Goal: Task Accomplishment & Management: Manage account settings

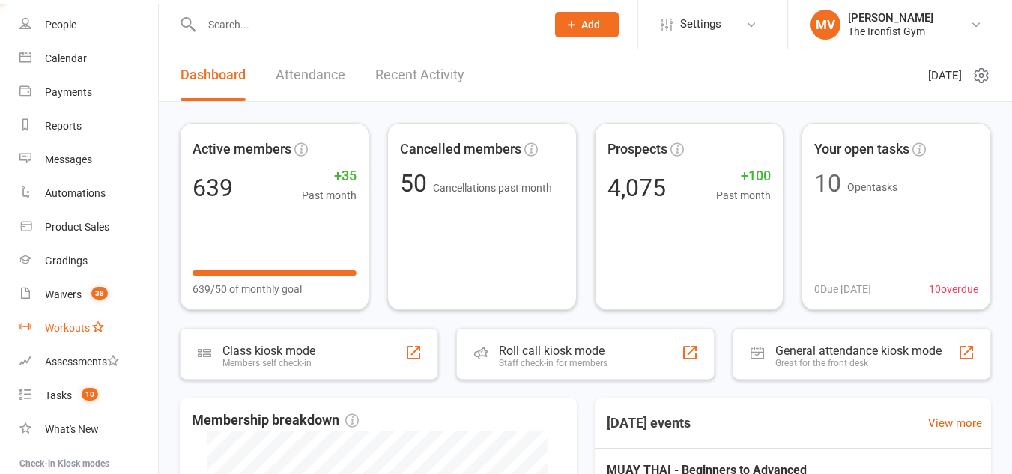
scroll to position [150, 0]
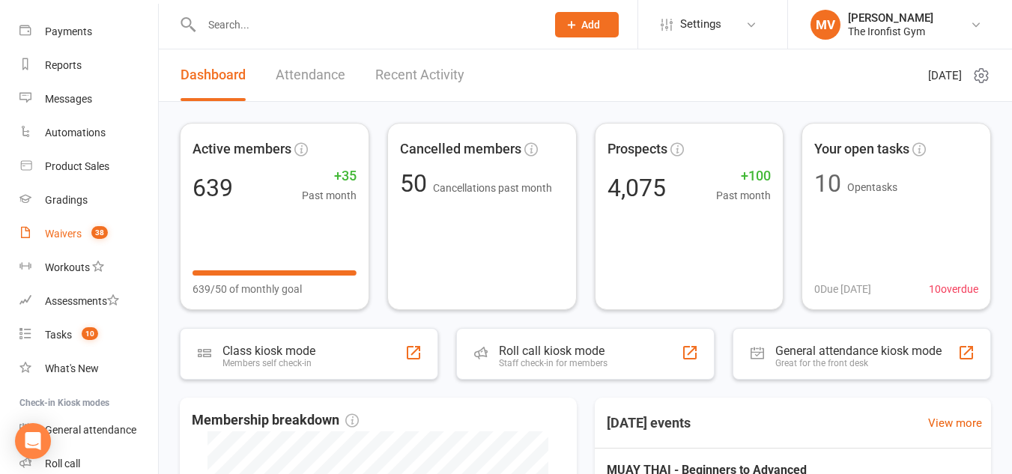
click at [47, 232] on div "Waivers" at bounding box center [63, 234] width 37 height 12
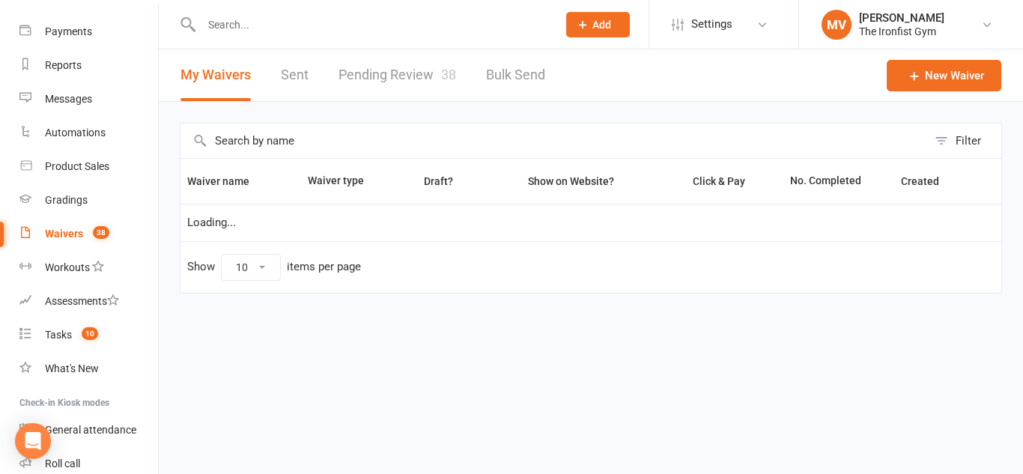
select select "100"
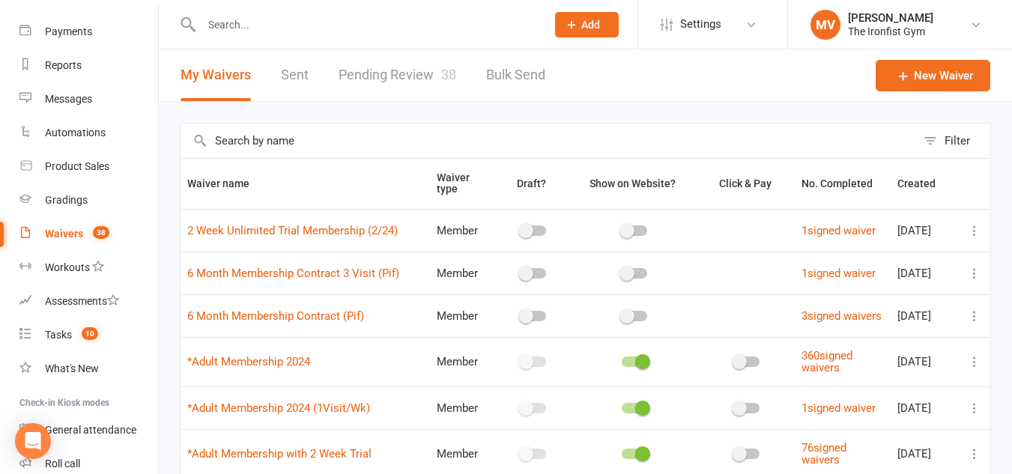
click at [240, 21] on input "text" at bounding box center [366, 24] width 339 height 21
click at [243, 7] on div at bounding box center [358, 24] width 356 height 49
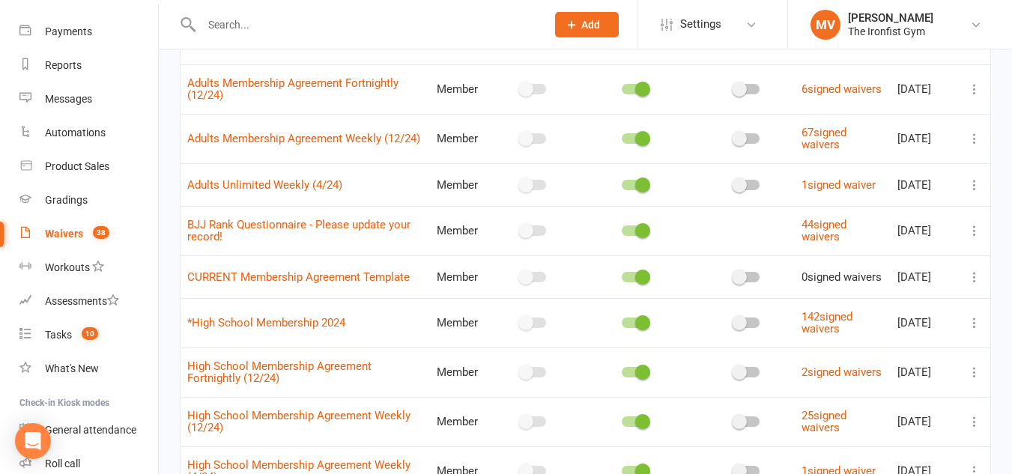
click at [266, 34] on div at bounding box center [358, 24] width 356 height 49
click at [278, 25] on input "text" at bounding box center [366, 24] width 339 height 21
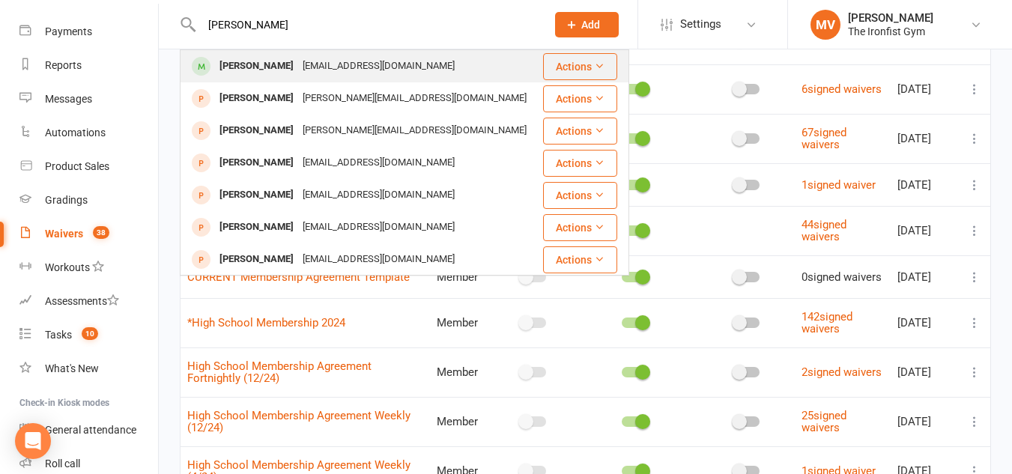
type input "adrian warde"
click at [252, 70] on div "Adrian Warde" at bounding box center [256, 66] width 83 height 22
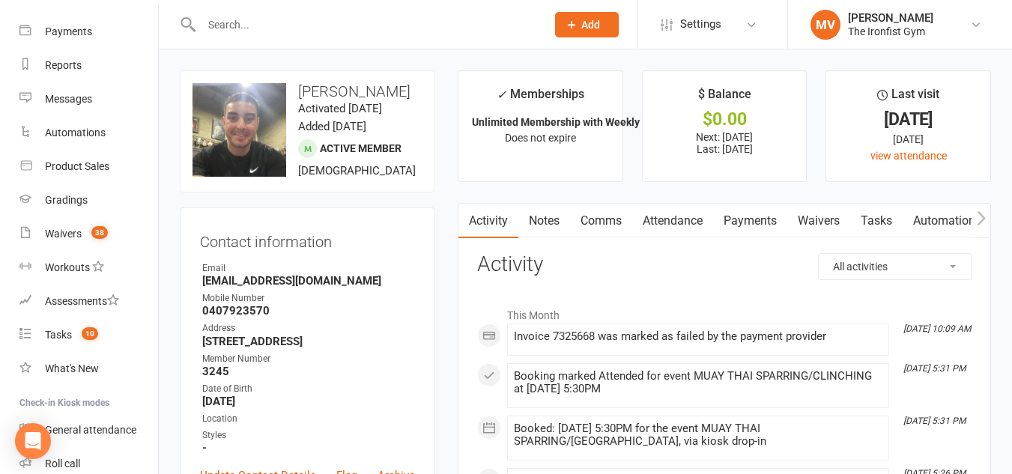
click at [833, 212] on link "Waivers" at bounding box center [818, 221] width 63 height 34
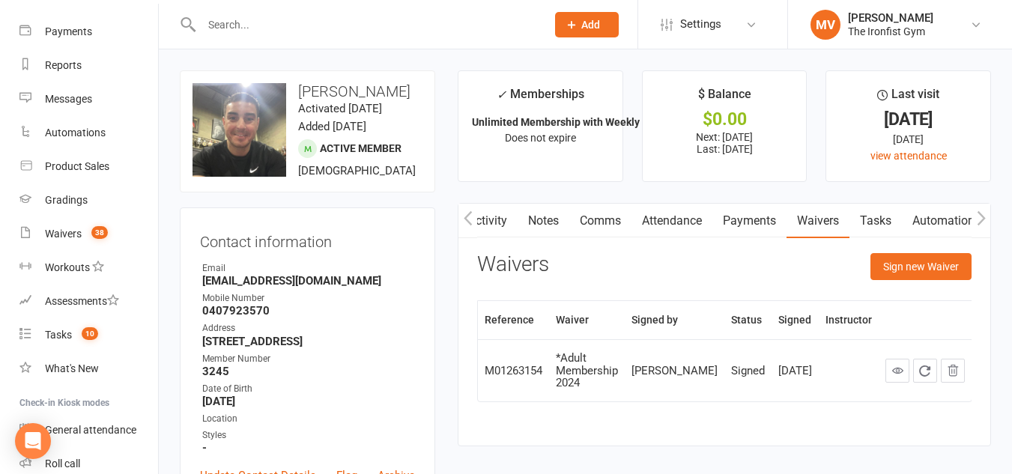
scroll to position [75, 0]
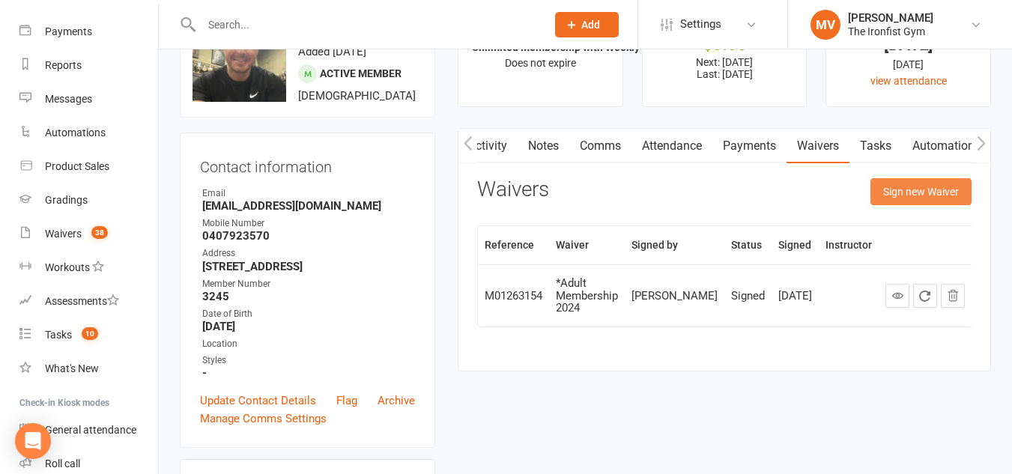
click at [880, 189] on button "Sign new Waiver" at bounding box center [920, 191] width 101 height 27
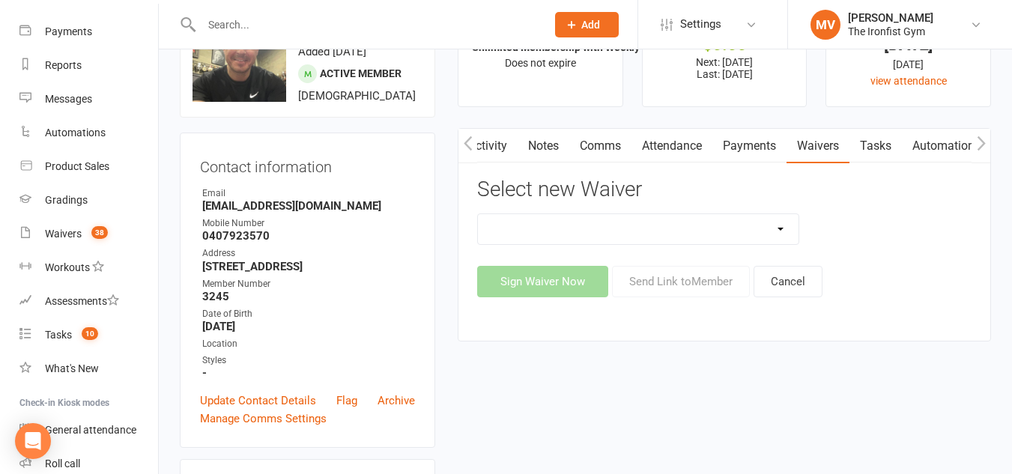
click at [770, 226] on select "2 Week Unlimited Trial Membership (2/24) 6 Month Membership Contract 3 Visit (P…" at bounding box center [638, 229] width 321 height 30
select select "11465"
click at [478, 214] on select "2 Week Unlimited Trial Membership (2/24) 6 Month Membership Contract 3 Visit (P…" at bounding box center [638, 229] width 321 height 30
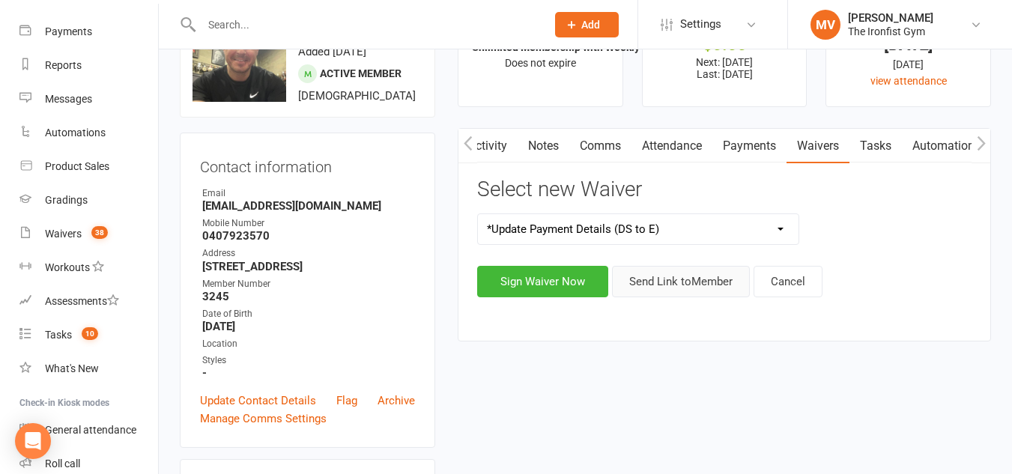
click at [682, 288] on button "Send Link to Member" at bounding box center [681, 281] width 138 height 31
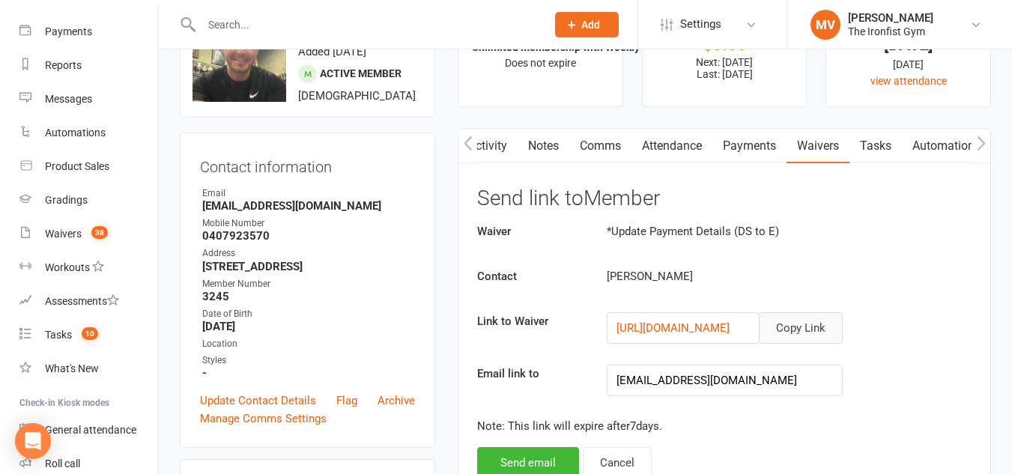
click at [825, 327] on button "Copy Link" at bounding box center [801, 327] width 84 height 31
click at [305, 13] on div at bounding box center [358, 24] width 356 height 49
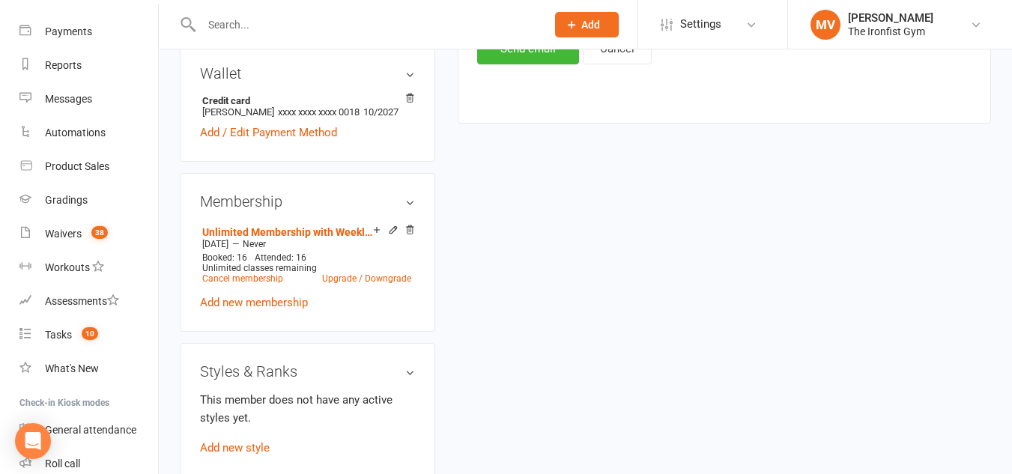
click at [324, 34] on input "text" at bounding box center [366, 24] width 339 height 21
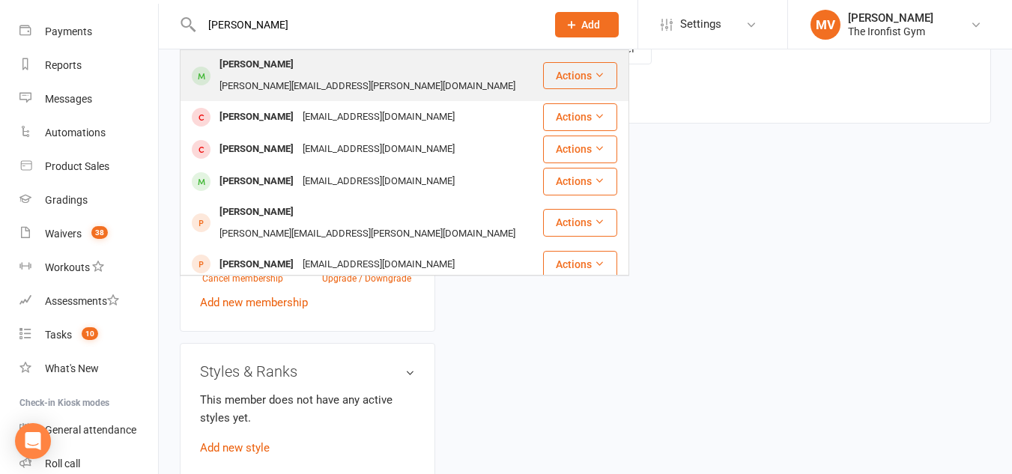
type input "jake mageee"
click at [232, 67] on div "Jake Magee" at bounding box center [256, 65] width 83 height 22
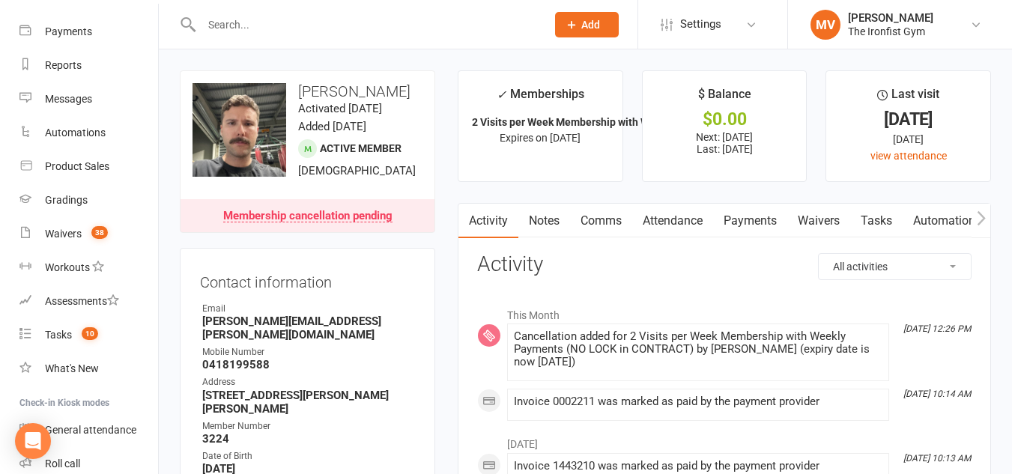
drag, startPoint x: 778, startPoint y: 212, endPoint x: 589, endPoint y: 285, distance: 202.5
click at [780, 213] on link "Payments" at bounding box center [750, 221] width 74 height 34
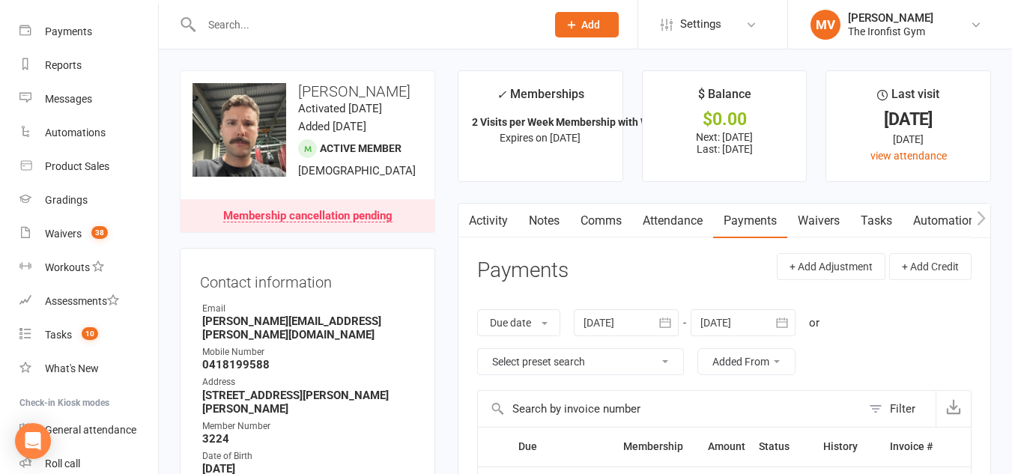
click at [311, 33] on input "text" at bounding box center [366, 24] width 339 height 21
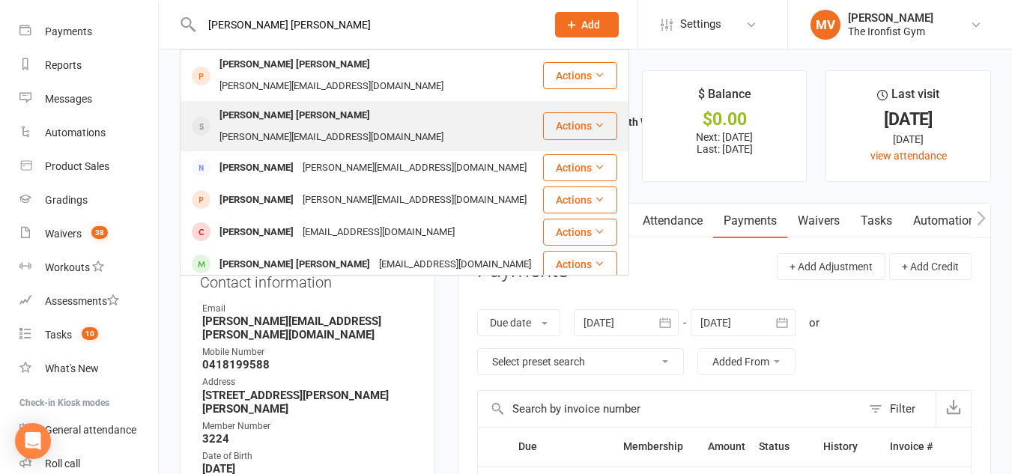
type input "cooper spanos"
click at [255, 105] on div "Cooper Spanos" at bounding box center [295, 116] width 160 height 22
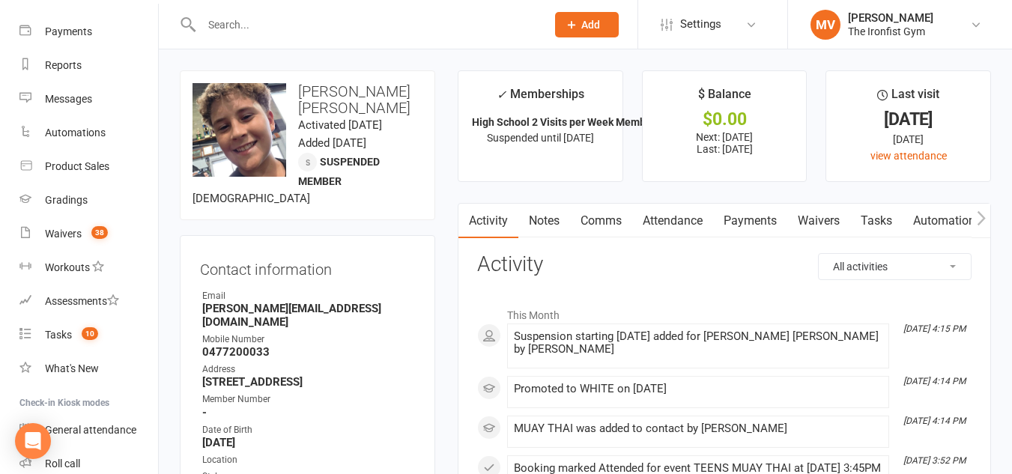
click at [765, 215] on link "Payments" at bounding box center [750, 221] width 74 height 34
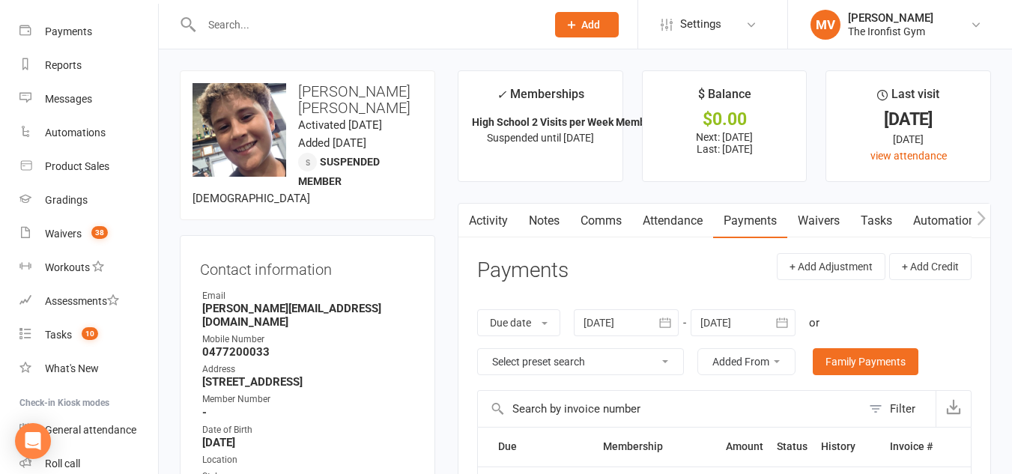
click at [223, 22] on input "text" at bounding box center [366, 24] width 339 height 21
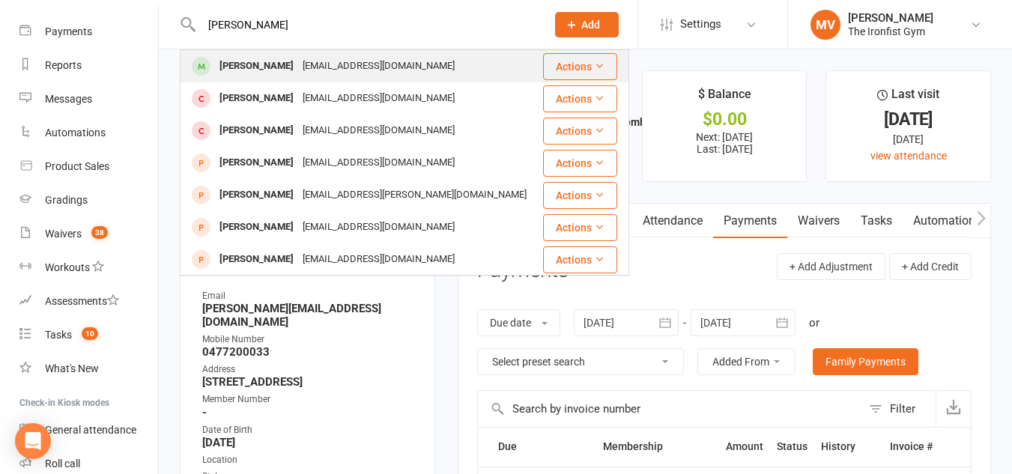
type input "caleb teale"
click at [242, 64] on div "Caleb Teale" at bounding box center [256, 66] width 83 height 22
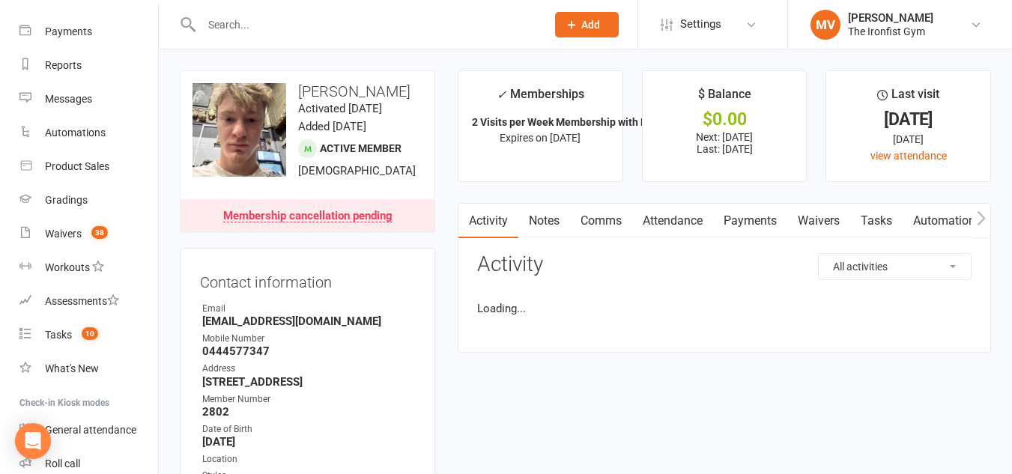
click at [766, 222] on link "Payments" at bounding box center [750, 221] width 74 height 34
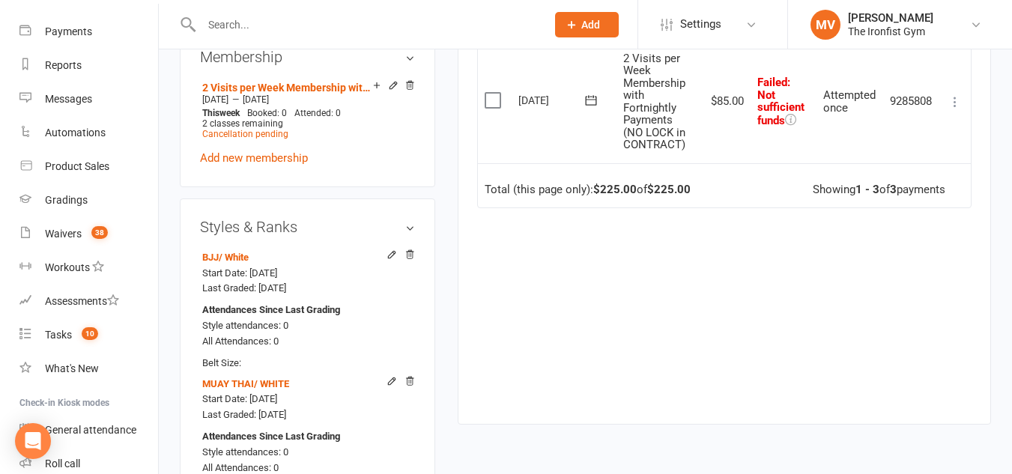
scroll to position [599, 0]
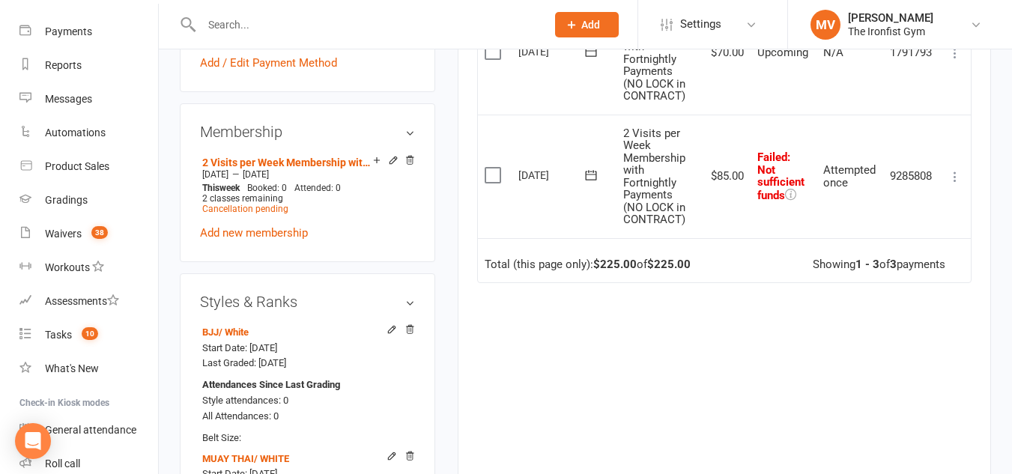
click at [596, 168] on icon at bounding box center [591, 175] width 15 height 15
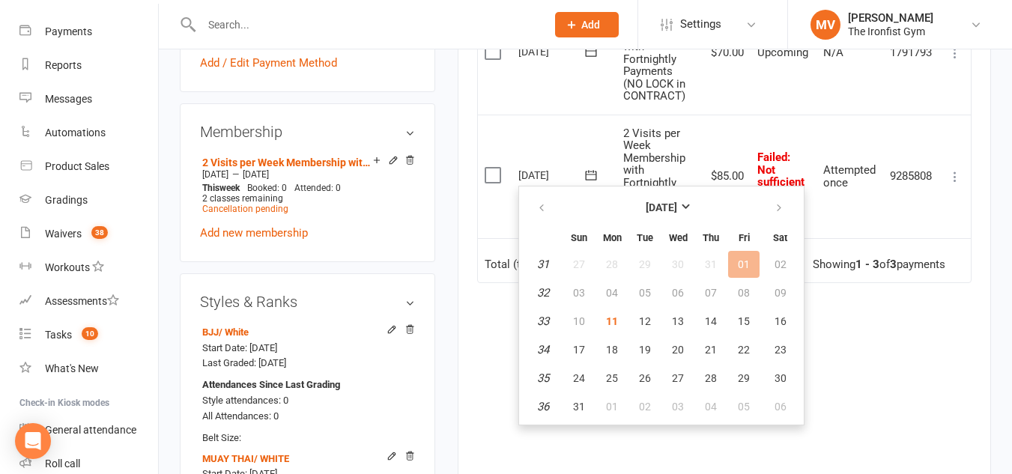
click at [952, 175] on icon at bounding box center [955, 176] width 15 height 15
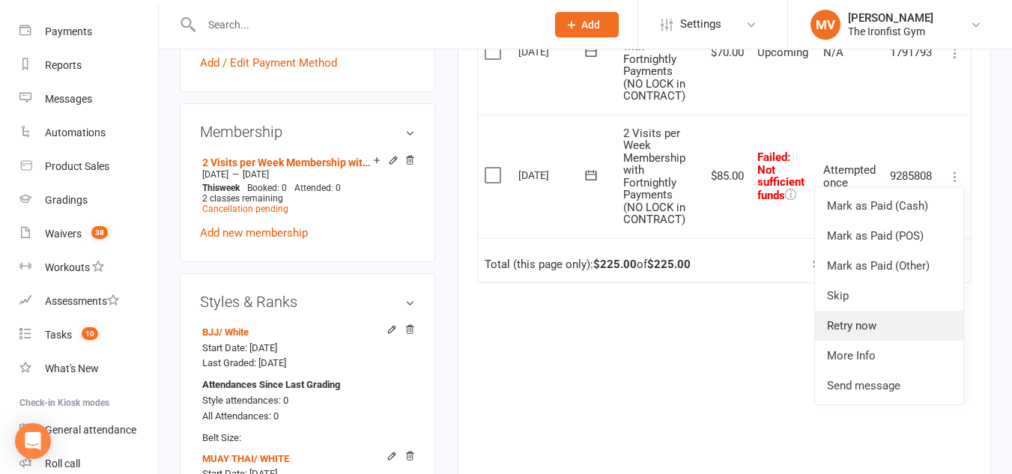
click at [878, 328] on link "Retry now" at bounding box center [889, 326] width 148 height 30
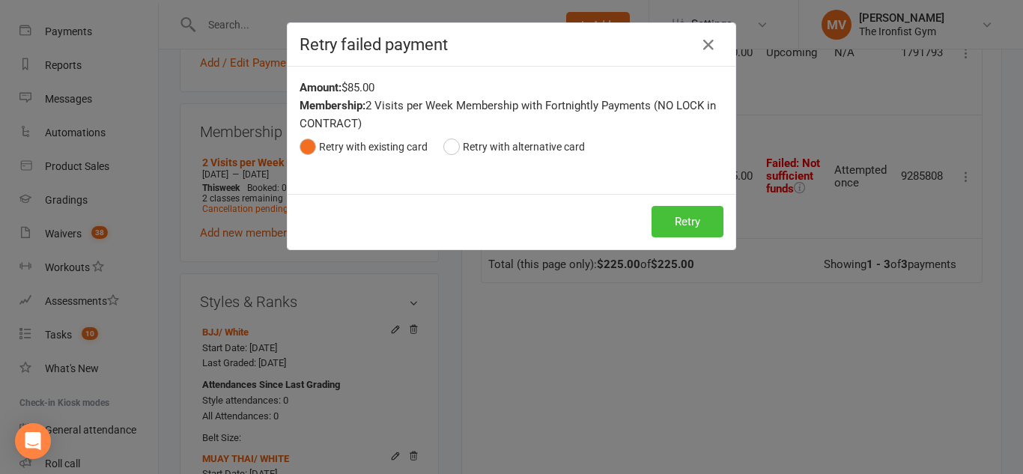
click at [668, 216] on button "Retry" at bounding box center [688, 221] width 72 height 31
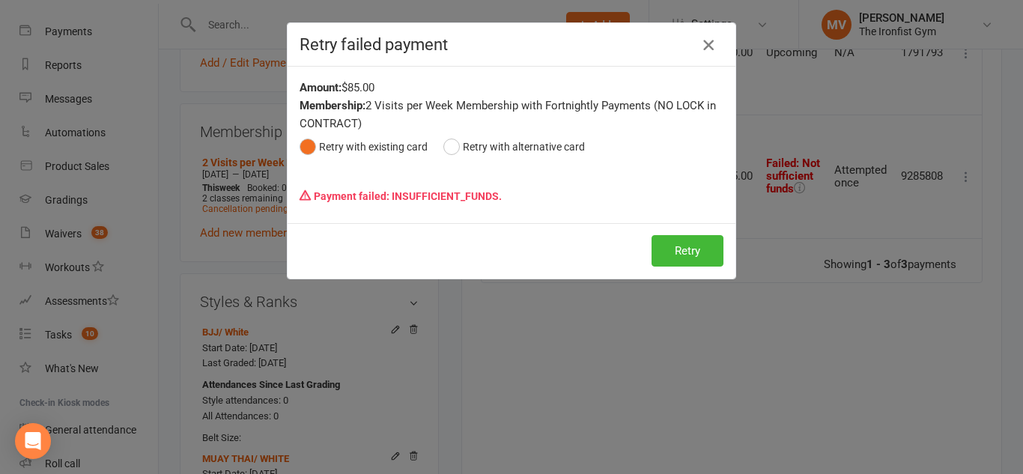
click at [709, 36] on button "button" at bounding box center [709, 45] width 24 height 24
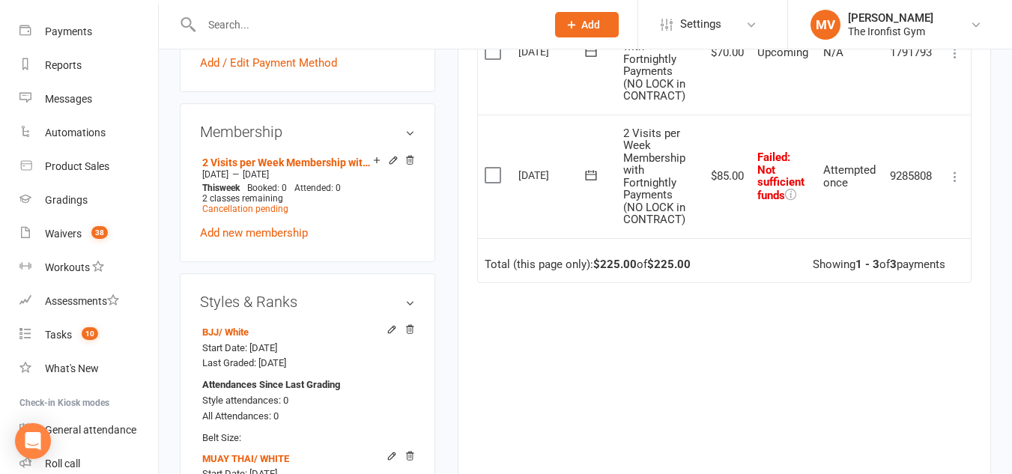
click at [954, 177] on icon at bounding box center [955, 176] width 15 height 15
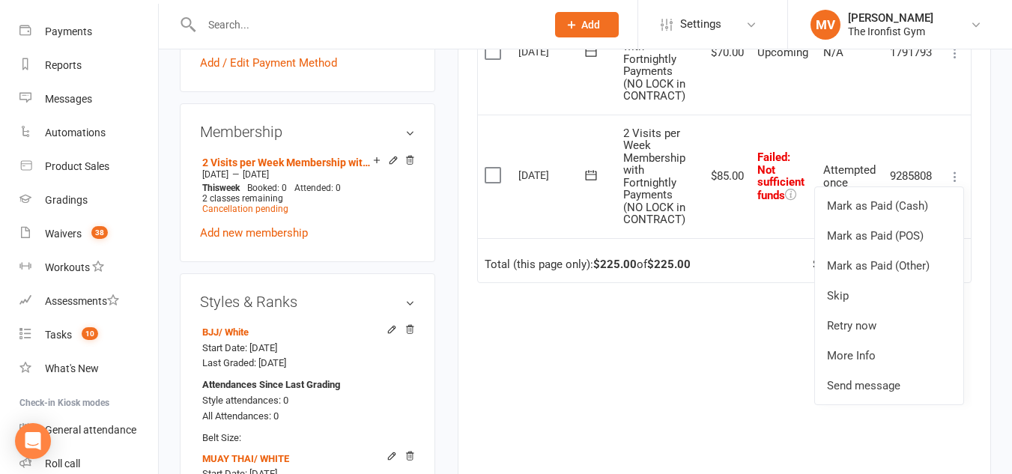
click at [593, 170] on icon at bounding box center [591, 175] width 15 height 15
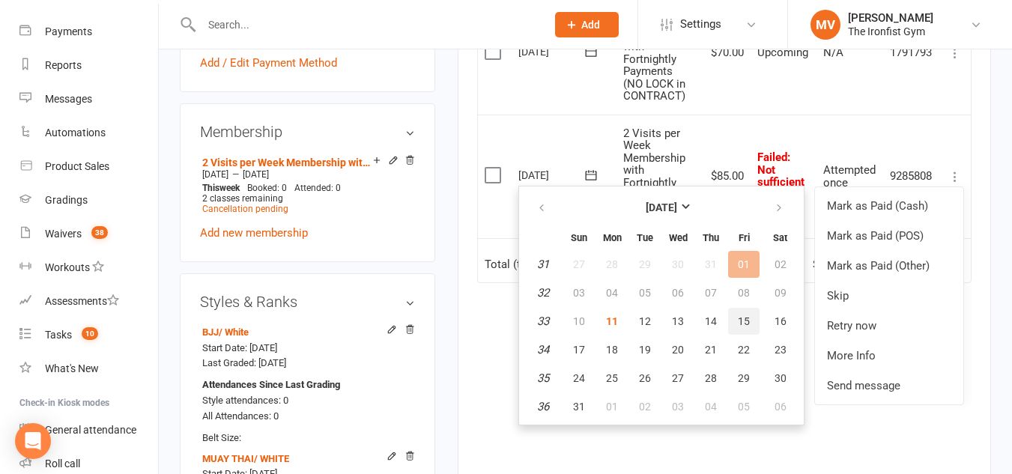
click at [745, 324] on span "15" at bounding box center [744, 321] width 12 height 12
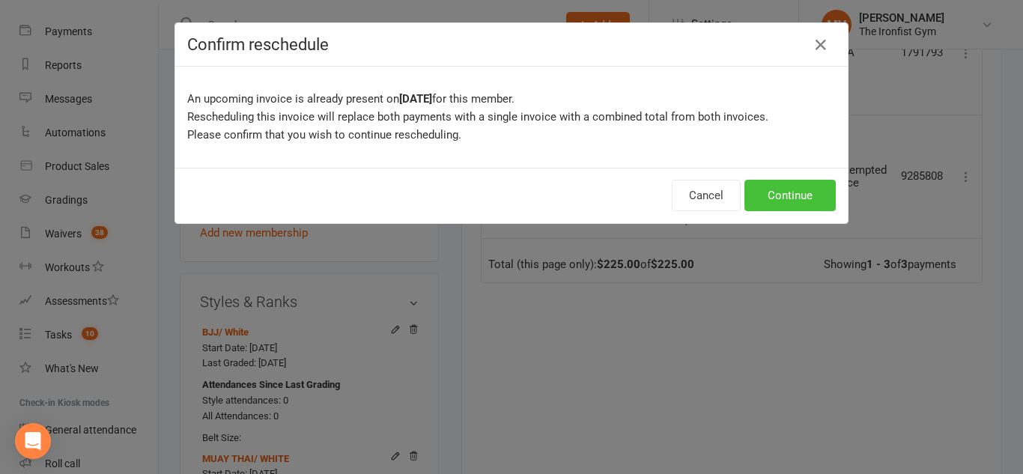
click at [806, 199] on button "Continue" at bounding box center [790, 195] width 91 height 31
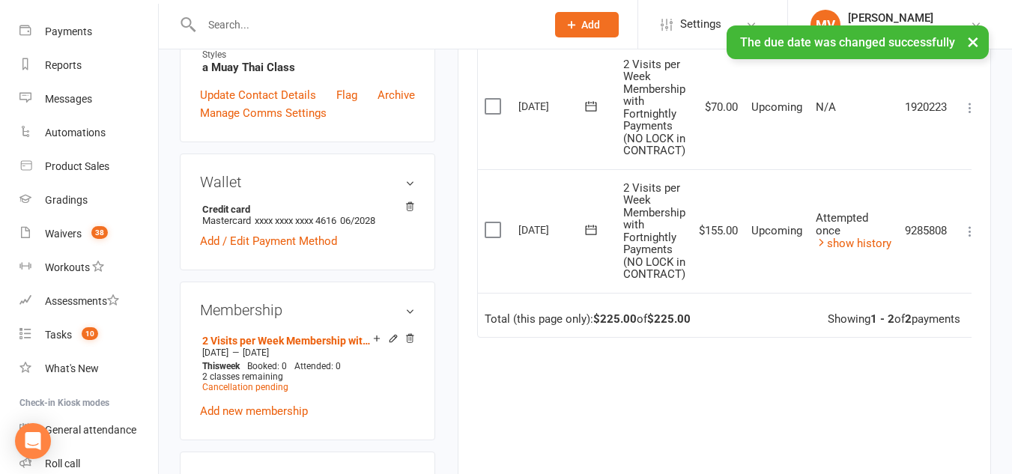
scroll to position [375, 0]
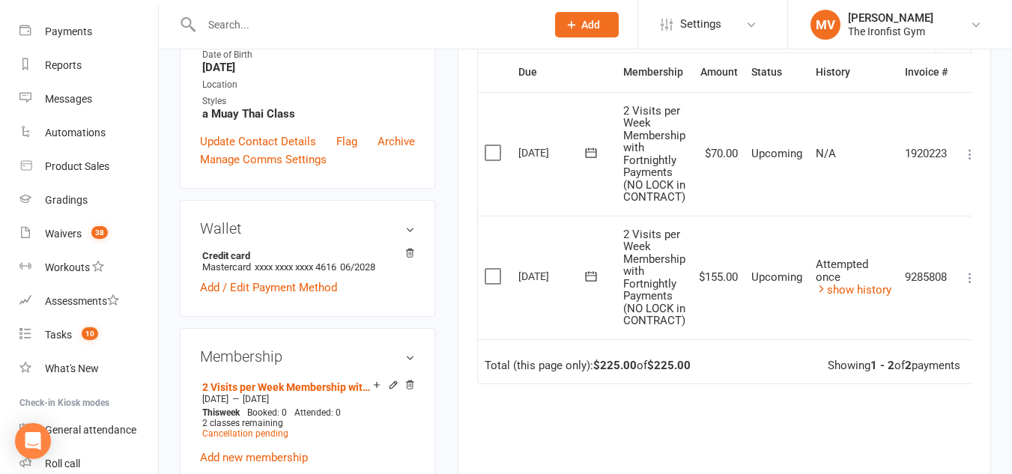
click at [327, 17] on input "text" at bounding box center [366, 24] width 339 height 21
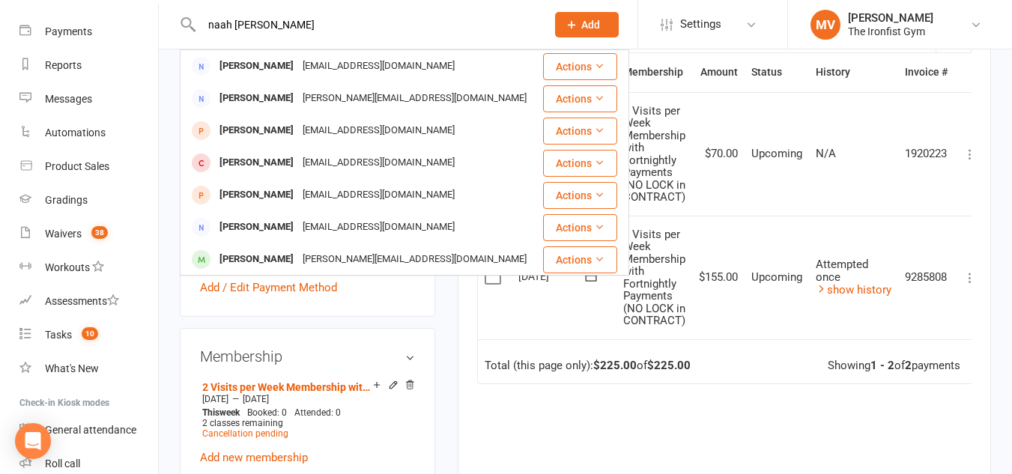
type input "naah kim"
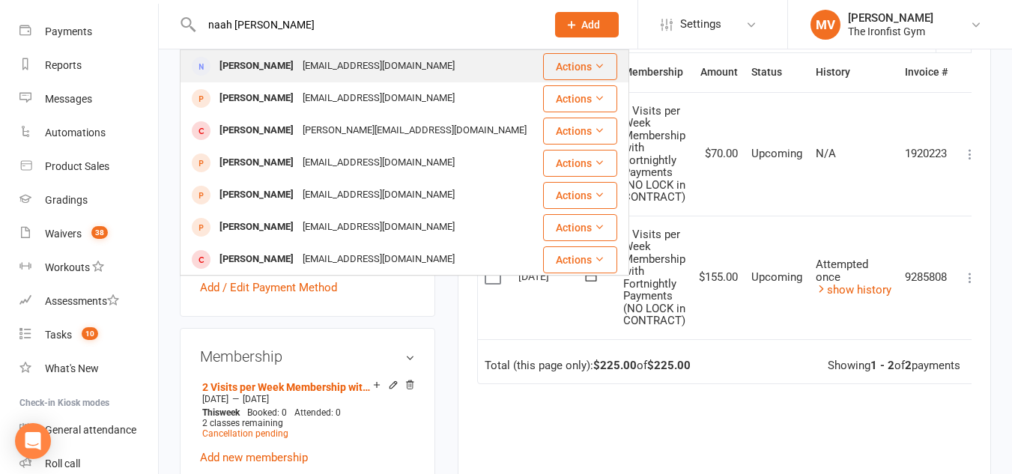
click at [237, 64] on div "Kim Naah" at bounding box center [256, 66] width 83 height 22
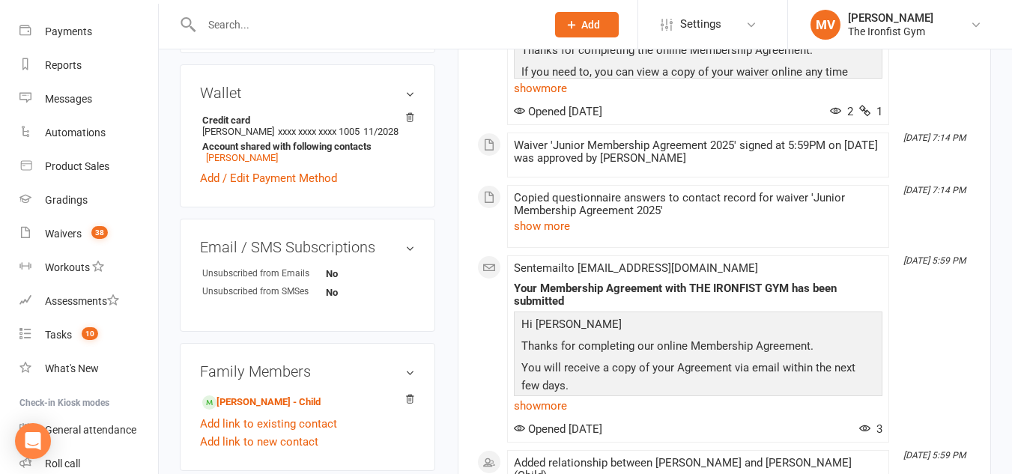
scroll to position [449, 0]
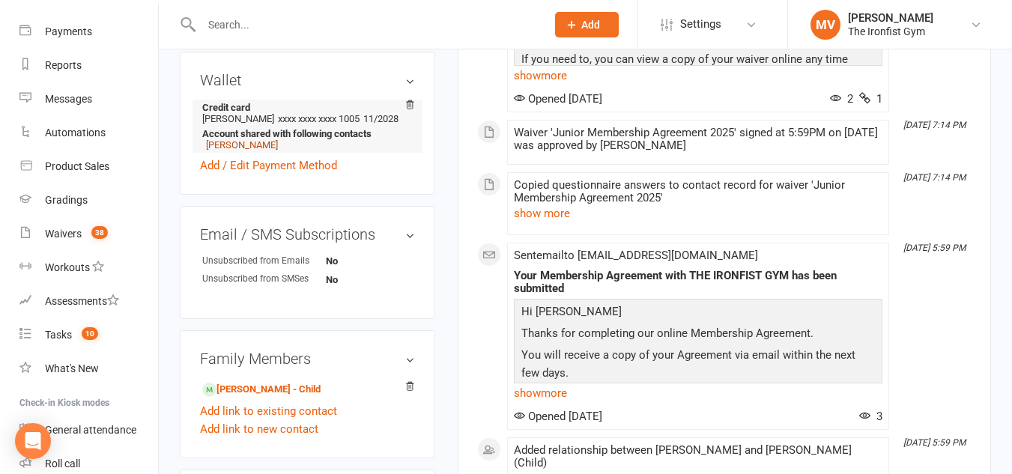
click at [222, 145] on link "Ian Park" at bounding box center [242, 144] width 72 height 11
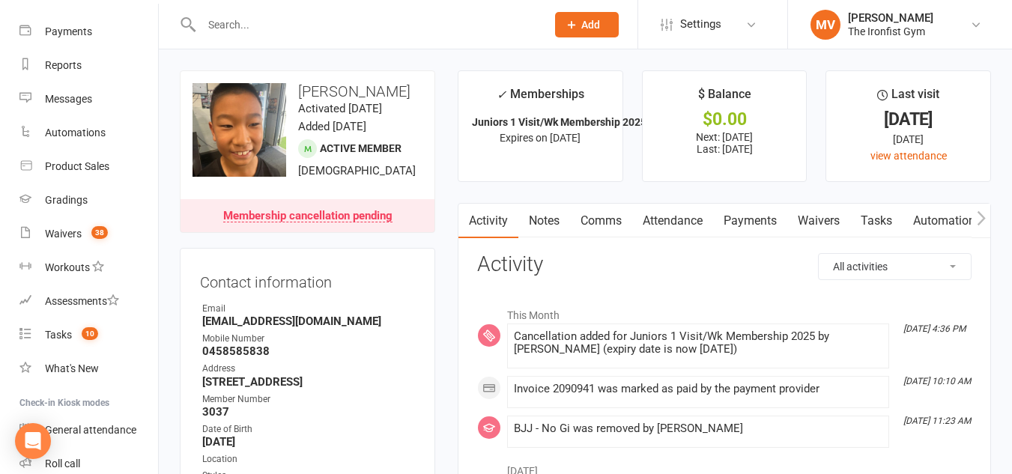
click at [774, 213] on link "Payments" at bounding box center [750, 221] width 74 height 34
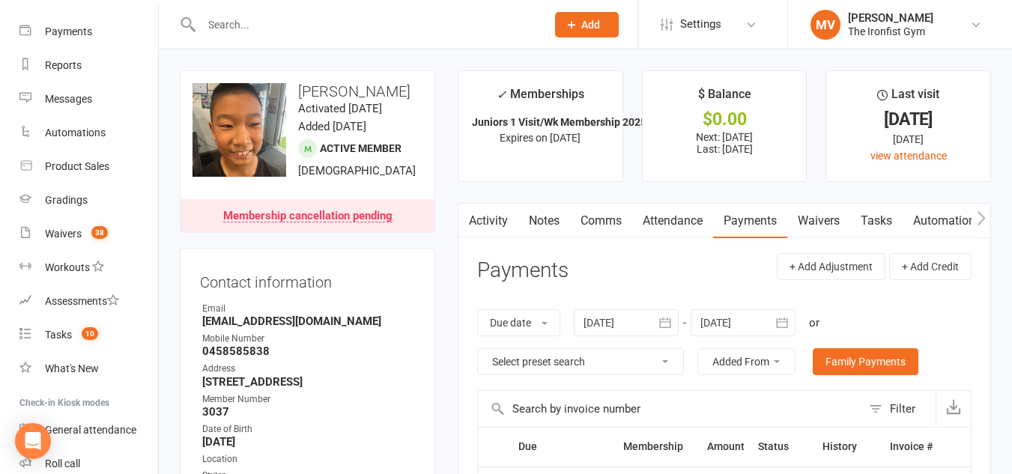
click at [287, 31] on input "text" at bounding box center [366, 24] width 339 height 21
paste input "juan stefaun"
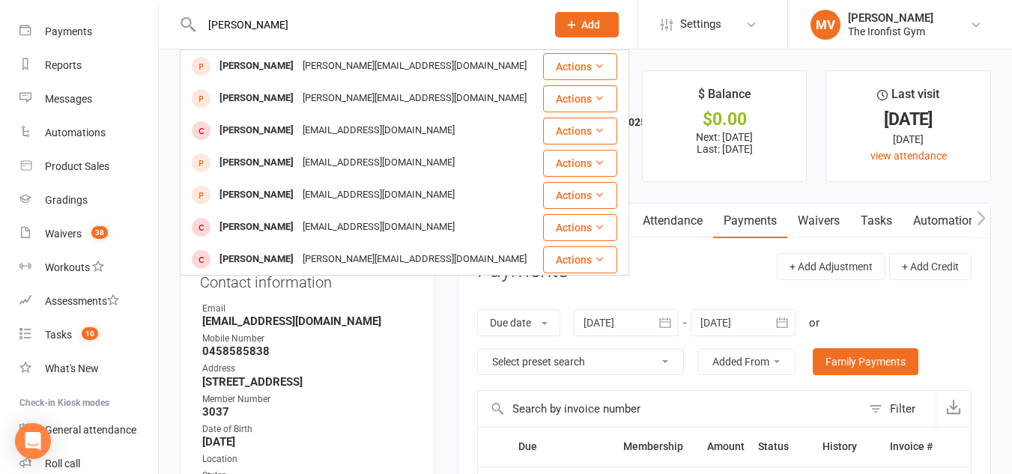
drag, startPoint x: 300, startPoint y: 16, endPoint x: 173, endPoint y: 25, distance: 126.9
click at [173, 23] on react-component "juan stefaun Joel Steffan joel_steffan@hotmail.com Actions Stefan Mihajlovic st…" at bounding box center [268, 24] width 536 height 49
paste input "johannesvs07@gmail.com"
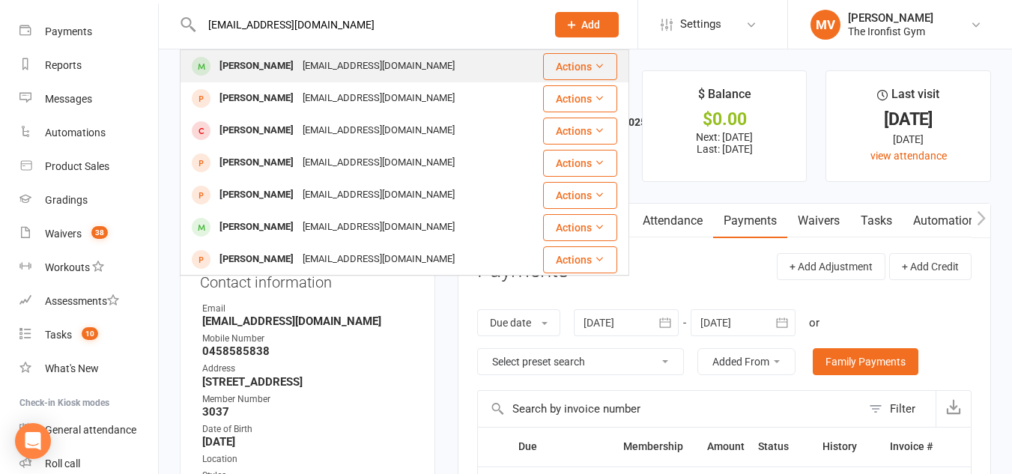
type input "johannesvs07@gmail.com"
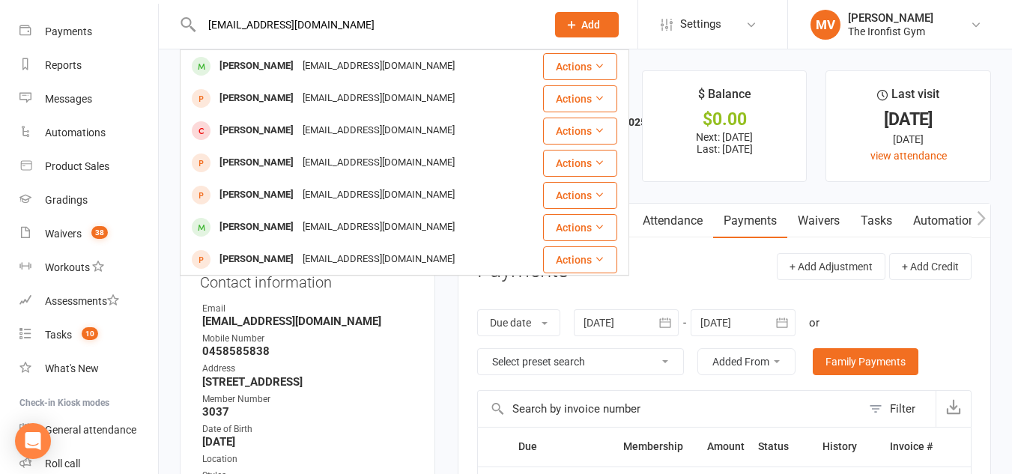
click at [324, 64] on div "johannesvs07@gmail.com" at bounding box center [378, 66] width 161 height 22
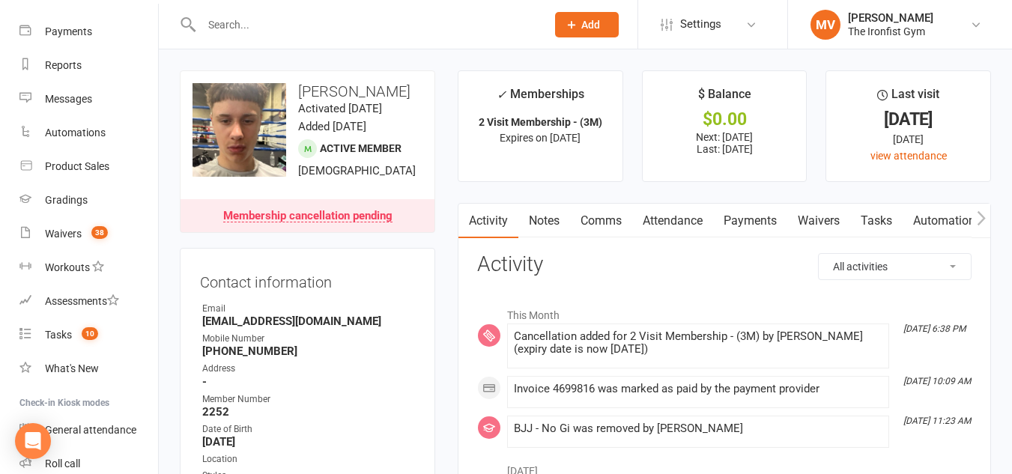
click at [769, 213] on link "Payments" at bounding box center [750, 221] width 74 height 34
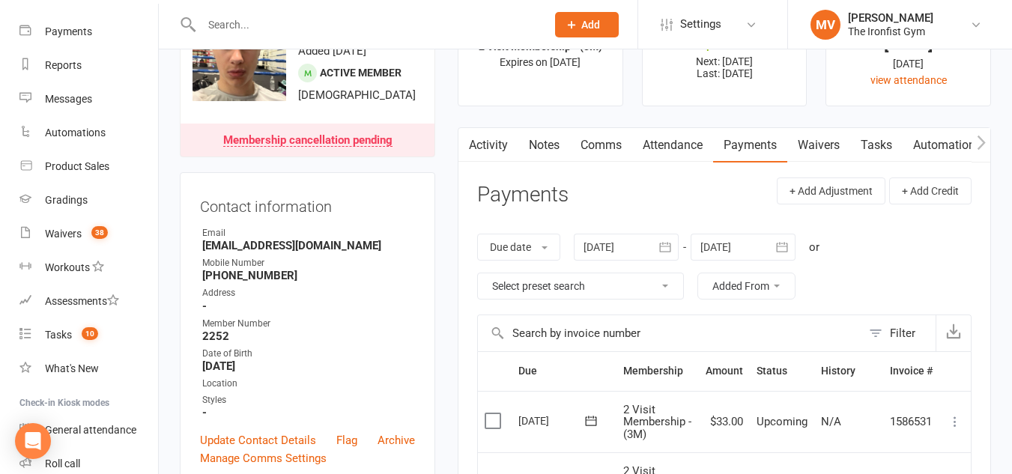
scroll to position [75, 0]
click at [383, 148] on div "Membership cancellation pending" at bounding box center [307, 142] width 169 height 12
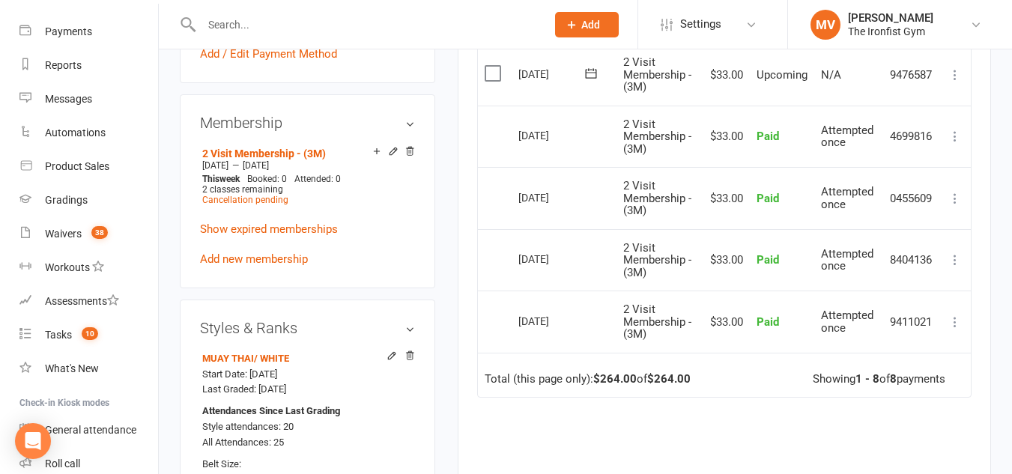
scroll to position [363, 0]
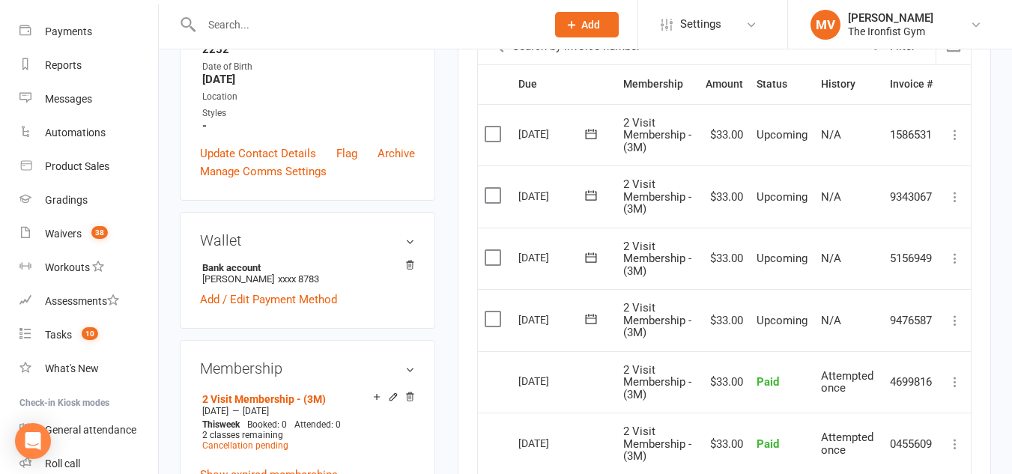
click at [330, 16] on input "text" at bounding box center [366, 24] width 339 height 21
paste input "benjashzeinert@gmail.com"
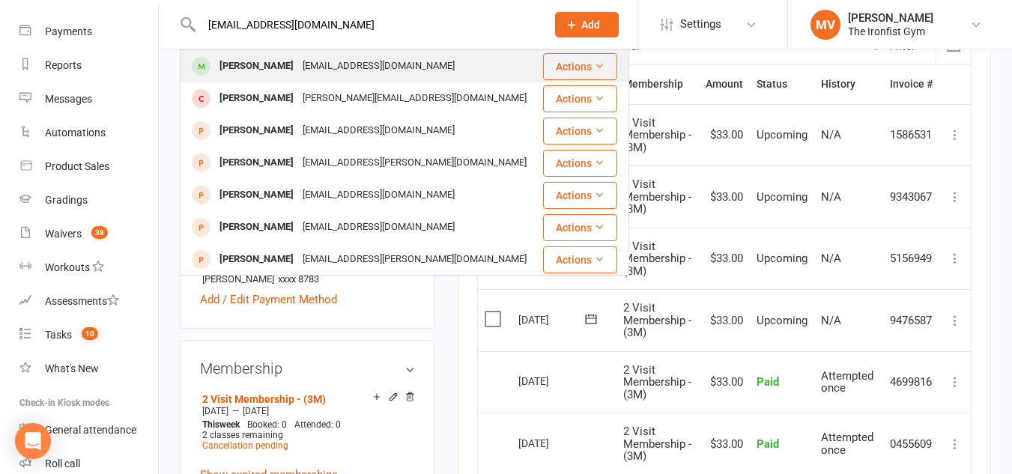
type input "benjashzeinert@gmail.com"
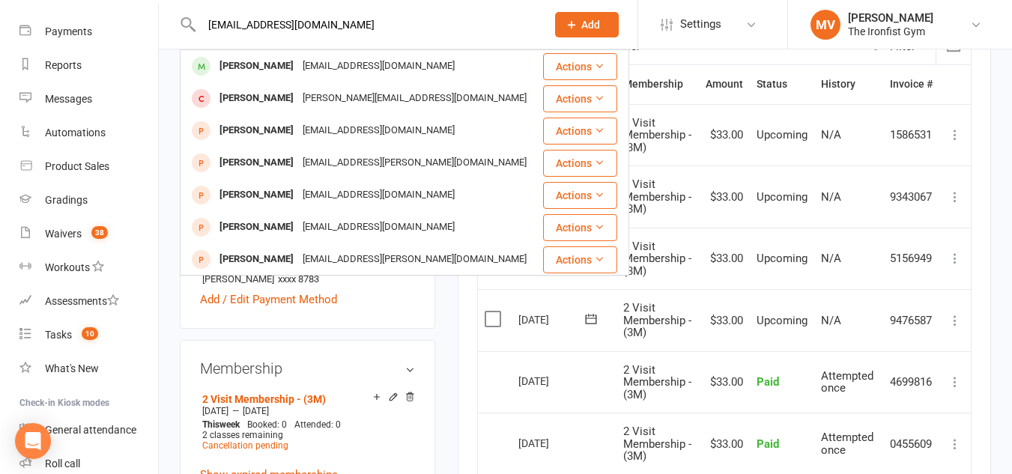
click at [294, 64] on div "[PERSON_NAME]" at bounding box center [256, 66] width 83 height 22
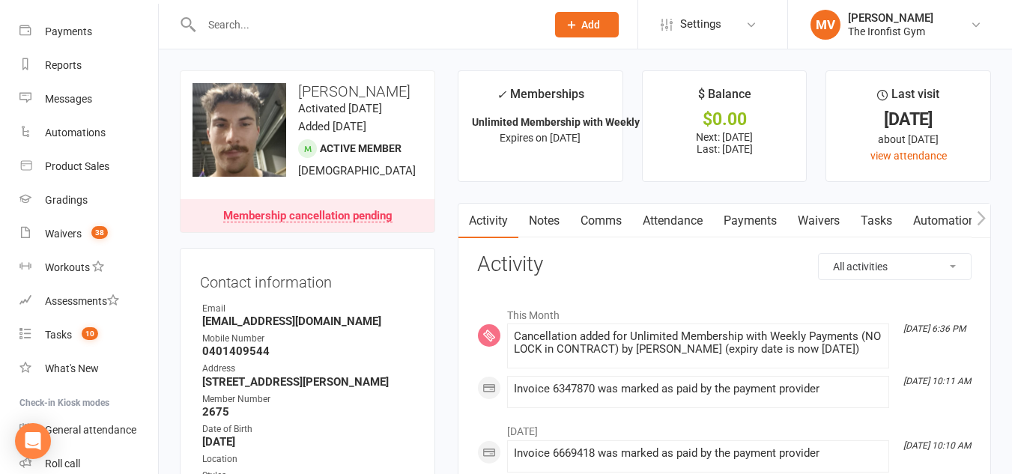
click at [757, 216] on link "Payments" at bounding box center [750, 221] width 74 height 34
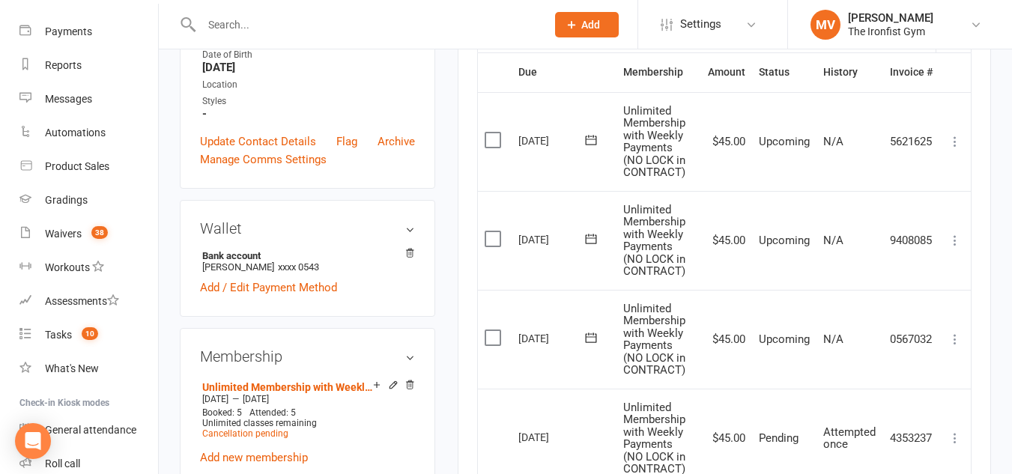
scroll to position [300, 0]
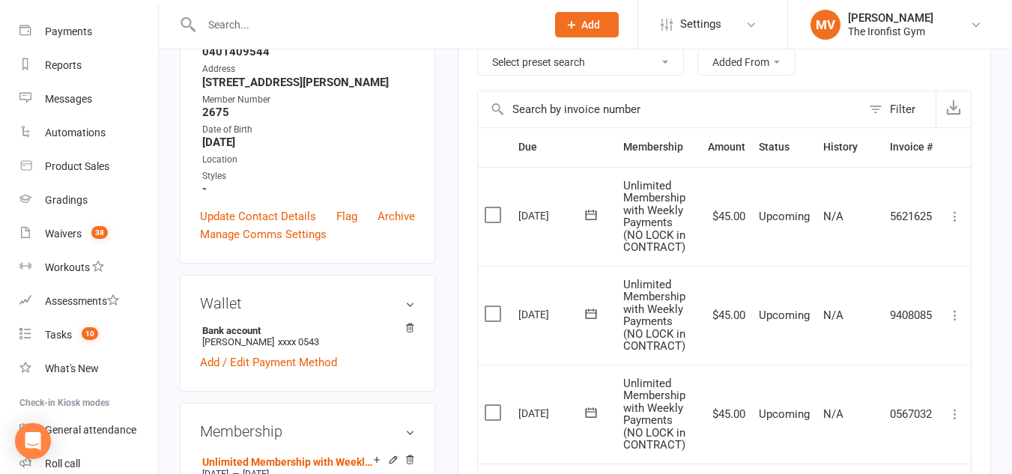
click at [282, 16] on input "text" at bounding box center [366, 24] width 339 height 21
paste input "[PERSON_NAME]"
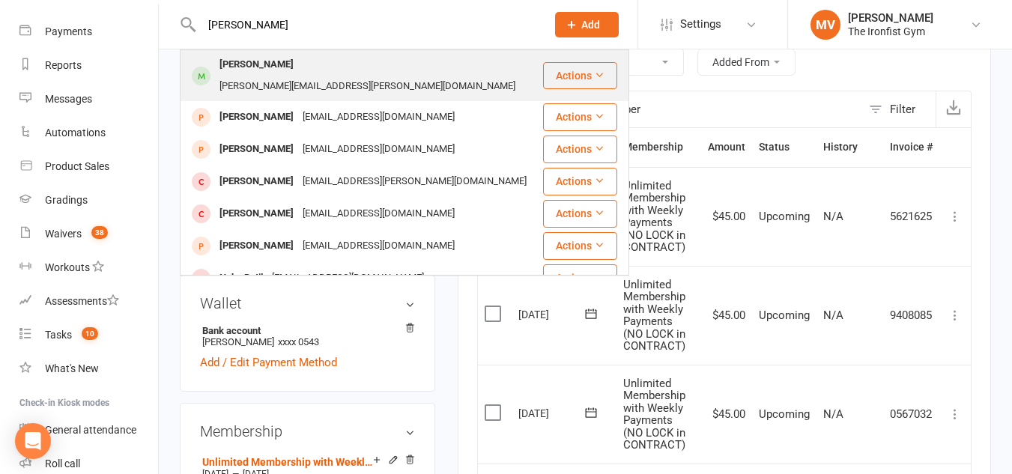
type input "[PERSON_NAME]"
click at [267, 61] on div "[PERSON_NAME]" at bounding box center [256, 65] width 83 height 22
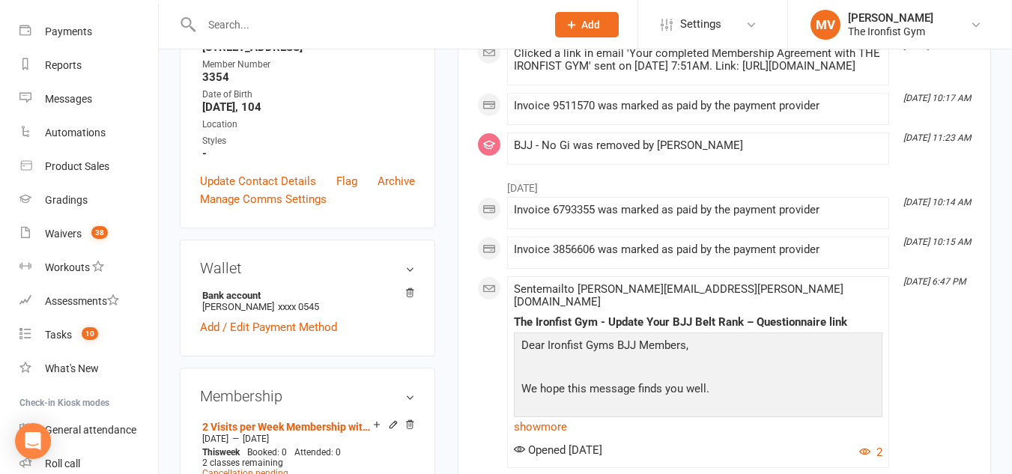
scroll to position [375, 0]
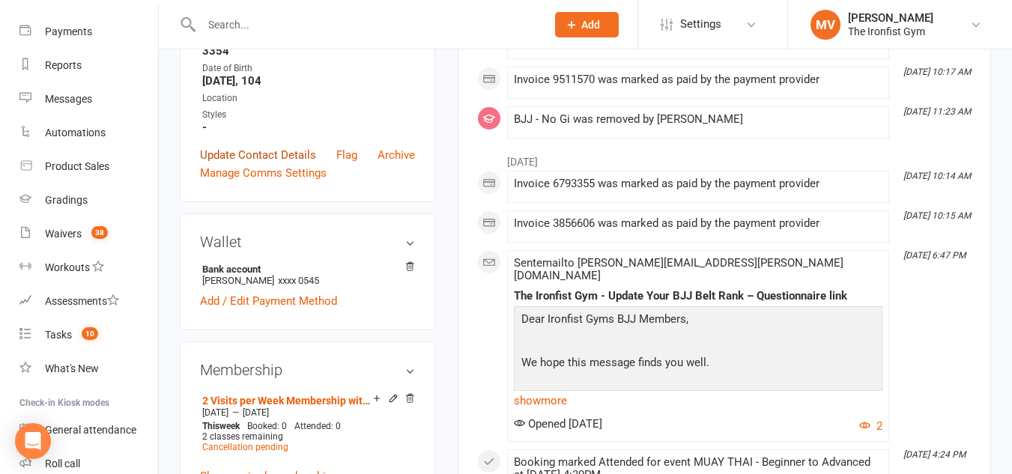
click at [276, 164] on link "Update Contact Details" at bounding box center [258, 155] width 116 height 18
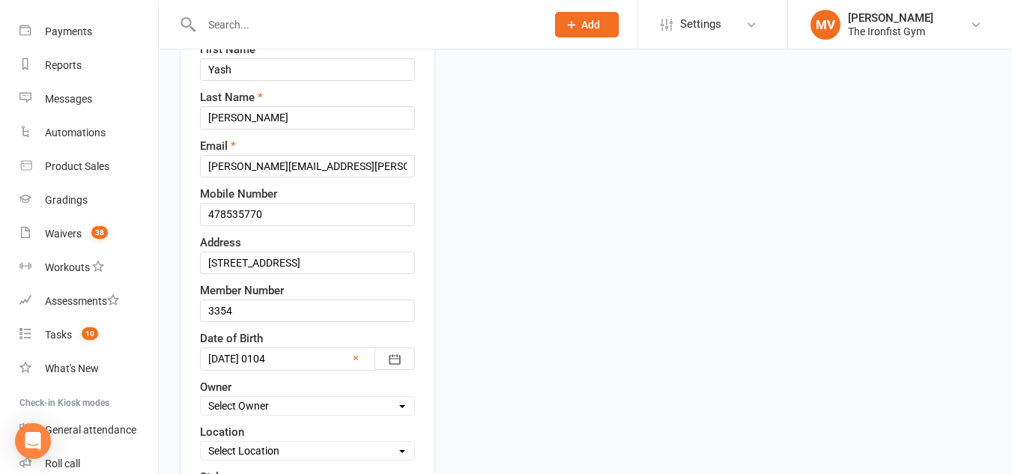
scroll to position [295, 0]
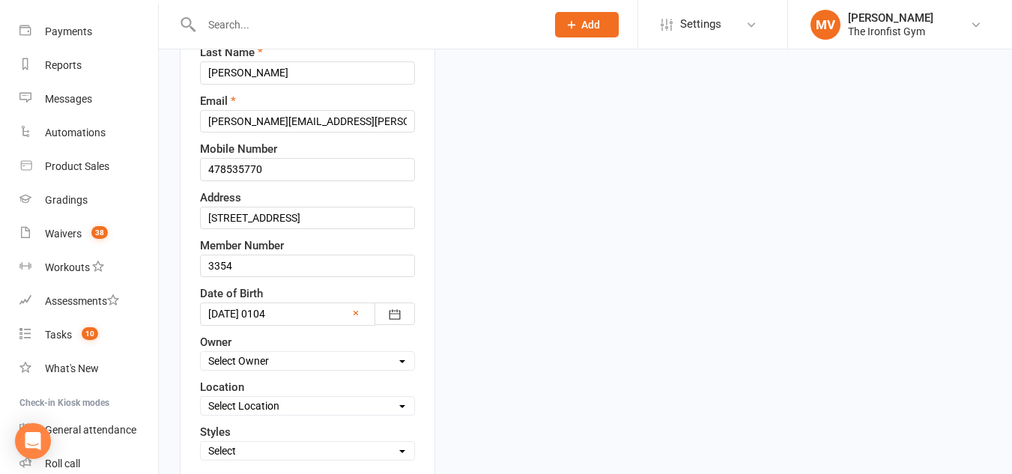
drag, startPoint x: 257, startPoint y: 328, endPoint x: 261, endPoint y: 339, distance: 11.1
click at [258, 325] on div at bounding box center [307, 314] width 215 height 22
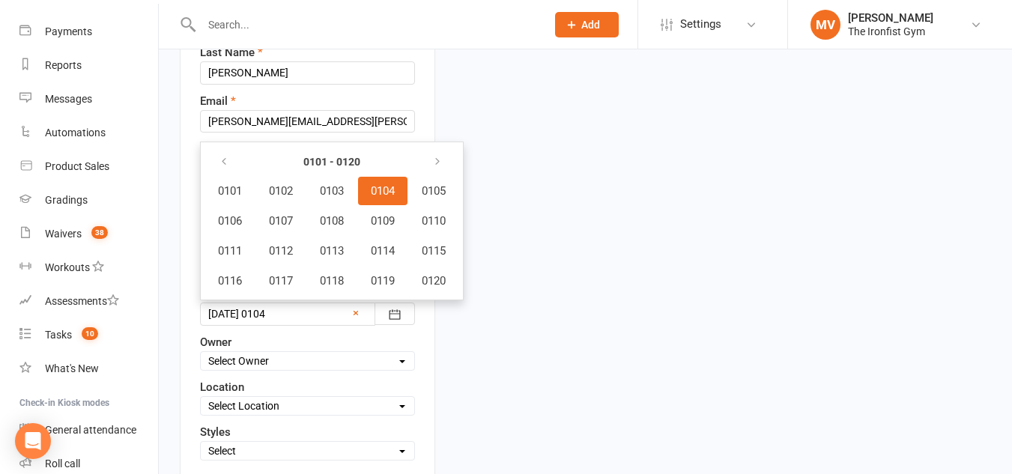
click at [276, 325] on div at bounding box center [307, 314] width 215 height 22
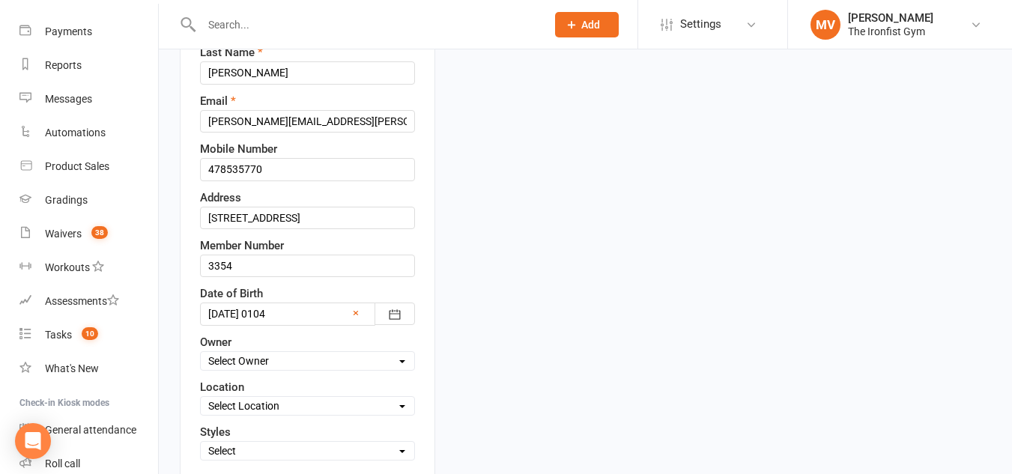
click at [276, 325] on div at bounding box center [307, 314] width 215 height 22
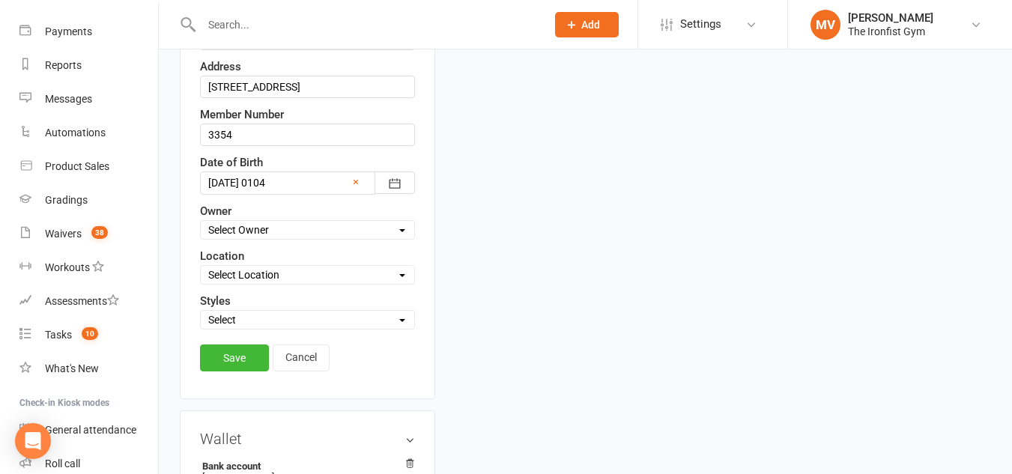
scroll to position [370, 0]
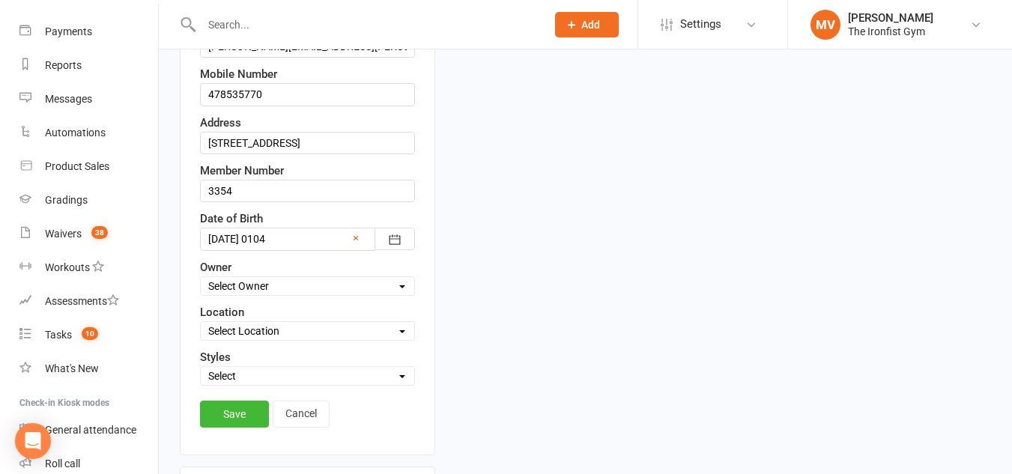
drag, startPoint x: 298, startPoint y: 427, endPoint x: 357, endPoint y: 440, distance: 60.0
click at [294, 427] on link "Cancel" at bounding box center [301, 414] width 57 height 27
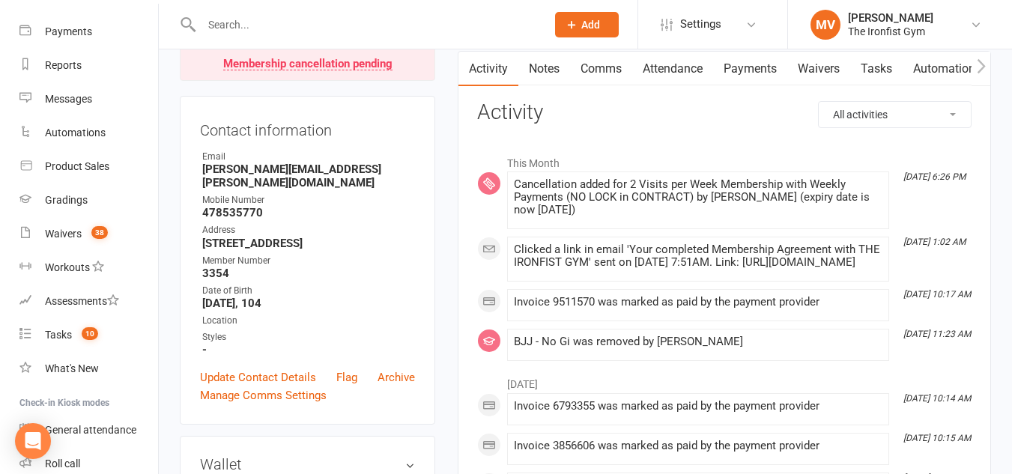
scroll to position [0, 0]
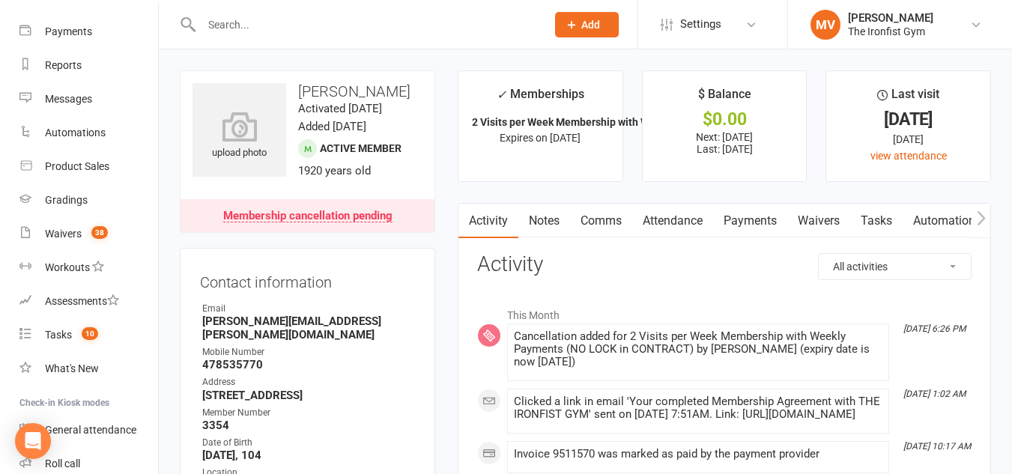
click at [760, 219] on link "Payments" at bounding box center [750, 221] width 74 height 34
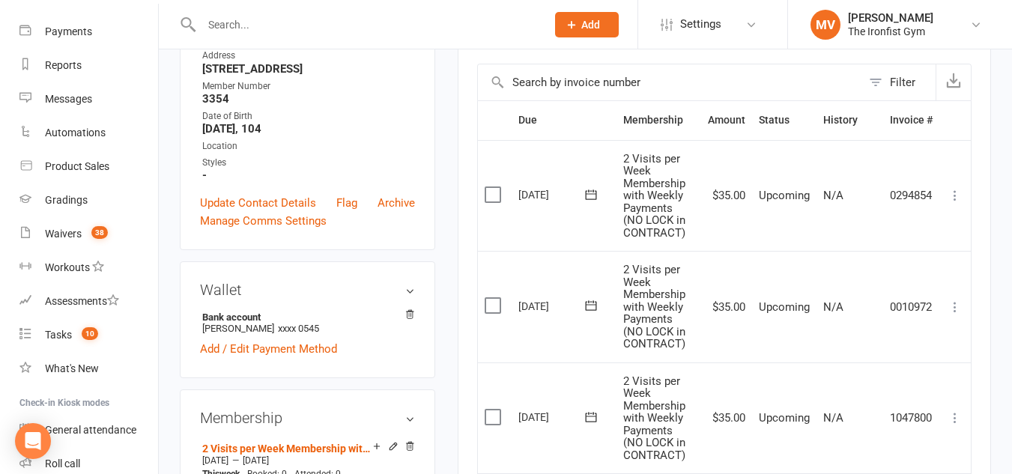
scroll to position [300, 0]
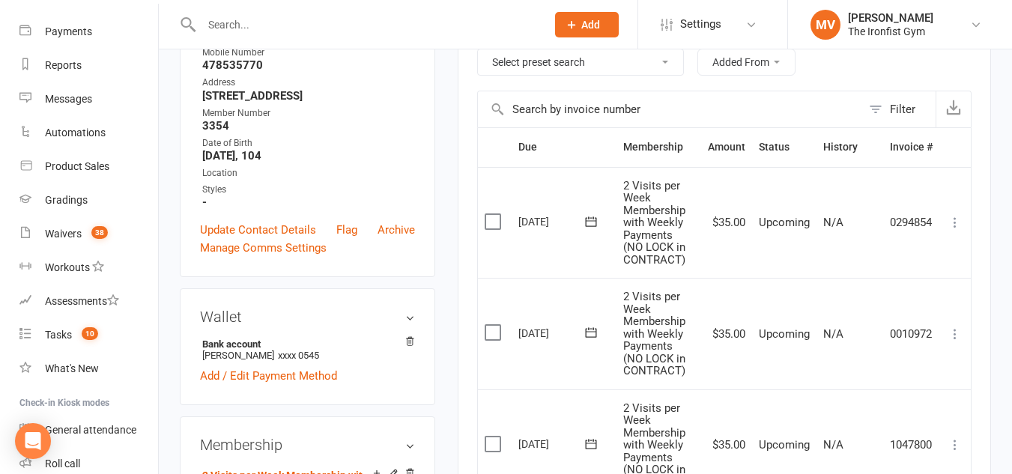
click at [285, 25] on input "text" at bounding box center [366, 24] width 339 height 21
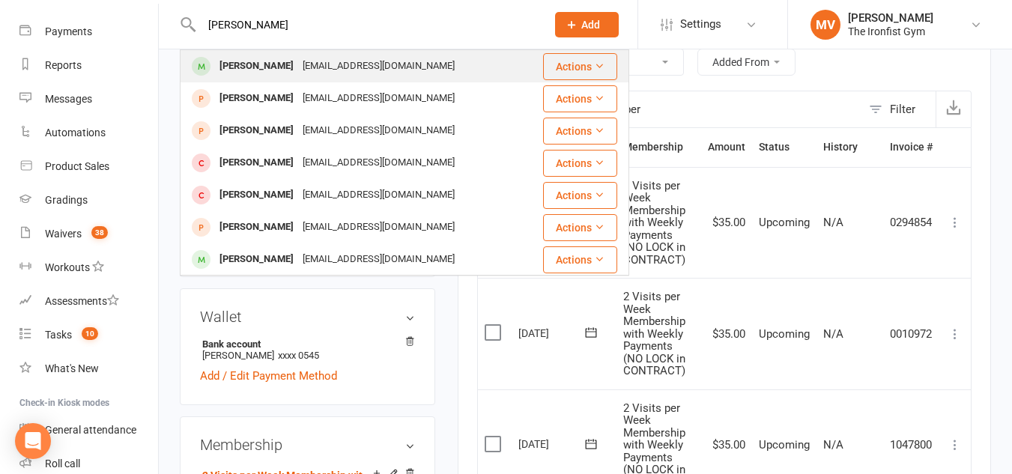
type input "max clegg"
click at [257, 65] on div "max clegg" at bounding box center [256, 66] width 83 height 22
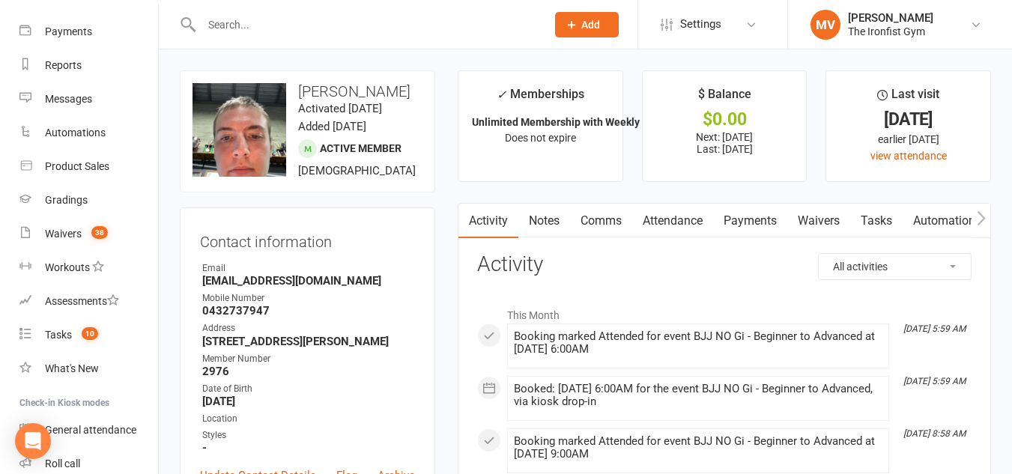
click at [766, 216] on link "Payments" at bounding box center [750, 221] width 74 height 34
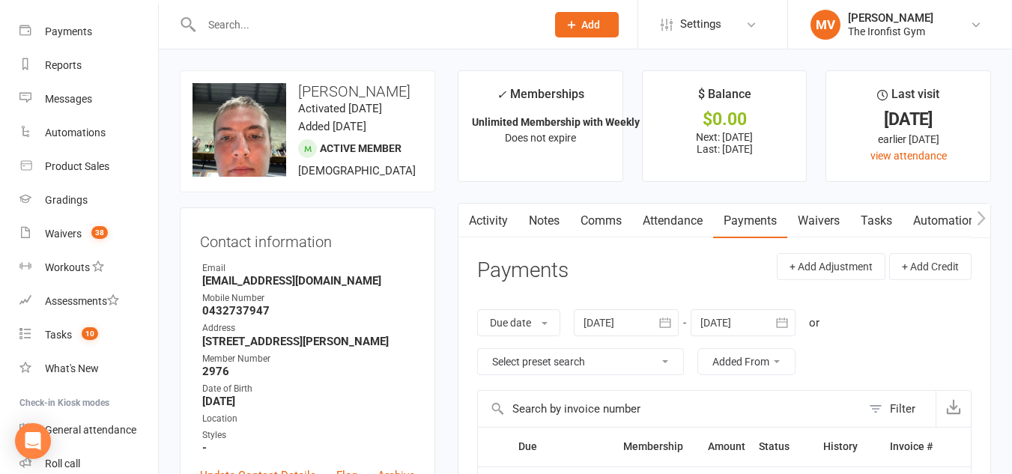
click at [282, 25] on input "text" at bounding box center [366, 24] width 339 height 21
paste input "Toga"
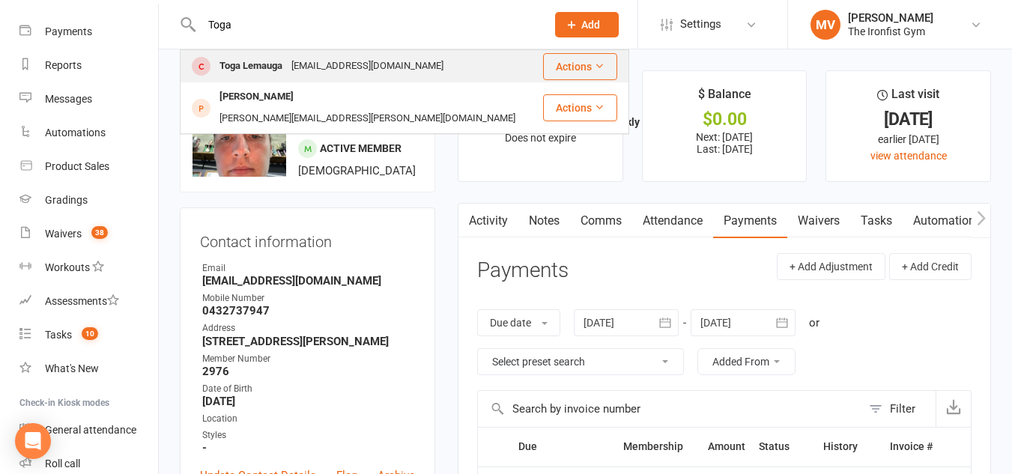
type input "Toga"
click at [264, 61] on div "Toga Lemauga" at bounding box center [251, 66] width 72 height 22
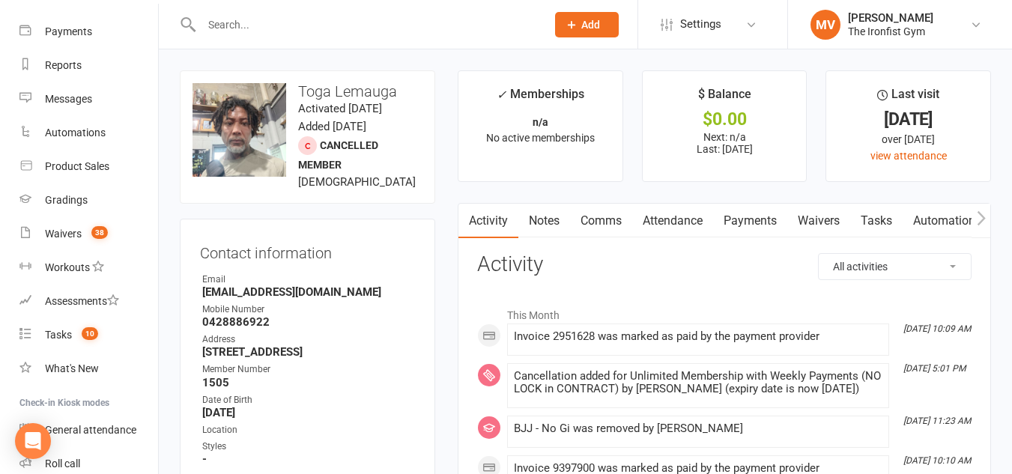
click at [763, 217] on link "Payments" at bounding box center [750, 221] width 74 height 34
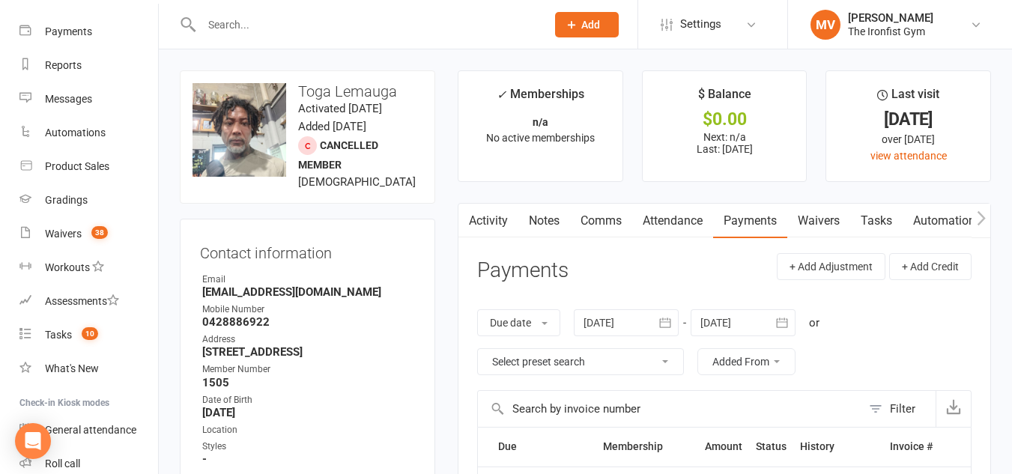
click at [774, 216] on link "Payments" at bounding box center [750, 221] width 74 height 34
click at [269, 23] on input "text" at bounding box center [366, 24] width 339 height 21
paste input "Chase Siulai’"
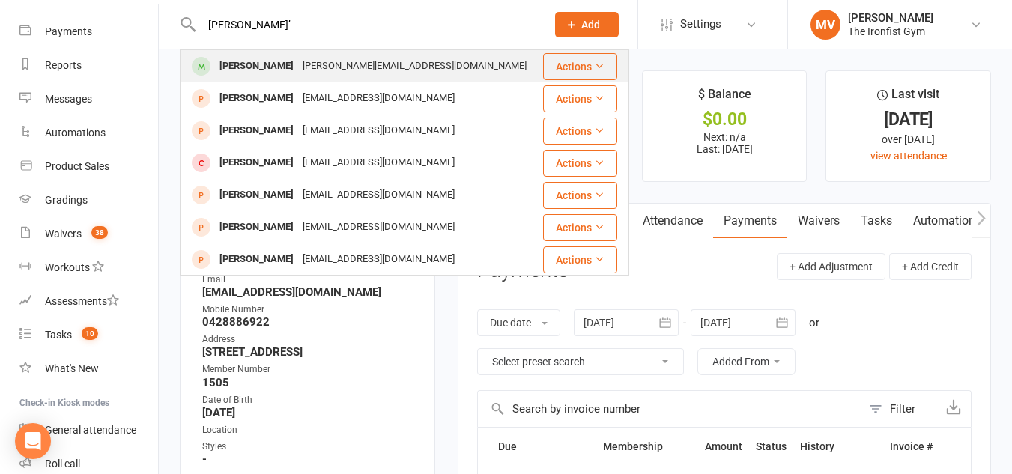
type input "Chase Siulai’"
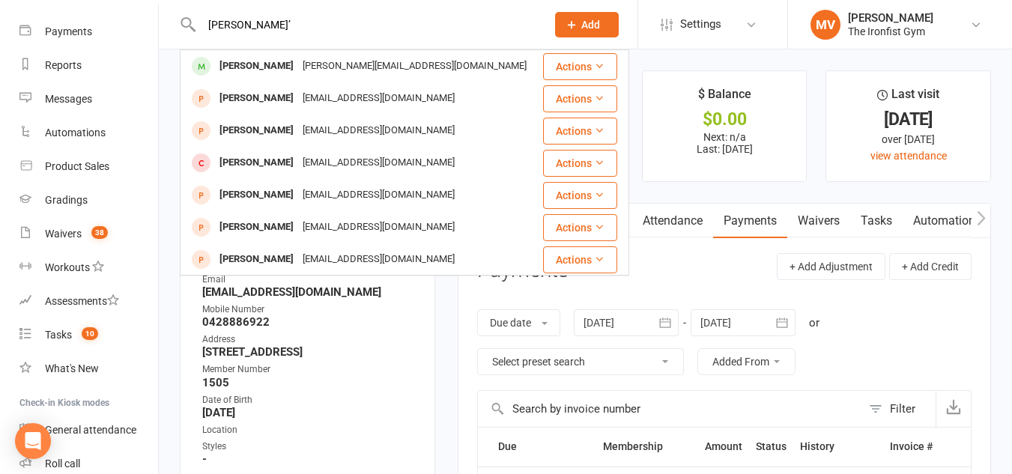
click at [249, 64] on div "[PERSON_NAME]" at bounding box center [256, 66] width 83 height 22
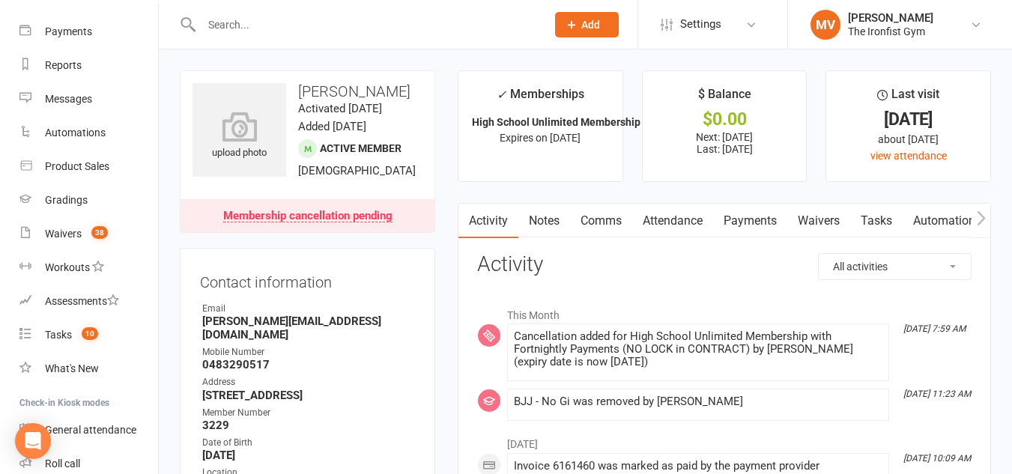
click at [760, 221] on link "Payments" at bounding box center [750, 221] width 74 height 34
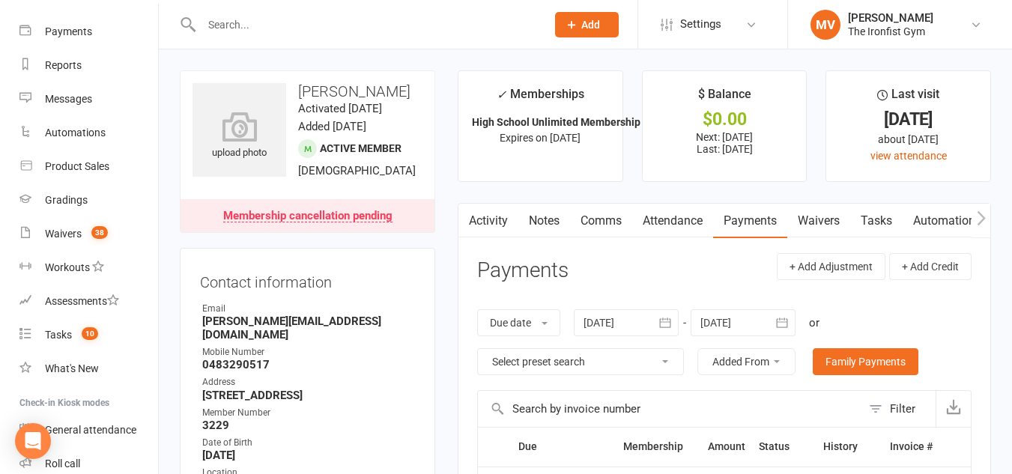
click at [488, 221] on link "Activity" at bounding box center [488, 221] width 60 height 34
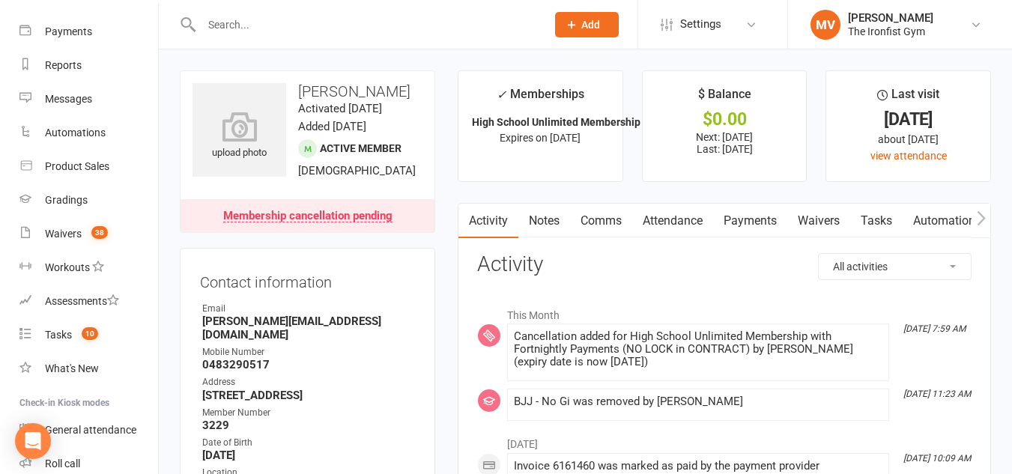
click at [264, 23] on input "text" at bounding box center [366, 24] width 339 height 21
drag, startPoint x: 265, startPoint y: 18, endPoint x: 263, endPoint y: 26, distance: 8.5
click at [264, 21] on input "text" at bounding box center [366, 24] width 339 height 21
paste input "[PERSON_NAME]"
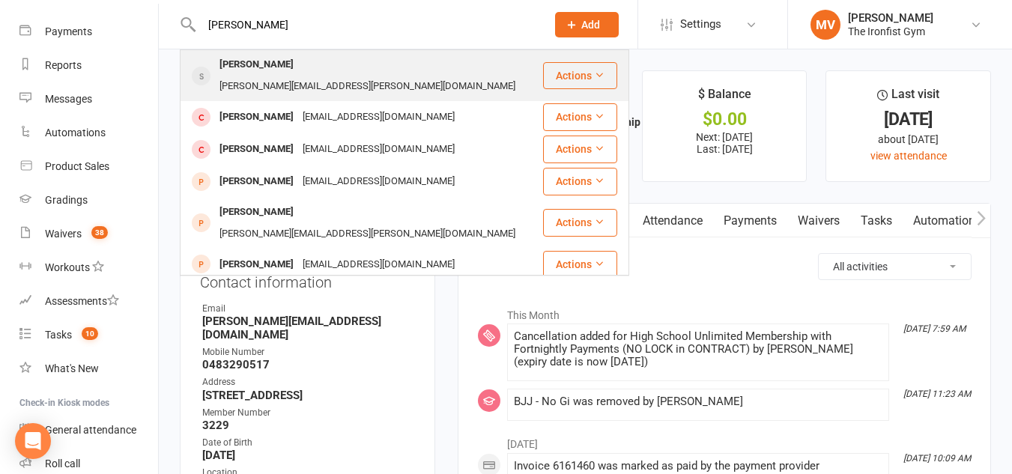
type input "[PERSON_NAME]"
click at [278, 64] on div "[PERSON_NAME]" at bounding box center [256, 65] width 83 height 22
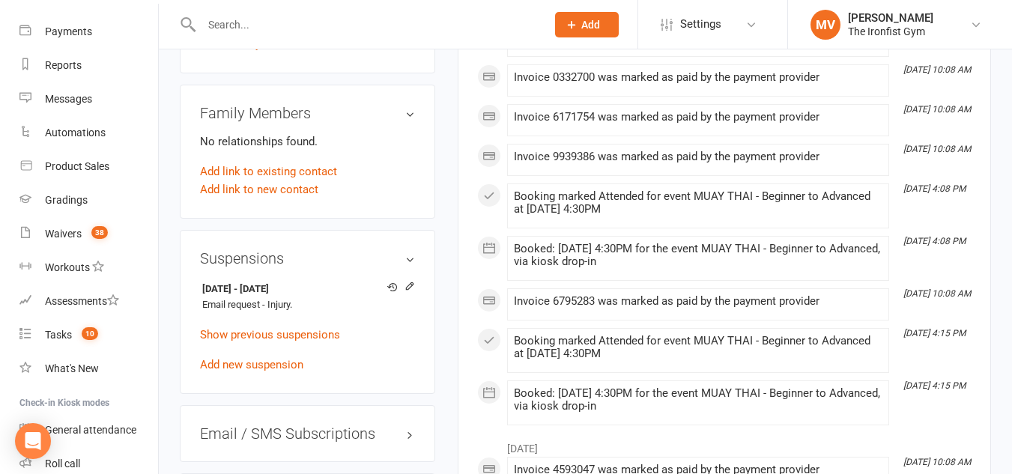
scroll to position [1124, 0]
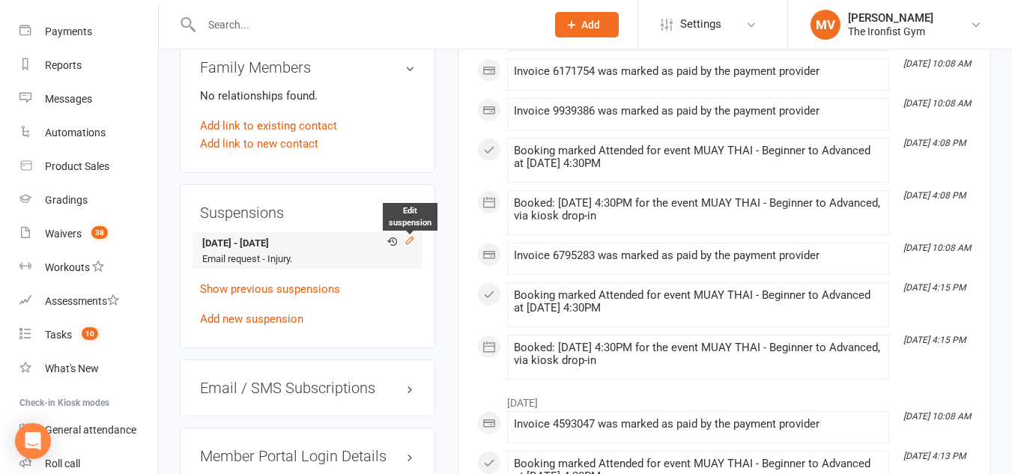
click at [408, 243] on icon at bounding box center [410, 240] width 10 height 10
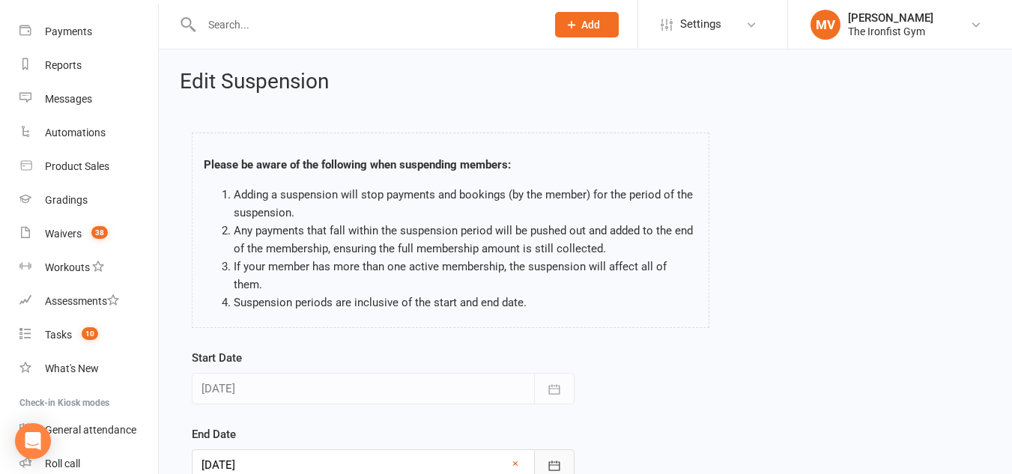
click at [554, 458] on icon "button" at bounding box center [554, 465] width 15 height 15
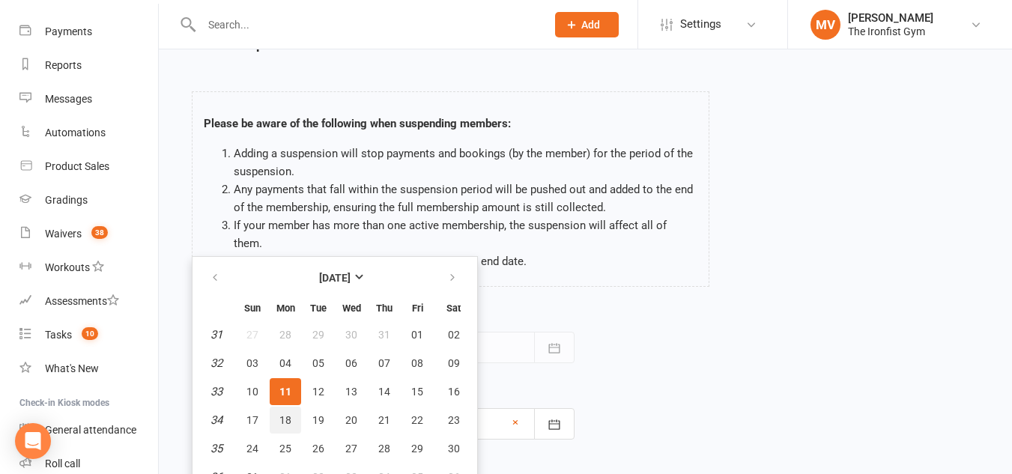
click at [288, 414] on span "18" at bounding box center [285, 420] width 12 height 12
type input "18 Aug 2025"
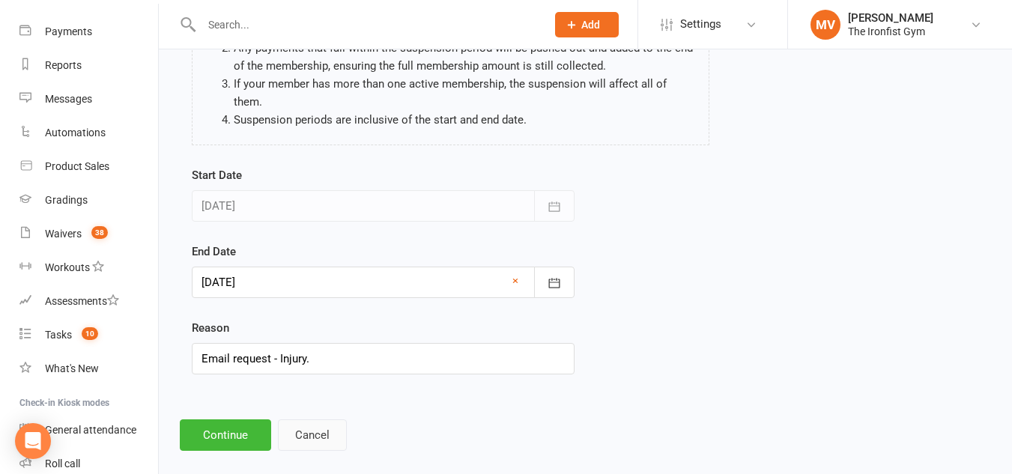
scroll to position [184, 0]
click at [243, 418] on button "Continue" at bounding box center [225, 433] width 91 height 31
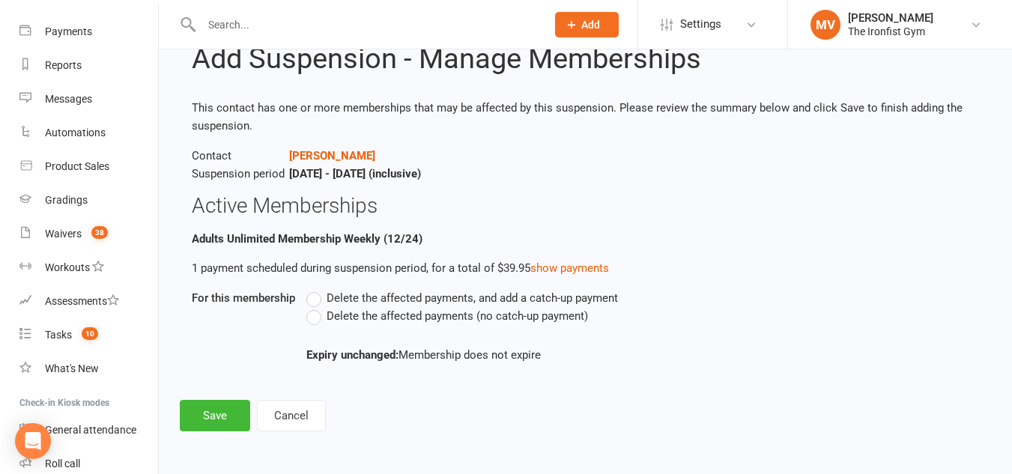
scroll to position [0, 0]
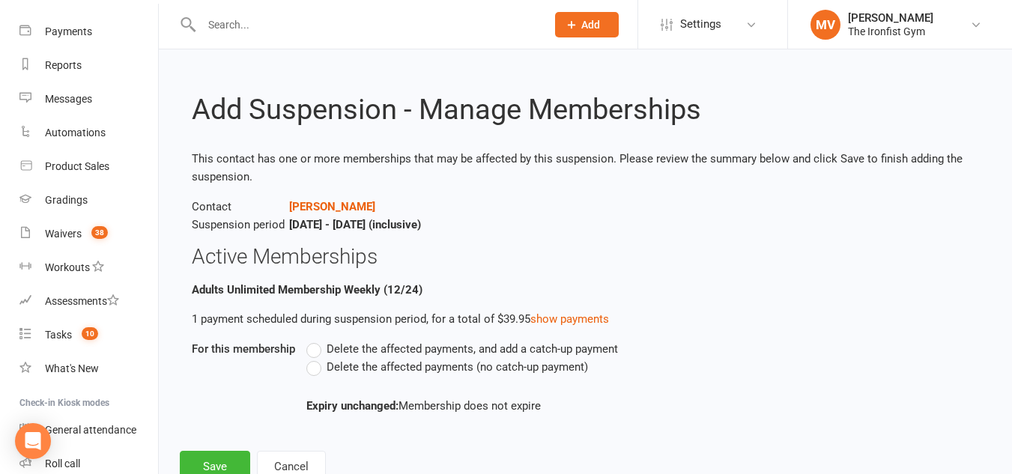
click at [312, 366] on label "Delete the affected payments (no catch-up payment)" at bounding box center [447, 367] width 282 height 18
click at [312, 358] on input "Delete the affected payments (no catch-up payment)" at bounding box center [311, 358] width 10 height 0
click at [219, 461] on button "Save" at bounding box center [215, 466] width 70 height 31
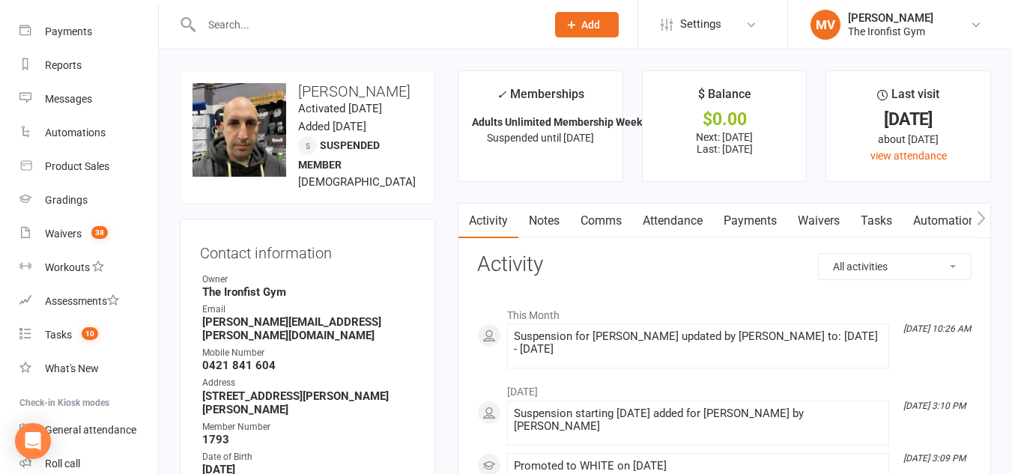
click at [248, 25] on input "text" at bounding box center [366, 24] width 339 height 21
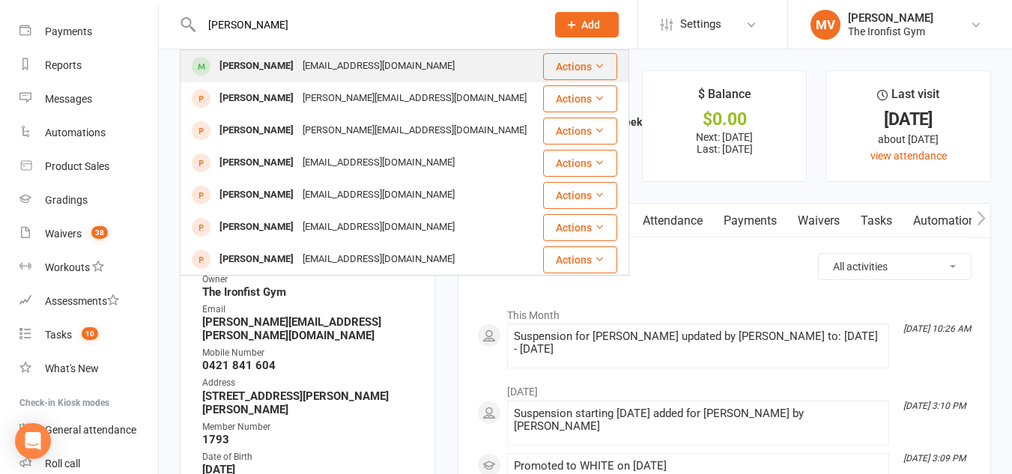
type input "adrian warde"
click at [244, 62] on div "Adrian Warde" at bounding box center [256, 66] width 83 height 22
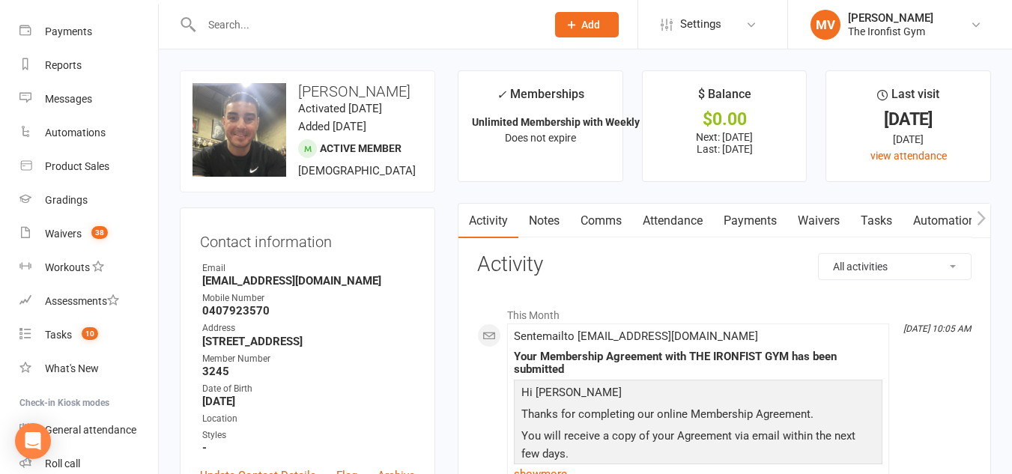
click at [822, 218] on link "Waivers" at bounding box center [818, 221] width 63 height 34
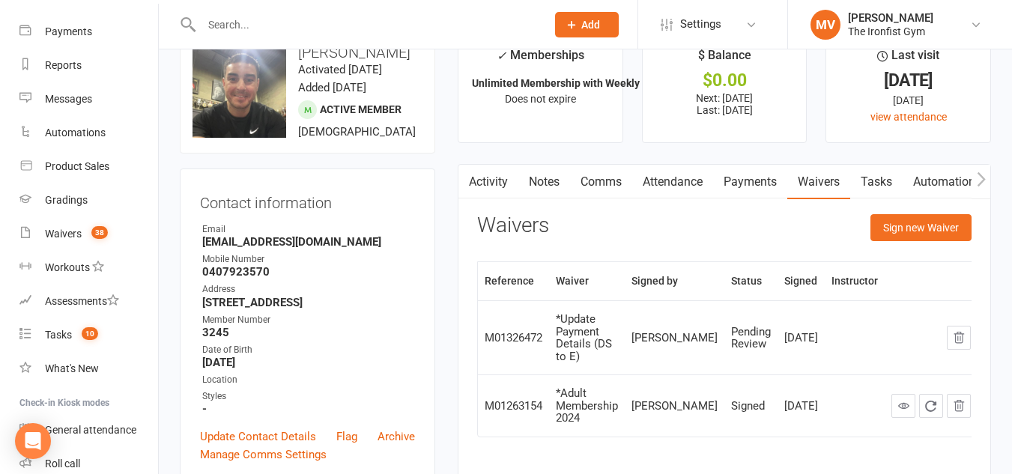
scroll to position [75, 0]
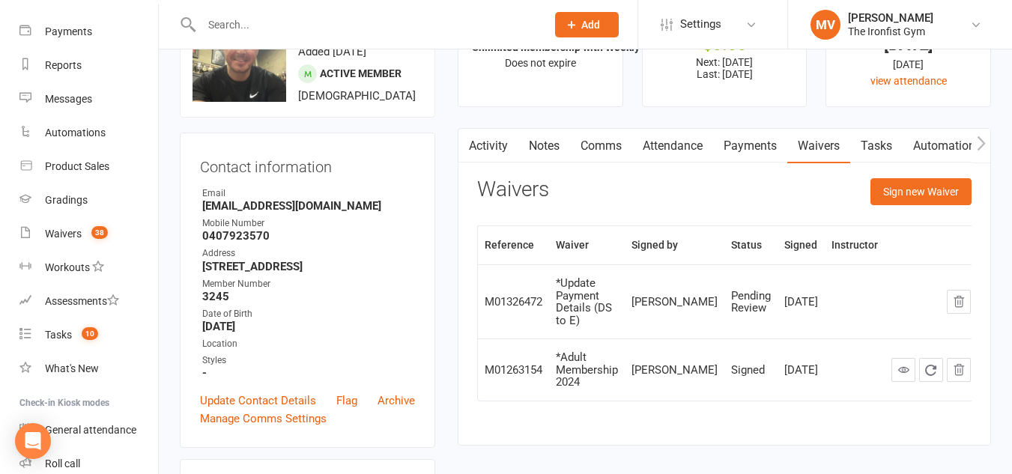
click at [731, 312] on div "Pending Review" at bounding box center [751, 302] width 40 height 25
click at [68, 230] on div "Waivers" at bounding box center [63, 234] width 37 height 12
select select "100"
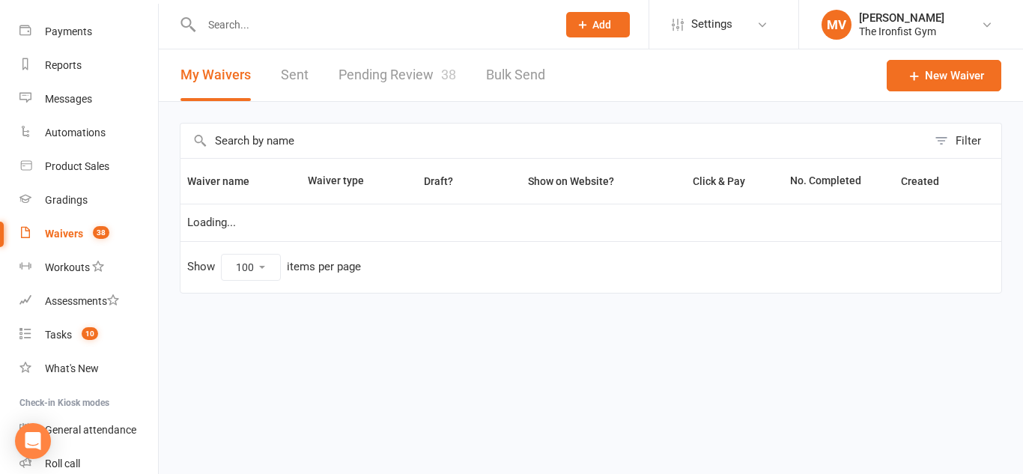
click at [418, 75] on link "Pending Review 38" at bounding box center [398, 75] width 118 height 52
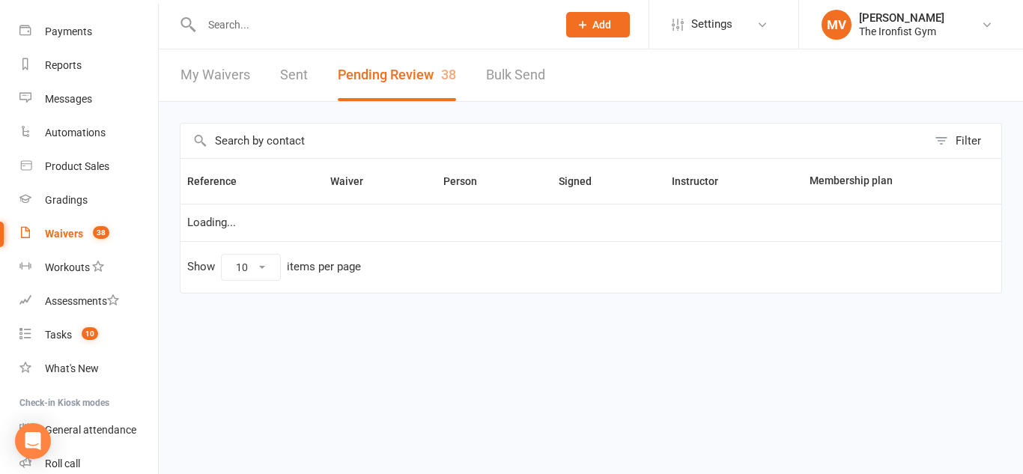
select select "50"
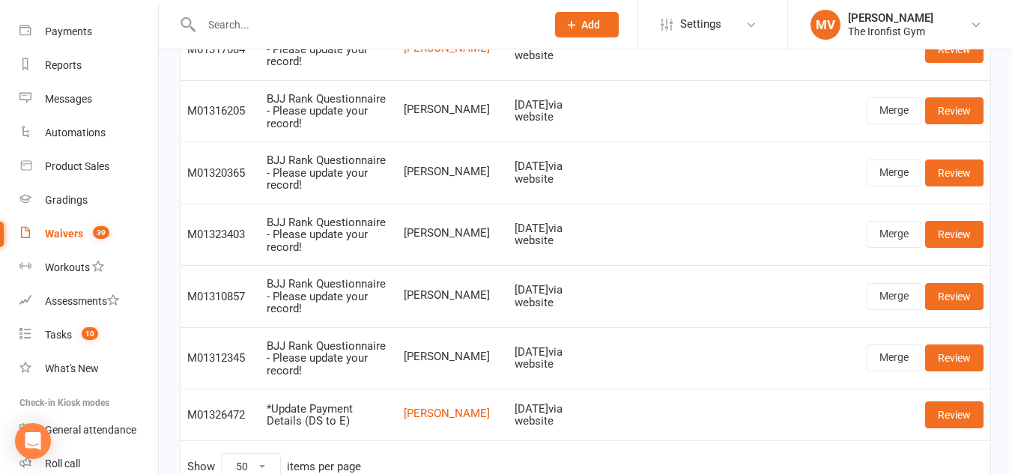
scroll to position [2247, 0]
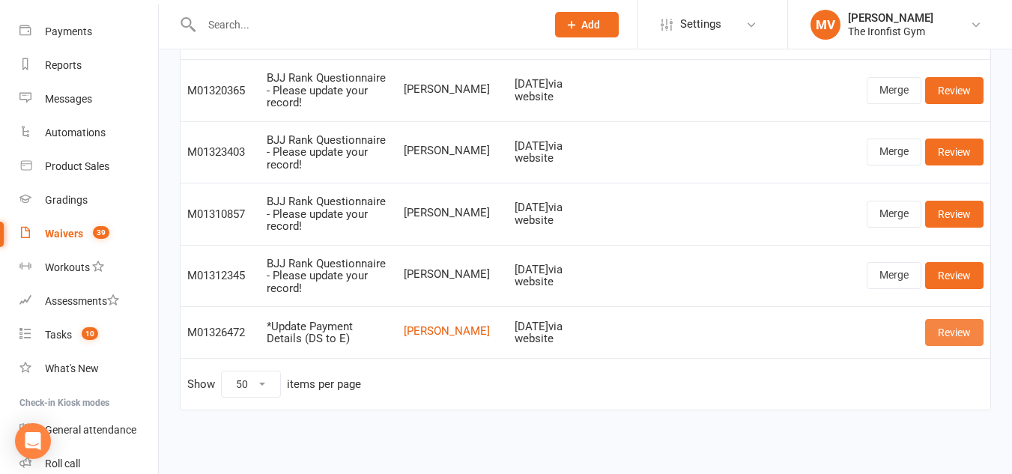
click at [961, 326] on link "Review" at bounding box center [954, 332] width 58 height 27
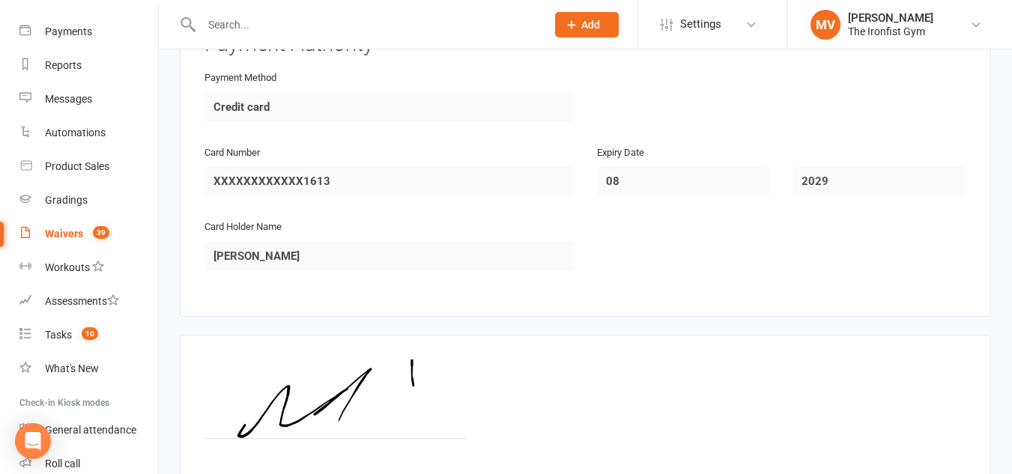
scroll to position [873, 0]
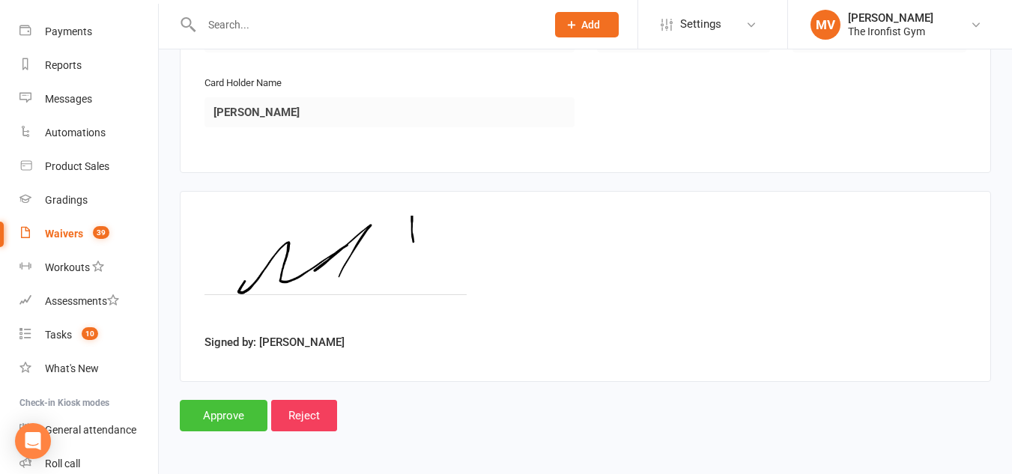
click at [191, 418] on input "Approve" at bounding box center [224, 415] width 88 height 31
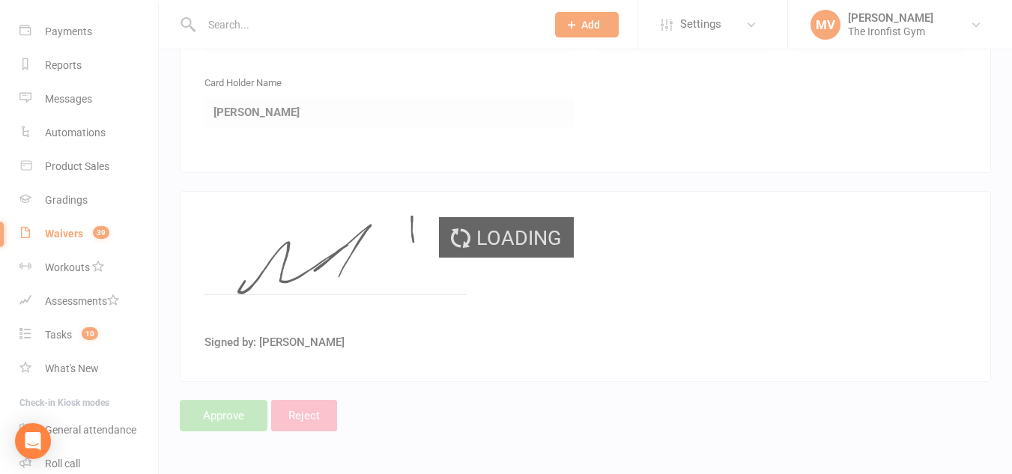
select select "50"
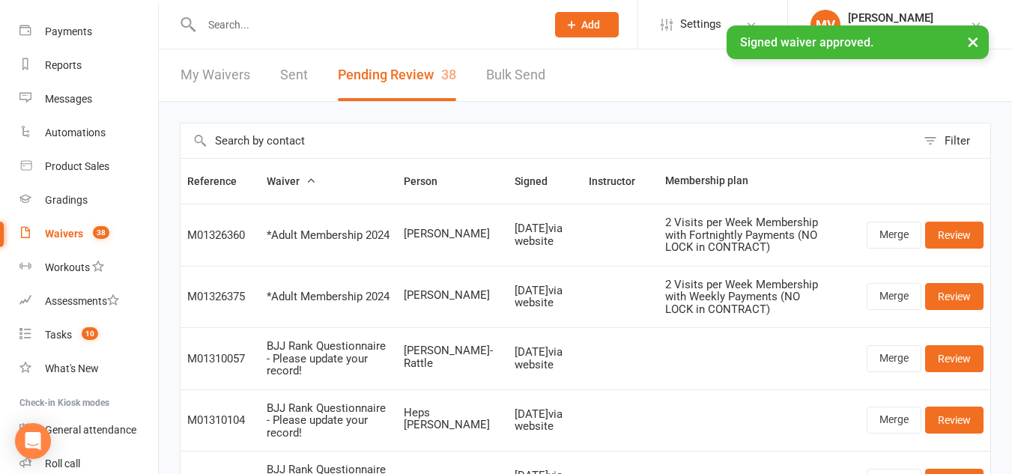
click at [277, 22] on input "text" at bounding box center [366, 24] width 339 height 21
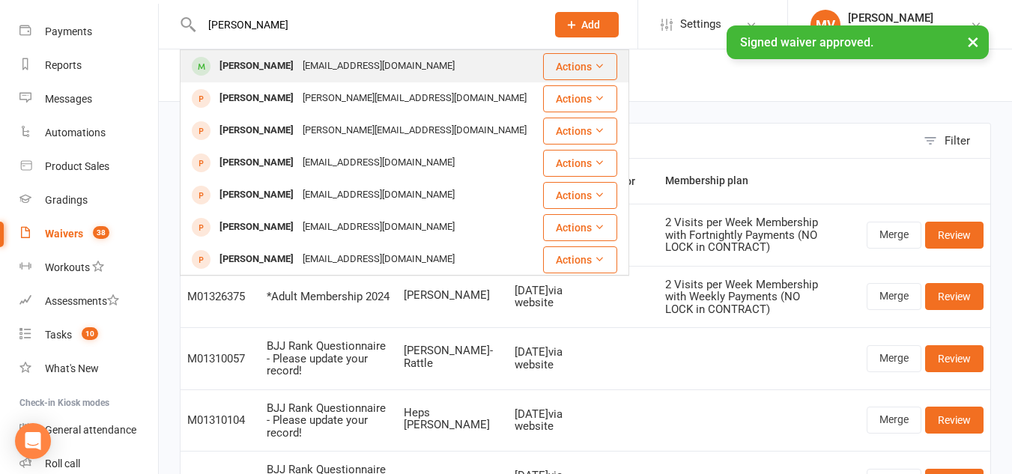
type input "adrian warde"
click at [251, 66] on div "Adrian Warde" at bounding box center [256, 66] width 83 height 22
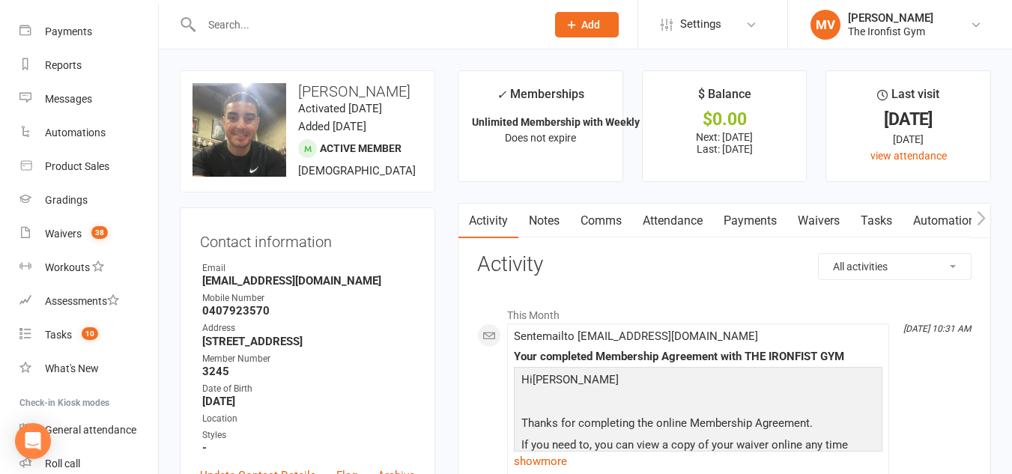
click at [768, 219] on link "Payments" at bounding box center [750, 221] width 74 height 34
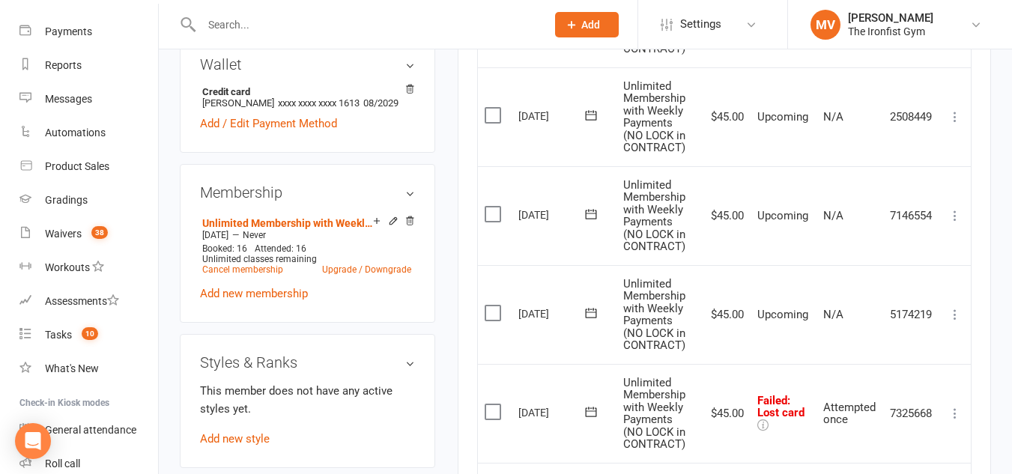
scroll to position [524, 0]
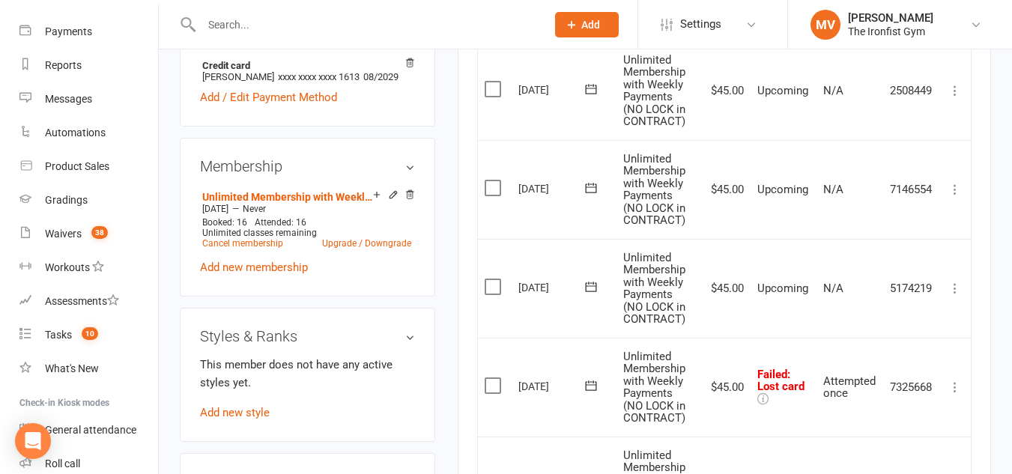
click at [954, 388] on icon at bounding box center [955, 387] width 15 height 15
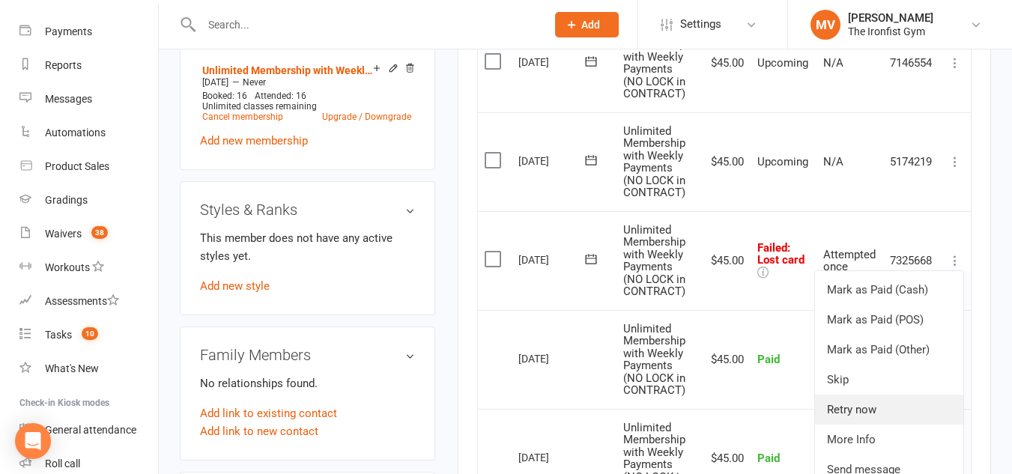
scroll to position [674, 0]
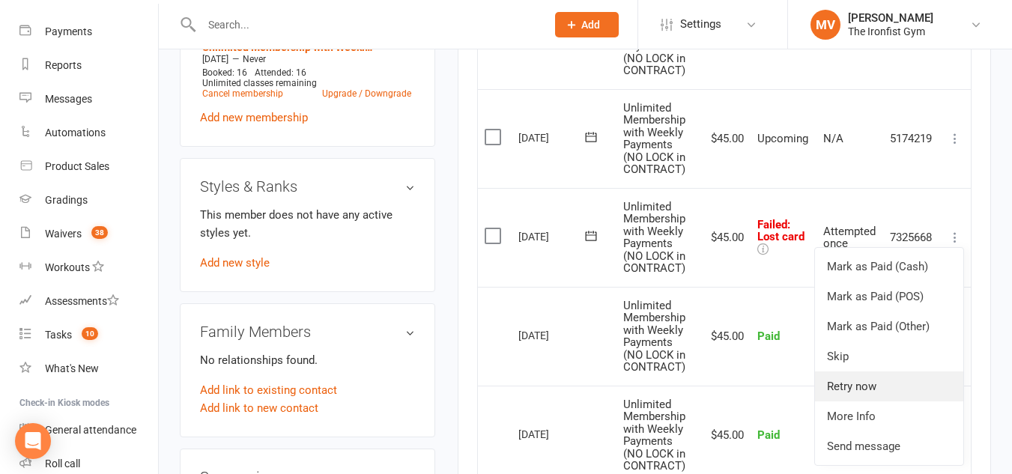
click at [879, 386] on link "Retry now" at bounding box center [889, 387] width 148 height 30
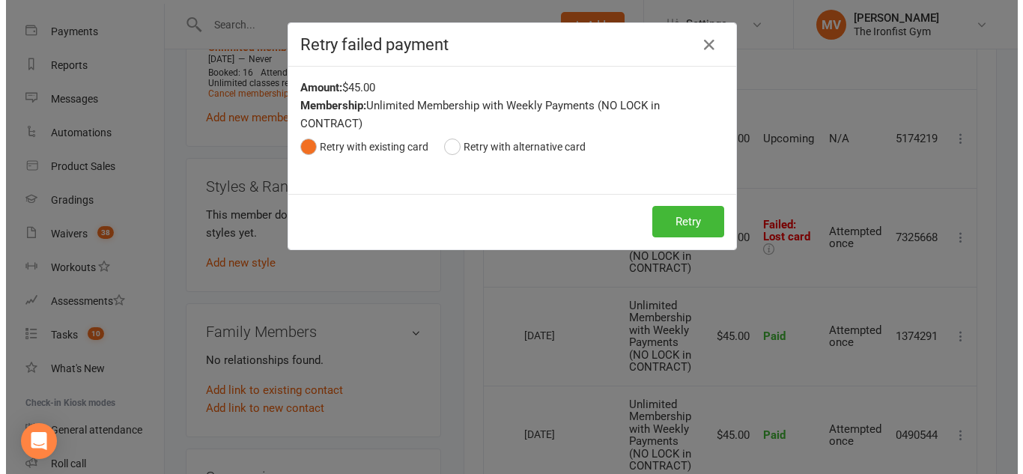
scroll to position [656, 0]
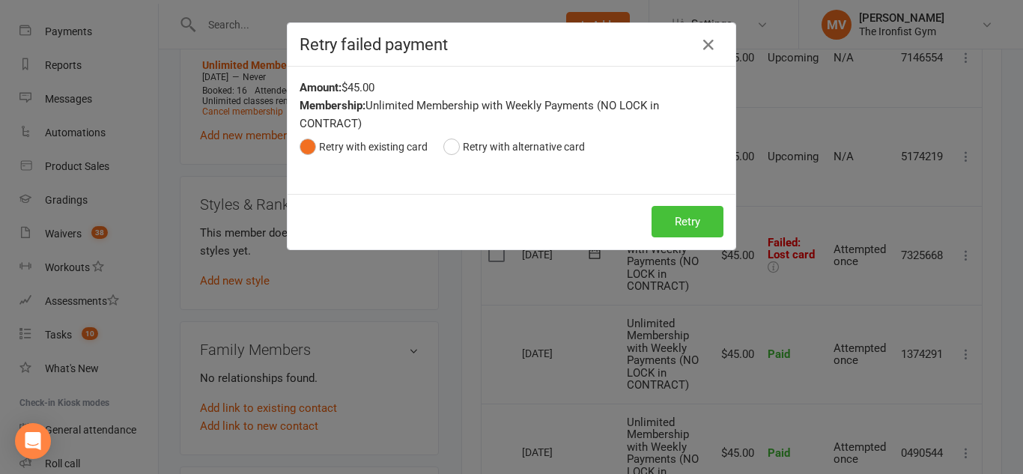
click at [693, 225] on button "Retry" at bounding box center [688, 221] width 72 height 31
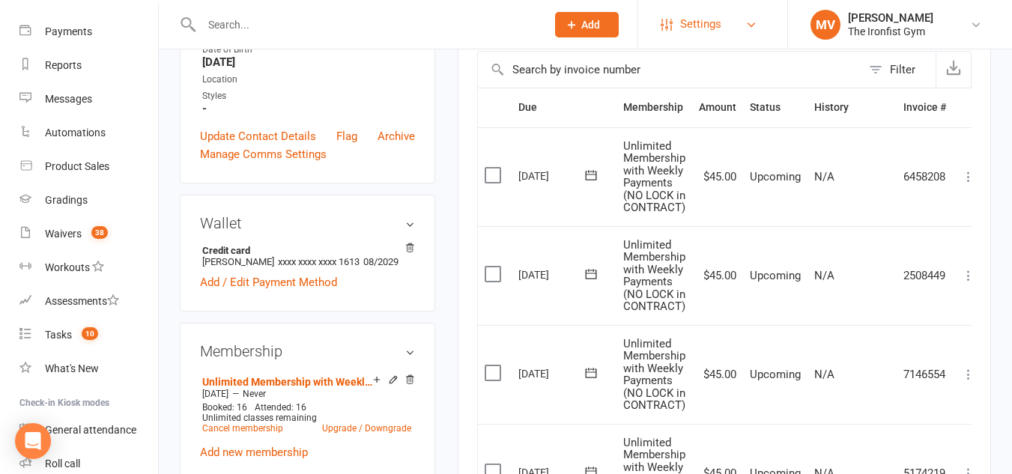
scroll to position [75, 0]
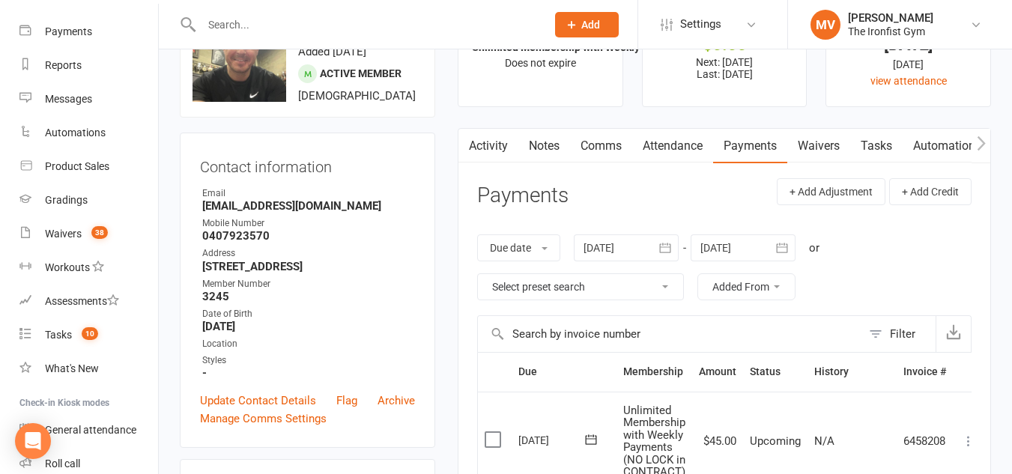
click at [297, 19] on input "text" at bounding box center [366, 24] width 339 height 21
paste input "[PERSON_NAME]"
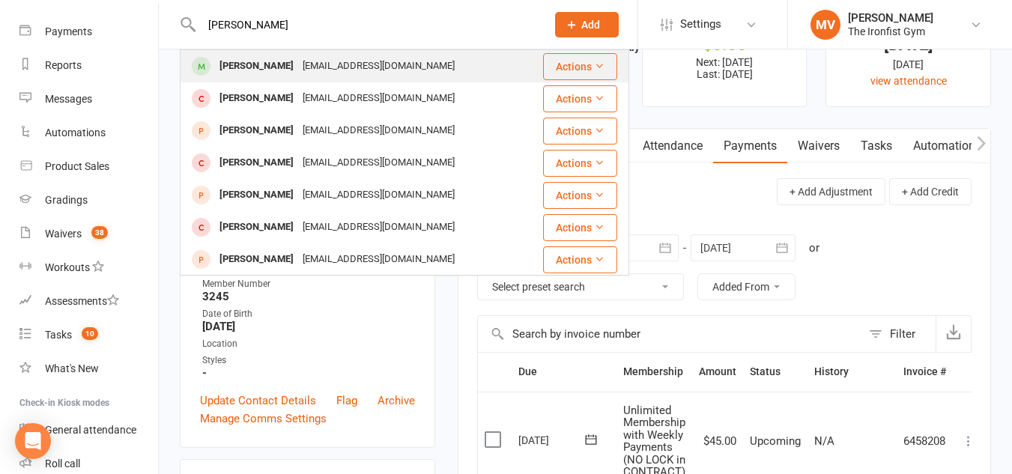
type input "[PERSON_NAME]"
click at [270, 64] on div "[PERSON_NAME]" at bounding box center [256, 66] width 83 height 22
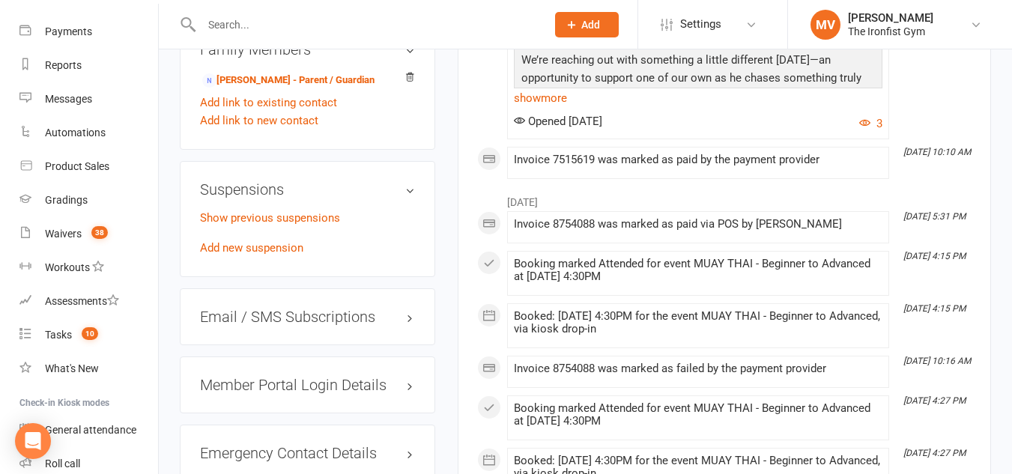
scroll to position [1199, 0]
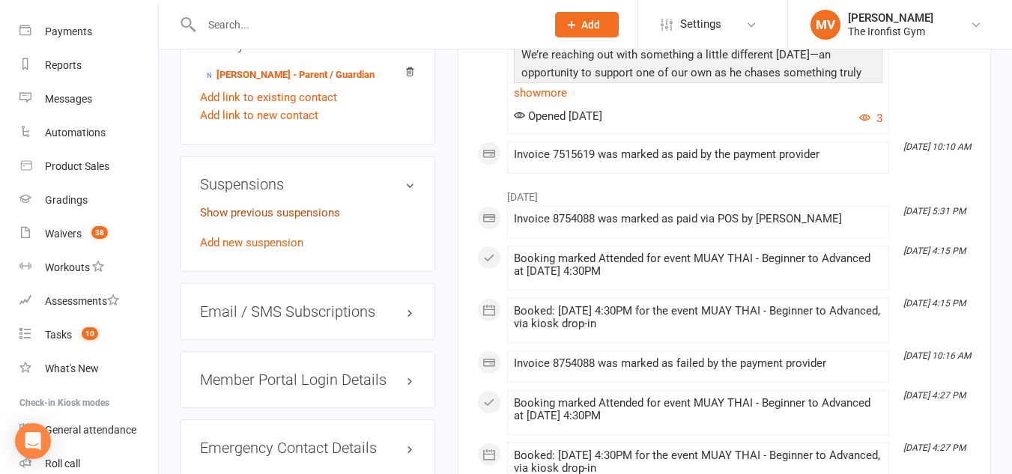
click at [286, 219] on link "Show previous suspensions" at bounding box center [270, 212] width 140 height 13
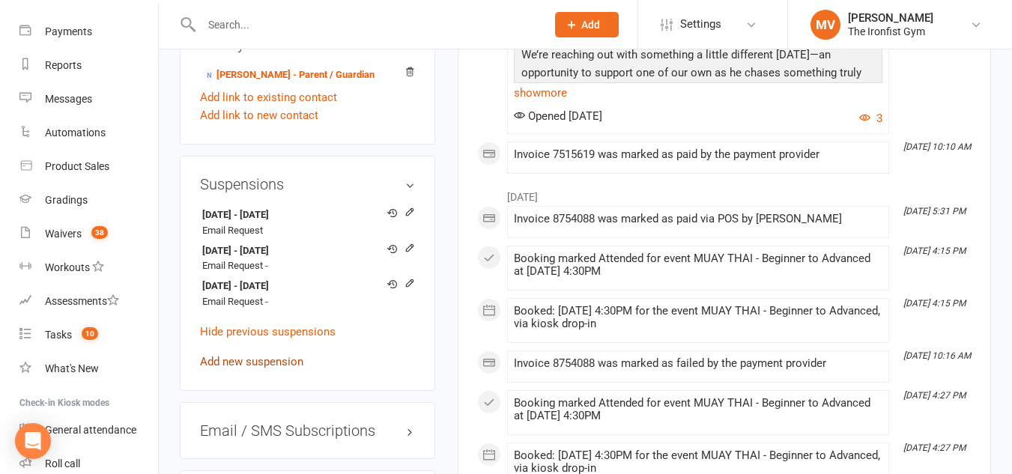
click at [288, 369] on link "Add new suspension" at bounding box center [251, 361] width 103 height 13
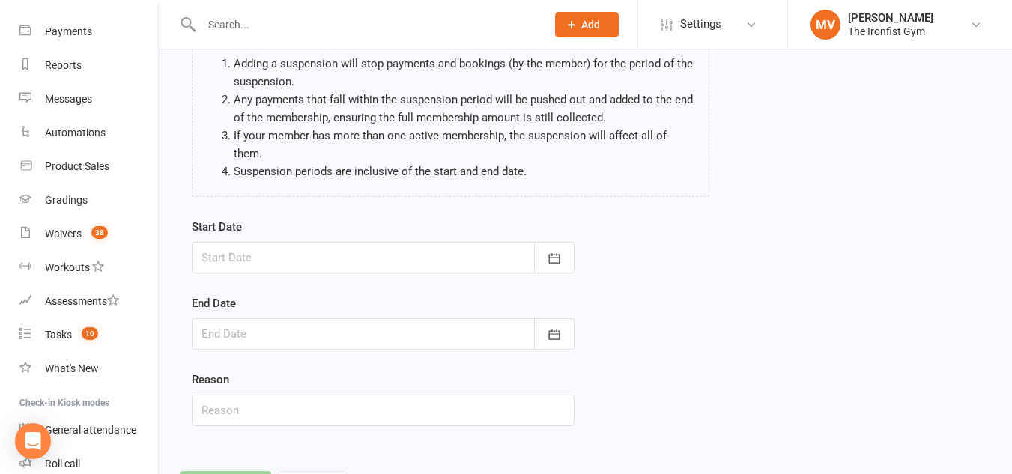
scroll to position [150, 0]
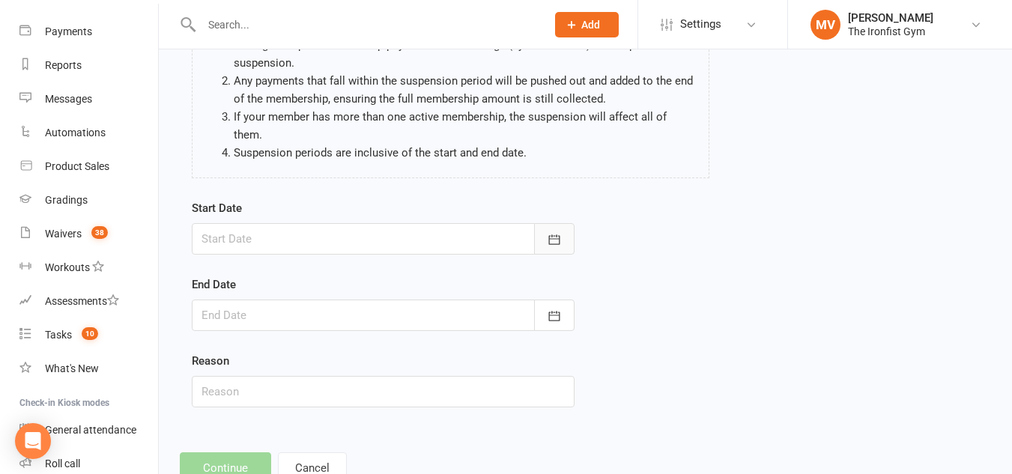
click at [566, 224] on button "button" at bounding box center [554, 238] width 40 height 31
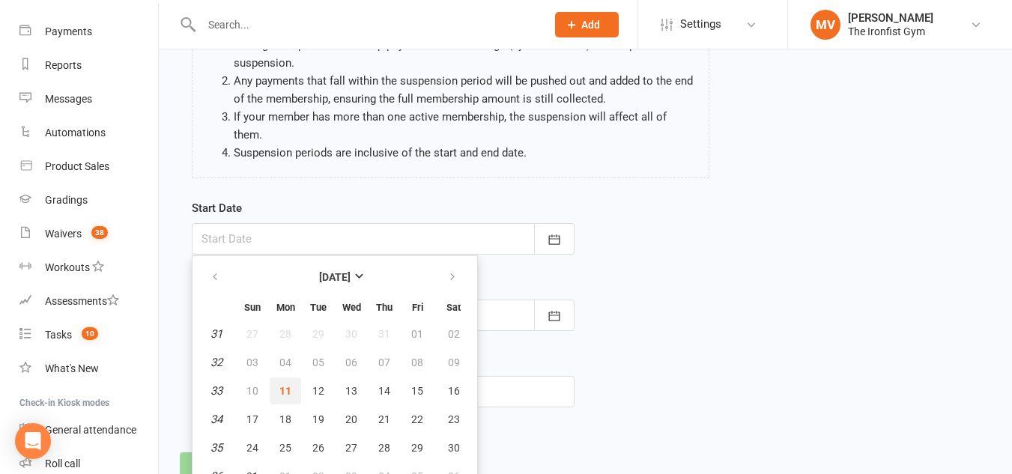
click at [292, 378] on button "11" at bounding box center [285, 391] width 31 height 27
type input "11 Aug 2025"
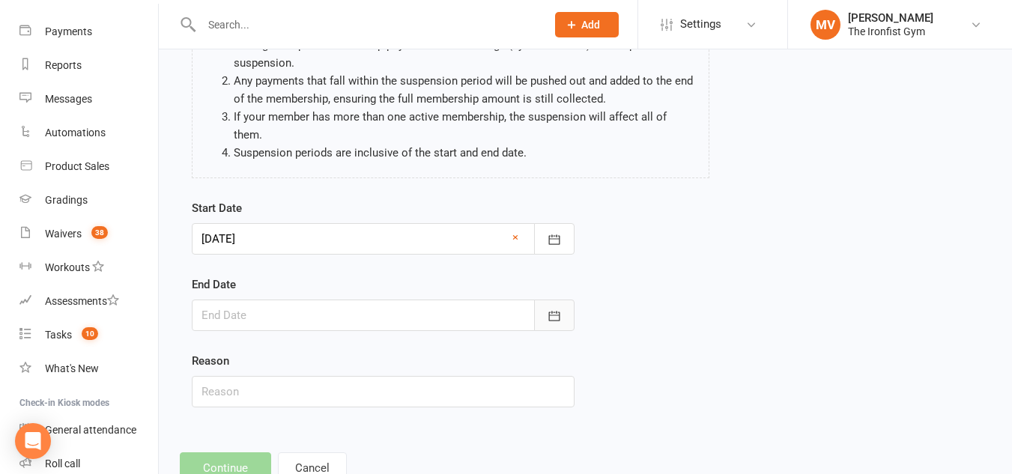
click at [555, 309] on icon "button" at bounding box center [554, 316] width 15 height 15
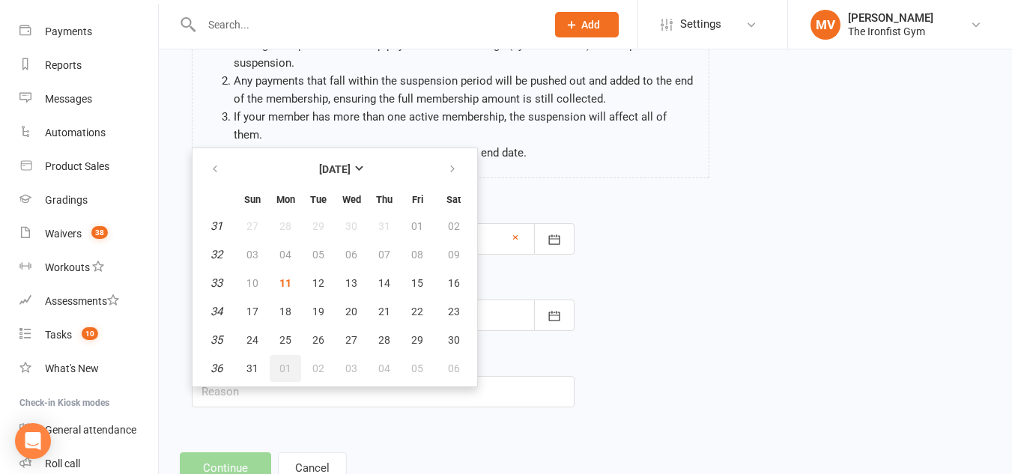
click at [277, 355] on button "01" at bounding box center [285, 368] width 31 height 27
type input "01 Sep 2025"
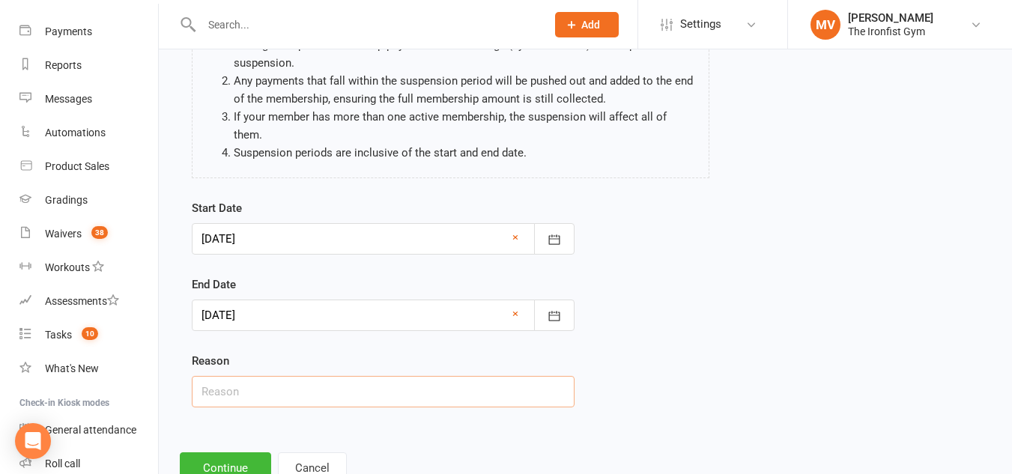
click at [267, 378] on input "text" at bounding box center [383, 391] width 383 height 31
drag, startPoint x: 273, startPoint y: 376, endPoint x: 463, endPoint y: 373, distance: 190.3
click at [420, 386] on input "Email request - Injury." at bounding box center [383, 391] width 383 height 31
type input "Email request"
click at [234, 458] on button "Continue" at bounding box center [225, 467] width 91 height 31
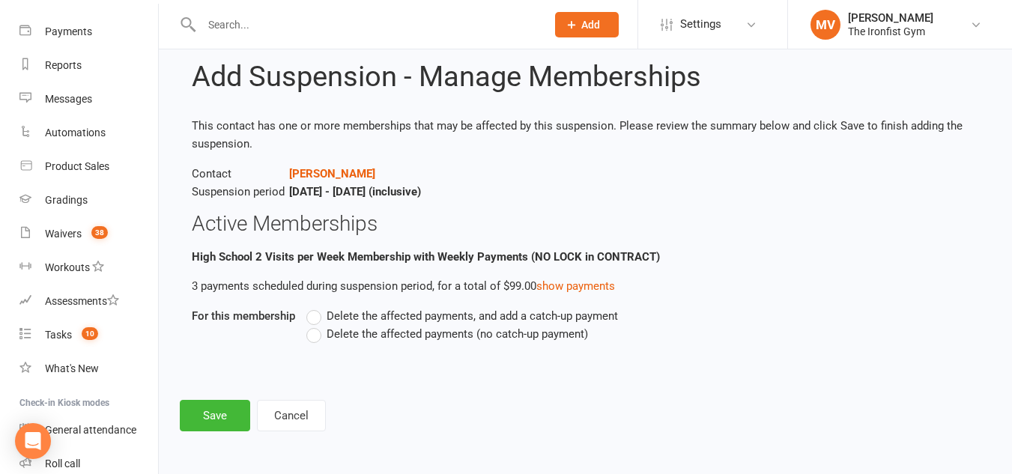
scroll to position [0, 0]
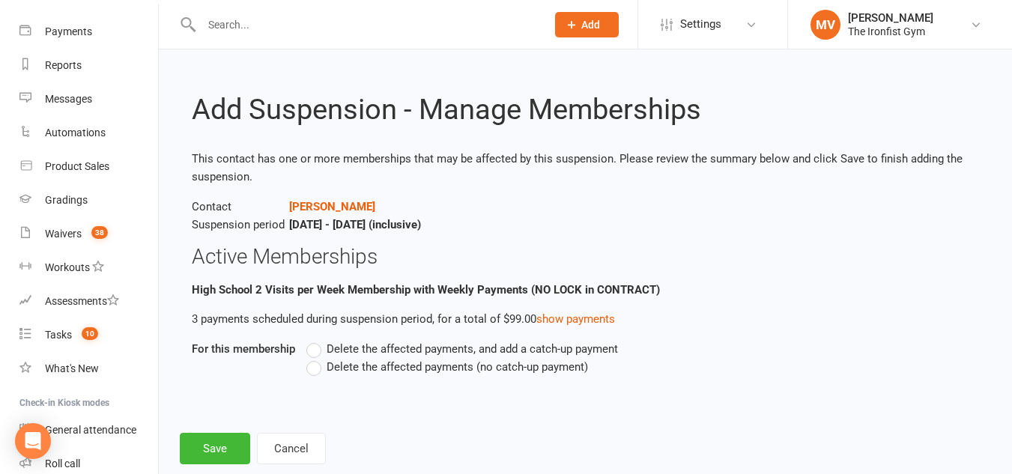
drag, startPoint x: 321, startPoint y: 368, endPoint x: 271, endPoint y: 416, distance: 69.4
click at [318, 369] on label "Delete the affected payments (no catch-up payment)" at bounding box center [447, 367] width 282 height 18
click at [316, 358] on input "Delete the affected payments (no catch-up payment)" at bounding box center [311, 358] width 10 height 0
click at [208, 446] on button "Save" at bounding box center [215, 448] width 70 height 31
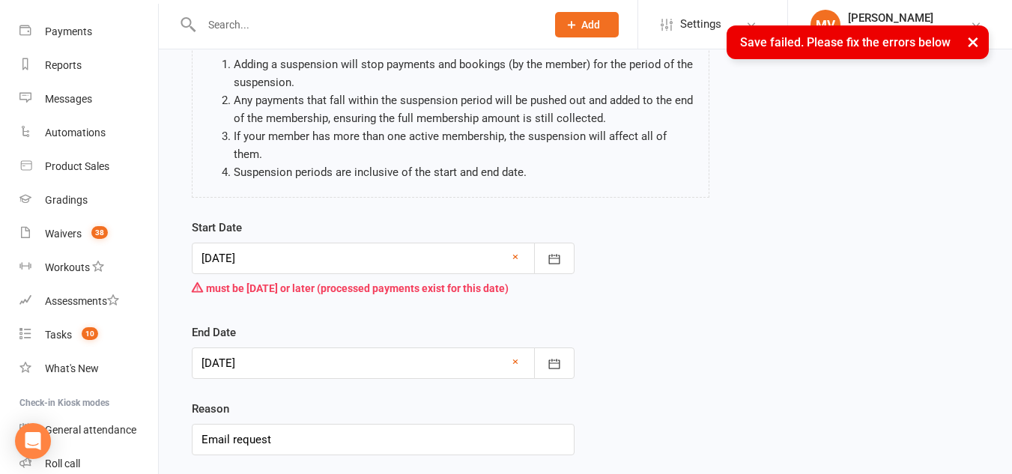
scroll to position [150, 0]
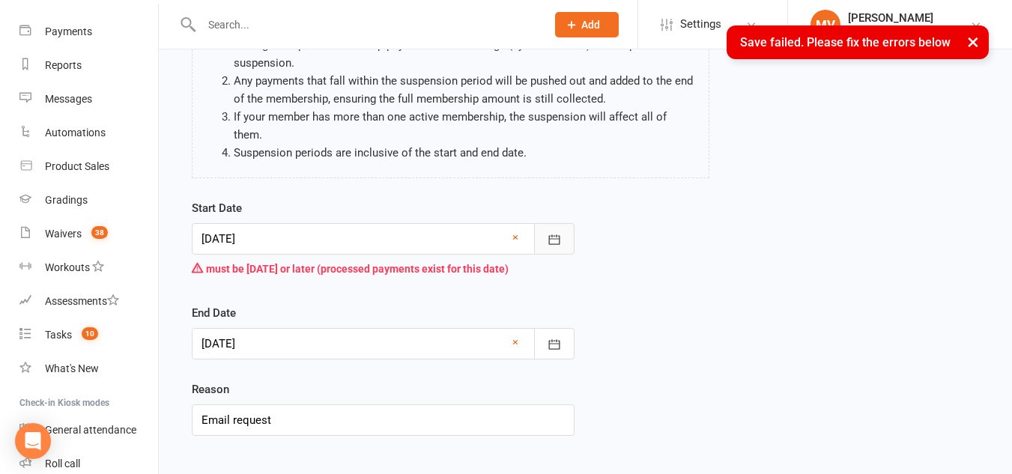
click at [551, 232] on icon "button" at bounding box center [554, 239] width 15 height 15
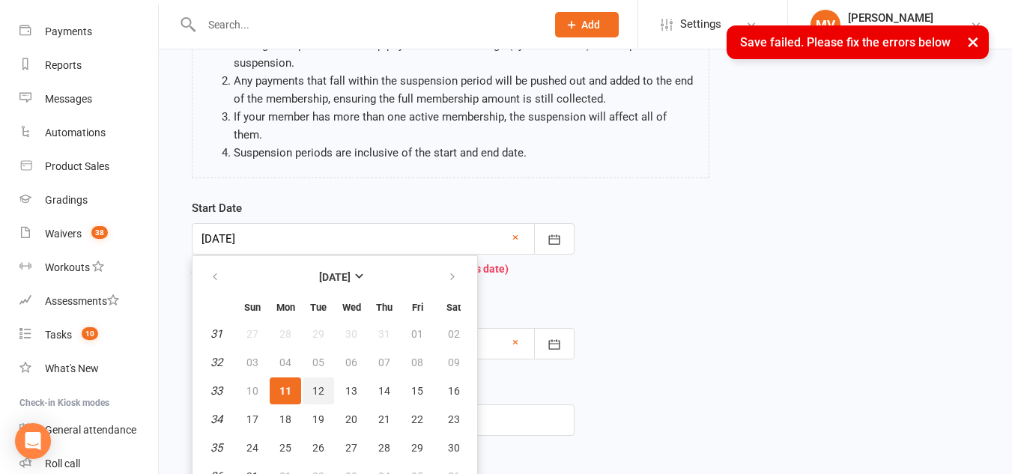
click at [325, 378] on button "12" at bounding box center [318, 391] width 31 height 27
type input "12 Aug 2025"
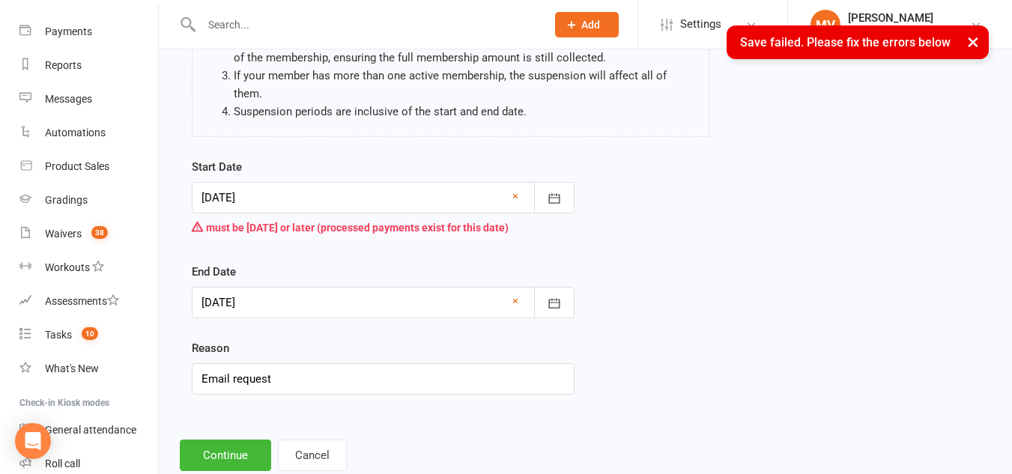
scroll to position [213, 0]
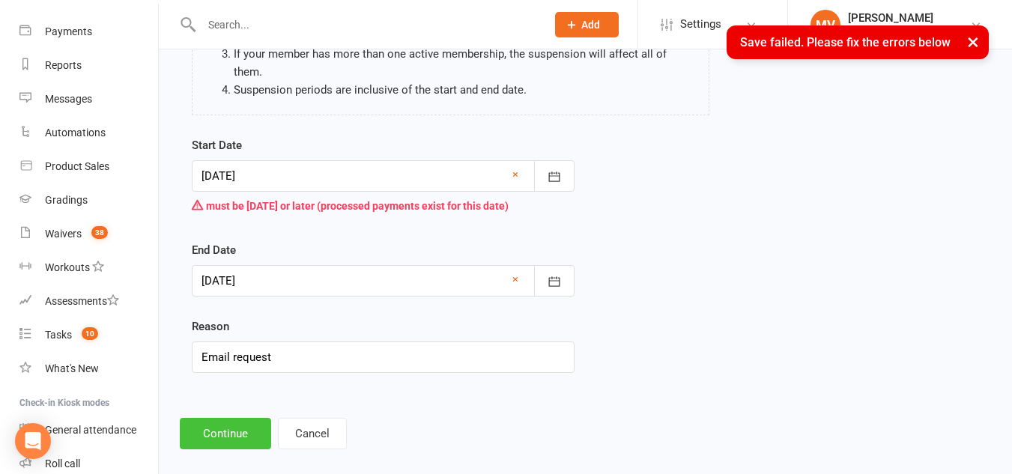
click at [213, 418] on button "Continue" at bounding box center [225, 433] width 91 height 31
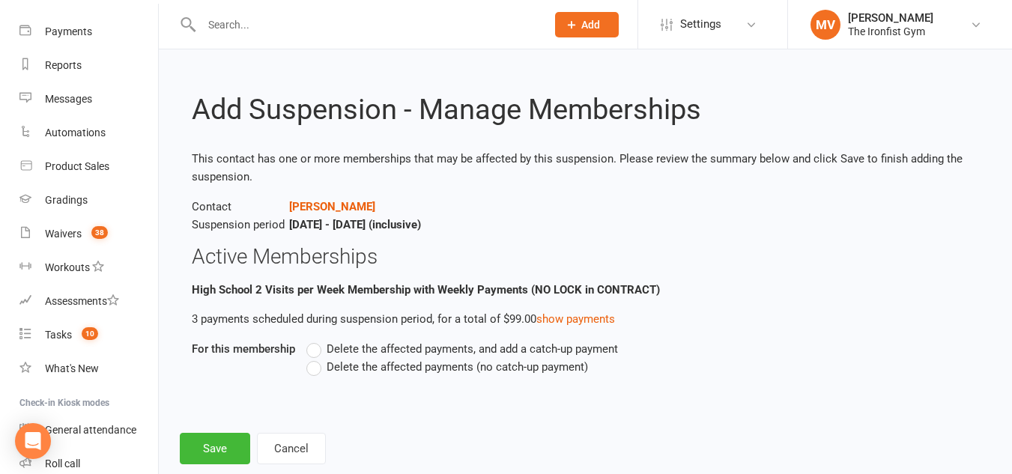
drag, startPoint x: 315, startPoint y: 362, endPoint x: 322, endPoint y: 374, distance: 13.8
click at [316, 363] on label "Delete the affected payments (no catch-up payment)" at bounding box center [447, 367] width 282 height 18
click at [316, 358] on input "Delete the affected payments (no catch-up payment)" at bounding box center [311, 358] width 10 height 0
click at [228, 448] on button "Save" at bounding box center [215, 448] width 70 height 31
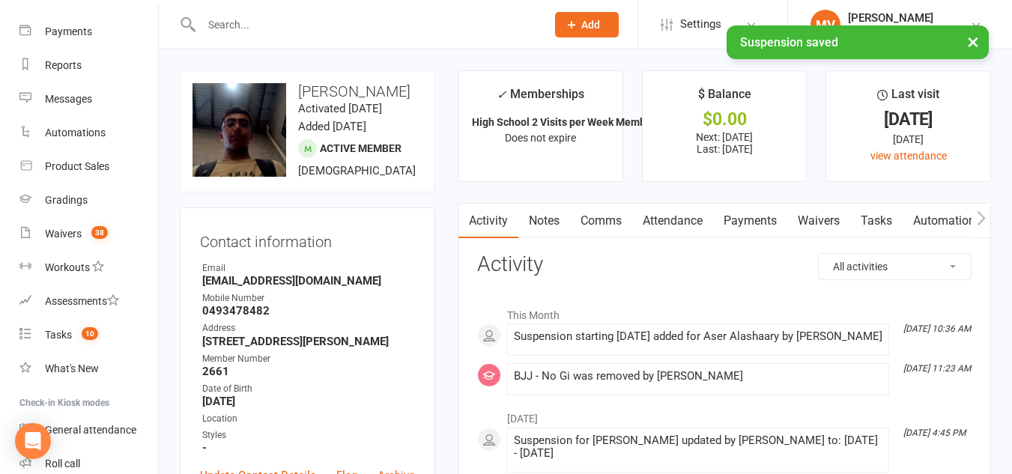
click at [766, 222] on link "Payments" at bounding box center [750, 221] width 74 height 34
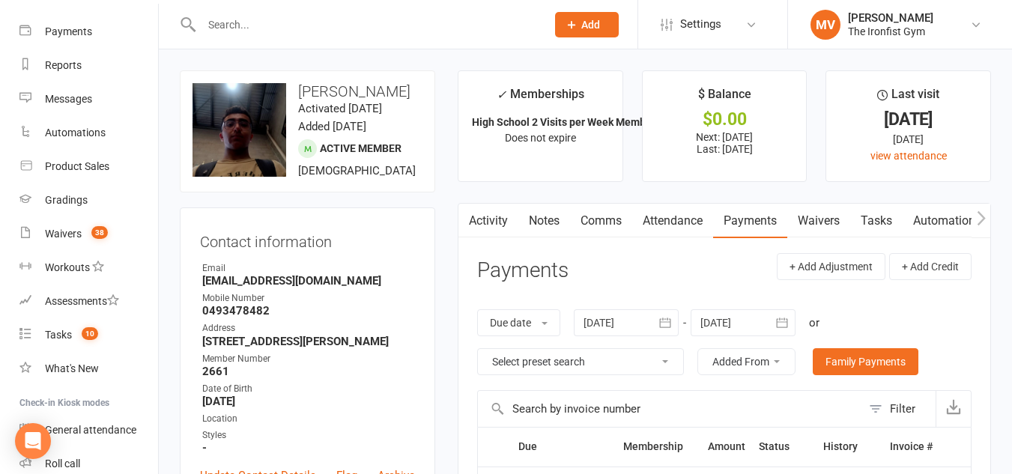
click at [780, 228] on link "Payments" at bounding box center [750, 221] width 74 height 34
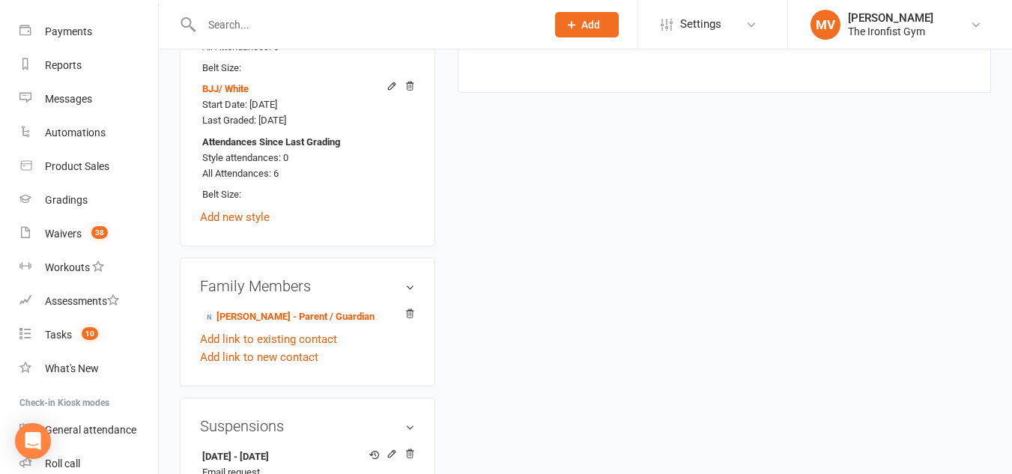
scroll to position [1124, 0]
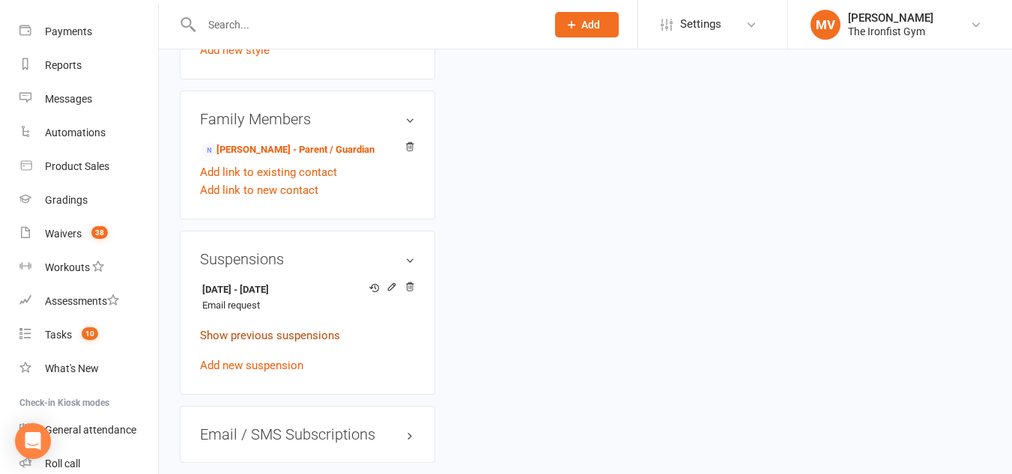
click at [272, 342] on link "Show previous suspensions" at bounding box center [270, 335] width 140 height 13
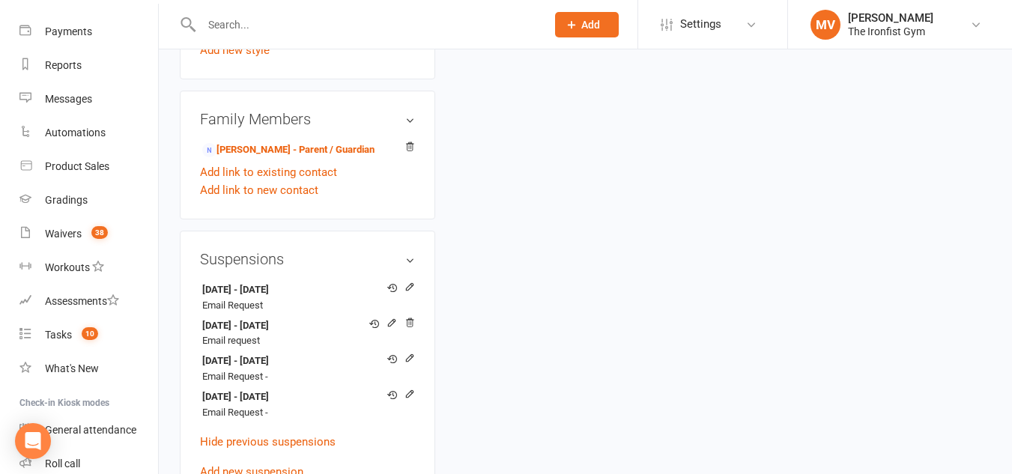
click at [295, 28] on input "text" at bounding box center [366, 24] width 339 height 21
paste input "Maletino"
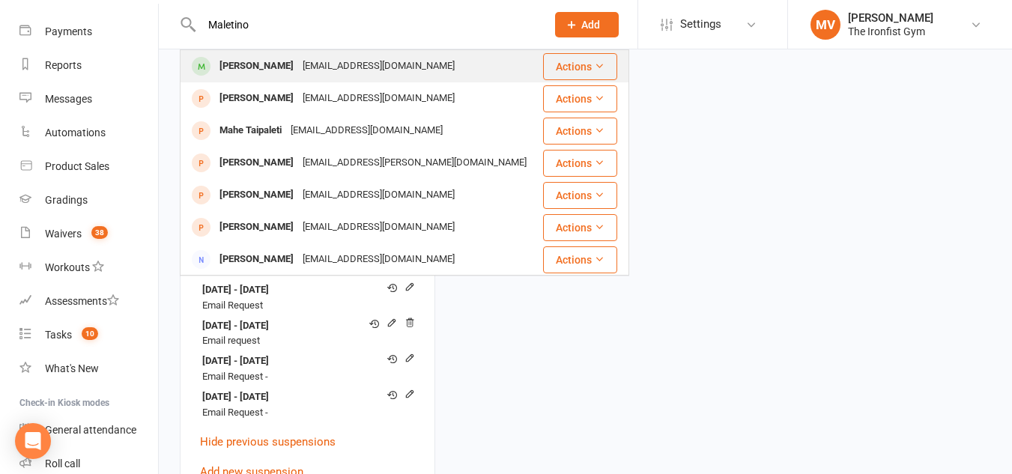
type input "Maletino"
click at [267, 70] on div "[PERSON_NAME]" at bounding box center [256, 66] width 83 height 22
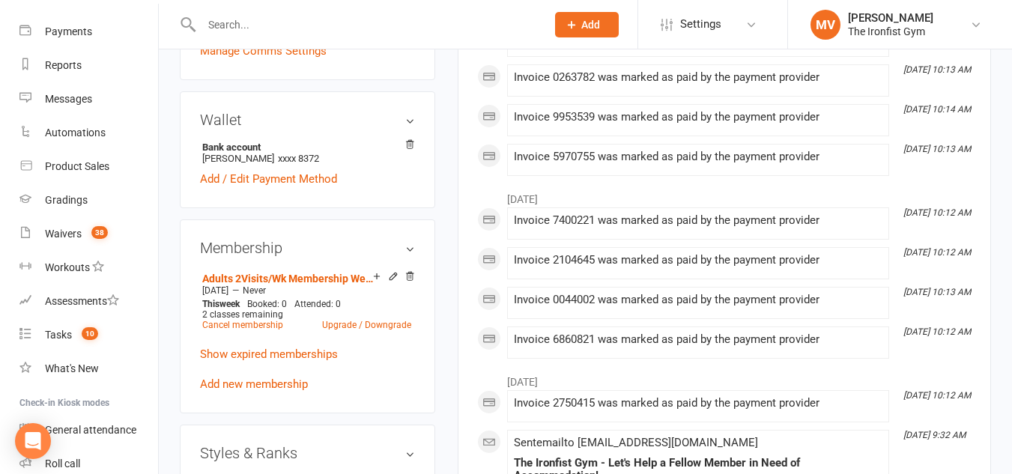
scroll to position [449, 0]
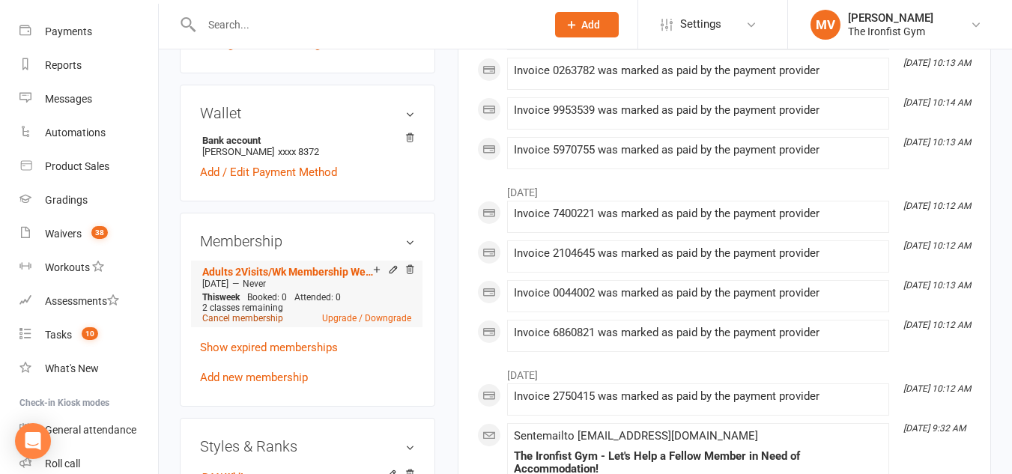
click at [262, 324] on link "Cancel membership" at bounding box center [242, 318] width 81 height 10
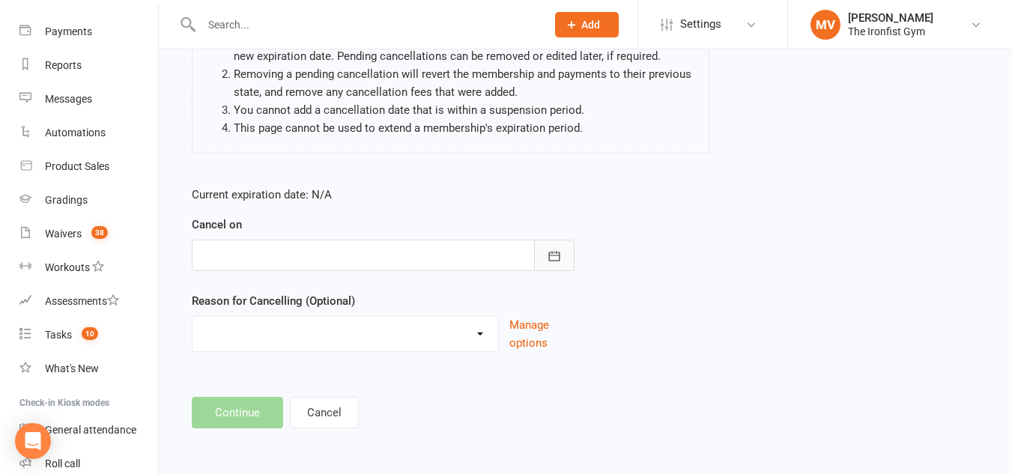
click at [551, 247] on button "button" at bounding box center [554, 255] width 40 height 31
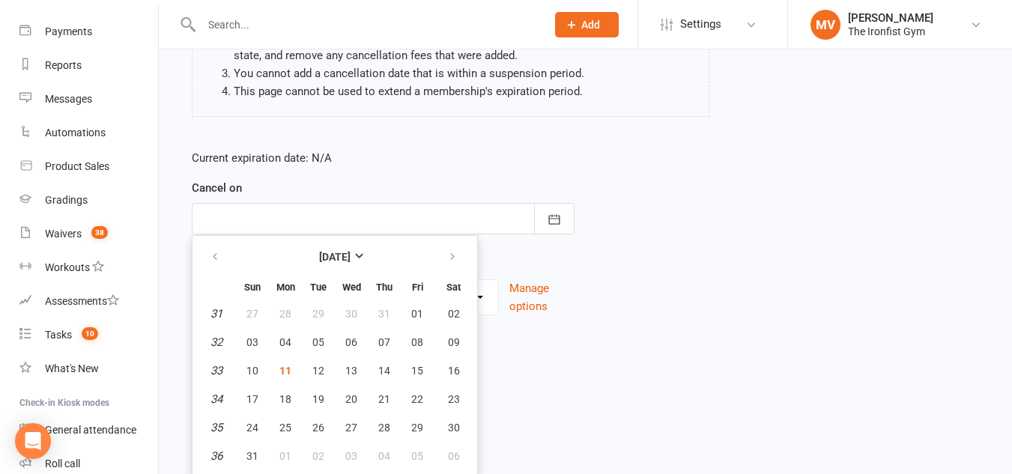
scroll to position [210, 0]
click at [291, 455] on button "01" at bounding box center [285, 455] width 31 height 27
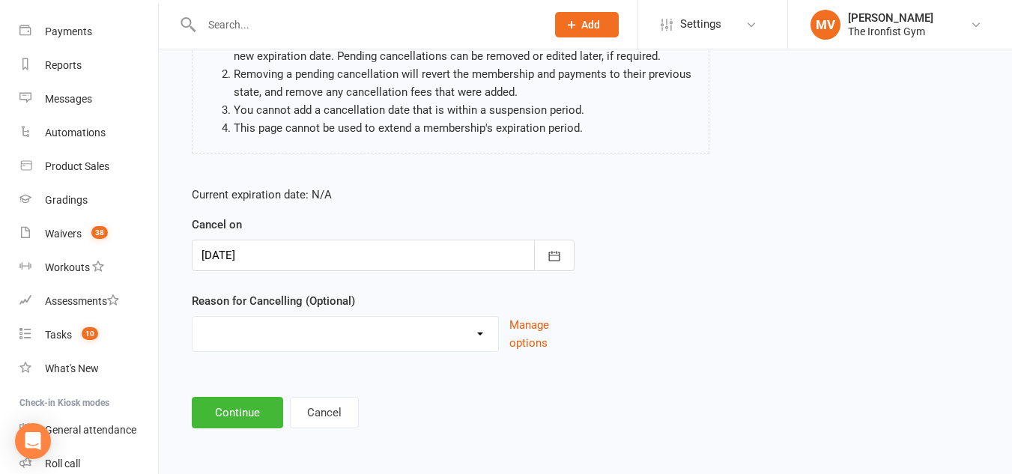
scroll to position [173, 0]
click at [562, 247] on button "button" at bounding box center [554, 255] width 40 height 31
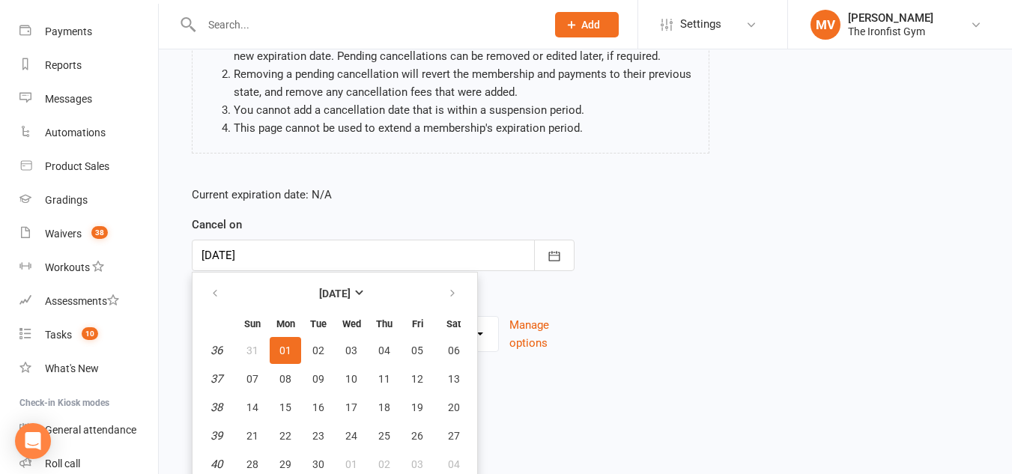
scroll to position [207, 0]
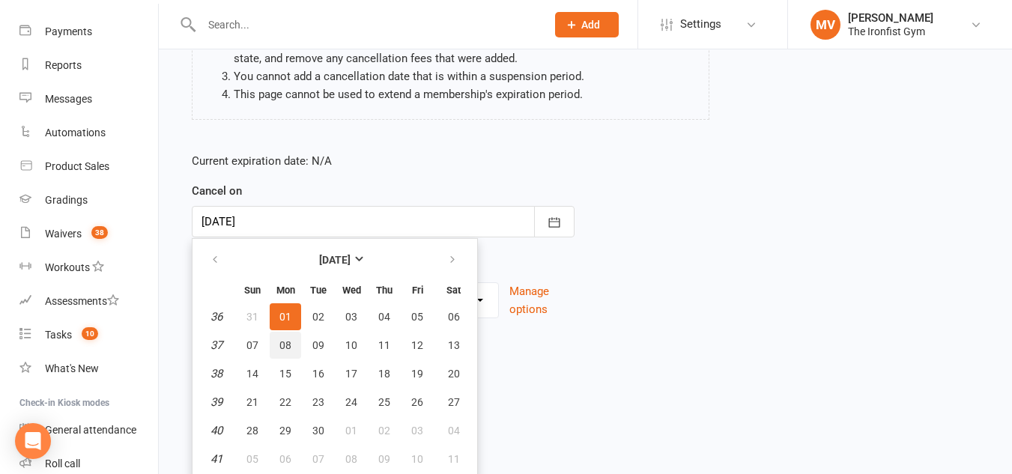
click at [284, 352] on button "08" at bounding box center [285, 345] width 31 height 27
type input "[DATE]"
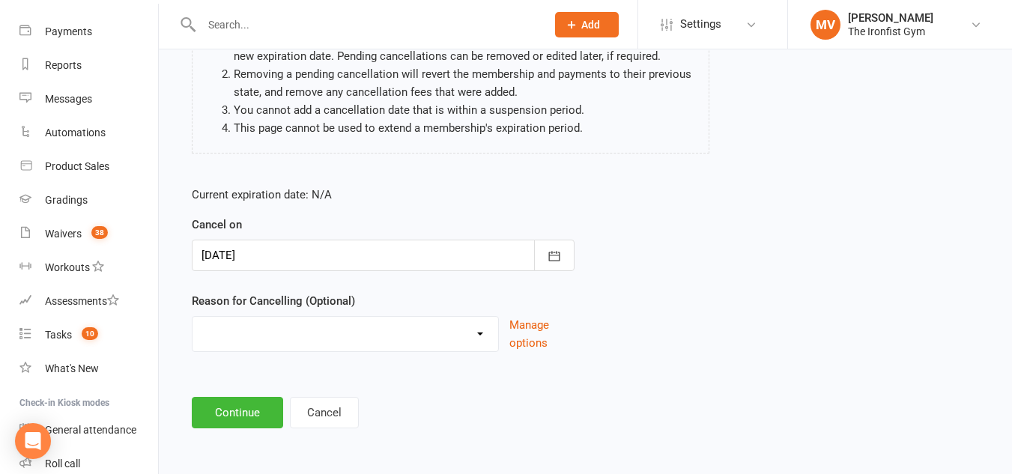
click at [292, 333] on select "Defaulted Payments Double Up with Transfer Downgrade End of PIF Term Failed Pay…" at bounding box center [346, 332] width 306 height 30
select select "9"
click at [193, 317] on select "Defaulted Payments Double Up with Transfer Downgrade End of PIF Term Failed Pay…" at bounding box center [346, 332] width 306 height 30
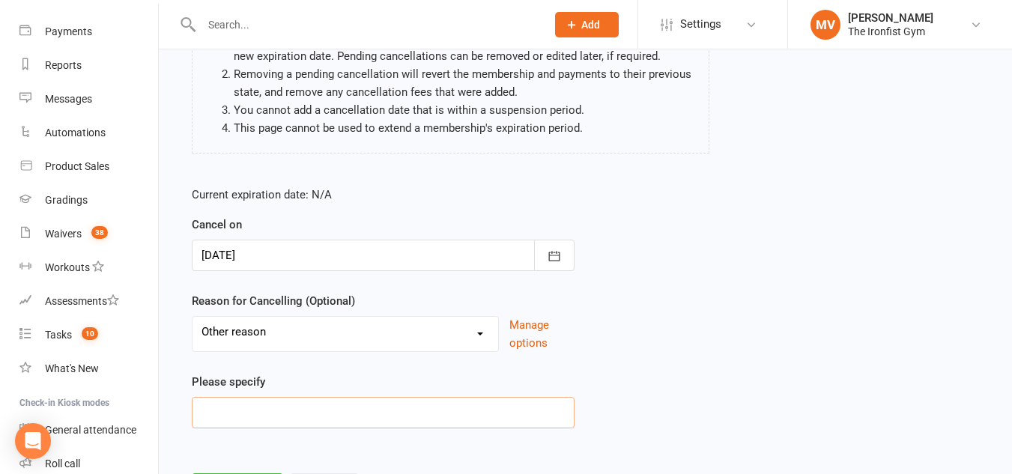
click at [263, 412] on input at bounding box center [383, 412] width 383 height 31
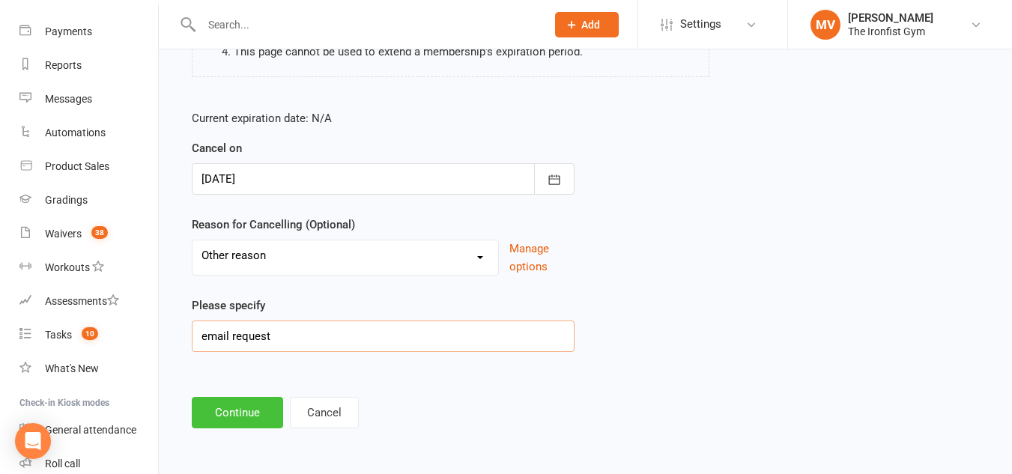
type input "email request"
click at [264, 405] on button "Continue" at bounding box center [237, 412] width 91 height 31
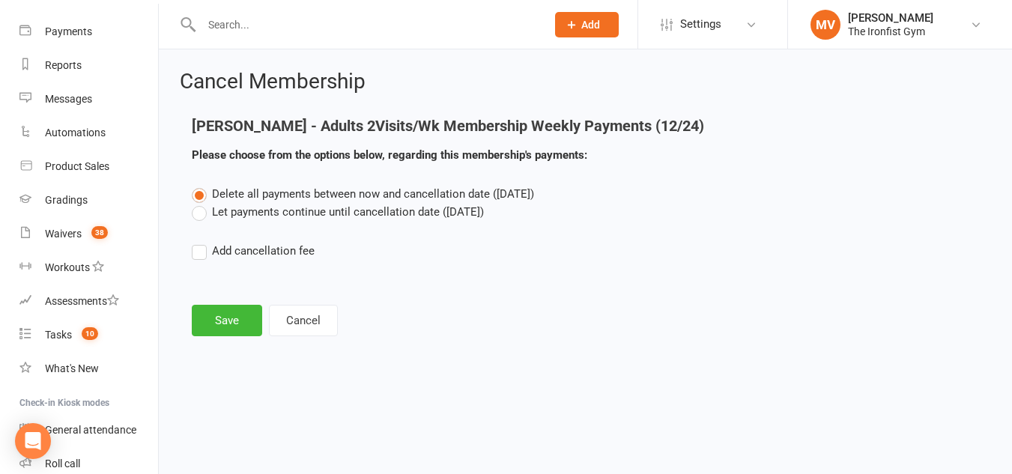
scroll to position [0, 0]
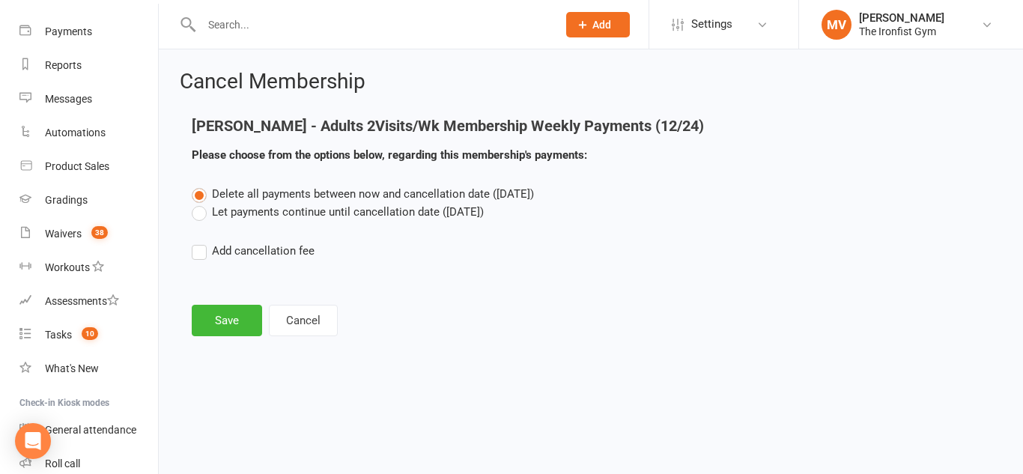
click at [198, 213] on label "Let payments continue until cancellation date (Sep 8, 2025)" at bounding box center [338, 212] width 292 height 18
click at [198, 203] on input "Let payments continue until cancellation date (Sep 8, 2025)" at bounding box center [197, 203] width 10 height 0
click at [224, 321] on button "Save" at bounding box center [227, 320] width 70 height 31
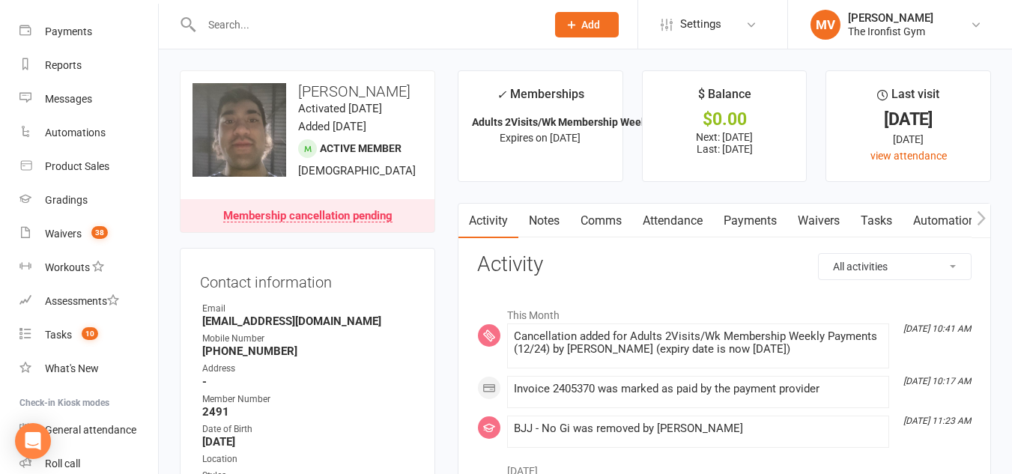
click at [754, 219] on link "Payments" at bounding box center [750, 221] width 74 height 34
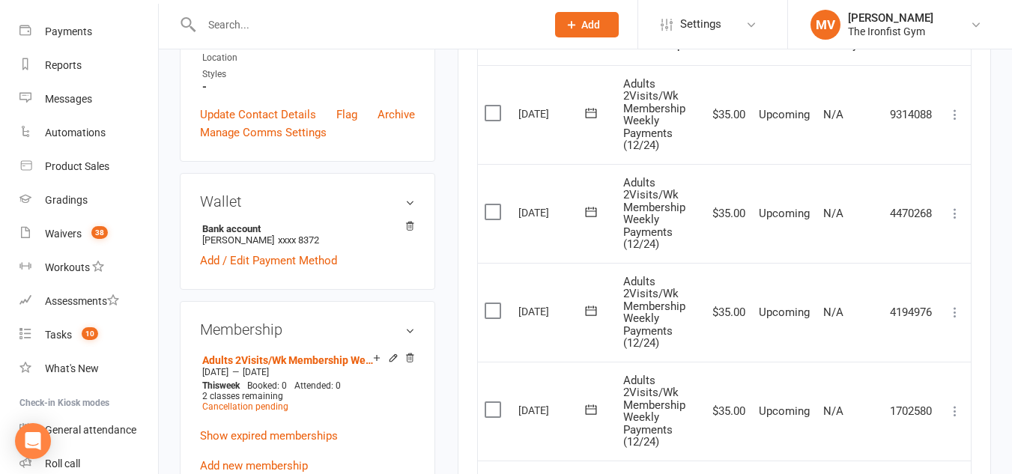
scroll to position [375, 0]
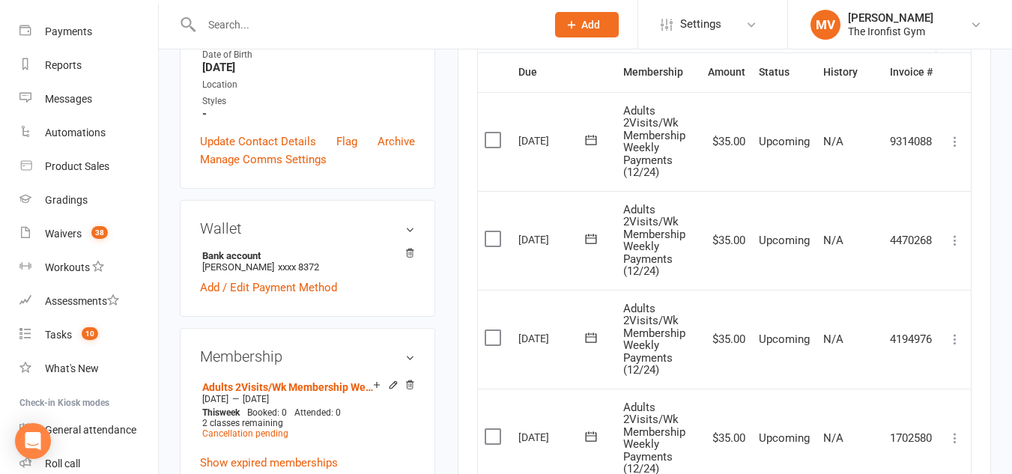
click at [255, 31] on input "text" at bounding box center [366, 24] width 339 height 21
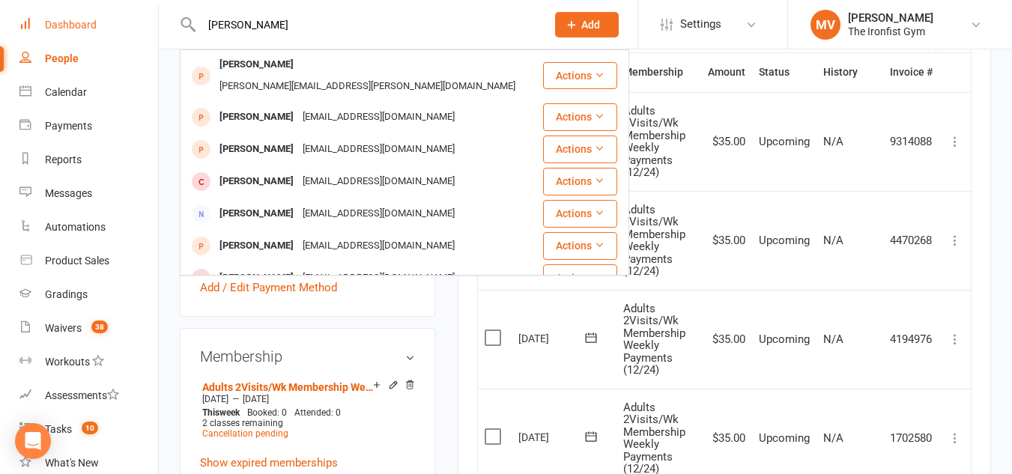
scroll to position [0, 0]
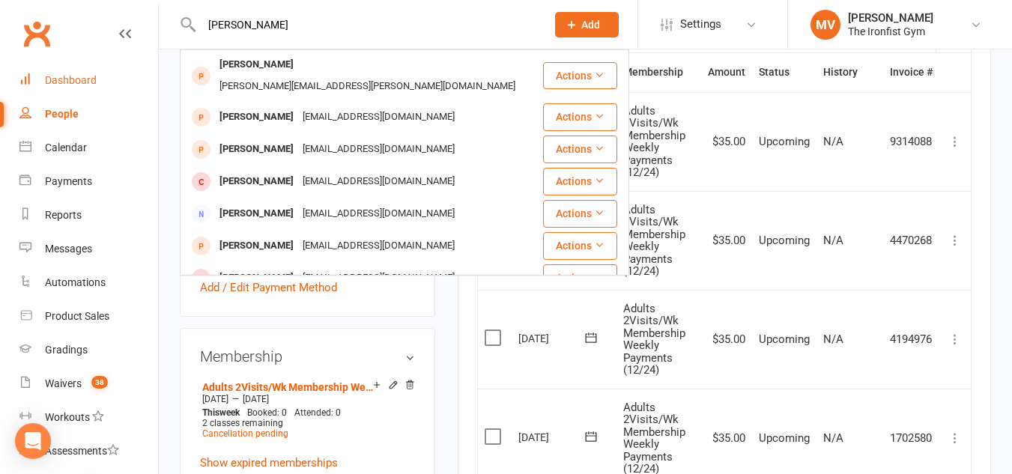
type input "luis dra"
click at [80, 76] on div "Dashboard" at bounding box center [71, 80] width 52 height 12
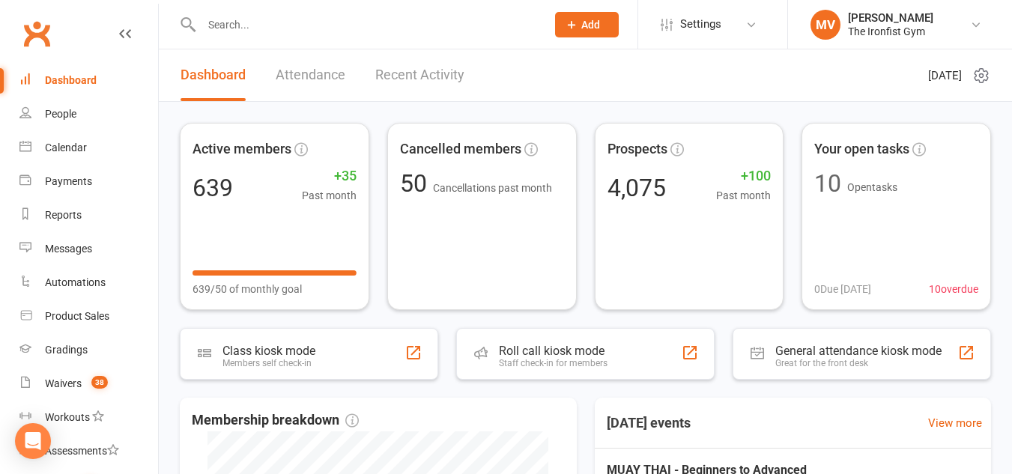
click at [314, 18] on input "text" at bounding box center [366, 24] width 339 height 21
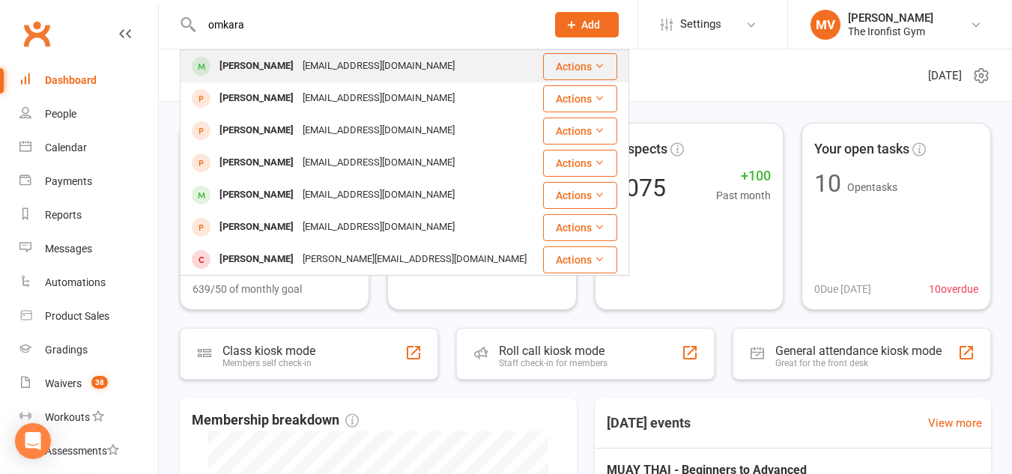
type input "omkara"
click at [263, 58] on div "Omkara Wrightson" at bounding box center [256, 66] width 83 height 22
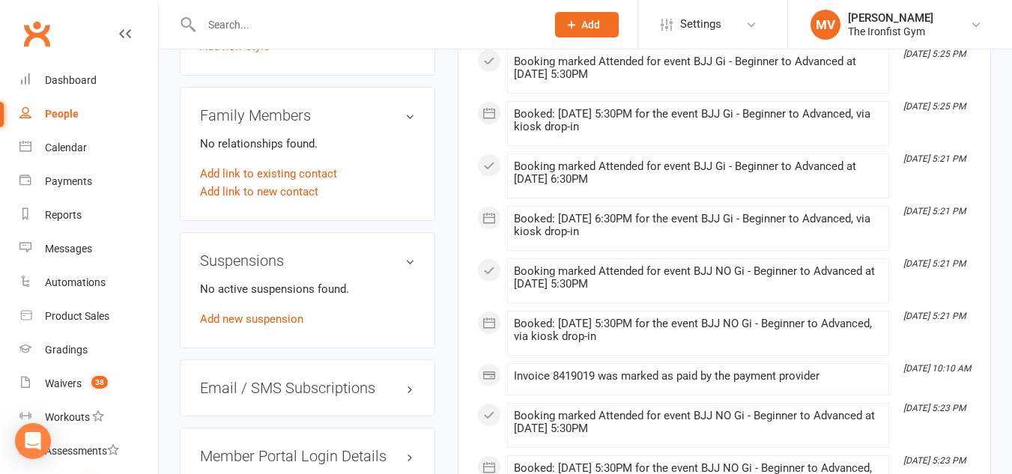
scroll to position [1049, 0]
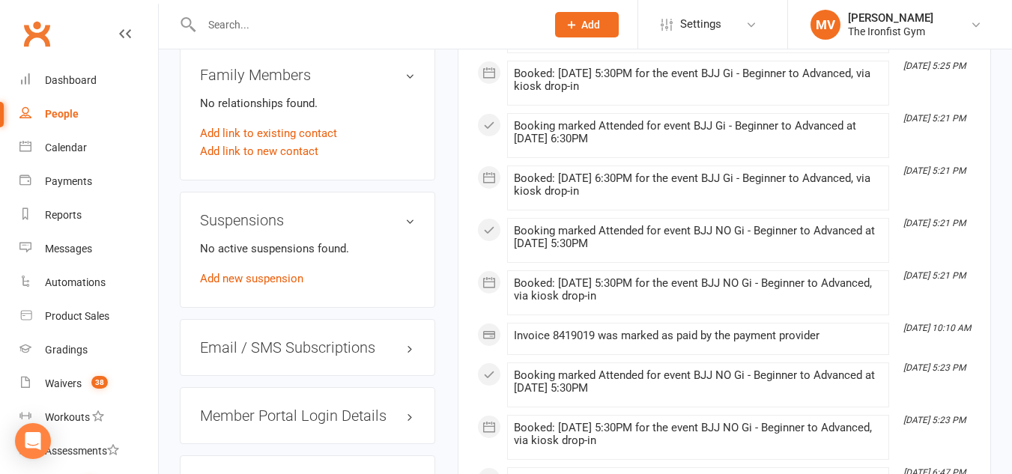
click at [319, 28] on input "text" at bounding box center [366, 24] width 339 height 21
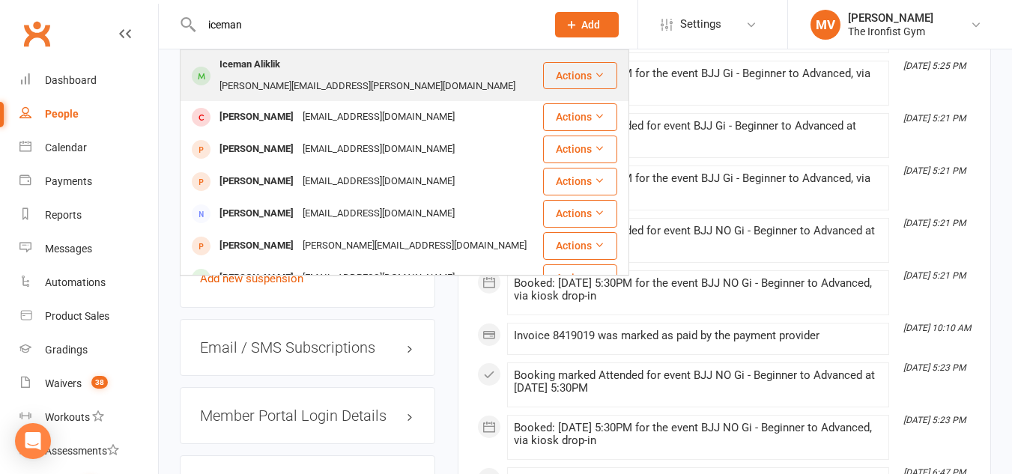
type input "iceman"
click at [251, 65] on div "Iceman Aliklik" at bounding box center [250, 65] width 70 height 22
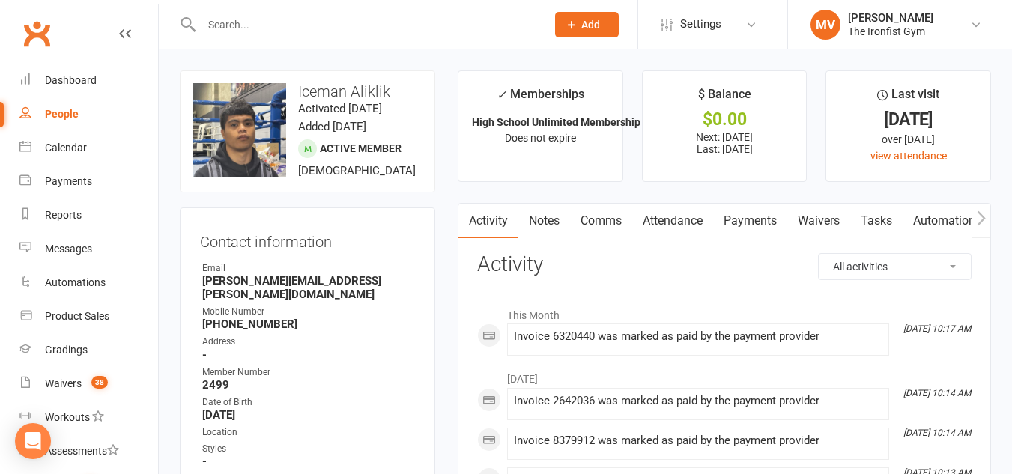
click at [768, 214] on link "Payments" at bounding box center [750, 221] width 74 height 34
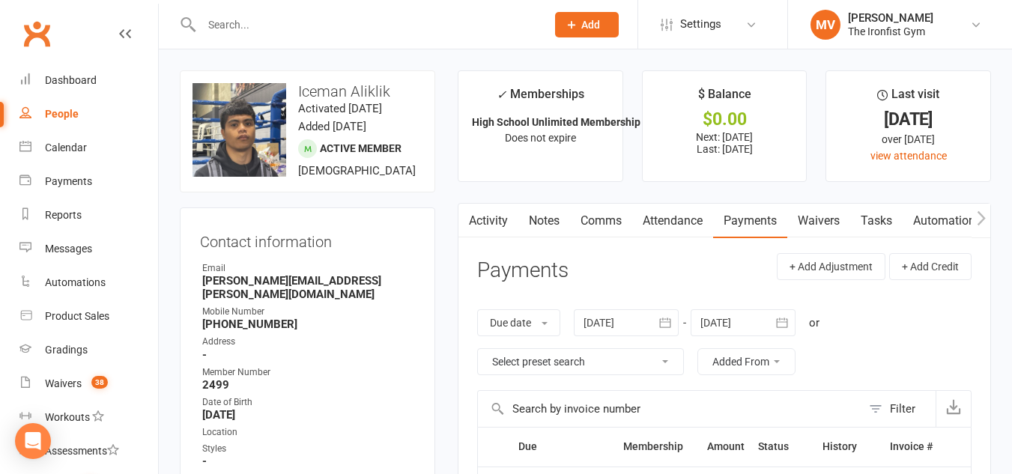
click at [265, 19] on input "text" at bounding box center [366, 24] width 339 height 21
paste input "[PERSON_NAME]"
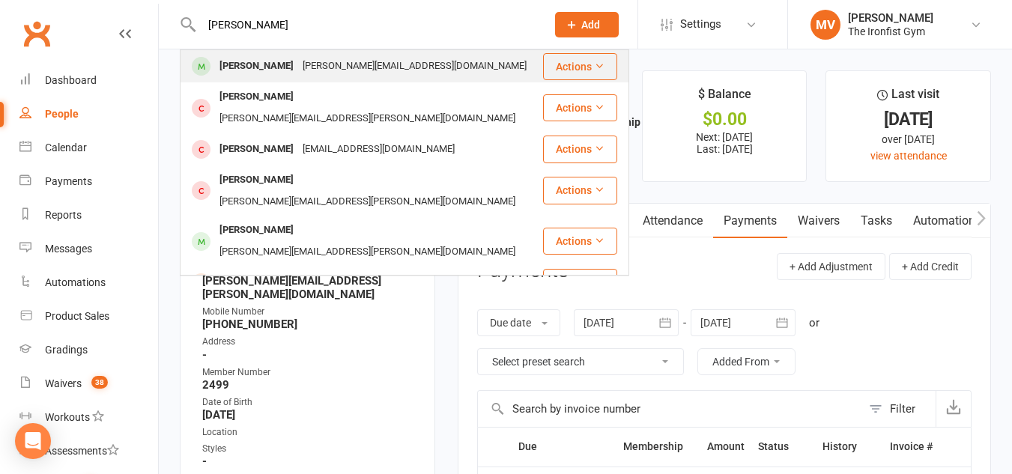
type input "[PERSON_NAME]"
click at [252, 69] on div "[PERSON_NAME]" at bounding box center [256, 66] width 83 height 22
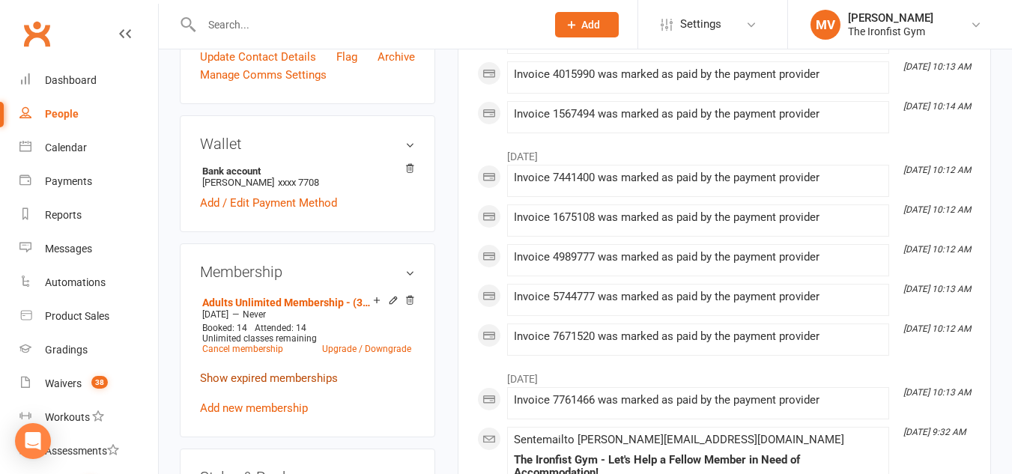
scroll to position [449, 0]
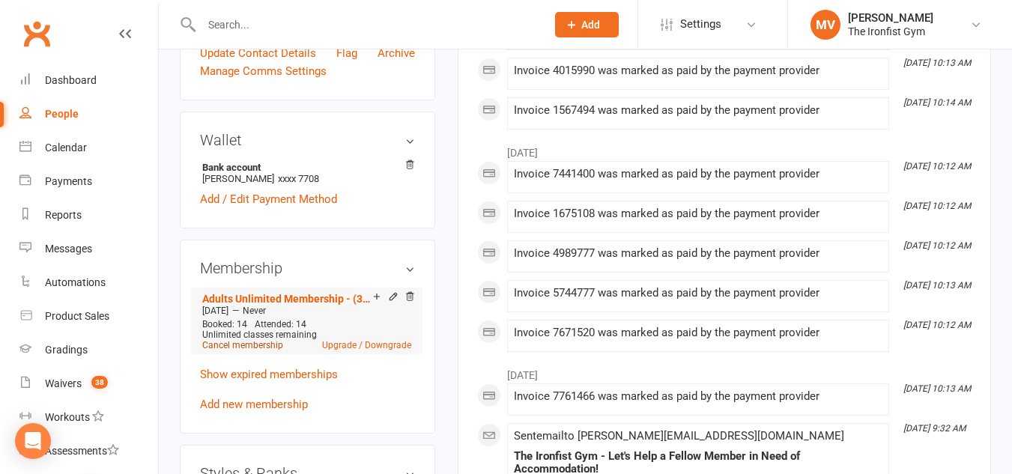
click at [272, 351] on link "Cancel membership" at bounding box center [242, 345] width 81 height 10
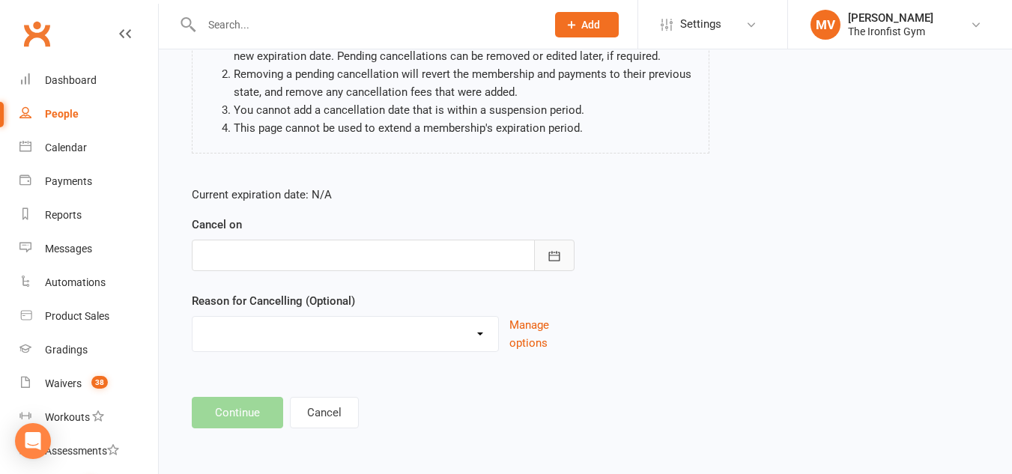
click at [536, 255] on button "button" at bounding box center [554, 255] width 40 height 31
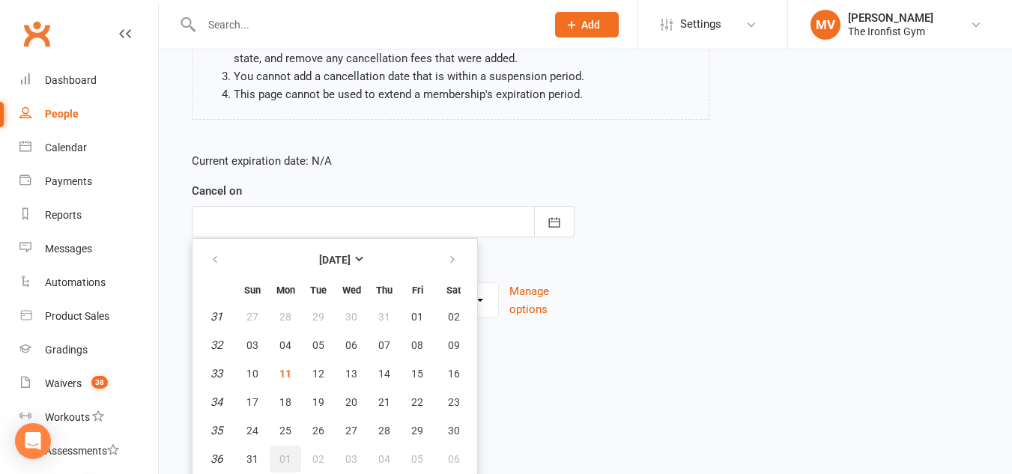
click at [283, 461] on span "01" at bounding box center [285, 459] width 12 height 12
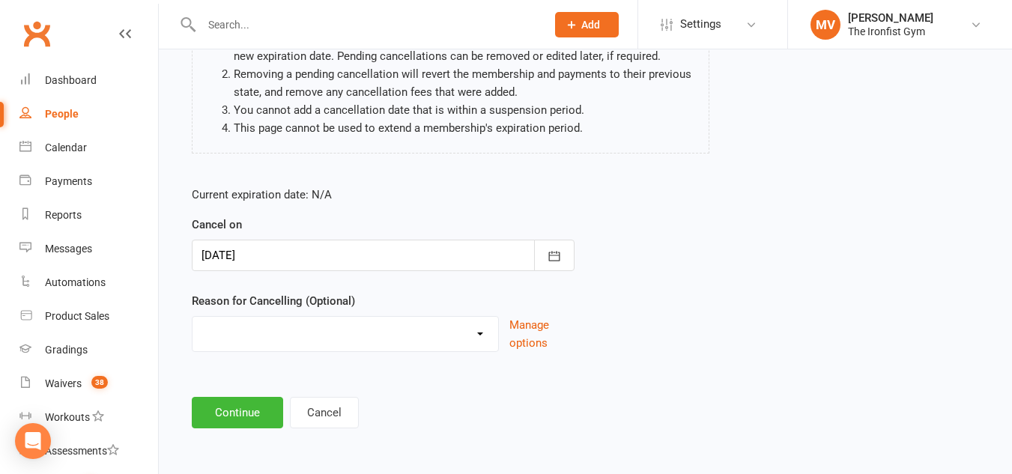
click at [300, 245] on div at bounding box center [383, 255] width 383 height 31
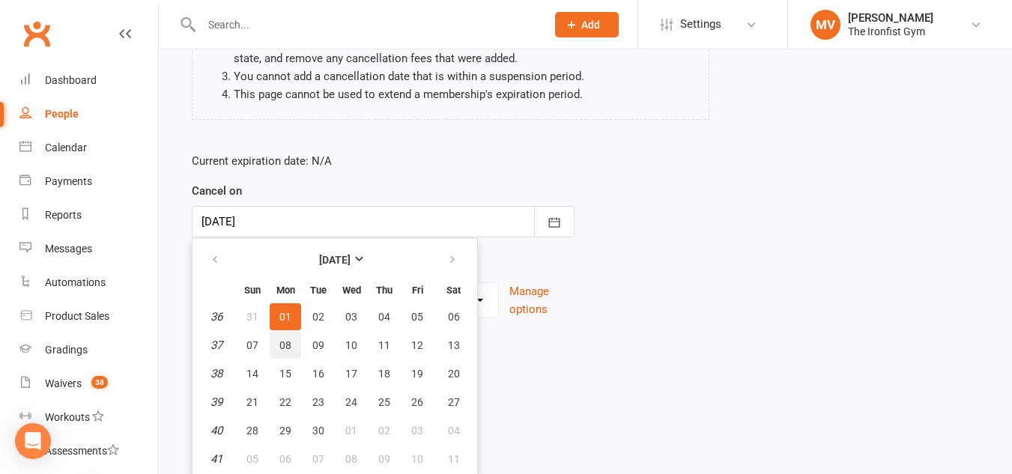
click at [286, 349] on span "08" at bounding box center [285, 345] width 12 height 12
type input "[DATE]"
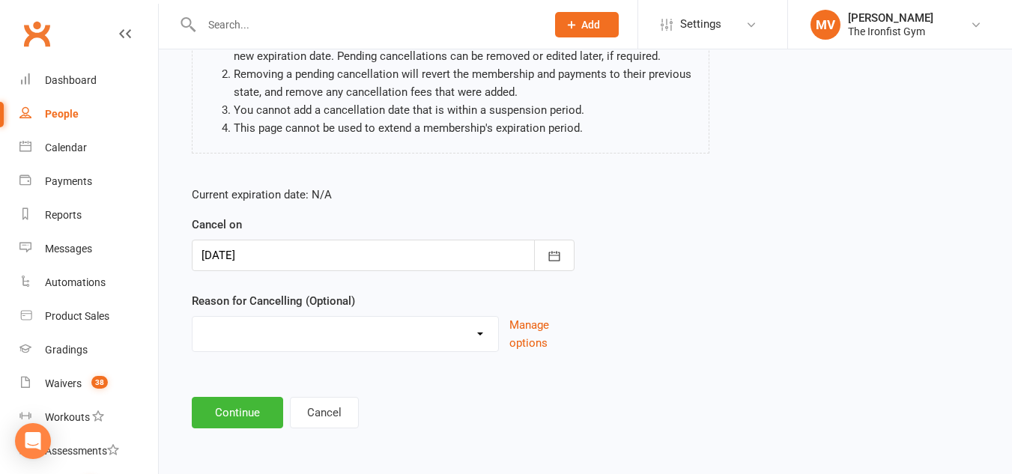
click at [297, 340] on select "Defaulted Payments Double Up with Transfer Downgrade End of PIF Term Failed Pay…" at bounding box center [346, 332] width 306 height 30
select select "9"
click at [193, 317] on select "Defaulted Payments Double Up with Transfer Downgrade End of PIF Term Failed Pay…" at bounding box center [346, 332] width 306 height 30
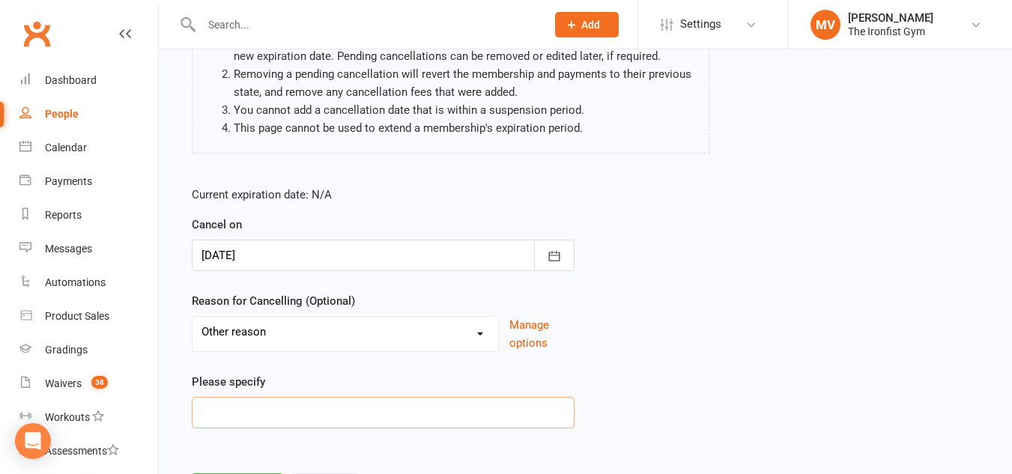
click at [241, 410] on input at bounding box center [383, 412] width 383 height 31
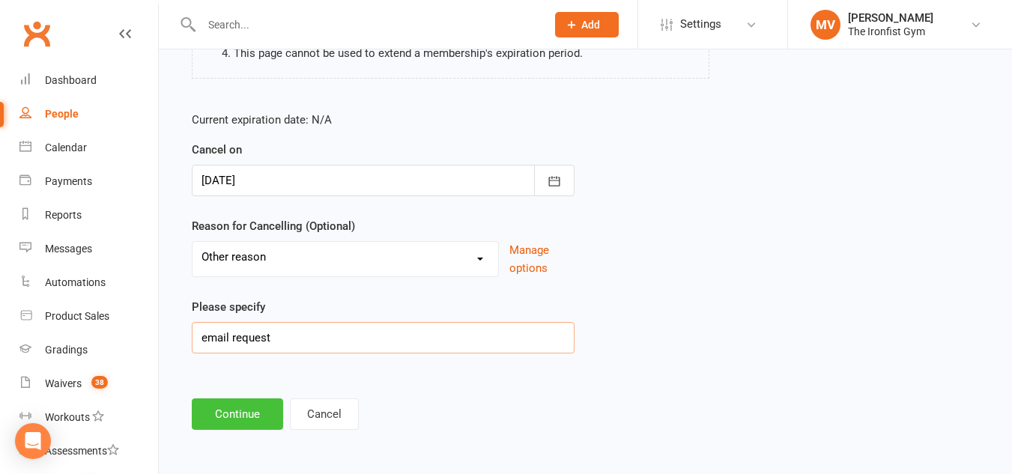
scroll to position [249, 0]
type input "email request"
click at [258, 416] on button "Continue" at bounding box center [237, 412] width 91 height 31
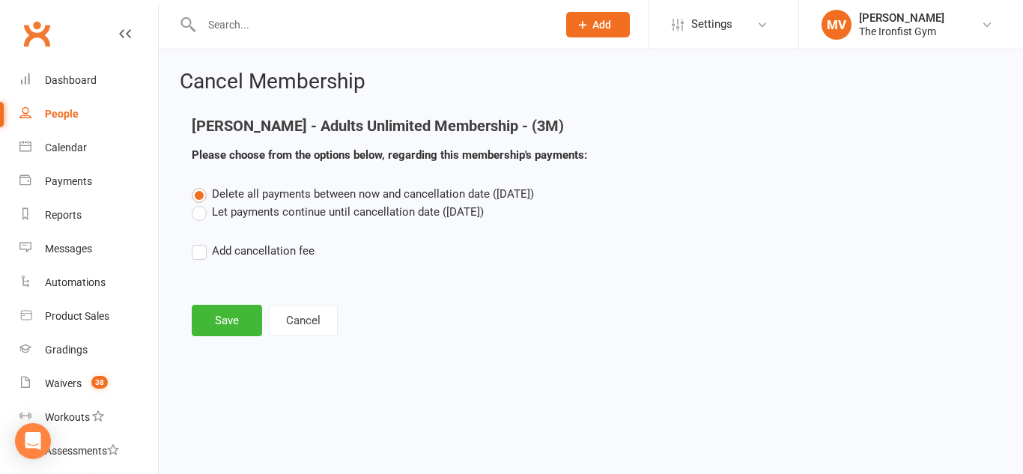
drag, startPoint x: 193, startPoint y: 205, endPoint x: 203, endPoint y: 233, distance: 29.4
click at [196, 209] on label "Let payments continue until cancellation date (Sep 8, 2025)" at bounding box center [338, 212] width 292 height 18
click at [196, 203] on input "Let payments continue until cancellation date (Sep 8, 2025)" at bounding box center [197, 203] width 10 height 0
click at [222, 318] on button "Save" at bounding box center [227, 320] width 70 height 31
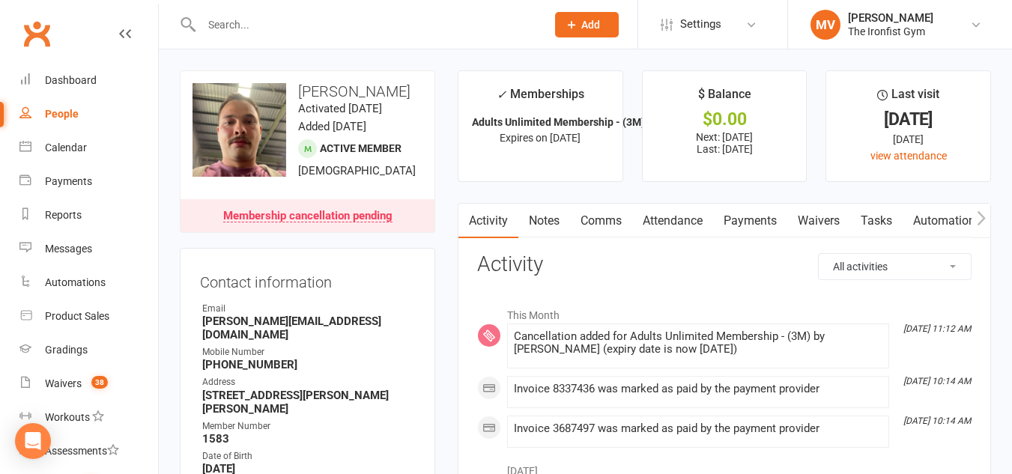
click at [265, 24] on input "text" at bounding box center [366, 24] width 339 height 21
paste input "Chase Siulais"
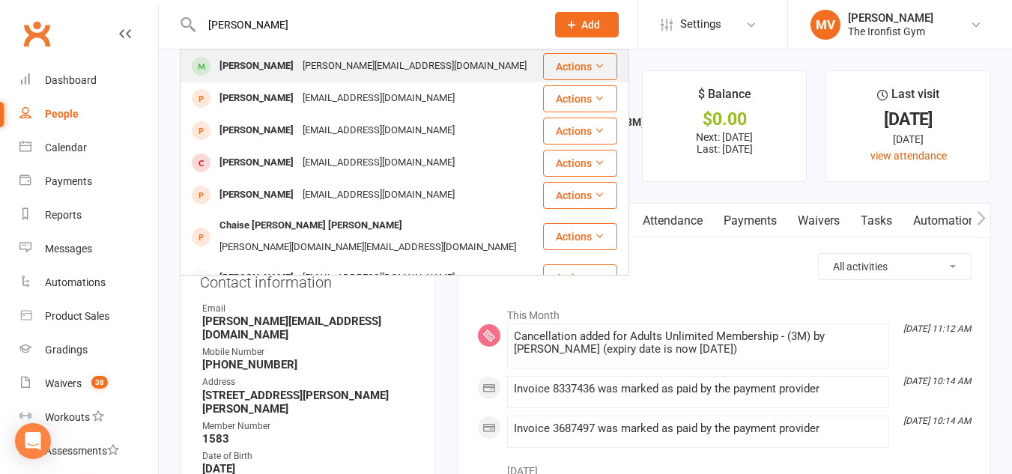
type input "Chase Siulais"
click at [246, 67] on div "[PERSON_NAME]" at bounding box center [256, 66] width 83 height 22
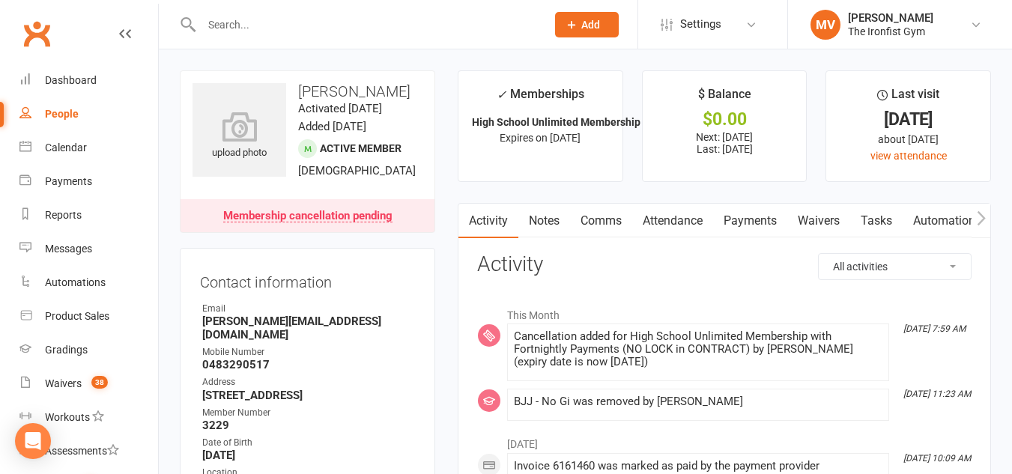
click at [737, 222] on link "Payments" at bounding box center [750, 221] width 74 height 34
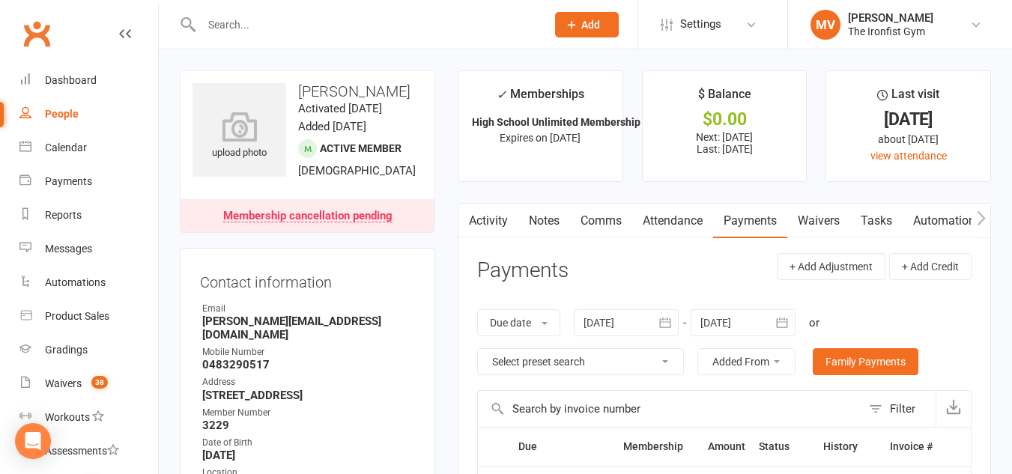
click at [69, 118] on div "People" at bounding box center [62, 114] width 34 height 12
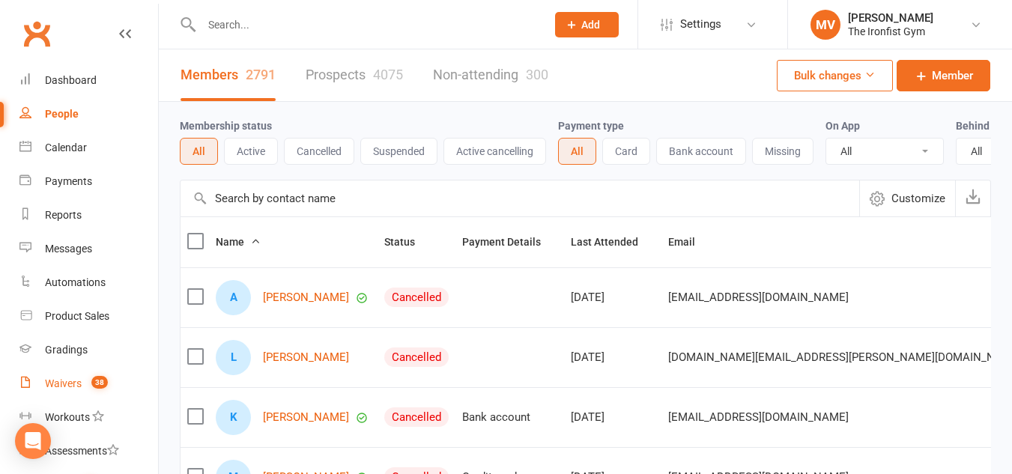
click at [70, 377] on link "Waivers 38" at bounding box center [88, 384] width 139 height 34
select select "100"
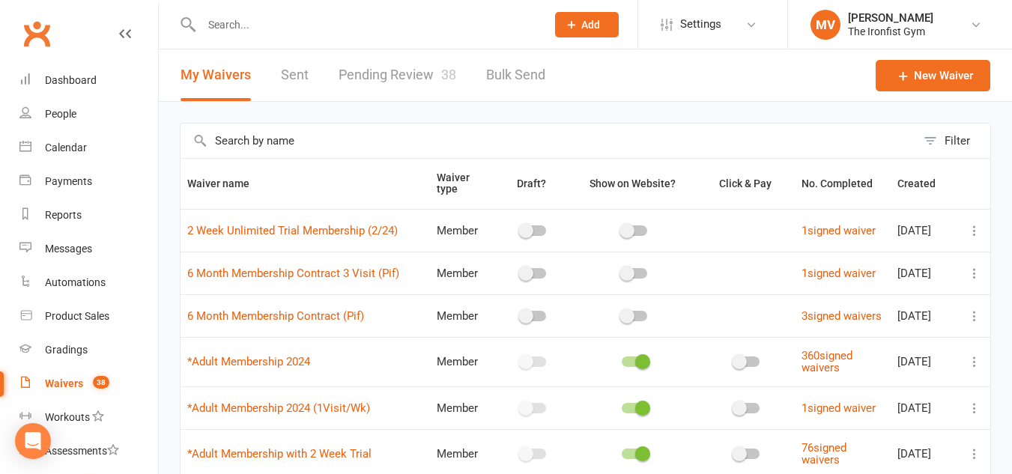
click at [411, 71] on link "Pending Review 38" at bounding box center [398, 75] width 118 height 52
select select "50"
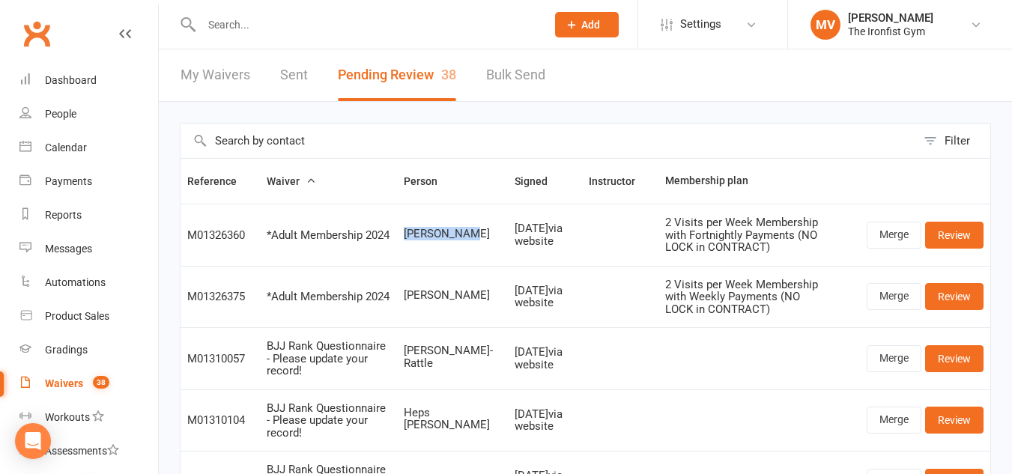
drag, startPoint x: 407, startPoint y: 232, endPoint x: 472, endPoint y: 233, distance: 65.2
click at [470, 234] on span "[PERSON_NAME]" at bounding box center [452, 234] width 97 height 13
click at [894, 237] on link "Merge" at bounding box center [894, 235] width 55 height 27
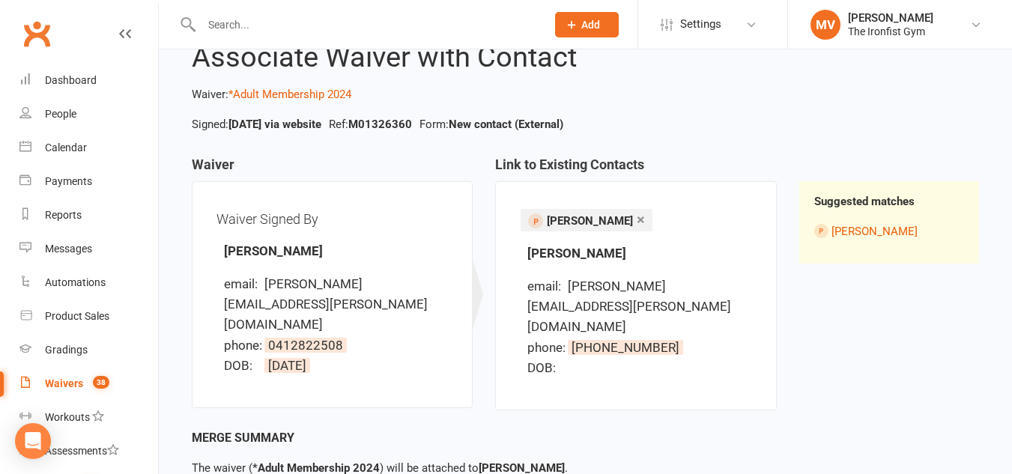
scroll to position [121, 0]
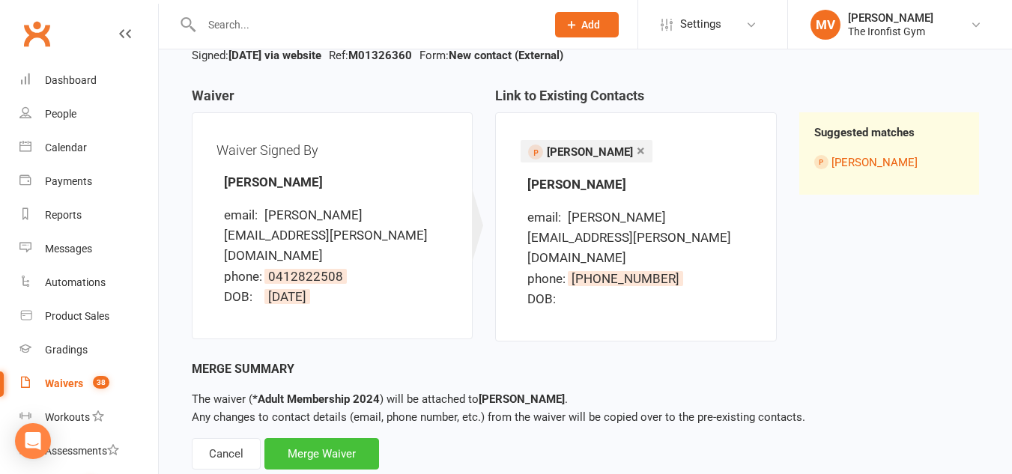
click at [324, 438] on div "Merge Waiver" at bounding box center [321, 453] width 115 height 31
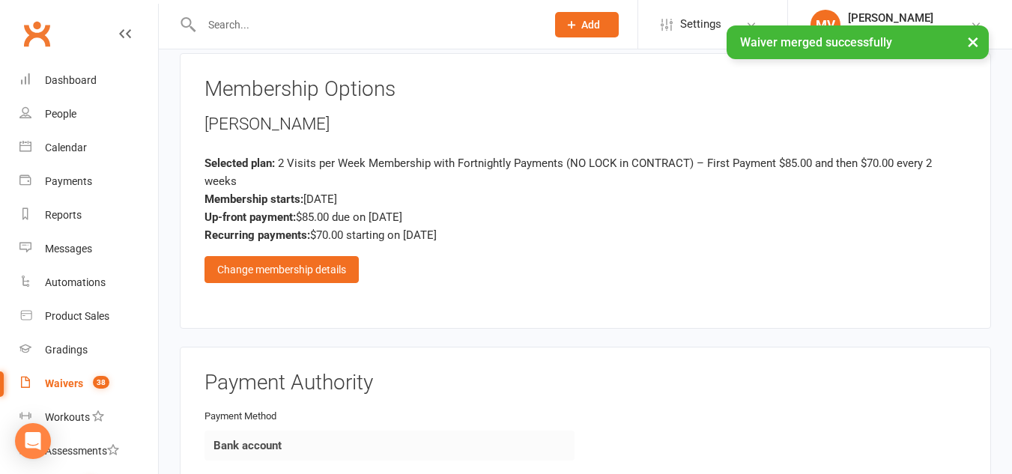
scroll to position [1348, 0]
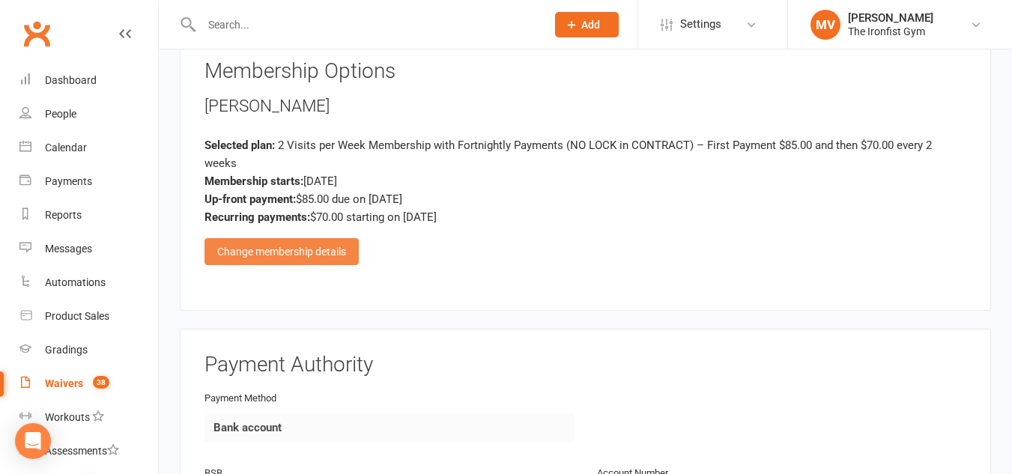
click at [332, 248] on div "Change membership details" at bounding box center [282, 251] width 154 height 27
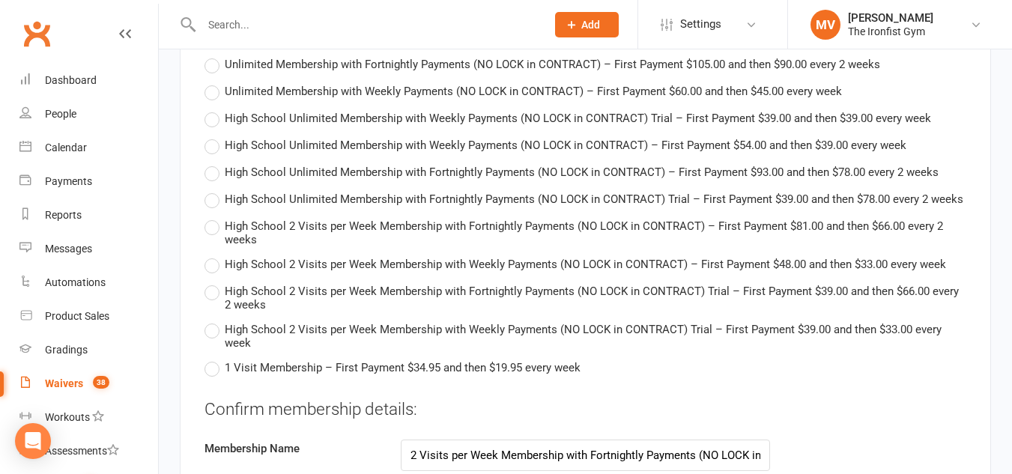
scroll to position [3146, 0]
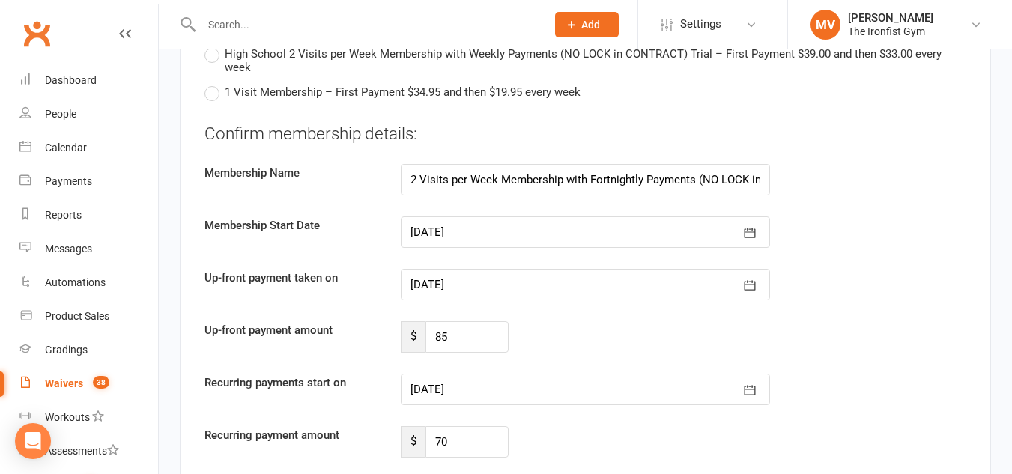
click at [602, 279] on div at bounding box center [586, 284] width 370 height 31
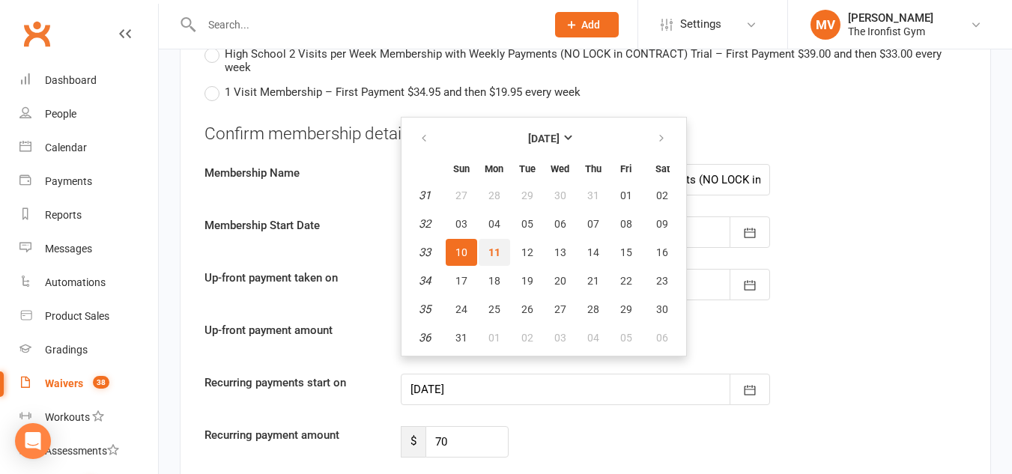
click at [494, 248] on span "11" at bounding box center [494, 252] width 12 height 12
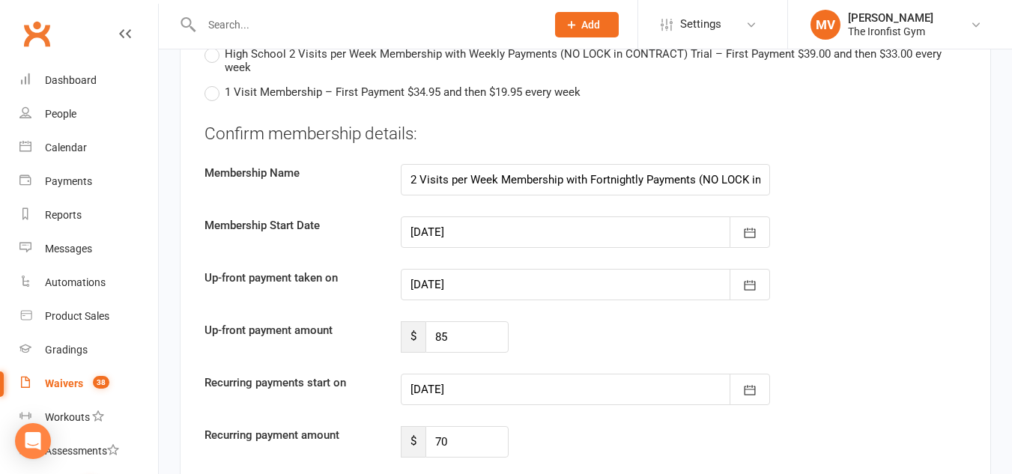
click at [515, 287] on div at bounding box center [586, 284] width 370 height 31
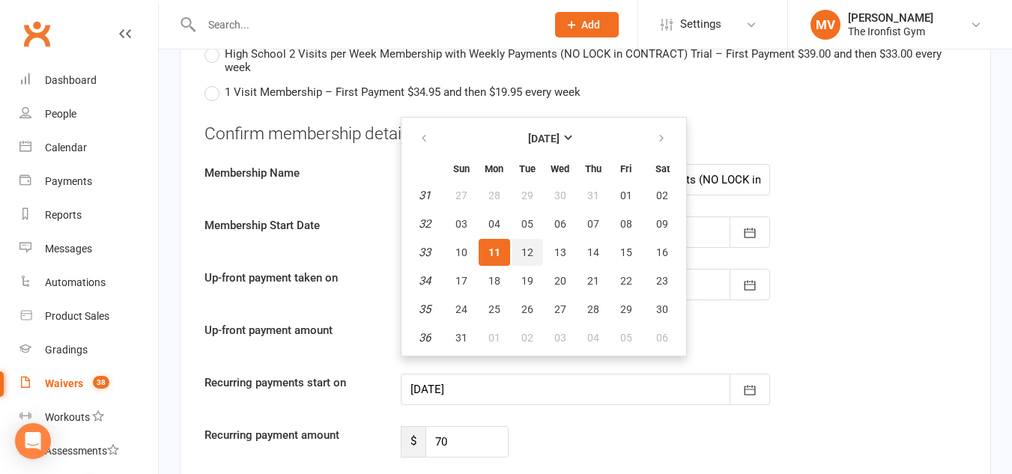
click at [523, 244] on button "12" at bounding box center [527, 252] width 31 height 27
type input "12 Aug 2025"
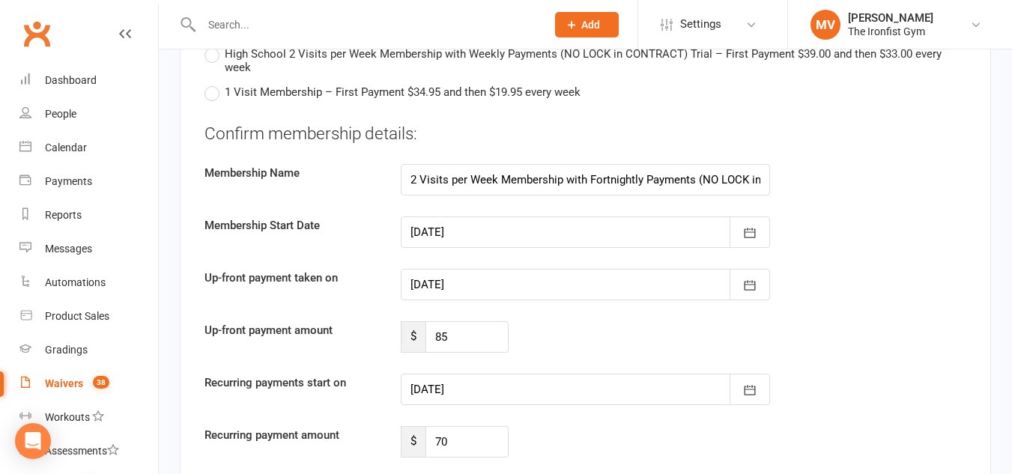
click at [497, 385] on div at bounding box center [586, 389] width 370 height 31
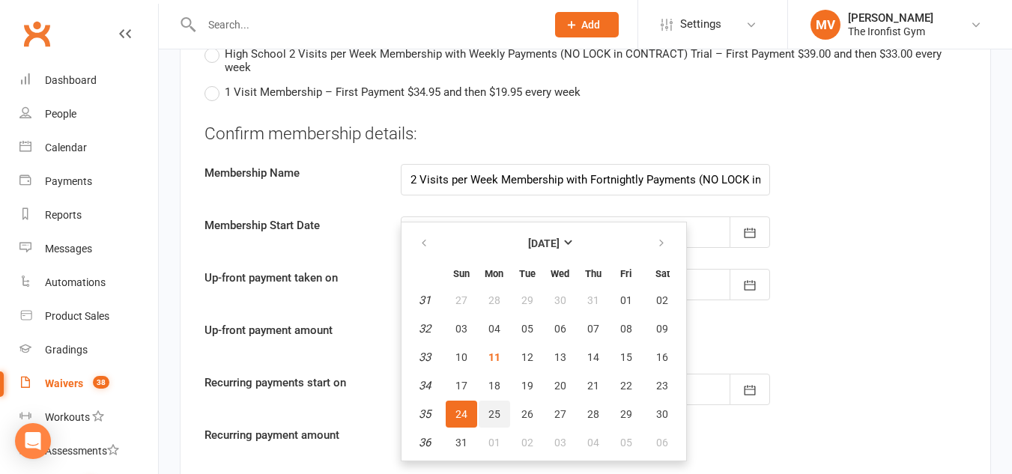
click at [492, 413] on span "25" at bounding box center [494, 414] width 12 height 12
type input "25 Aug 2025"
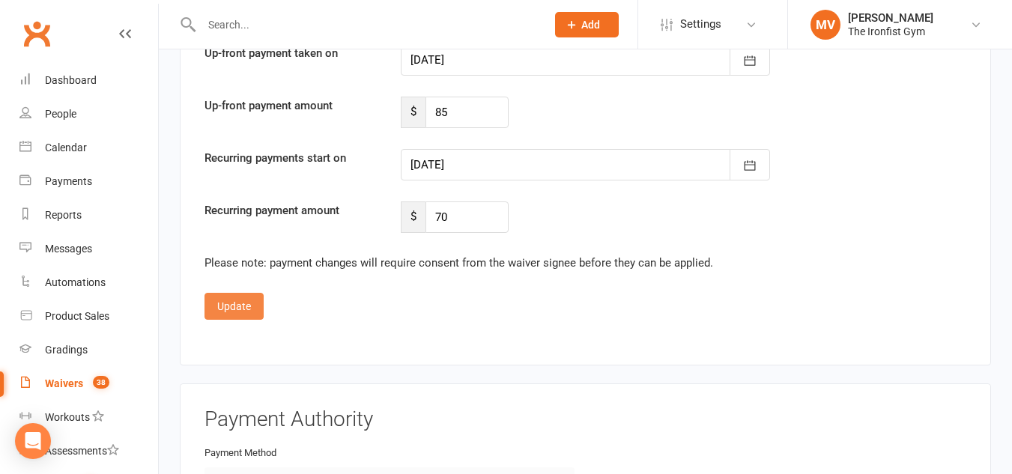
click at [253, 311] on button "Update" at bounding box center [234, 306] width 59 height 27
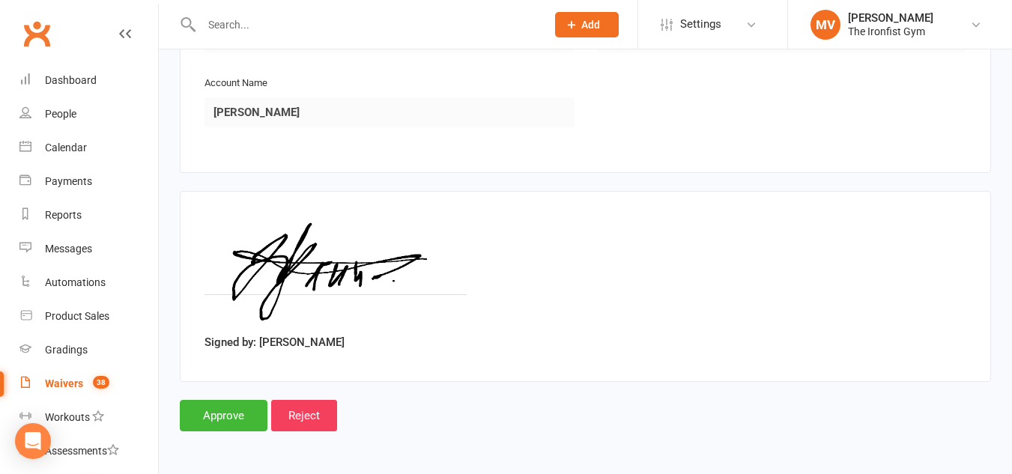
scroll to position [1814, 0]
click at [233, 420] on input "Approve" at bounding box center [224, 415] width 88 height 31
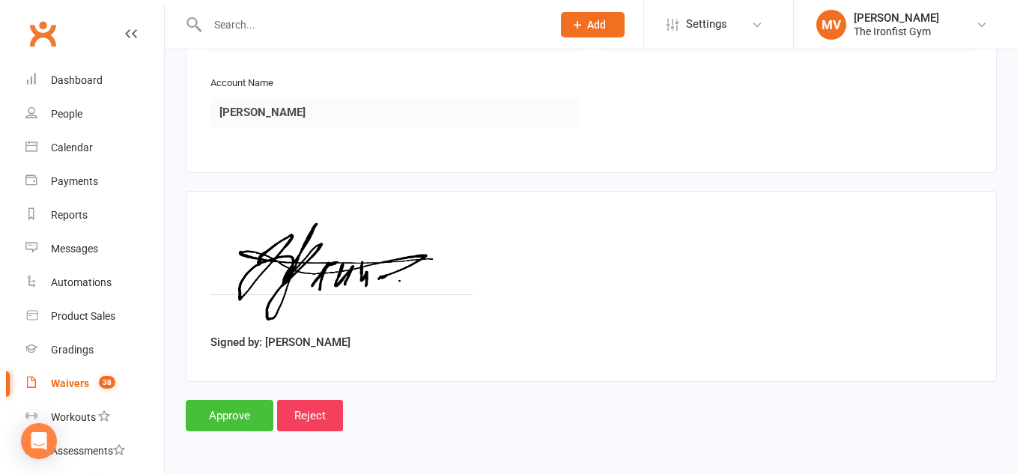
scroll to position [1796, 0]
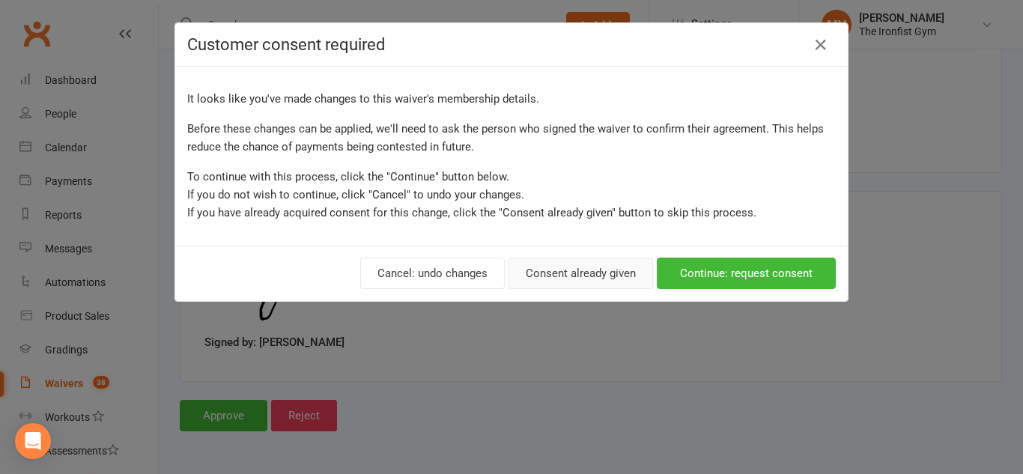
click at [551, 273] on button "Consent already given" at bounding box center [581, 273] width 145 height 31
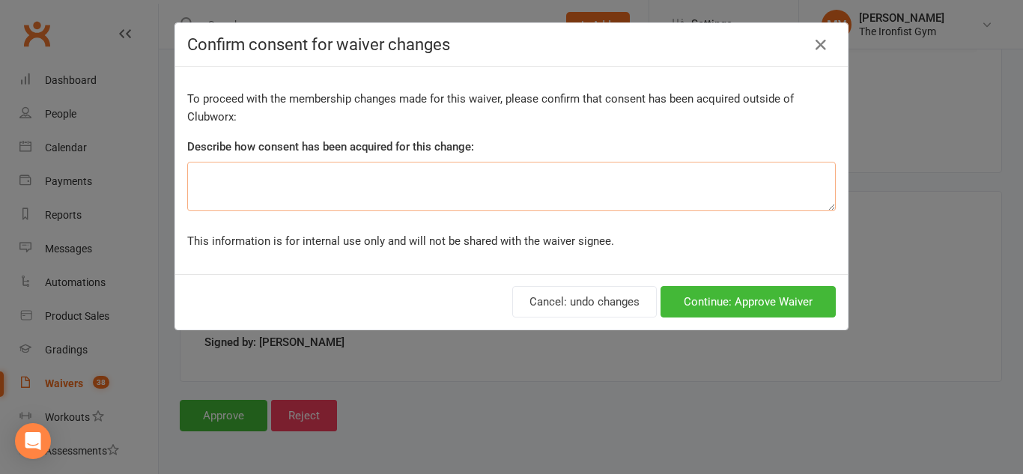
click at [374, 183] on textarea at bounding box center [511, 186] width 649 height 49
type textarea "In waiver"
click at [743, 305] on button "Continue: Approve Waiver" at bounding box center [748, 301] width 175 height 31
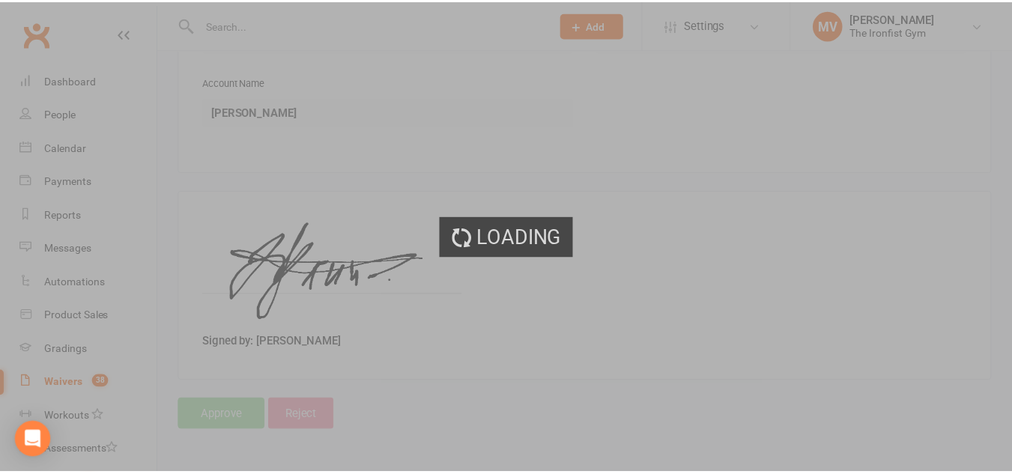
scroll to position [1814, 0]
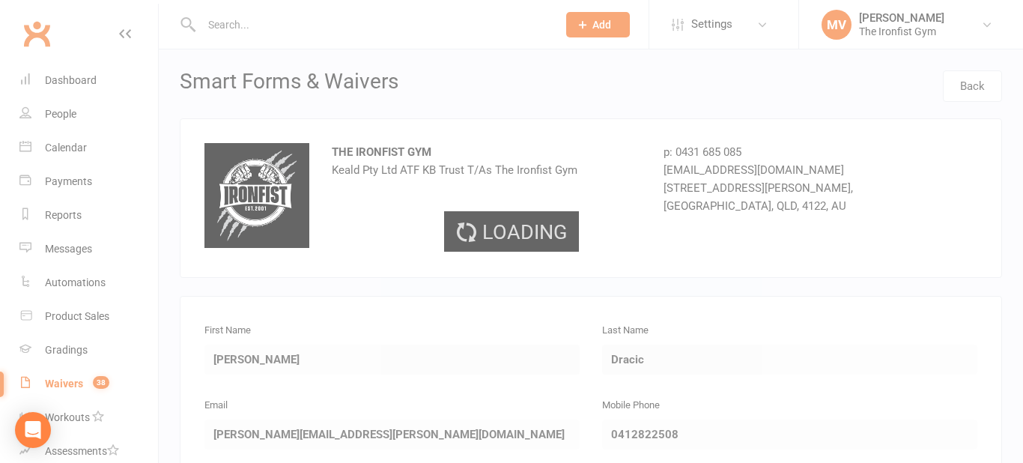
select select "50"
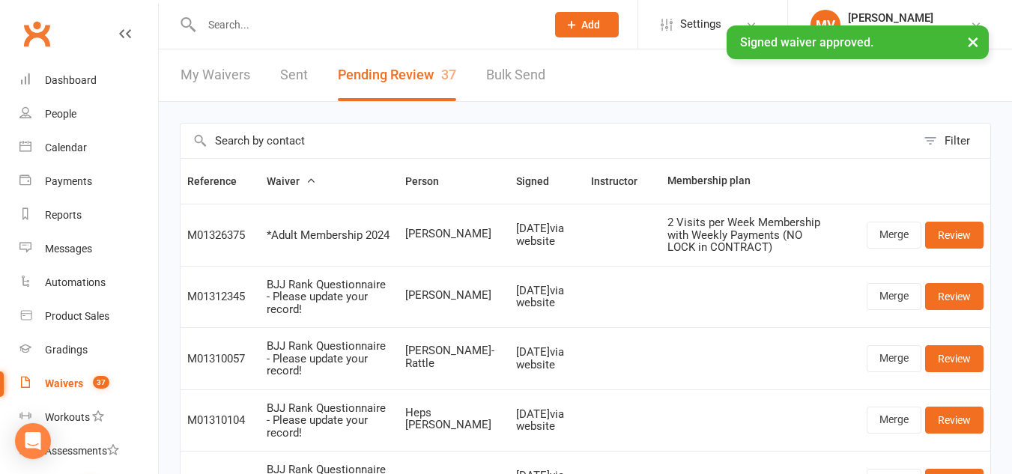
click at [267, 22] on input "text" at bounding box center [366, 24] width 339 height 21
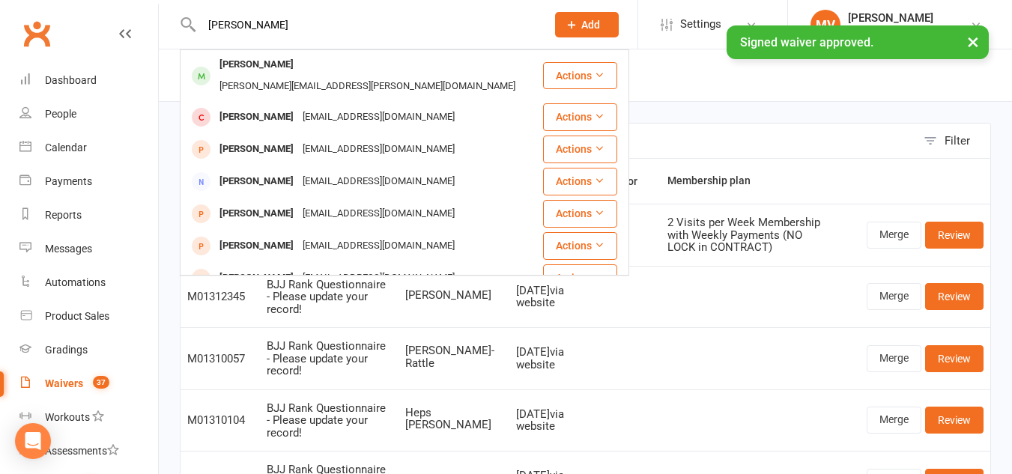
type input "luis dracic"
click at [235, 63] on div "[PERSON_NAME]" at bounding box center [256, 65] width 83 height 22
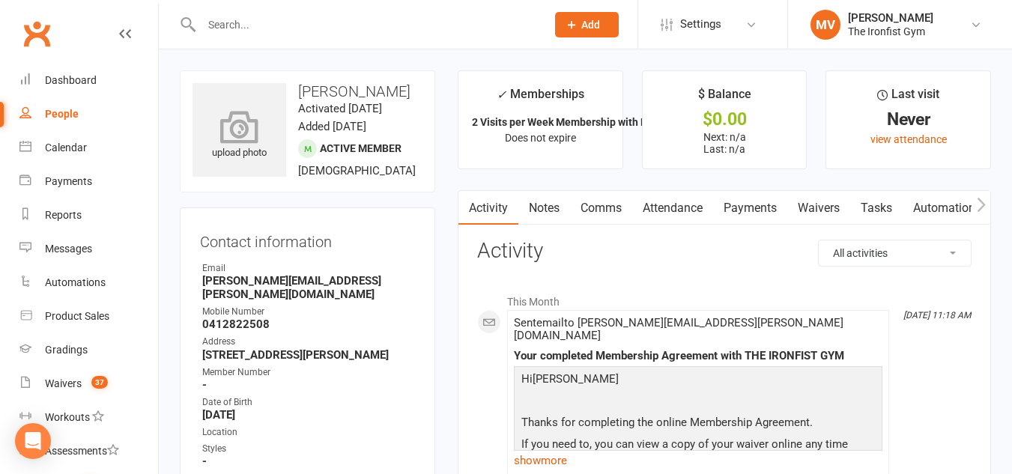
click at [245, 128] on icon at bounding box center [239, 126] width 103 height 33
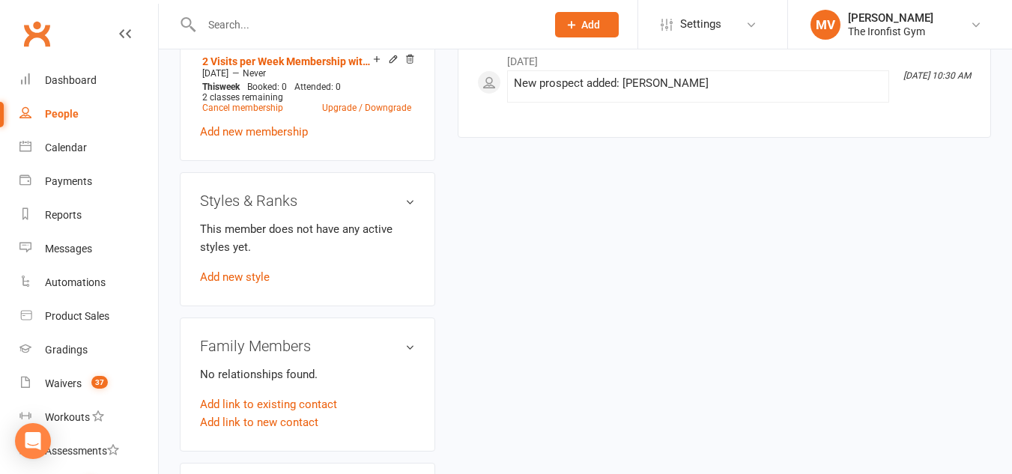
scroll to position [674, 0]
click at [247, 285] on div "This member does not have any active styles yet. Add new style" at bounding box center [307, 252] width 215 height 66
click at [245, 283] on link "Add new style" at bounding box center [235, 276] width 70 height 13
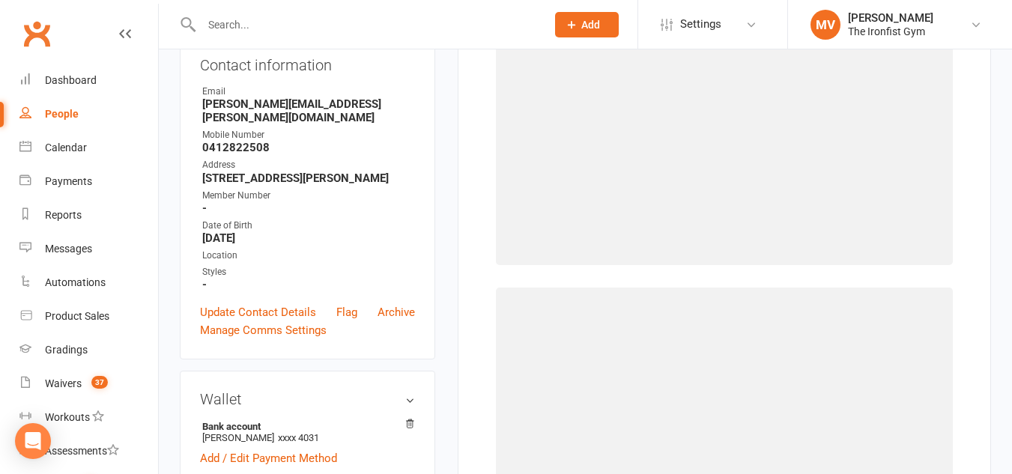
scroll to position [115, 0]
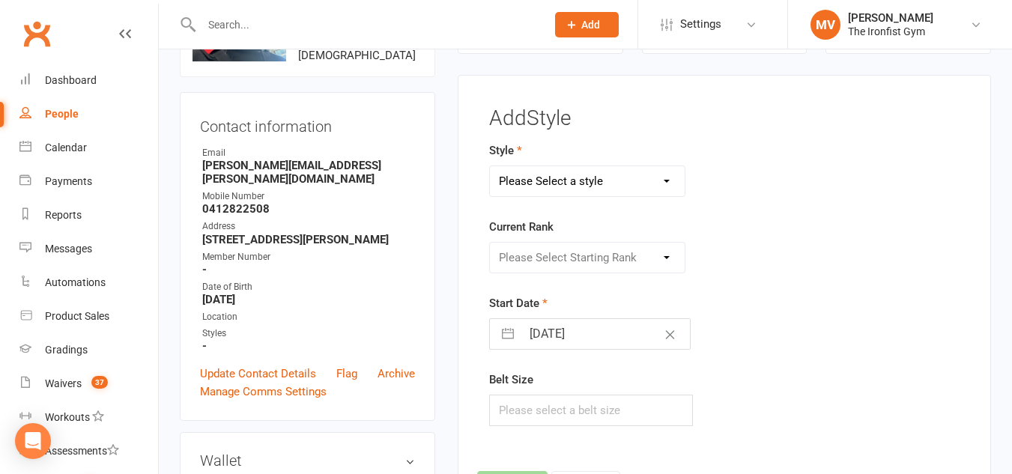
drag, startPoint x: 585, startPoint y: 176, endPoint x: 585, endPoint y: 184, distance: 8.2
click at [585, 176] on select "Please Select a style BJJ MUAY THAI" at bounding box center [587, 181] width 195 height 30
select select "2451"
click at [490, 166] on select "Please Select a style BJJ MUAY THAI" at bounding box center [587, 181] width 195 height 30
click at [566, 251] on select "Please Select Starting Rank White White 1 stripe White 2 stripe White 3 stripe …" at bounding box center [587, 258] width 195 height 30
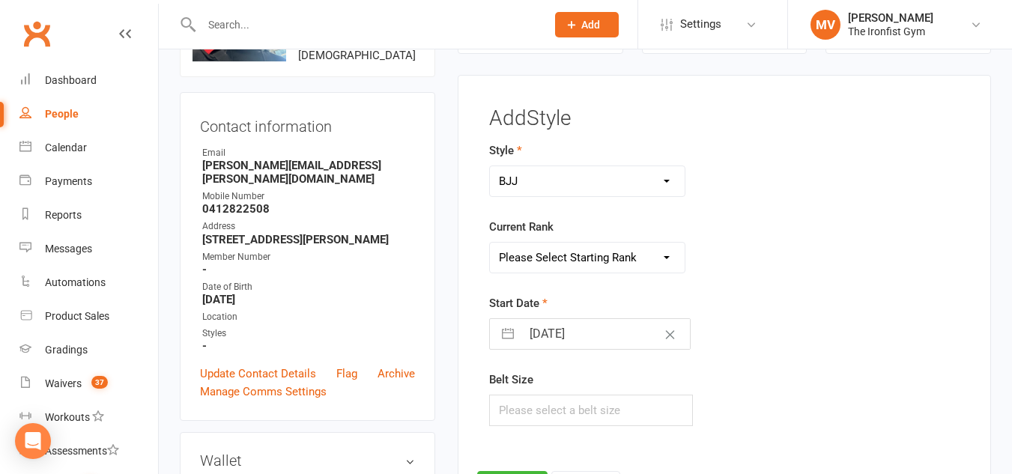
select select "24224"
click at [490, 243] on select "Please Select Starting Rank White White 1 stripe White 2 stripe White 3 stripe …" at bounding box center [587, 258] width 195 height 30
click at [569, 325] on input "11 Aug 2025" at bounding box center [605, 334] width 169 height 30
select select "6"
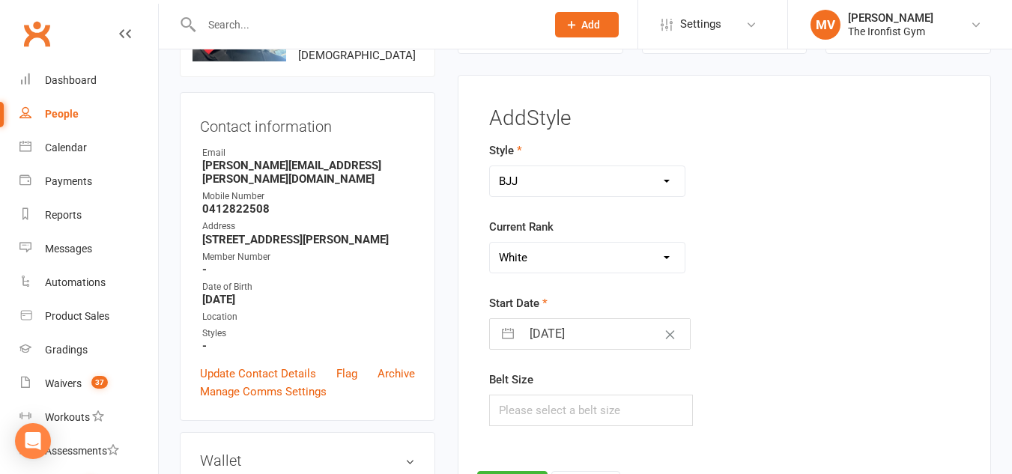
select select "2025"
select select "7"
select select "2025"
select select "8"
select select "2025"
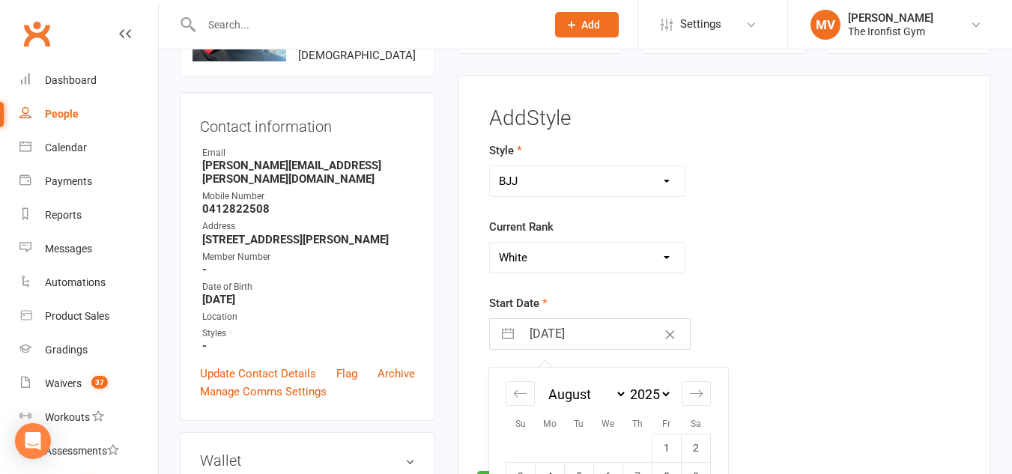
click at [739, 295] on div "Start Date 11 Aug 2025 Navigate forward to interact with the calendar and selec…" at bounding box center [642, 321] width 306 height 55
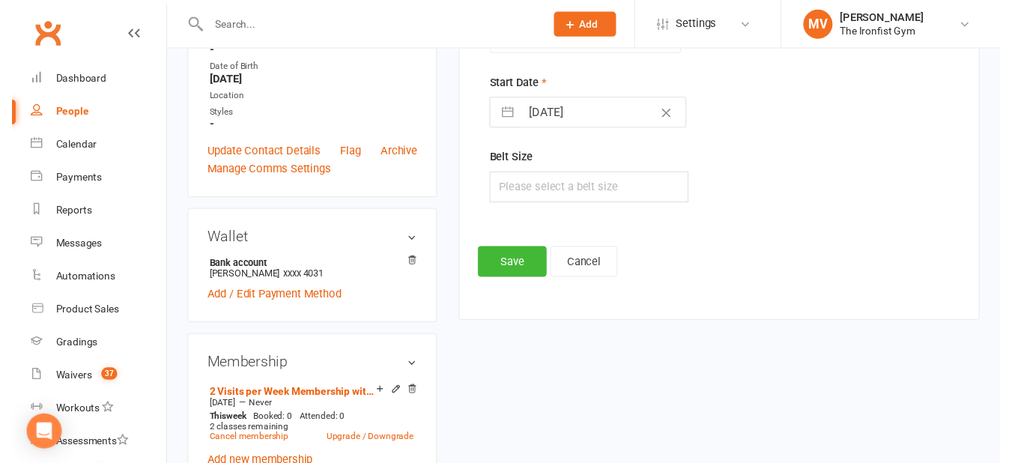
scroll to position [340, 0]
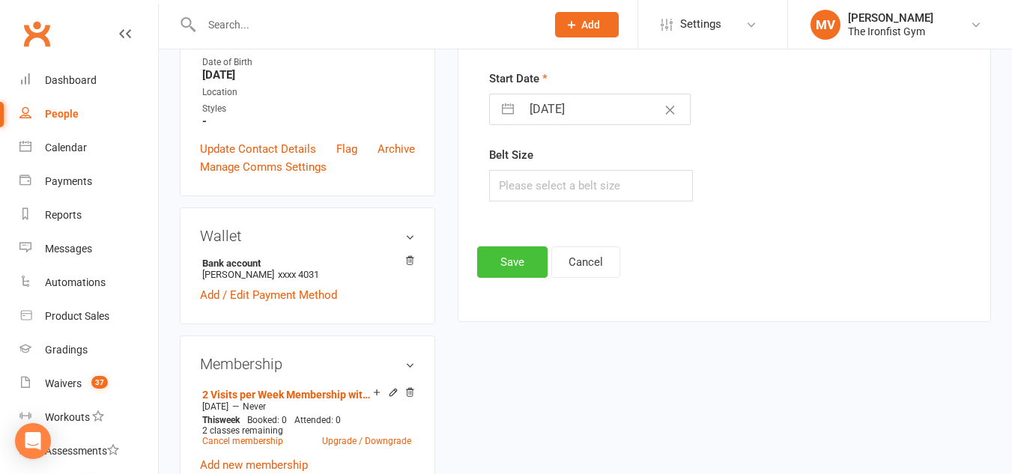
click at [508, 261] on button "Save" at bounding box center [512, 261] width 70 height 31
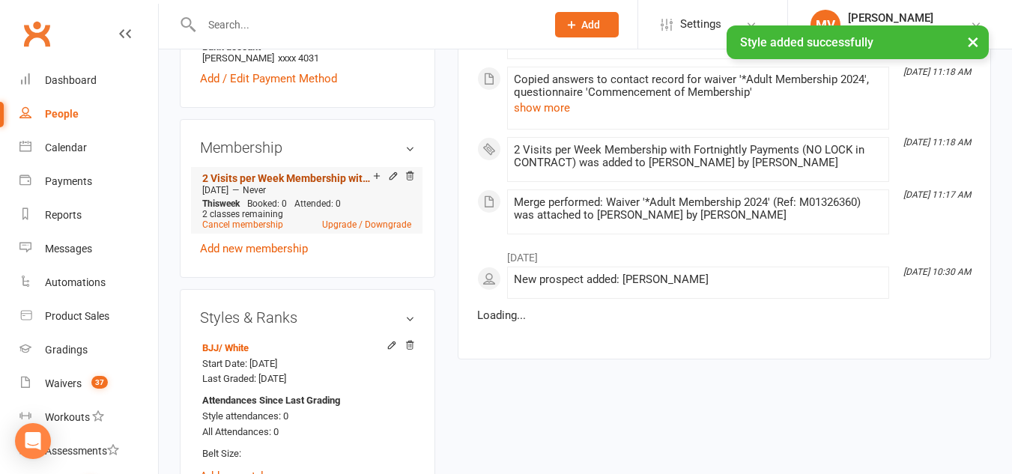
scroll to position [565, 0]
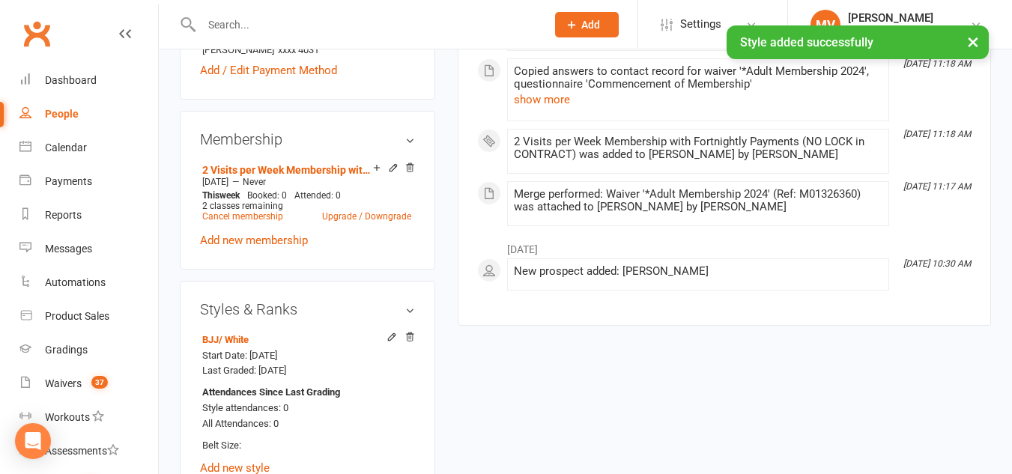
click at [281, 247] on link "Add new membership" at bounding box center [254, 240] width 108 height 13
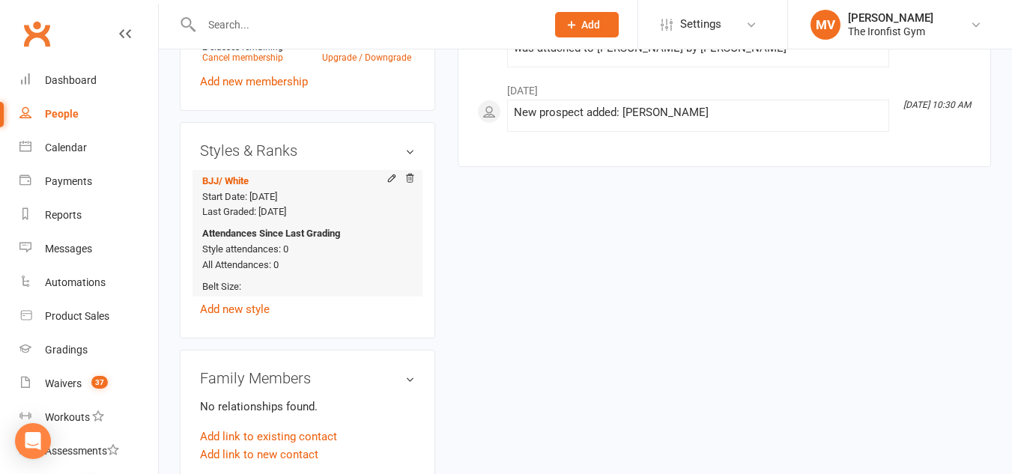
scroll to position [824, 0]
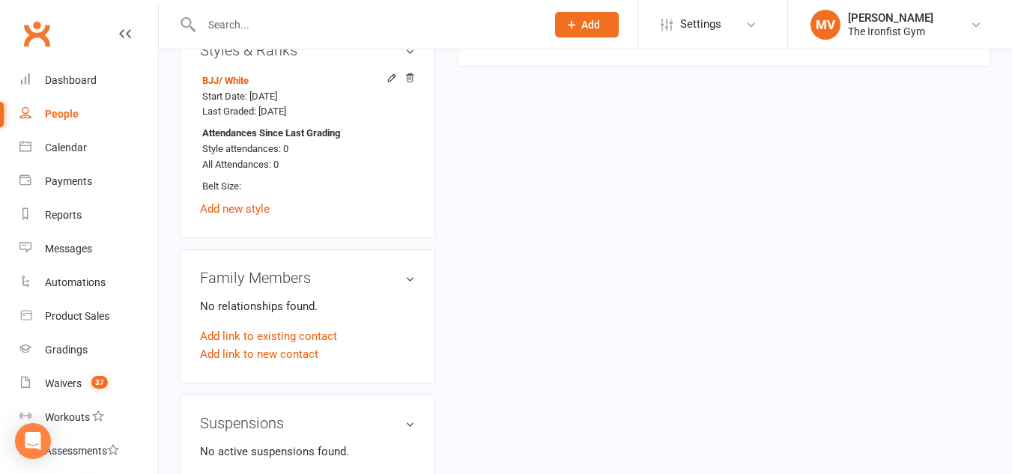
drag, startPoint x: 261, startPoint y: 226, endPoint x: 274, endPoint y: 234, distance: 15.8
click at [260, 216] on link "Add new style" at bounding box center [235, 208] width 70 height 13
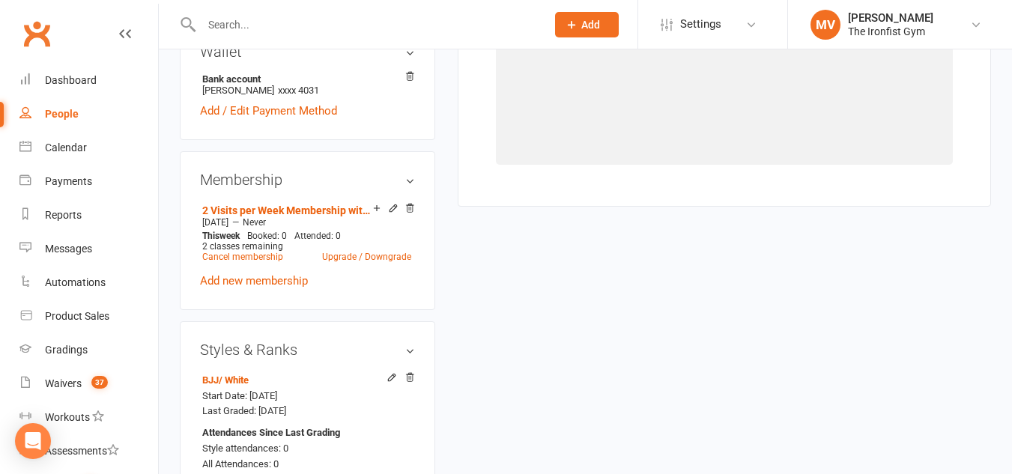
scroll to position [115, 0]
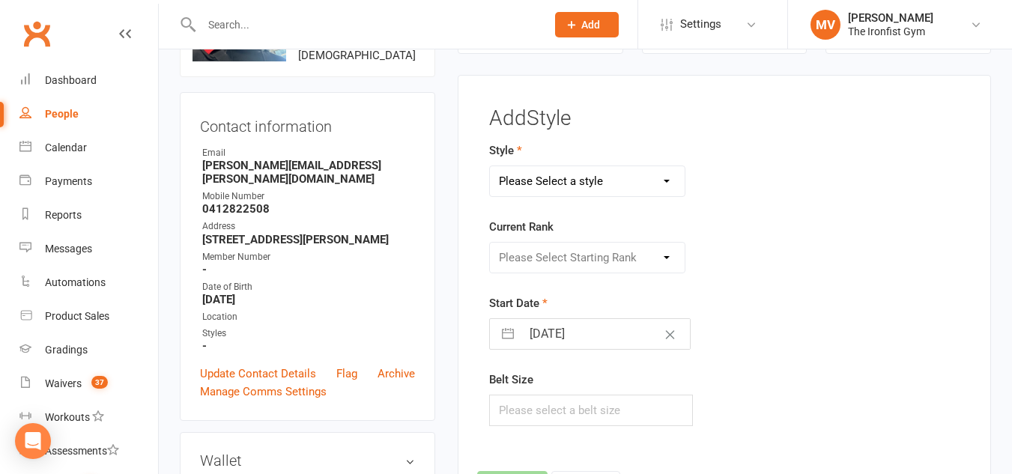
click at [620, 191] on select "Please Select a style BJJ MUAY THAI" at bounding box center [587, 181] width 195 height 30
select select "1857"
click at [490, 166] on select "Please Select a style BJJ MUAY THAI" at bounding box center [587, 181] width 195 height 30
click at [572, 251] on select "Please Select Starting Rank WHITE BLUE GREEN YELLOW PURPLE BROWN BLACK" at bounding box center [587, 258] width 195 height 30
select select "18050"
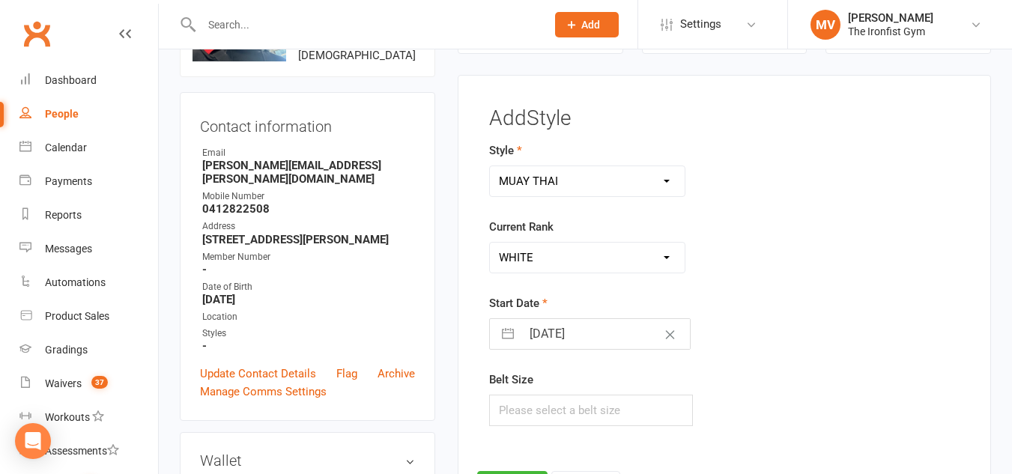
click at [490, 243] on select "Please Select Starting Rank WHITE BLUE GREEN YELLOW PURPLE BROWN BLACK" at bounding box center [587, 258] width 195 height 30
click at [545, 333] on input "11 Aug 2025" at bounding box center [605, 334] width 169 height 30
select select "6"
select select "2025"
select select "7"
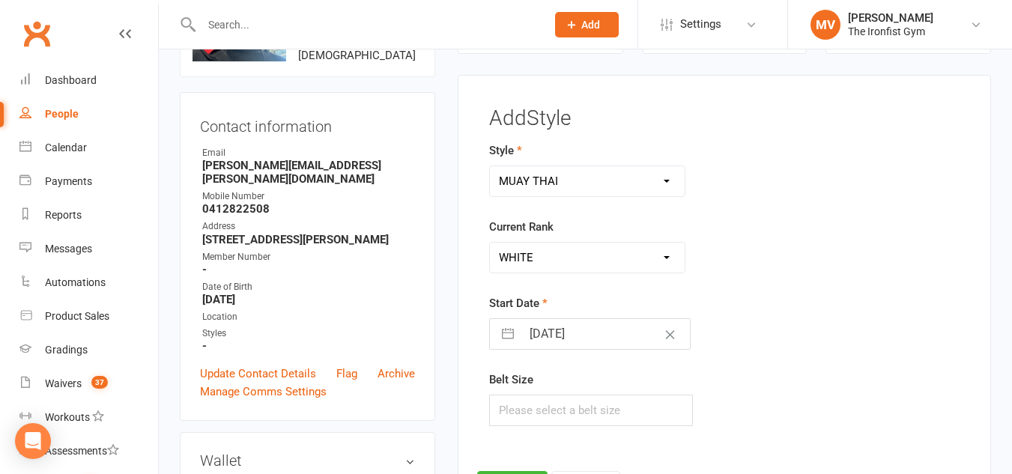
select select "2025"
select select "8"
select select "2025"
click at [784, 280] on form "Style BJJ MUAY THAI Current Rank Please Select Starting Rank WHITE BLUE GREEN Y…" at bounding box center [642, 284] width 306 height 285
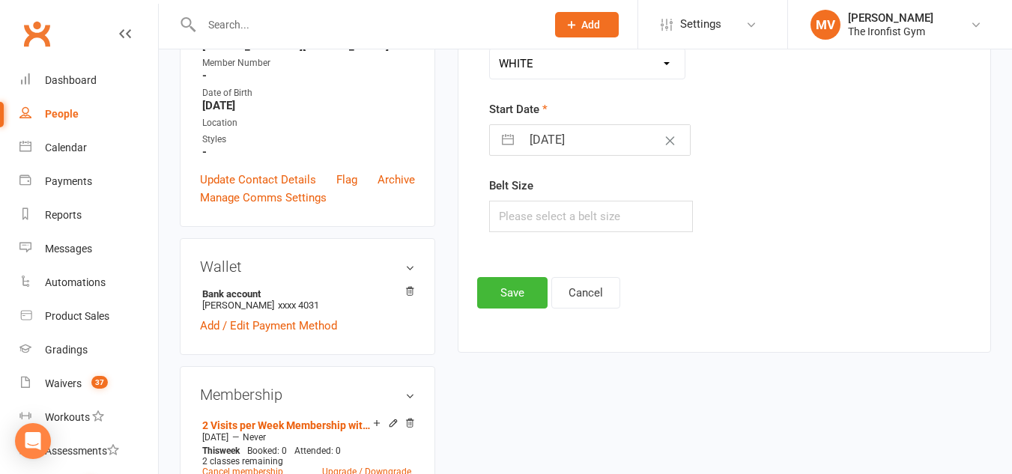
scroll to position [340, 0]
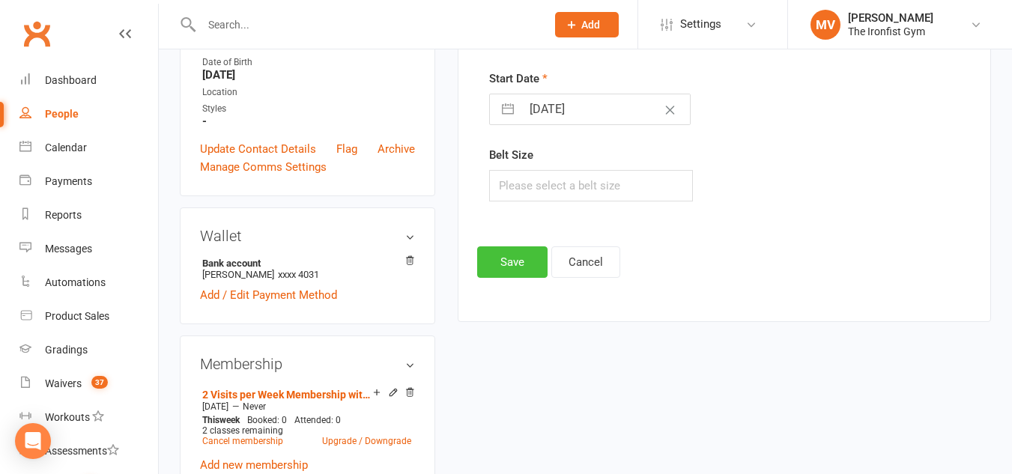
click at [523, 272] on button "Save" at bounding box center [512, 261] width 70 height 31
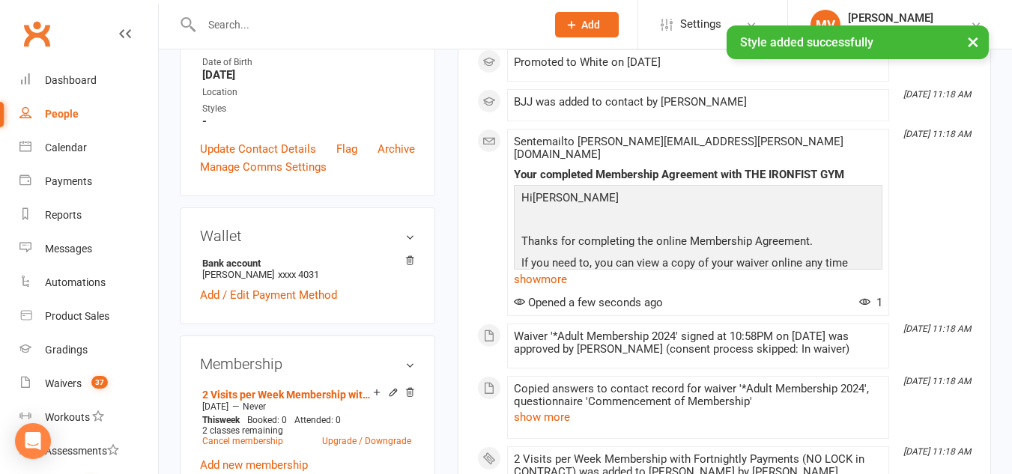
scroll to position [0, 0]
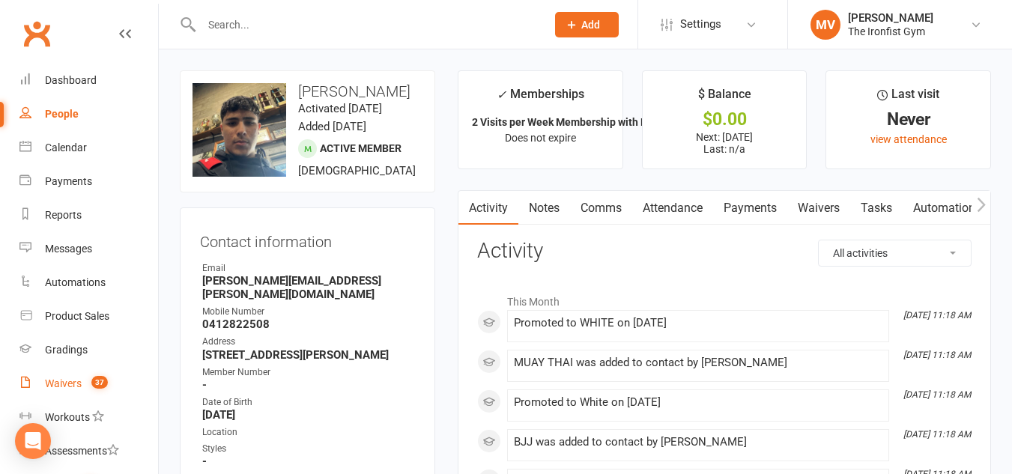
click at [49, 384] on div "Waivers" at bounding box center [63, 384] width 37 height 12
select select "100"
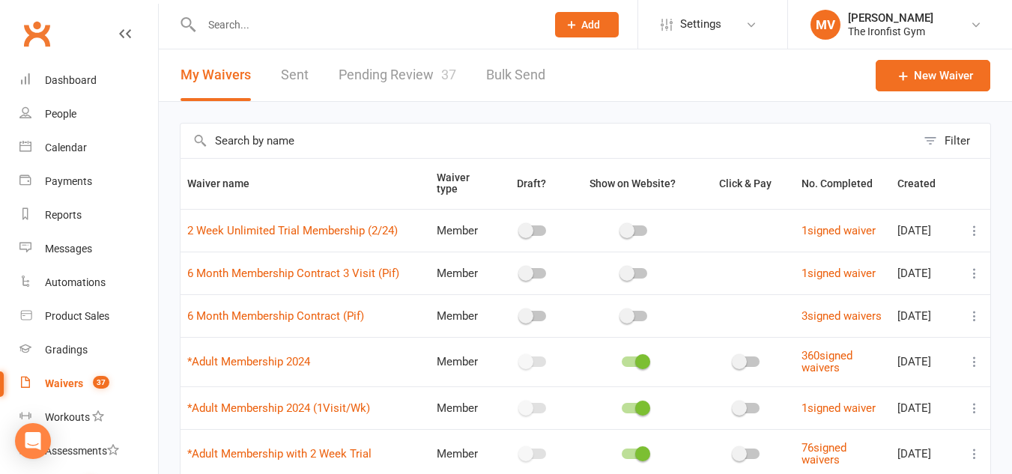
click at [403, 72] on link "Pending Review 37" at bounding box center [398, 75] width 118 height 52
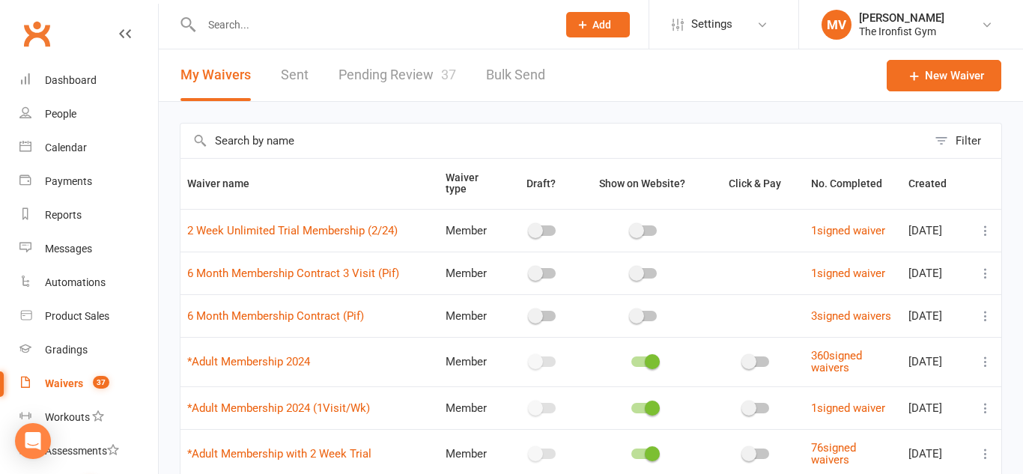
select select "50"
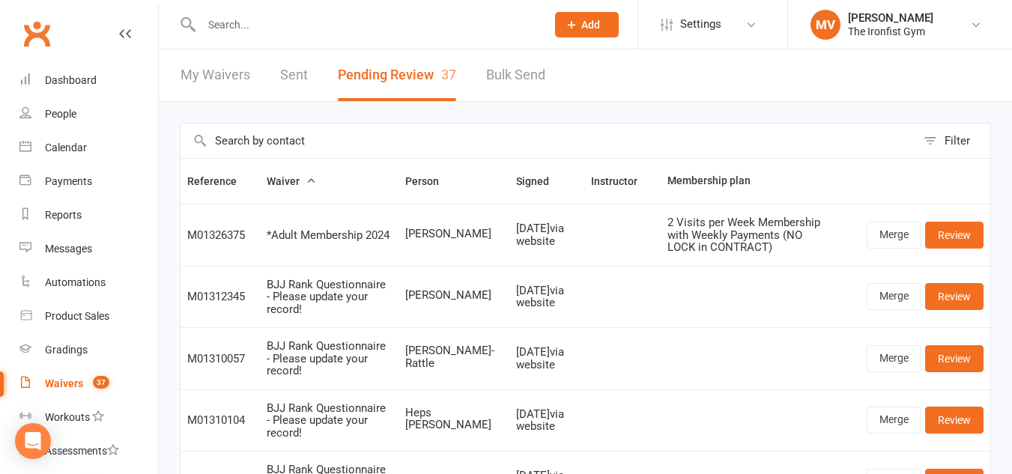
drag, startPoint x: 414, startPoint y: 223, endPoint x: 464, endPoint y: 244, distance: 54.4
click at [464, 240] on span "[PERSON_NAME]" at bounding box center [453, 234] width 97 height 13
copy span "illiam Klaassen"
click at [875, 236] on link "Merge" at bounding box center [894, 235] width 55 height 27
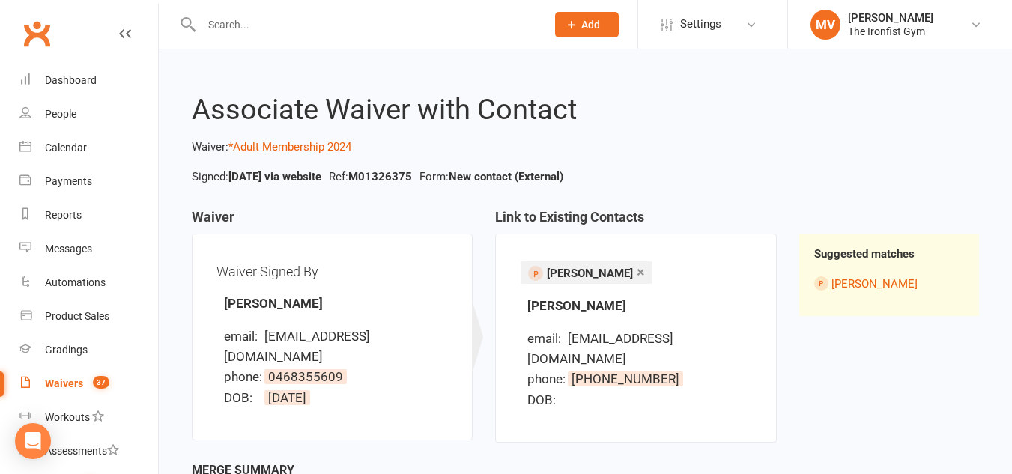
scroll to position [121, 0]
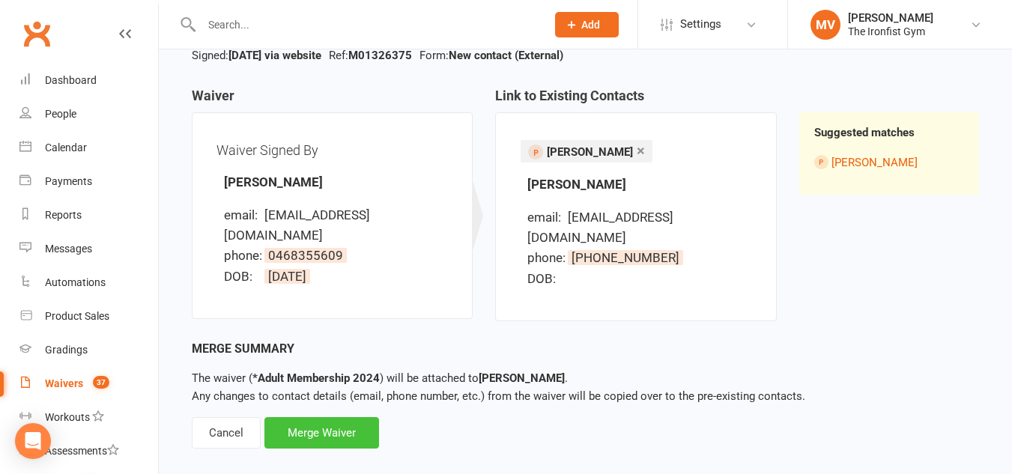
click at [282, 417] on div "Merge Waiver" at bounding box center [321, 432] width 115 height 31
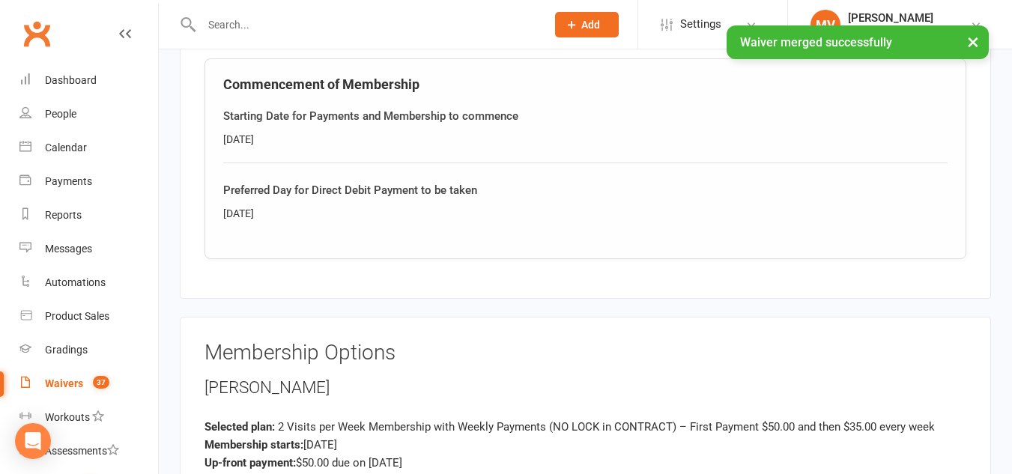
scroll to position [1199, 0]
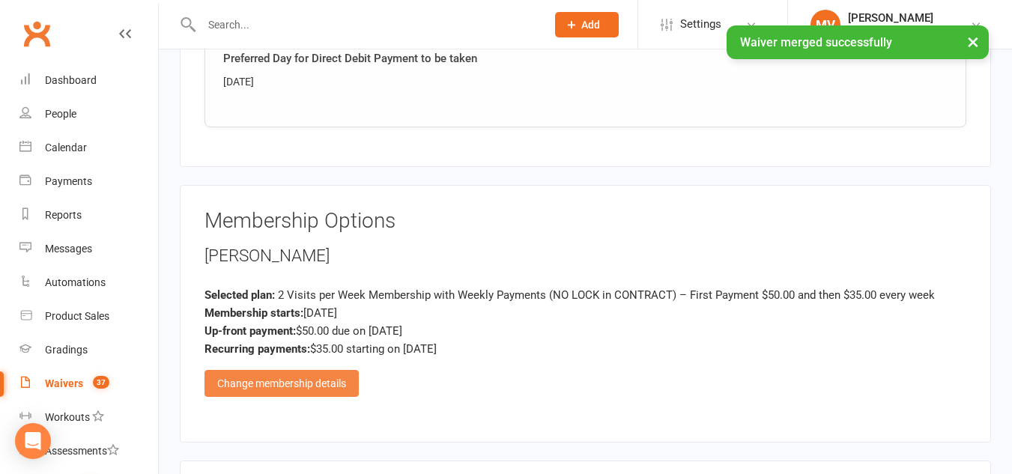
click at [283, 381] on div "Change membership details" at bounding box center [282, 383] width 154 height 27
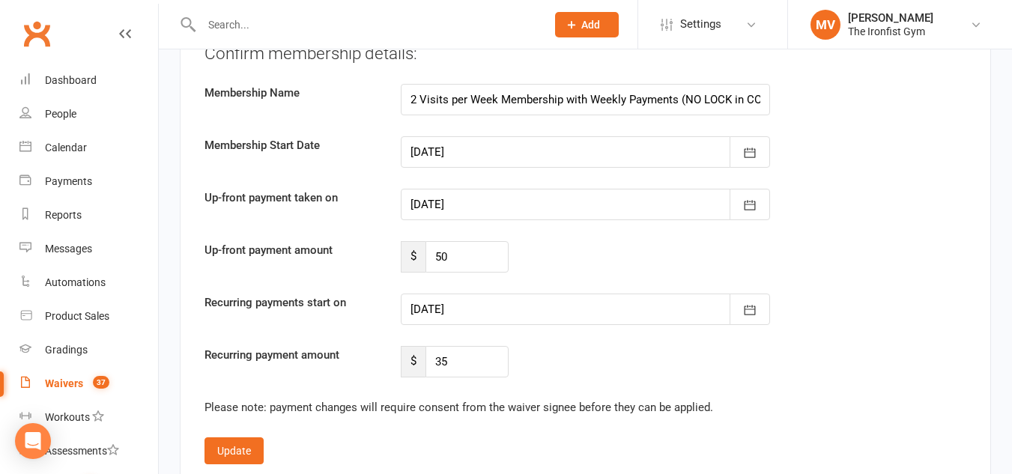
scroll to position [3296, 0]
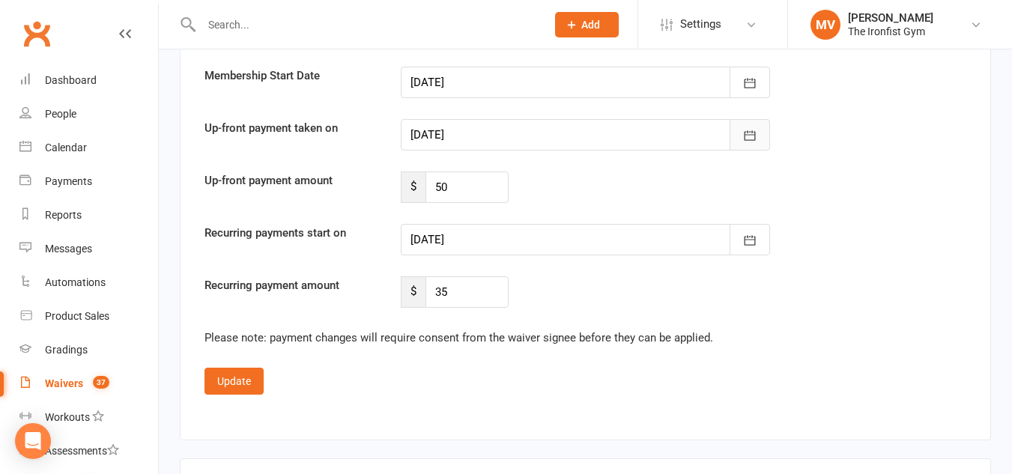
click at [753, 139] on icon "button" at bounding box center [749, 135] width 15 height 15
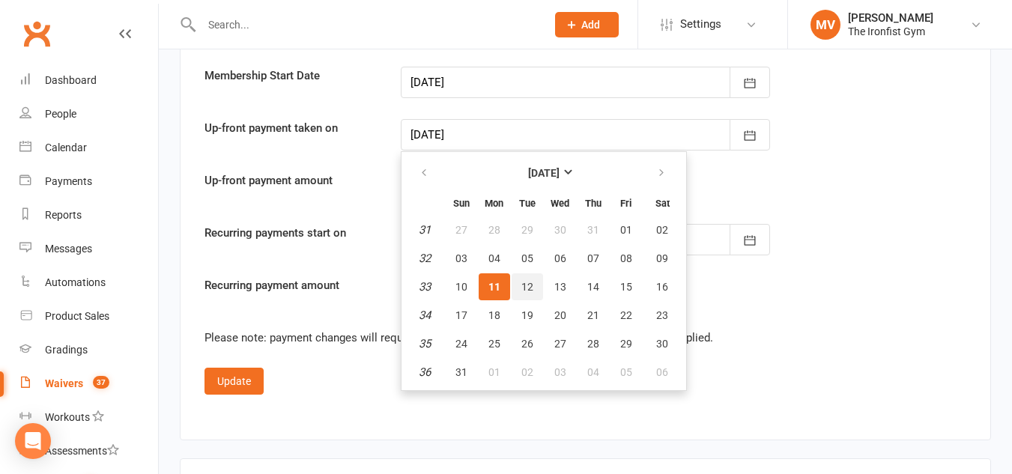
click at [525, 291] on span "12" at bounding box center [527, 287] width 12 height 12
type input "12 Aug 2025"
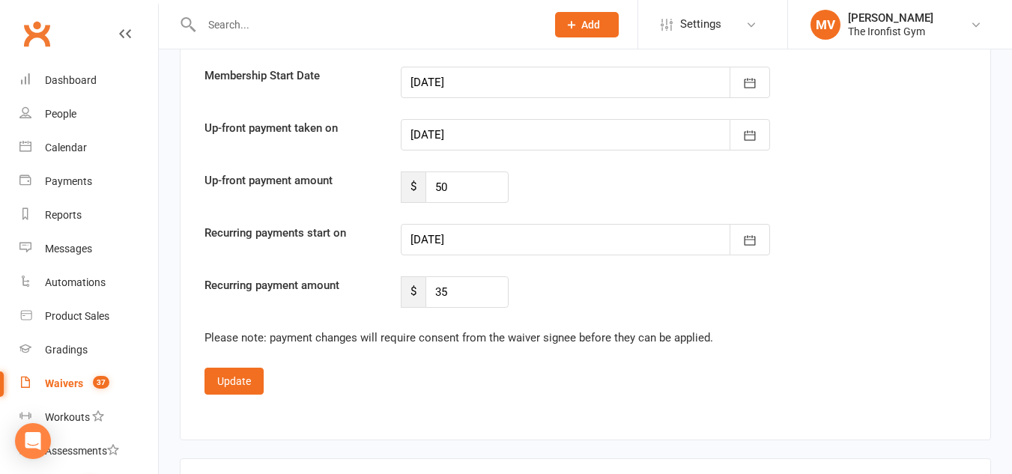
click at [602, 235] on div at bounding box center [586, 239] width 370 height 31
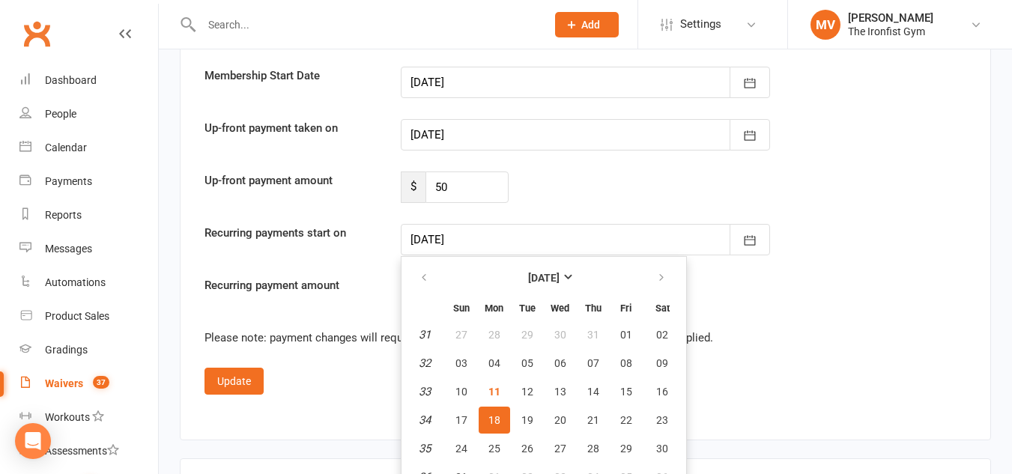
scroll to position [3314, 0]
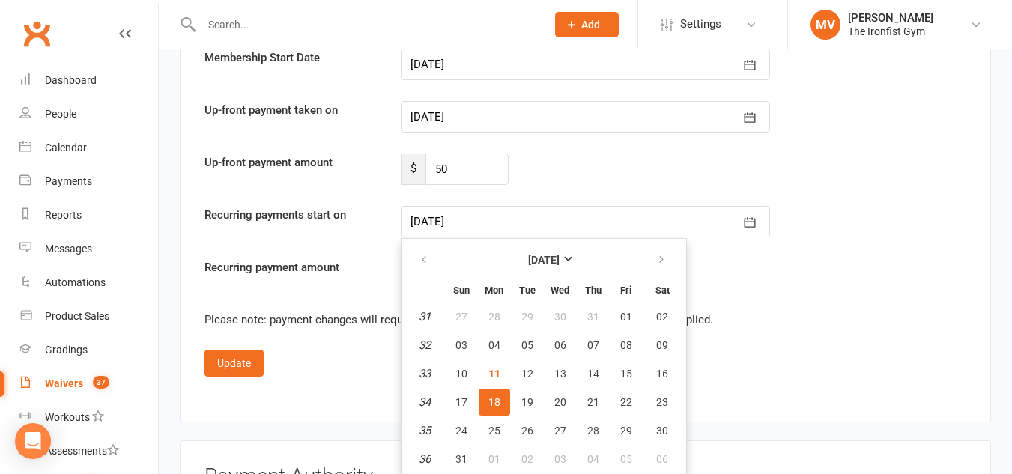
click at [501, 404] on button "18" at bounding box center [494, 402] width 31 height 27
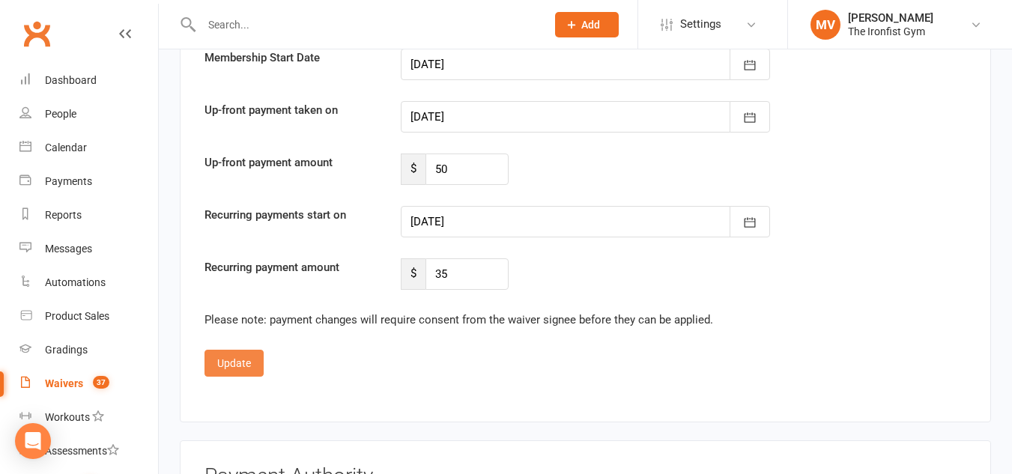
drag, startPoint x: 228, startPoint y: 363, endPoint x: 246, endPoint y: 366, distance: 18.2
click at [234, 363] on button "Update" at bounding box center [234, 363] width 59 height 27
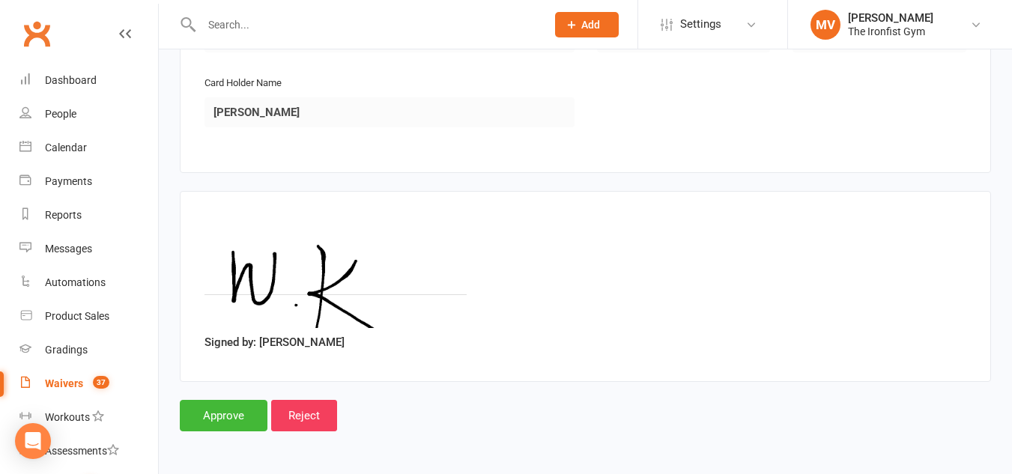
scroll to position [1796, 0]
click at [237, 411] on input "Approve" at bounding box center [224, 415] width 88 height 31
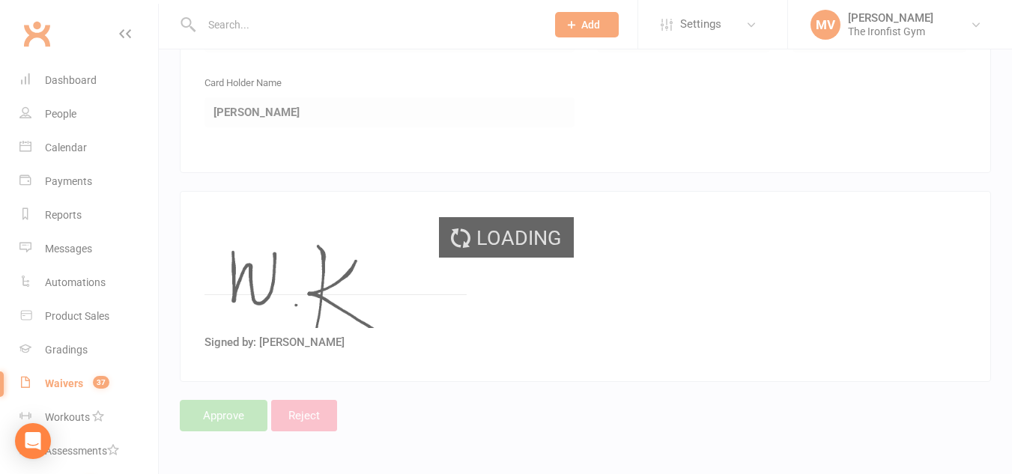
select select "50"
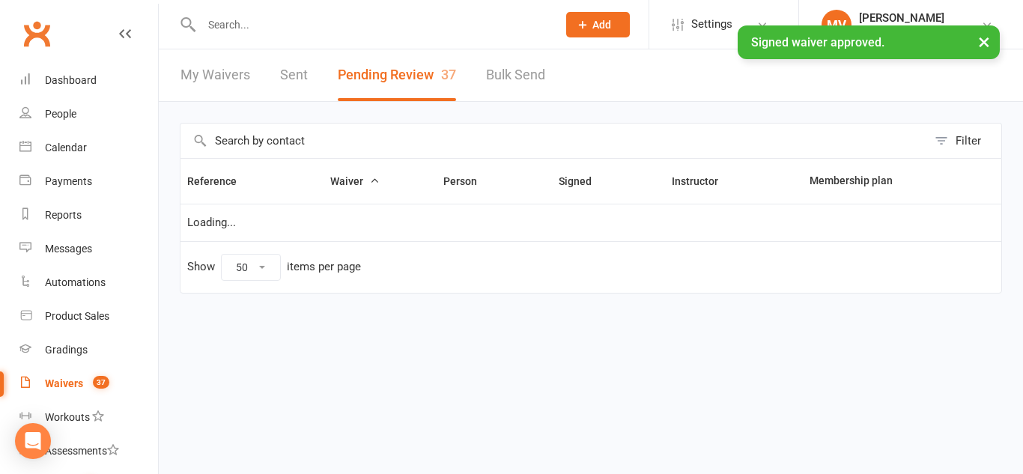
click at [245, 16] on input "text" at bounding box center [372, 24] width 350 height 21
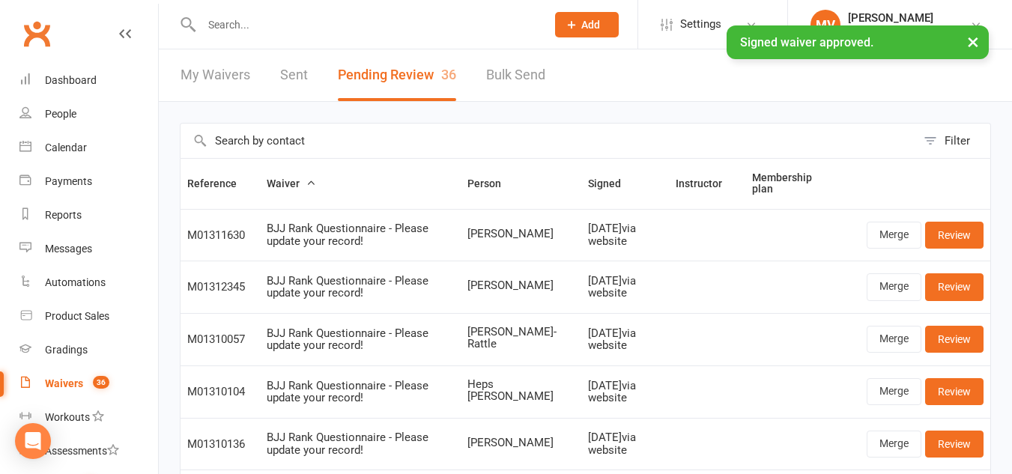
paste input "eafa076f42cb47e4f167310474ffa64b29f5701e"
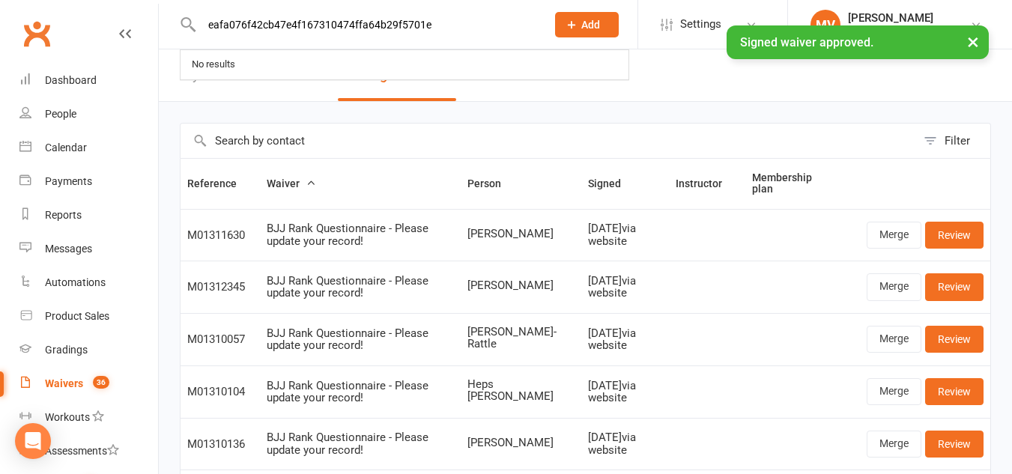
drag, startPoint x: 466, startPoint y: 25, endPoint x: 0, endPoint y: -12, distance: 467.4
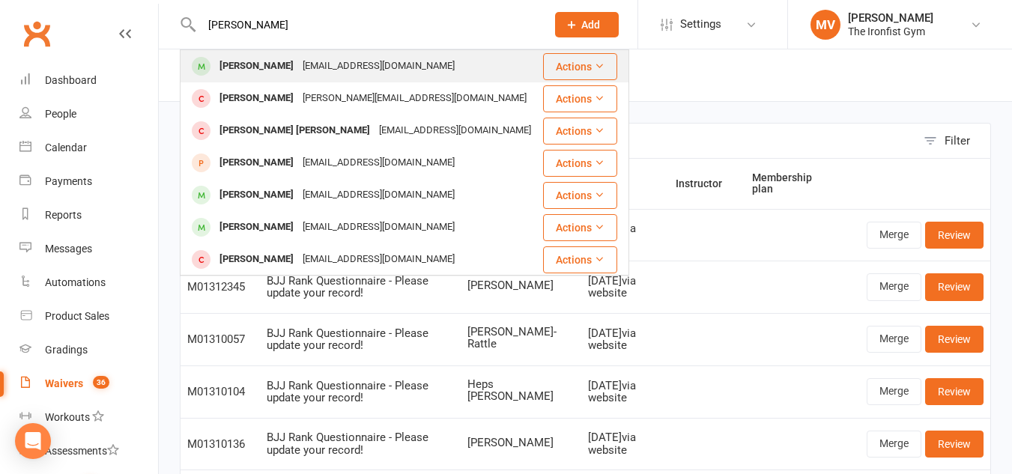
type input "william klas"
click at [262, 72] on div "[PERSON_NAME]" at bounding box center [256, 66] width 83 height 22
click at [0, 0] on div "Loading" at bounding box center [0, 0] width 0 height 0
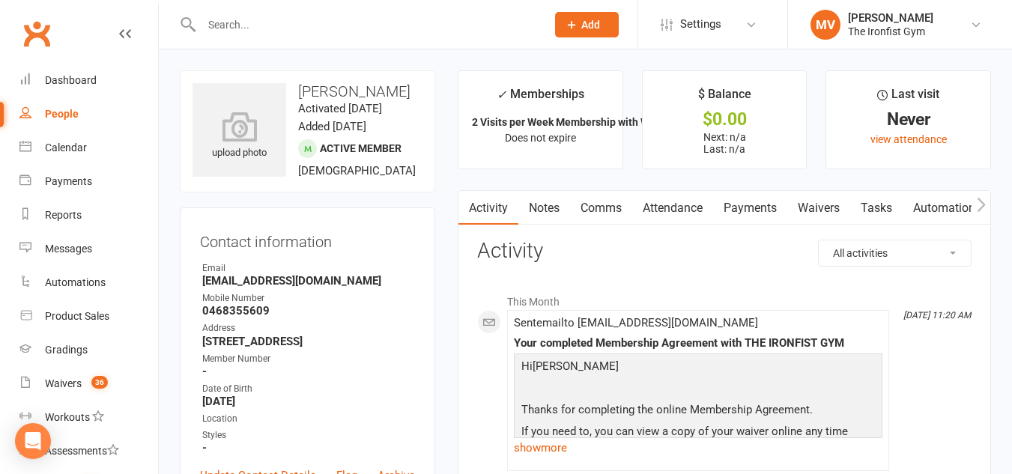
drag, startPoint x: 408, startPoint y: 90, endPoint x: 301, endPoint y: 97, distance: 107.3
click at [300, 91] on h3 "[PERSON_NAME]" at bounding box center [308, 91] width 230 height 16
copy h3 "[PERSON_NAME]"
click at [235, 143] on icon at bounding box center [239, 126] width 103 height 33
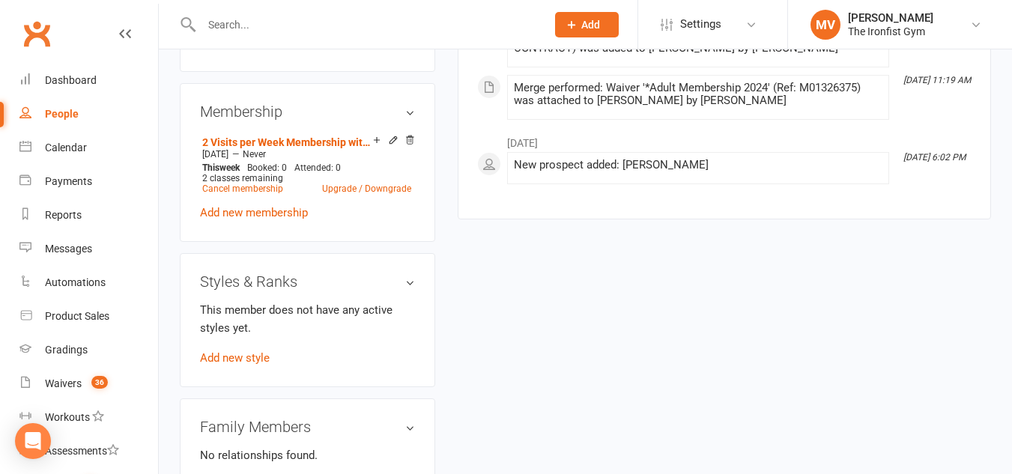
scroll to position [674, 0]
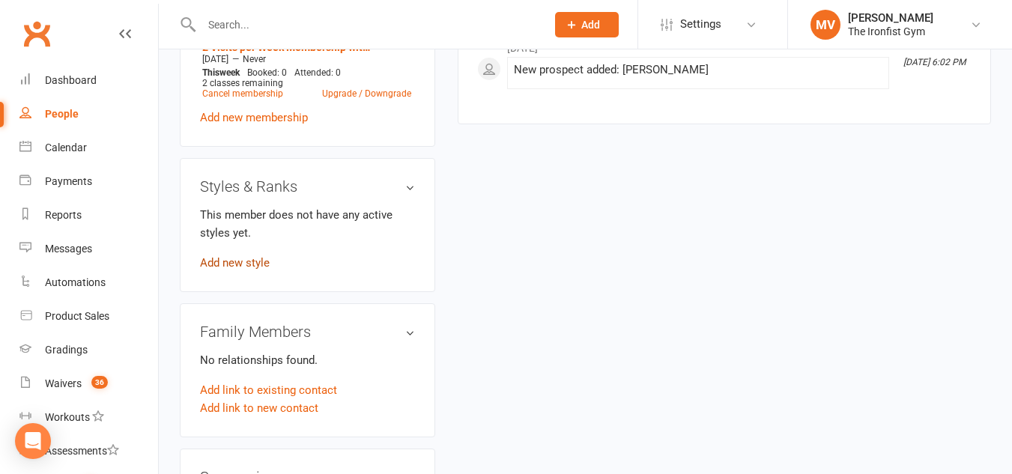
click at [254, 270] on link "Add new style" at bounding box center [235, 262] width 70 height 13
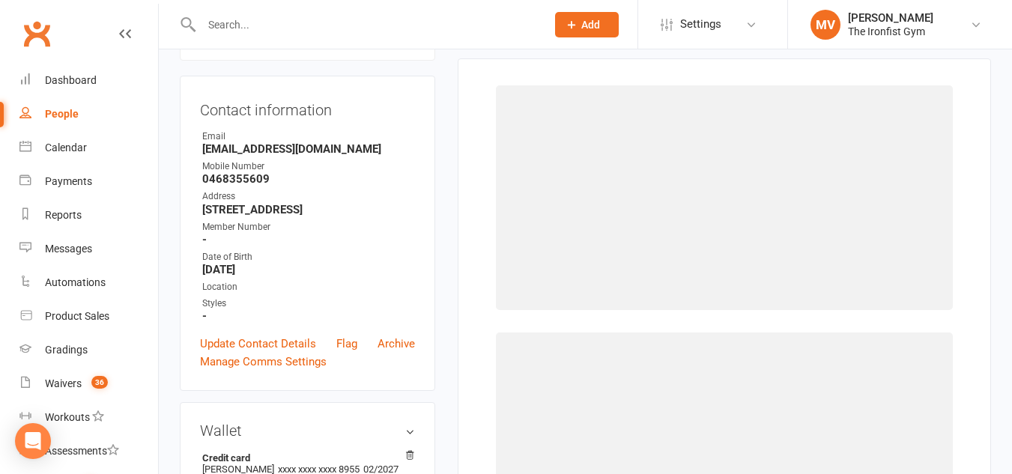
scroll to position [115, 0]
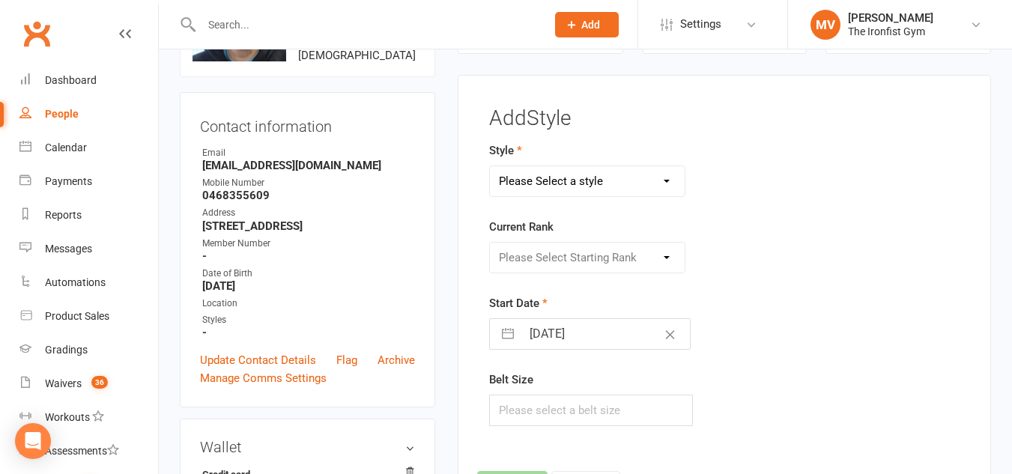
click at [610, 172] on select "Please Select a style BJJ MUAY THAI" at bounding box center [587, 181] width 195 height 30
select select "2451"
click at [490, 166] on select "Please Select a style BJJ MUAY THAI" at bounding box center [587, 181] width 195 height 30
click at [593, 259] on select "Please Select Starting Rank White White 1 stripe White 2 stripe White 3 stripe …" at bounding box center [587, 258] width 195 height 30
select select "24224"
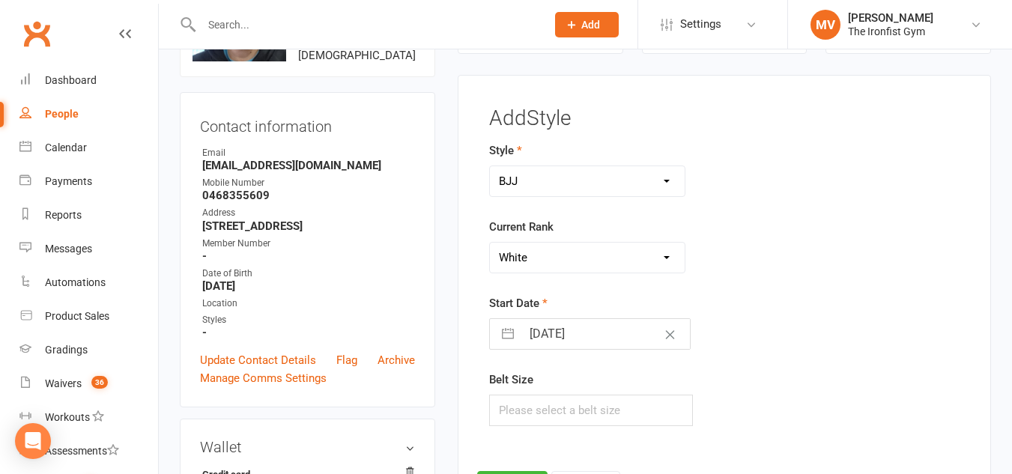
click at [490, 243] on select "Please Select Starting Rank White White 1 stripe White 2 stripe White 3 stripe …" at bounding box center [587, 258] width 195 height 30
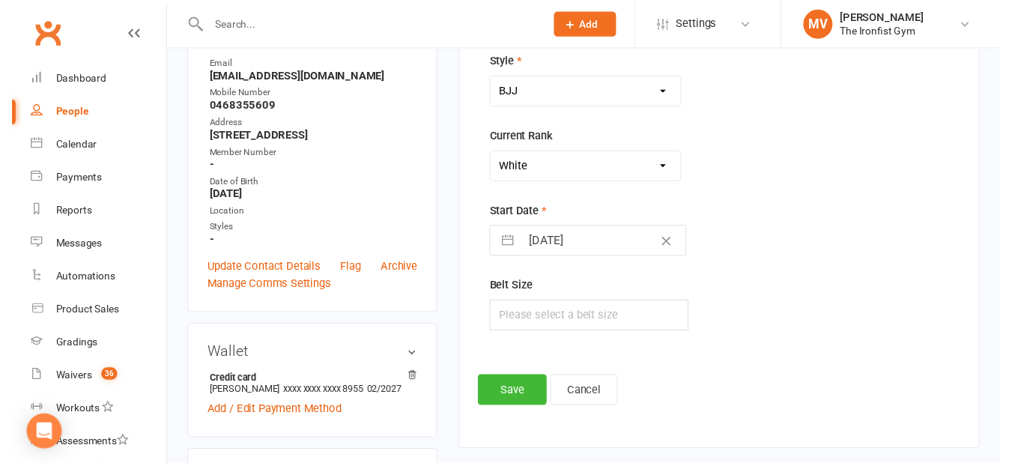
scroll to position [265, 0]
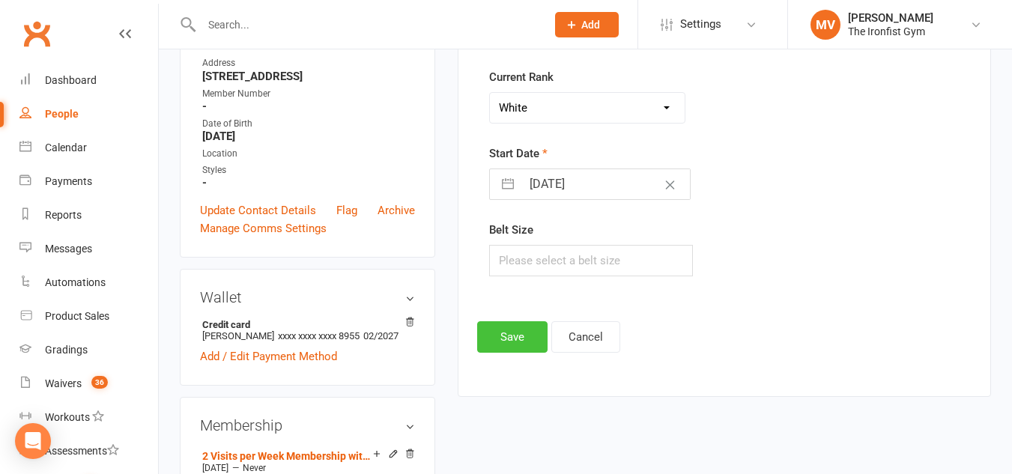
click at [502, 340] on button "Save" at bounding box center [512, 336] width 70 height 31
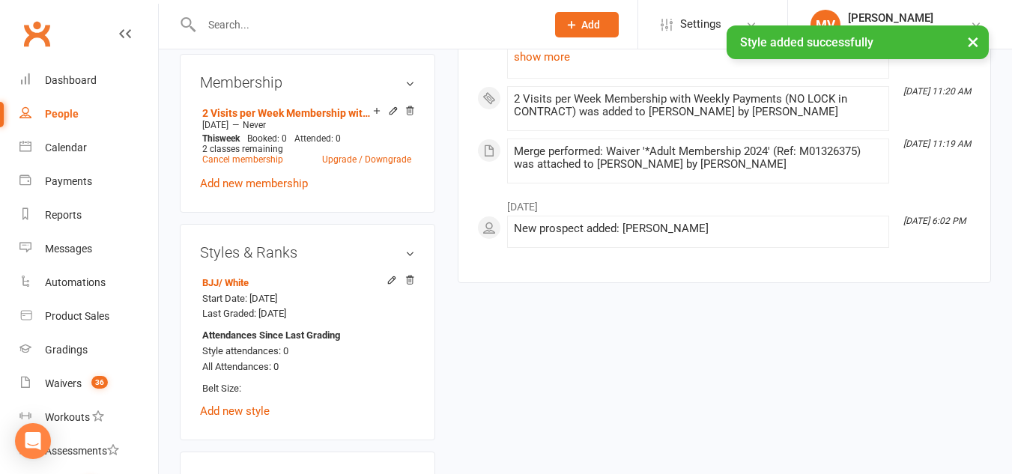
scroll to position [640, 0]
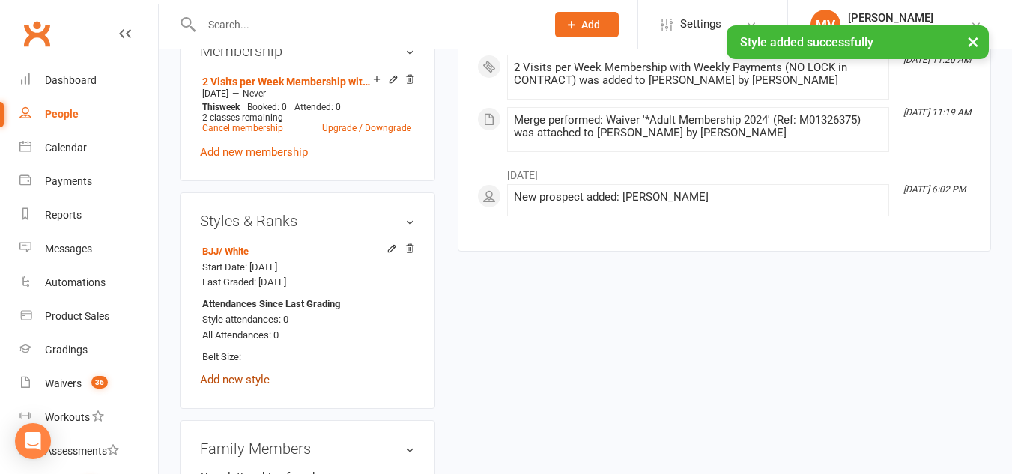
click at [228, 387] on link "Add new style" at bounding box center [235, 379] width 70 height 13
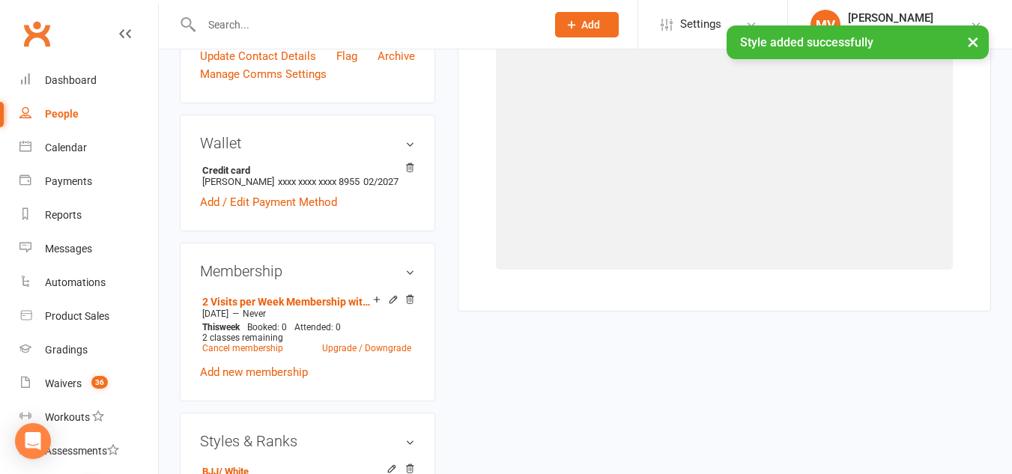
scroll to position [115, 0]
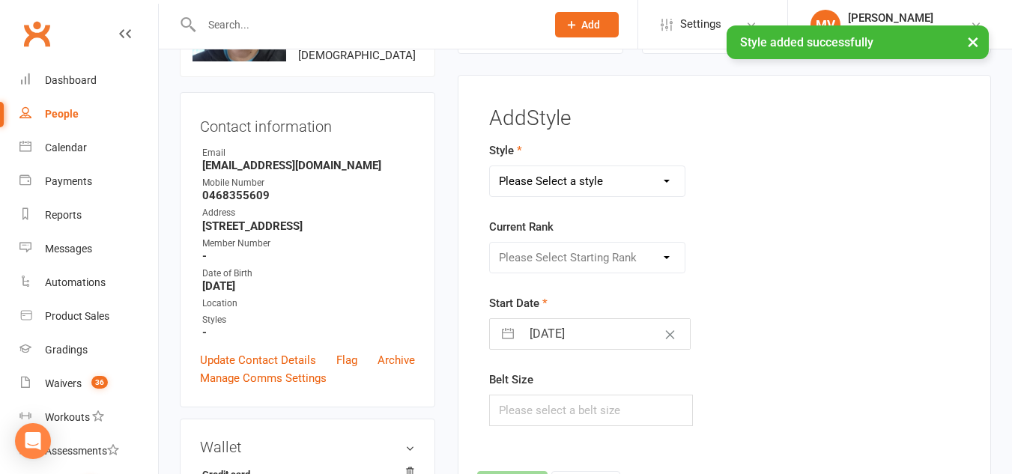
click at [617, 183] on select "Please Select a style BJJ MUAY THAI" at bounding box center [587, 181] width 195 height 30
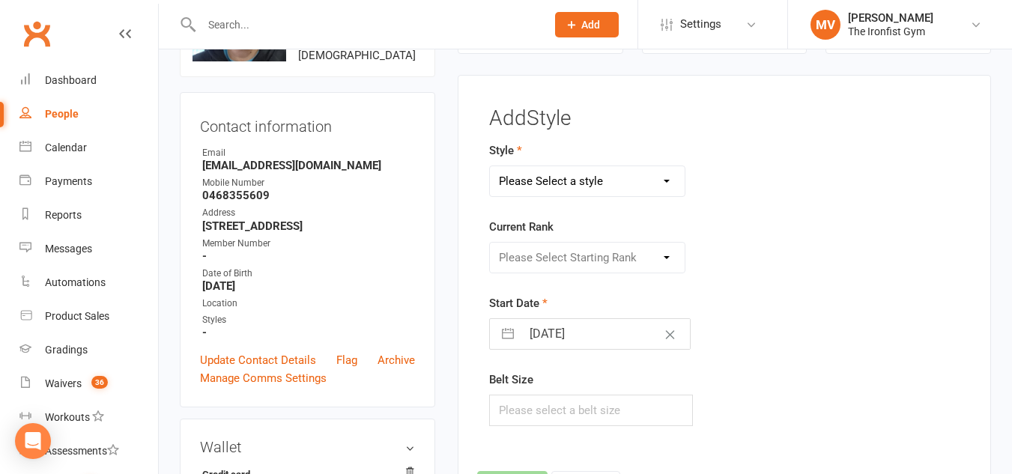
select select "1857"
click at [490, 166] on select "Please Select a style BJJ MUAY THAI" at bounding box center [587, 181] width 195 height 30
drag, startPoint x: 554, startPoint y: 248, endPoint x: 560, endPoint y: 272, distance: 24.9
click at [554, 248] on select "Please Select Starting Rank WHITE BLUE GREEN YELLOW PURPLE BROWN BLACK" at bounding box center [587, 258] width 195 height 30
select select "18050"
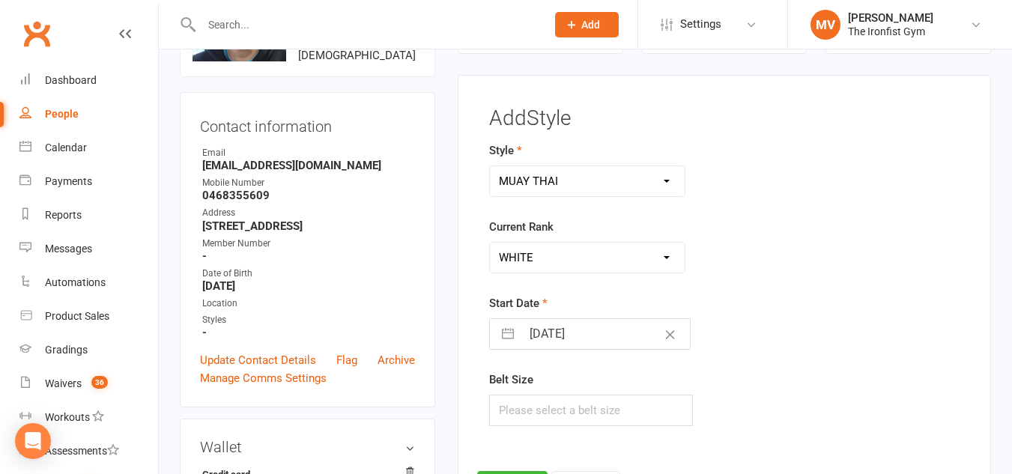
click at [490, 243] on select "Please Select Starting Rank WHITE BLUE GREEN YELLOW PURPLE BROWN BLACK" at bounding box center [587, 258] width 195 height 30
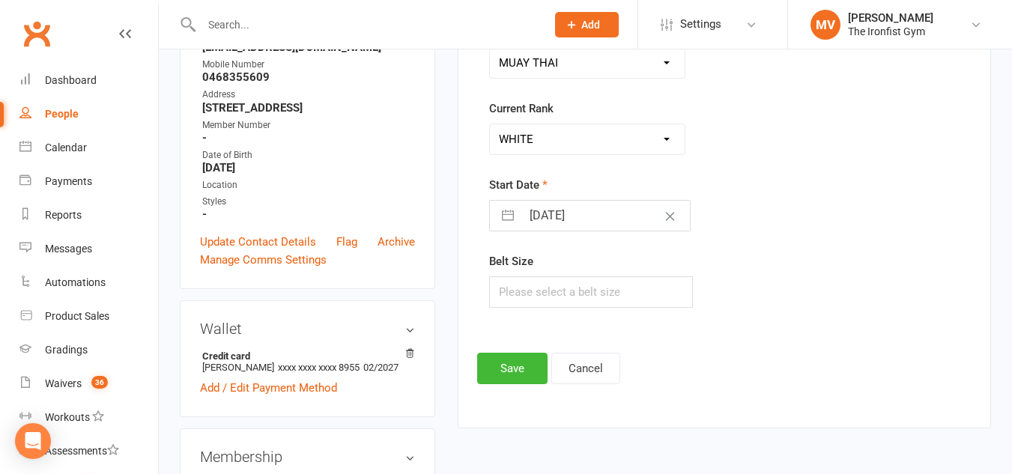
scroll to position [265, 0]
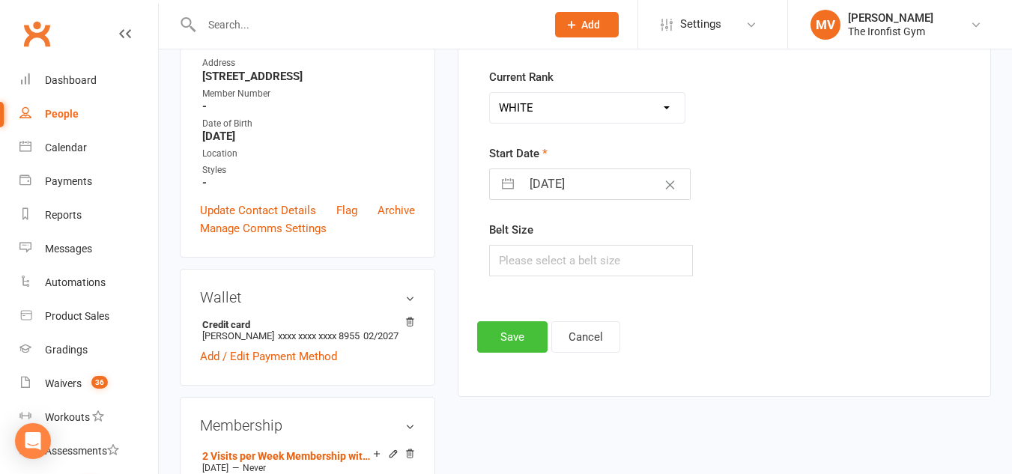
click at [531, 345] on button "Save" at bounding box center [512, 336] width 70 height 31
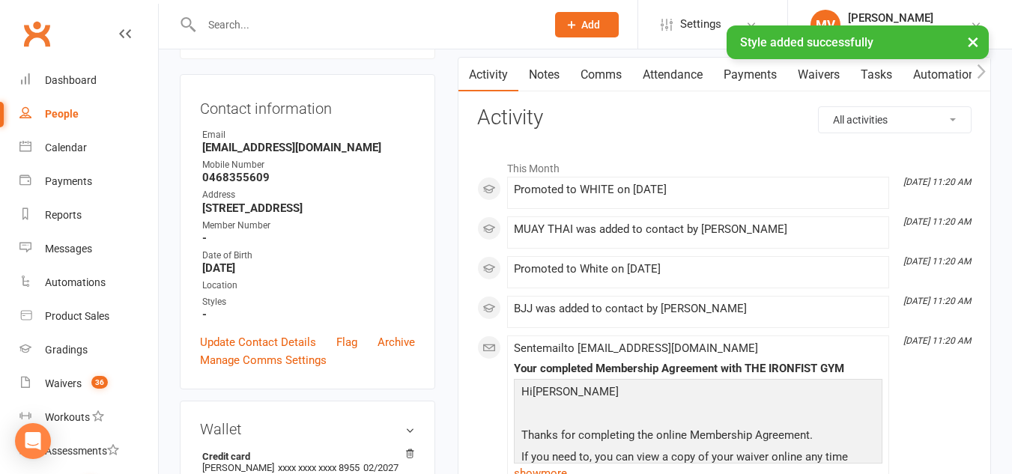
scroll to position [0, 0]
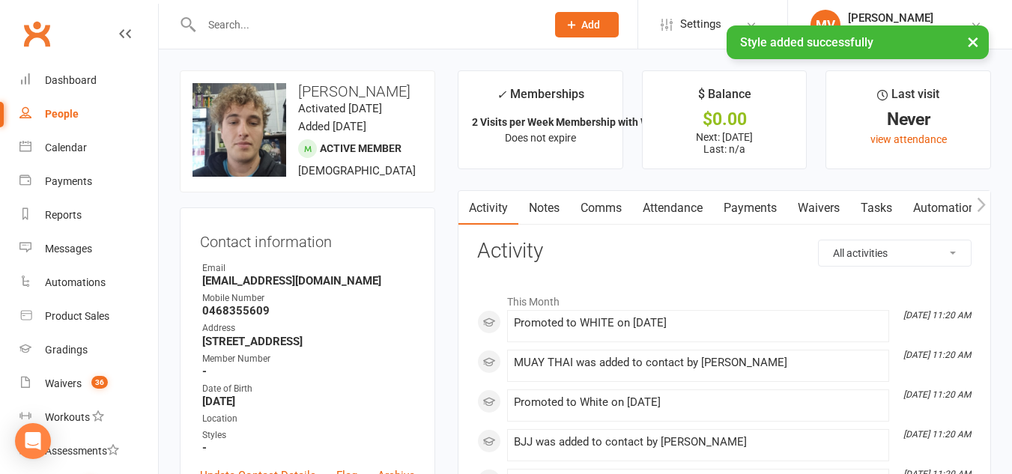
click at [778, 208] on link "Payments" at bounding box center [750, 208] width 74 height 34
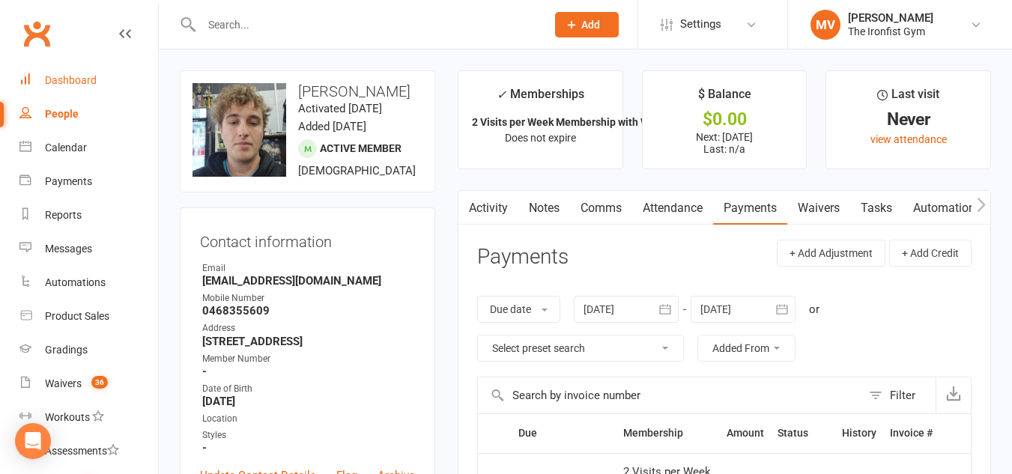
click at [82, 76] on div "Dashboard" at bounding box center [71, 80] width 52 height 12
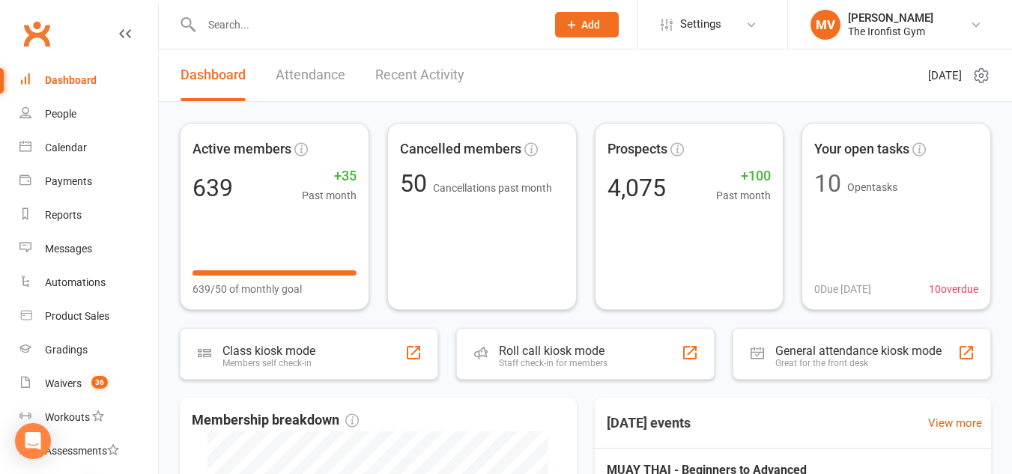
drag, startPoint x: 388, startPoint y: 71, endPoint x: 432, endPoint y: 79, distance: 45.0
click at [390, 72] on link "Recent Activity" at bounding box center [419, 75] width 89 height 52
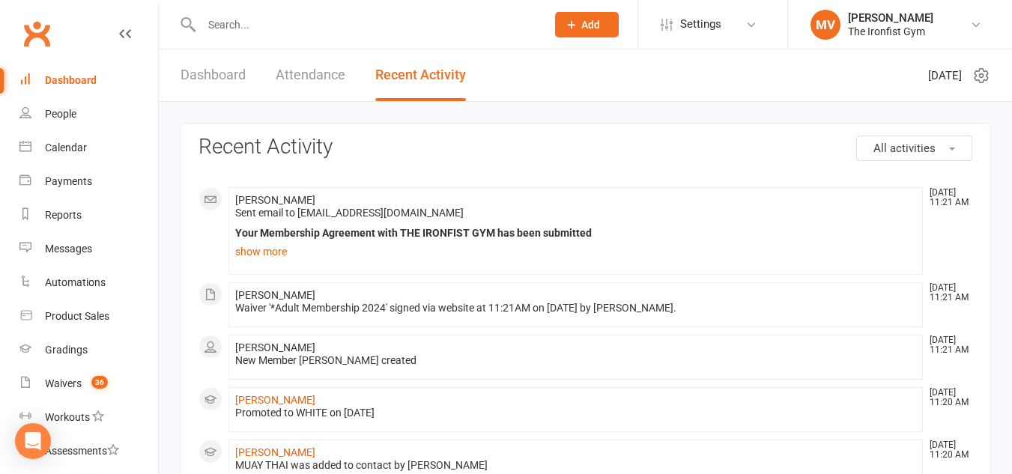
drag, startPoint x: 291, startPoint y: 292, endPoint x: 283, endPoint y: 291, distance: 7.5
click at [288, 292] on li "Nick Keogh Aug 11, 11:21 AM Waiver '*Adult Membership 2024' signed via website …" at bounding box center [575, 304] width 694 height 45
drag, startPoint x: 283, startPoint y: 291, endPoint x: 252, endPoint y: 306, distance: 34.8
click at [233, 292] on li "Nick Keogh Aug 11, 11:21 AM Waiver '*Adult Membership 2024' signed via website …" at bounding box center [575, 304] width 694 height 45
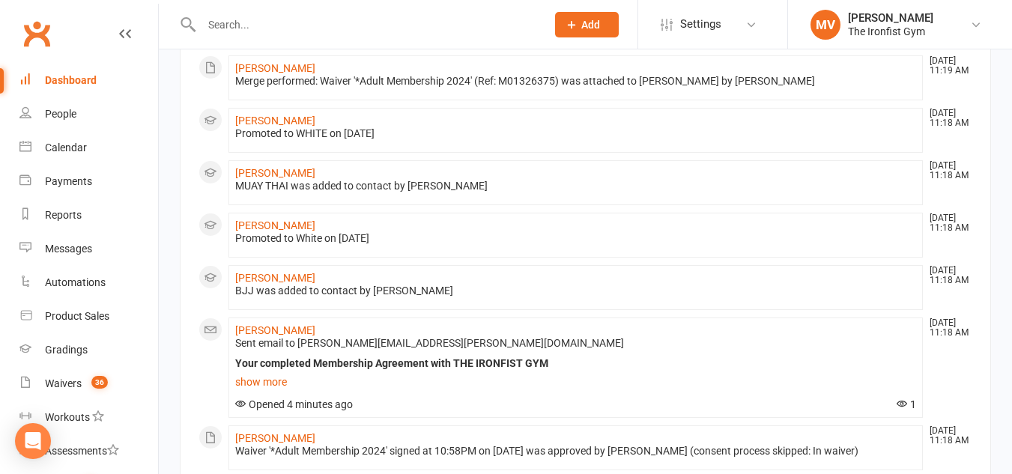
scroll to position [824, 0]
click at [266, 327] on link "[PERSON_NAME]" at bounding box center [275, 330] width 80 height 12
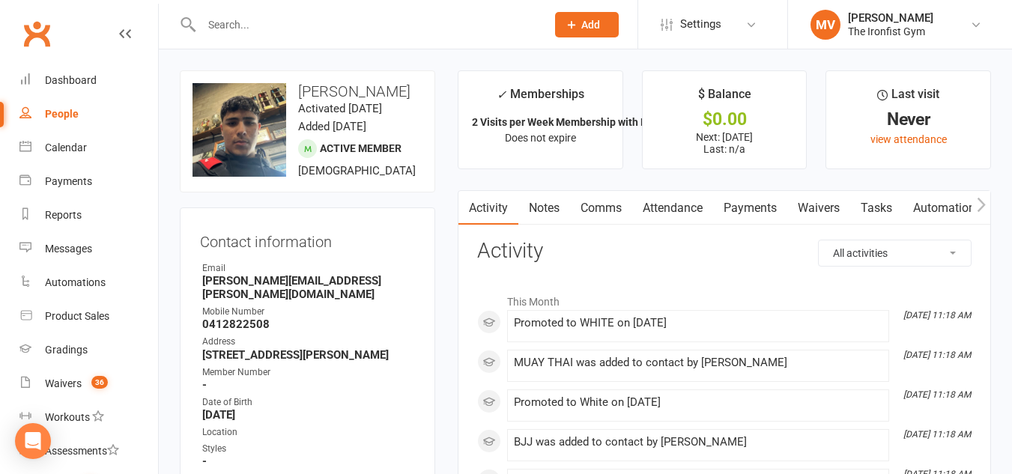
click at [303, 37] on div at bounding box center [358, 24] width 356 height 49
click at [303, 26] on input "text" at bounding box center [366, 24] width 339 height 21
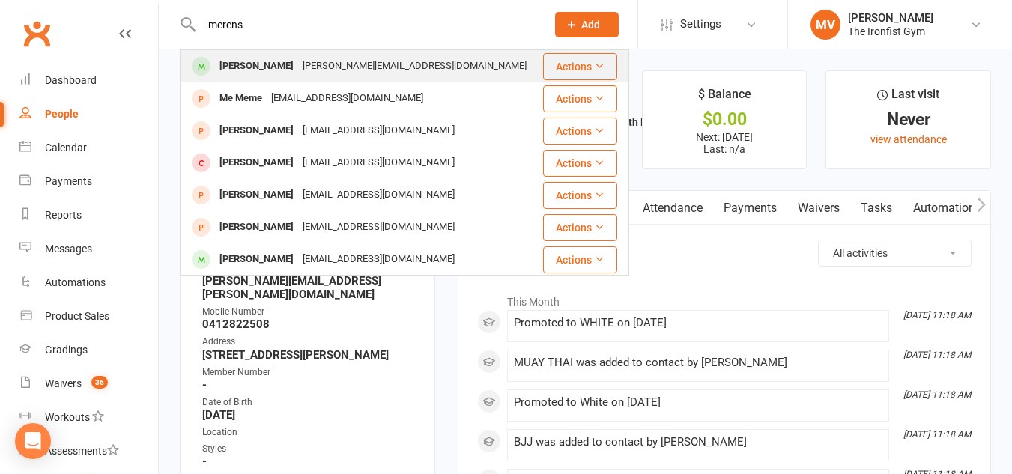
type input "merens"
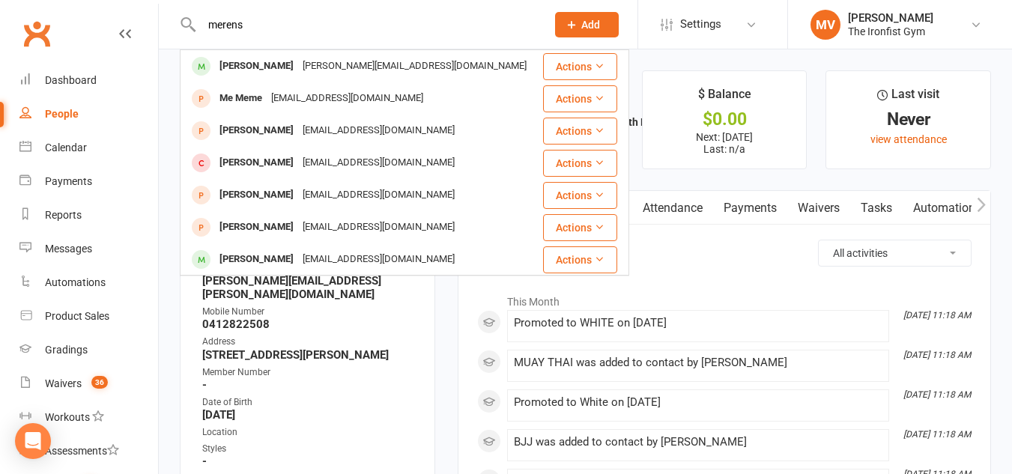
click at [261, 63] on div "[PERSON_NAME]" at bounding box center [256, 66] width 83 height 22
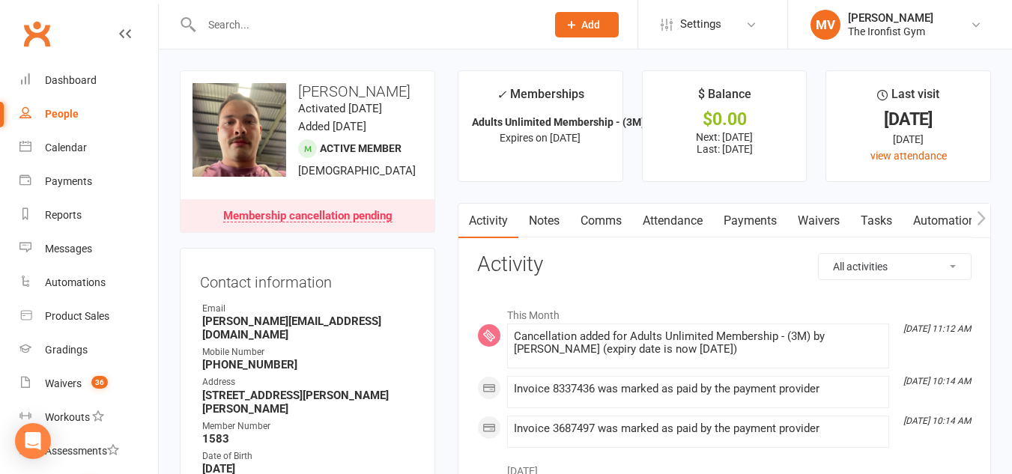
click at [766, 209] on link "Payments" at bounding box center [750, 221] width 74 height 34
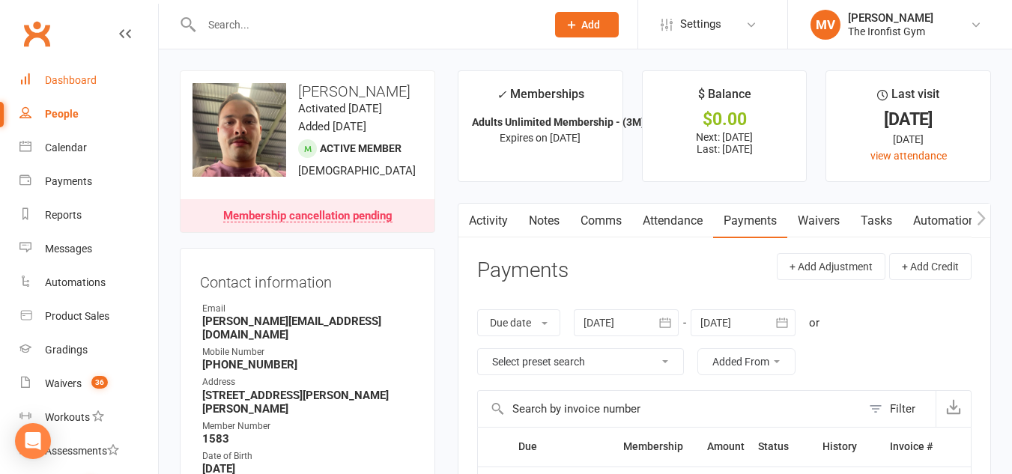
click at [88, 72] on link "Dashboard" at bounding box center [88, 81] width 139 height 34
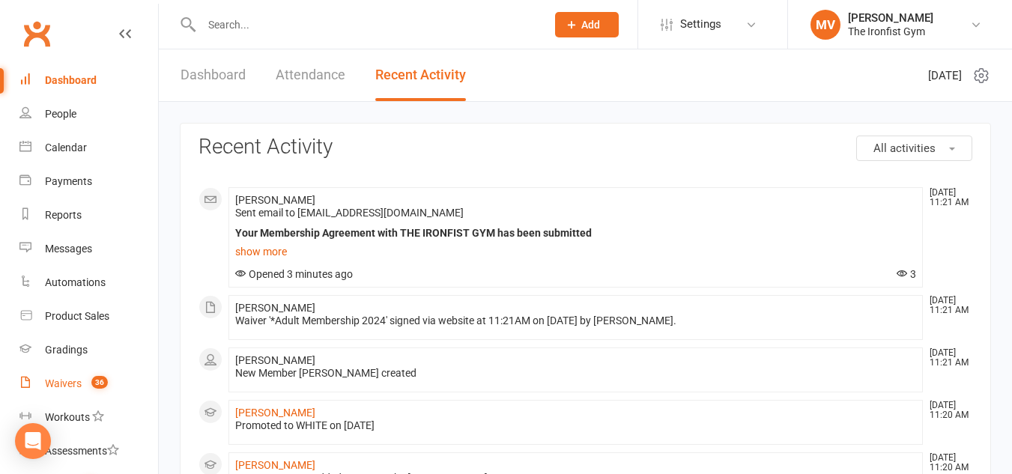
click at [54, 377] on link "Waivers 36" at bounding box center [88, 384] width 139 height 34
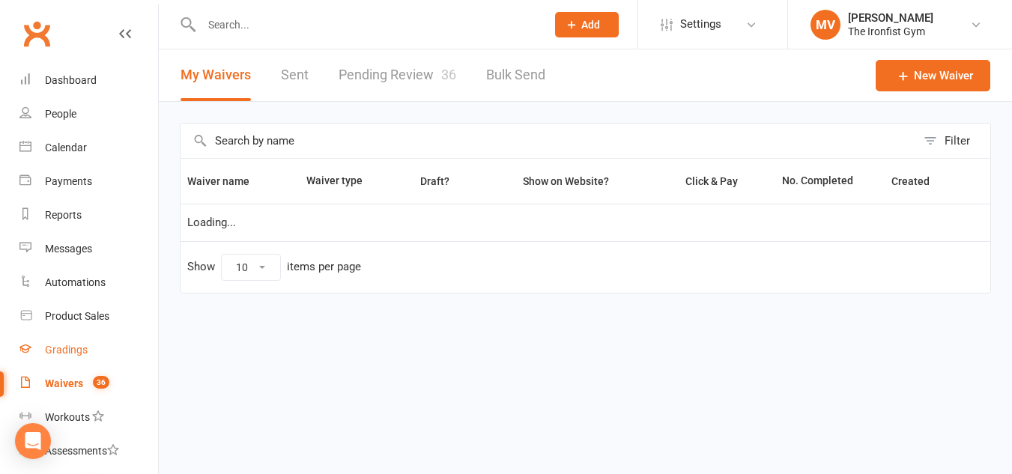
select select "100"
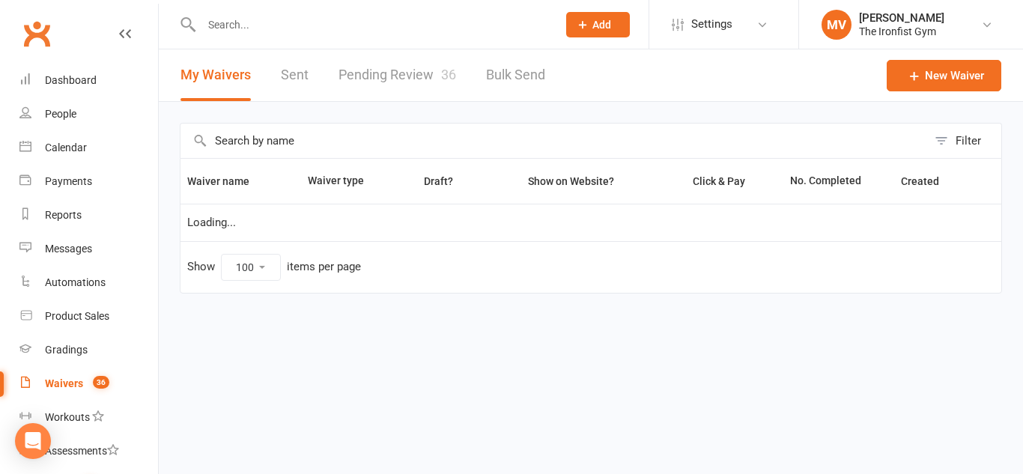
click at [375, 73] on link "Pending Review 36" at bounding box center [398, 75] width 118 height 52
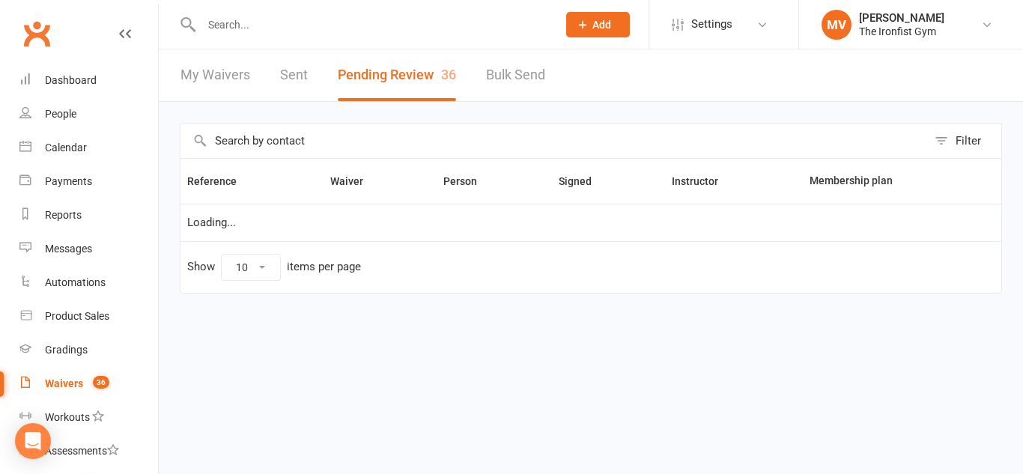
select select "50"
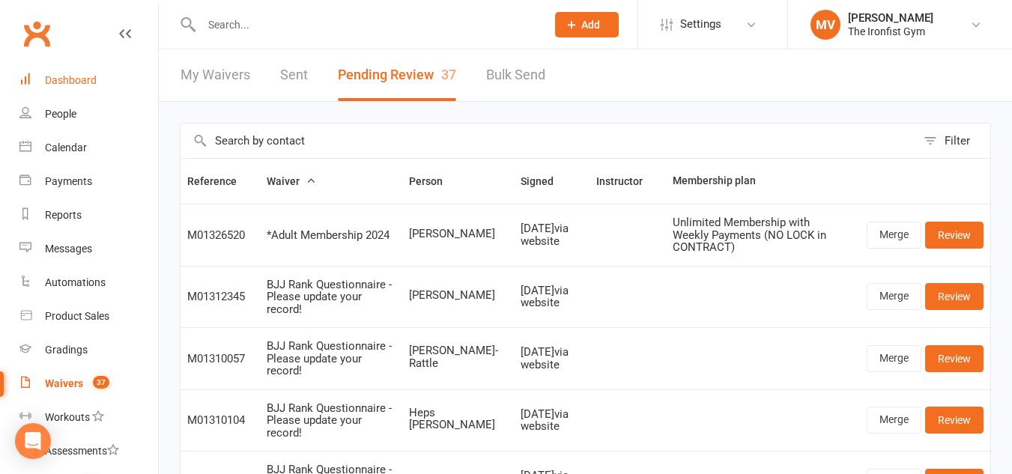
click at [51, 76] on div "Dashboard" at bounding box center [71, 80] width 52 height 12
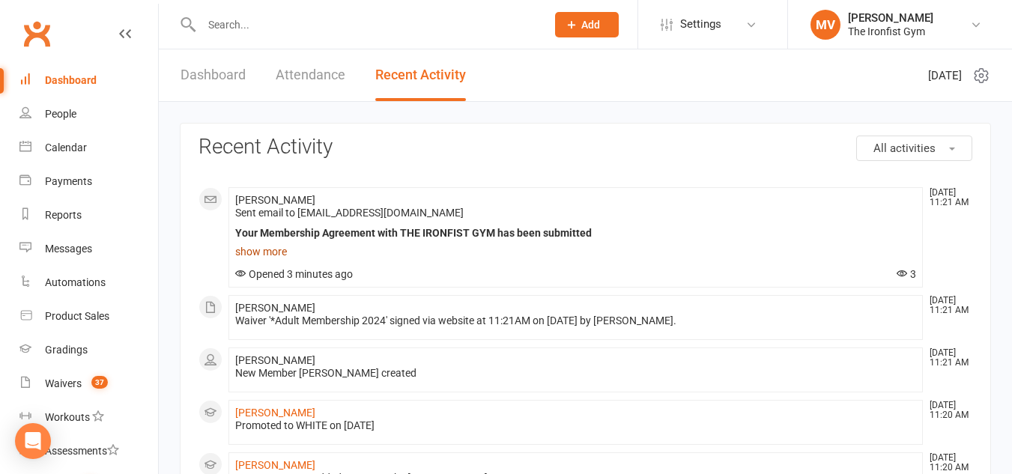
click at [258, 251] on link "show more" at bounding box center [575, 251] width 681 height 21
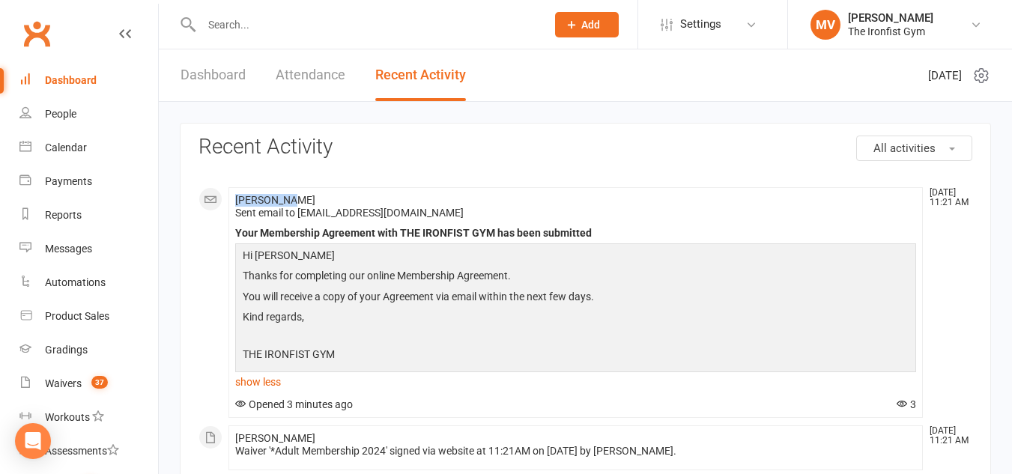
drag, startPoint x: 292, startPoint y: 199, endPoint x: 224, endPoint y: 195, distance: 68.3
copy span "[PERSON_NAME]"
drag, startPoint x: 62, startPoint y: 387, endPoint x: 182, endPoint y: 355, distance: 123.9
click at [63, 387] on div "Waivers" at bounding box center [63, 384] width 37 height 12
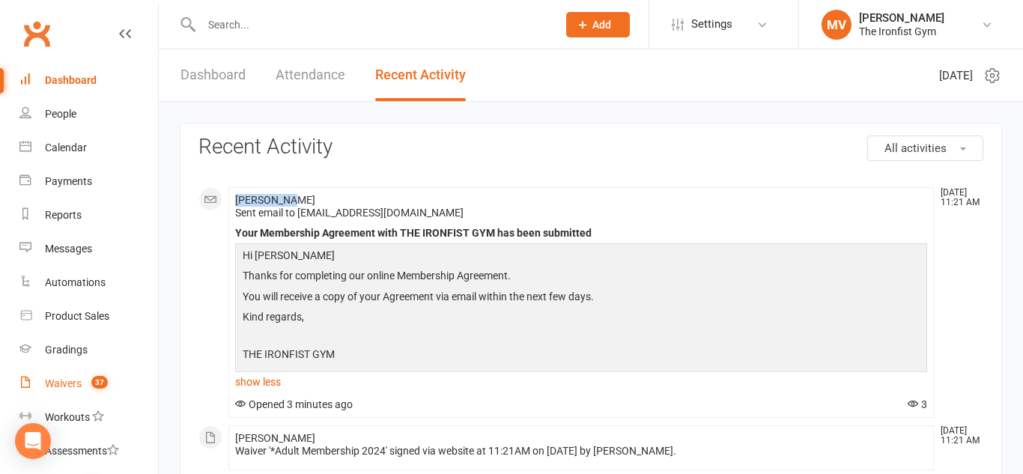
select select "100"
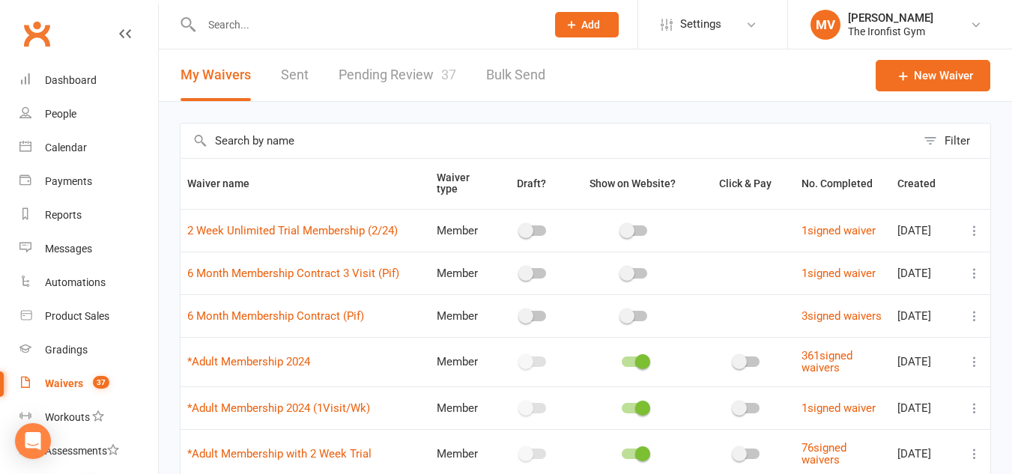
click at [407, 76] on link "Pending Review 37" at bounding box center [398, 75] width 118 height 52
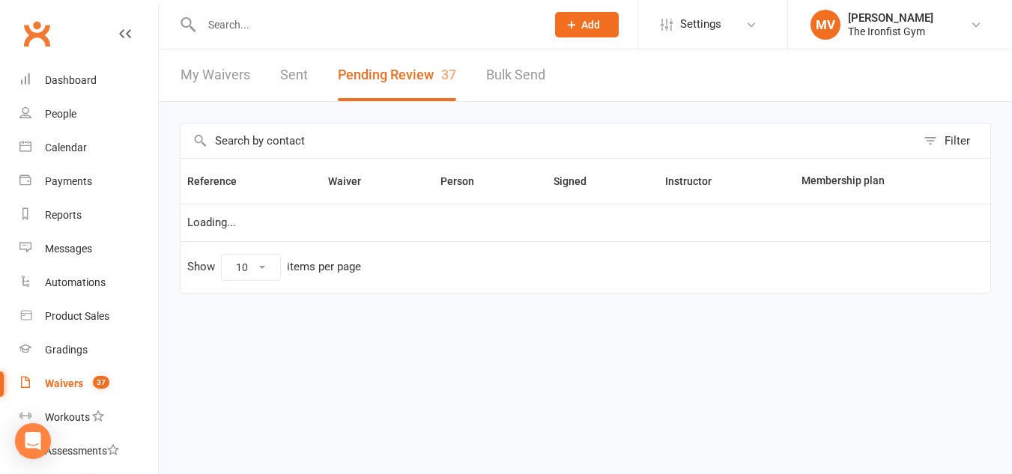
select select "50"
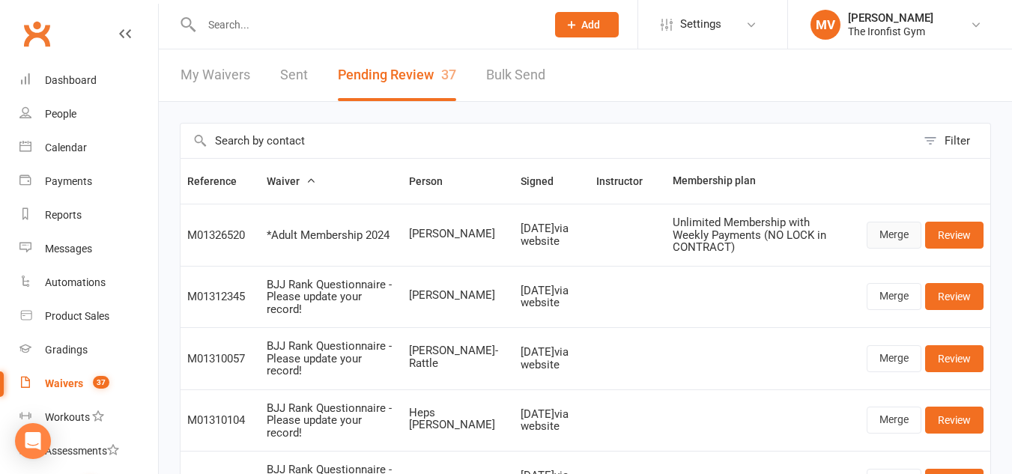
click at [893, 238] on link "Merge" at bounding box center [894, 235] width 55 height 27
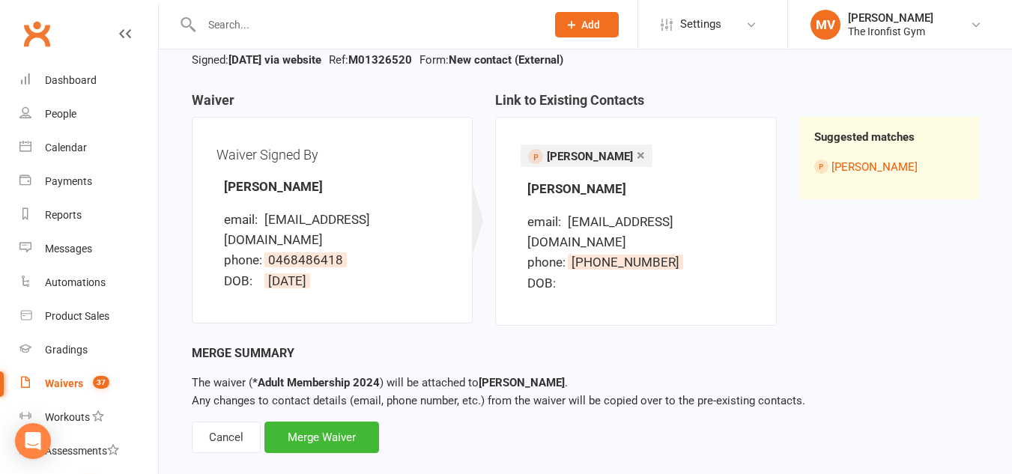
scroll to position [121, 0]
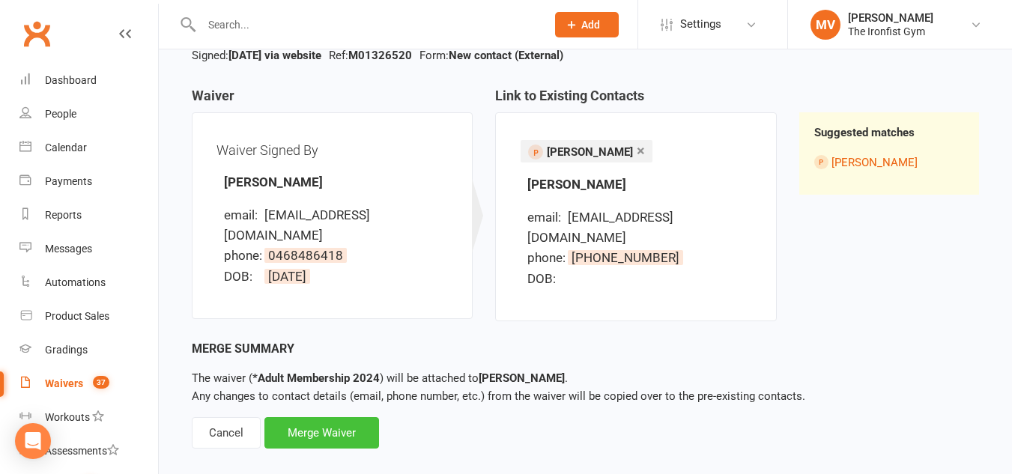
click at [340, 417] on div "Merge Waiver" at bounding box center [321, 432] width 115 height 31
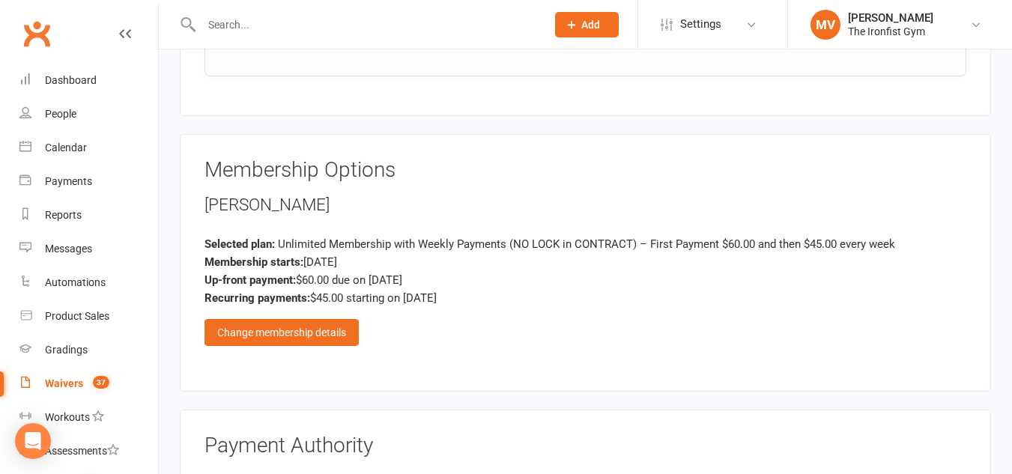
scroll to position [1273, 0]
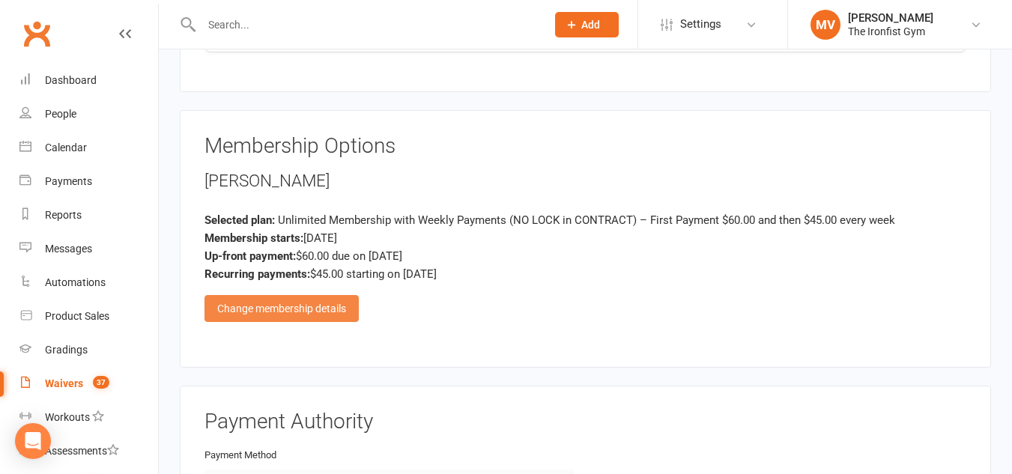
click at [305, 312] on div "Change membership details" at bounding box center [282, 308] width 154 height 27
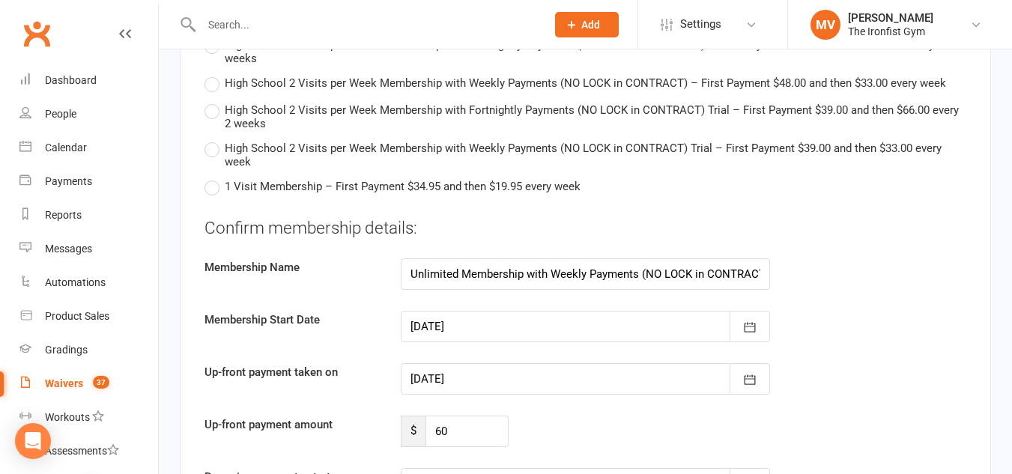
scroll to position [3071, 0]
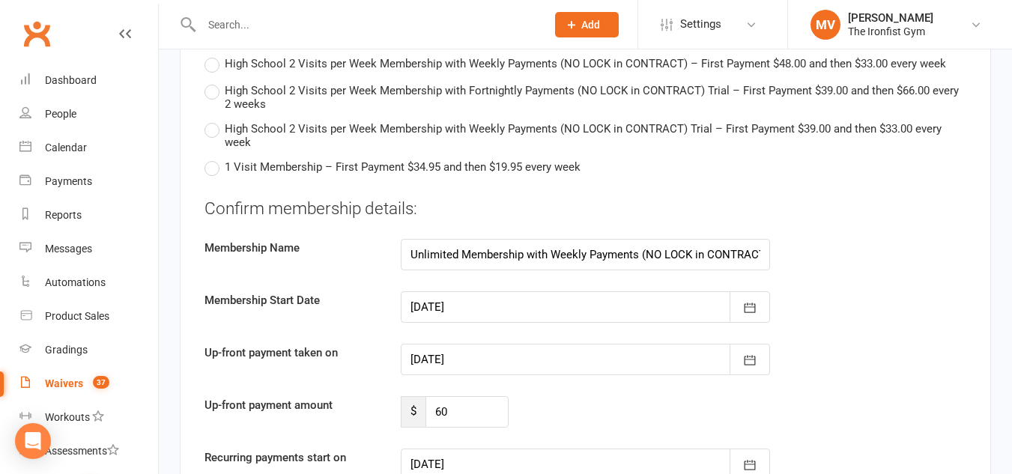
click at [537, 357] on div at bounding box center [586, 359] width 370 height 31
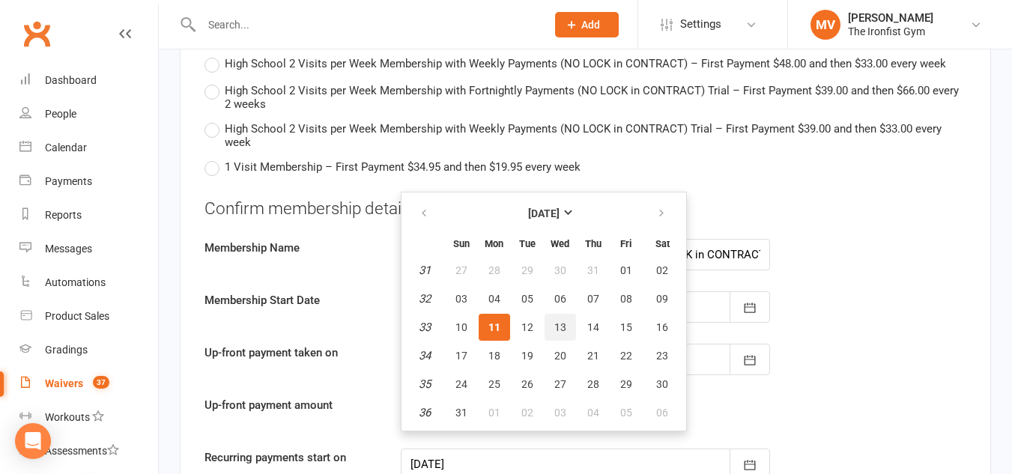
click at [563, 325] on span "13" at bounding box center [560, 327] width 12 height 12
type input "13 Aug 2025"
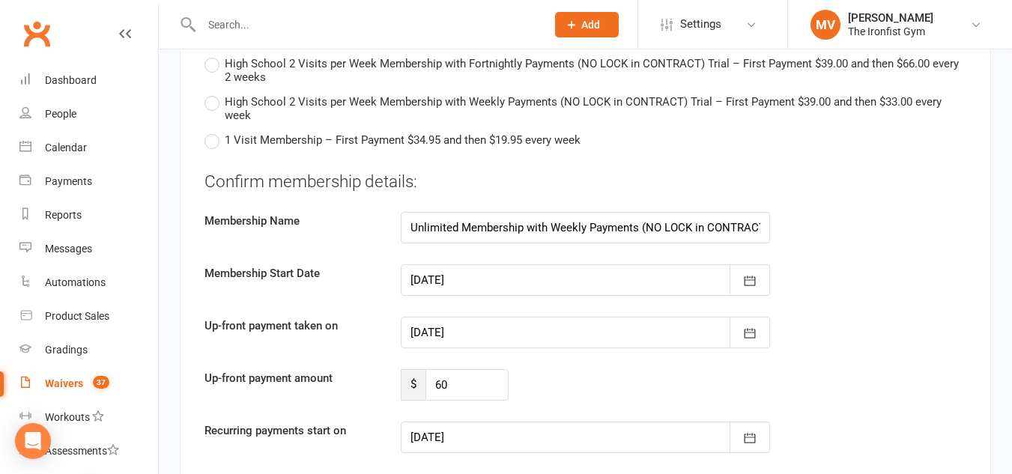
scroll to position [3146, 0]
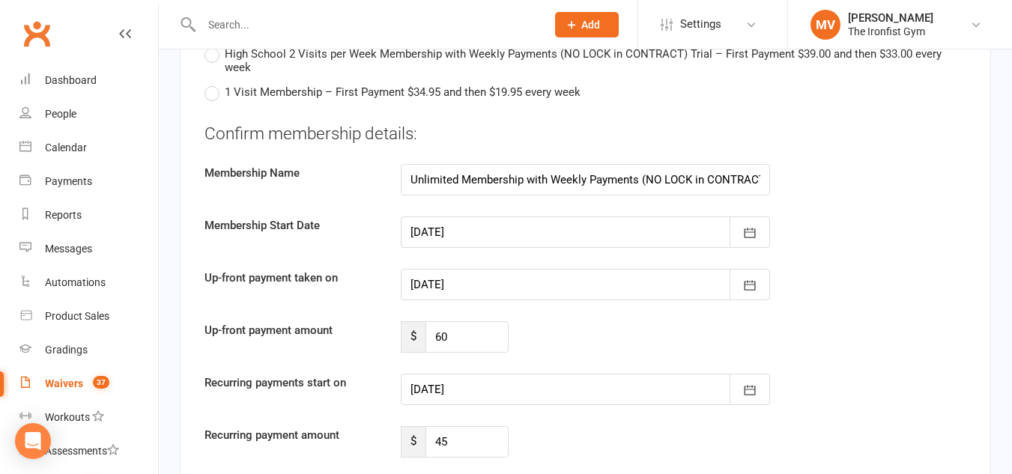
click at [678, 392] on div at bounding box center [586, 389] width 370 height 31
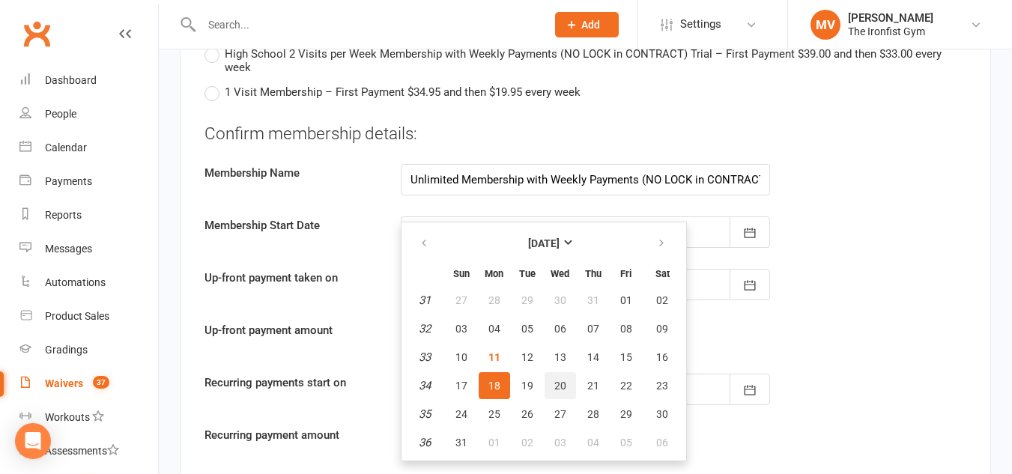
click at [560, 388] on span "20" at bounding box center [560, 386] width 12 height 12
type input "20 Aug 2025"
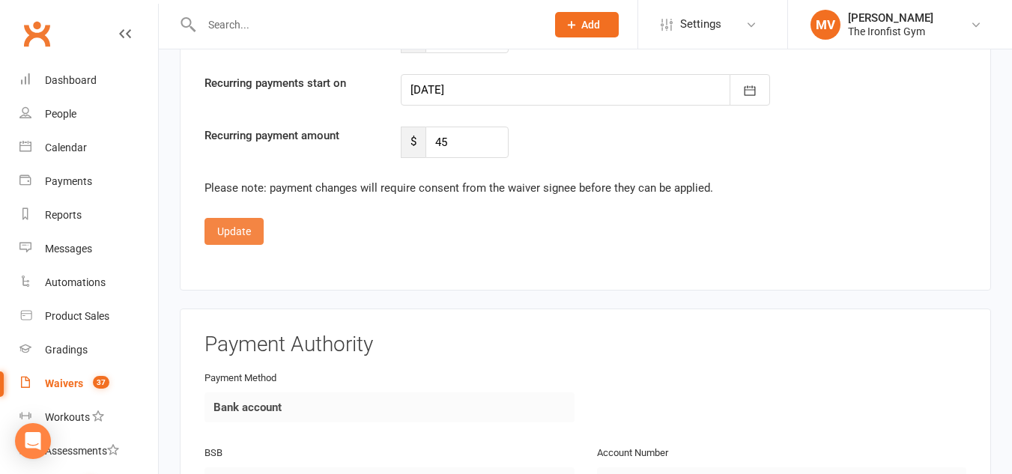
click at [246, 237] on button "Update" at bounding box center [234, 231] width 59 height 27
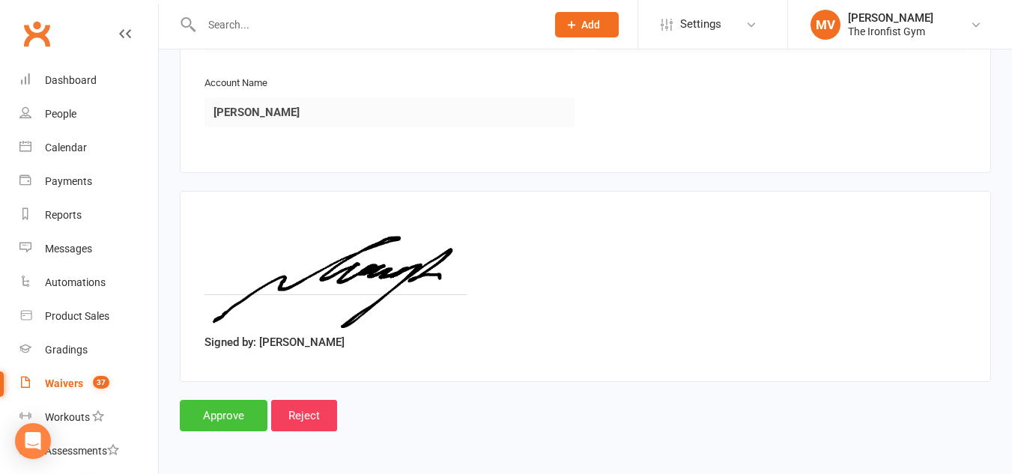
click at [237, 414] on input "Approve" at bounding box center [224, 415] width 88 height 31
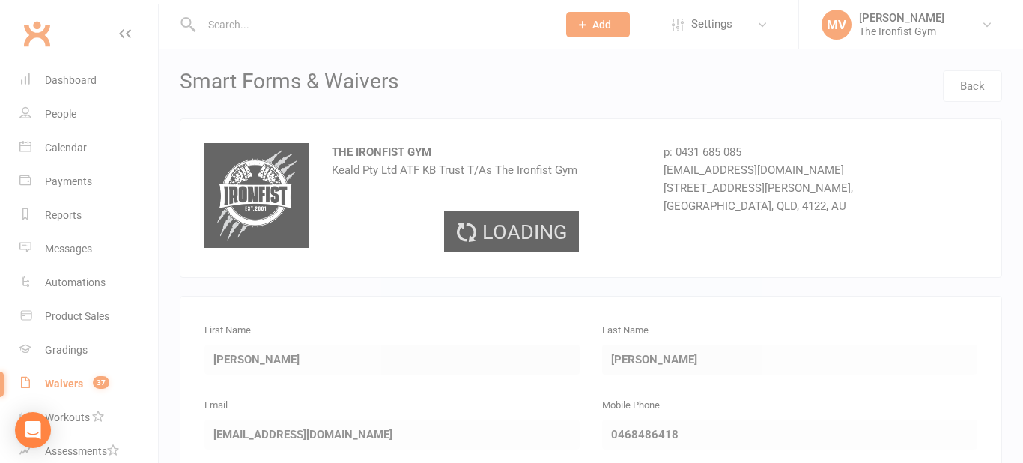
select select "50"
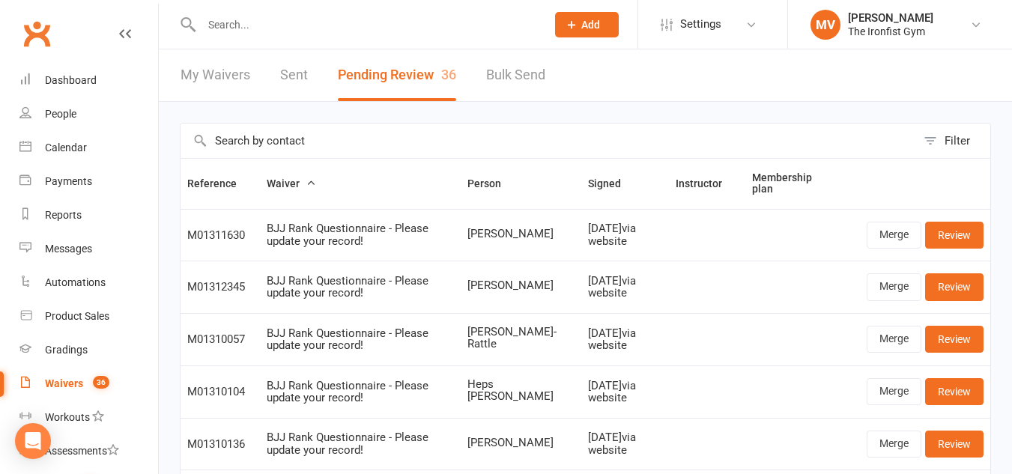
click at [216, 14] on input "text" at bounding box center [366, 24] width 339 height 21
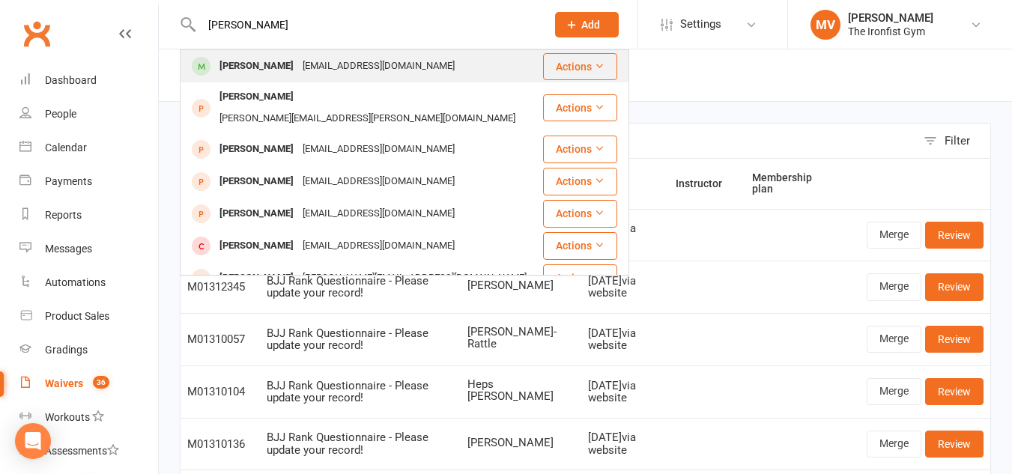
type input "nick k"
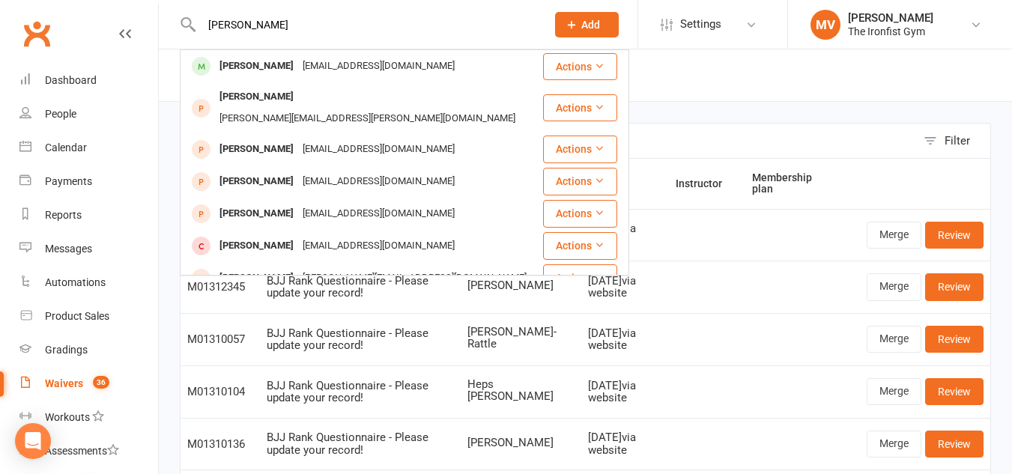
click at [298, 63] on div "keoghnick19@gmail.com" at bounding box center [378, 66] width 161 height 22
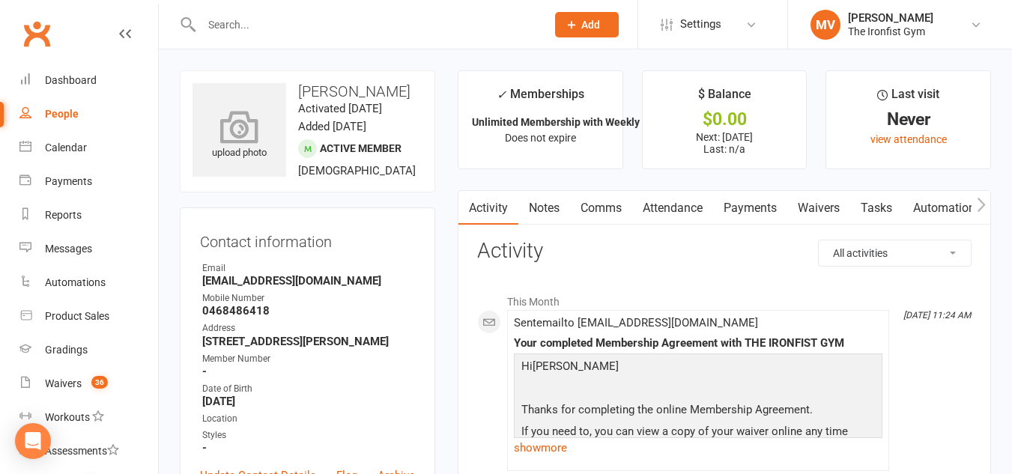
click at [252, 141] on icon at bounding box center [239, 126] width 103 height 33
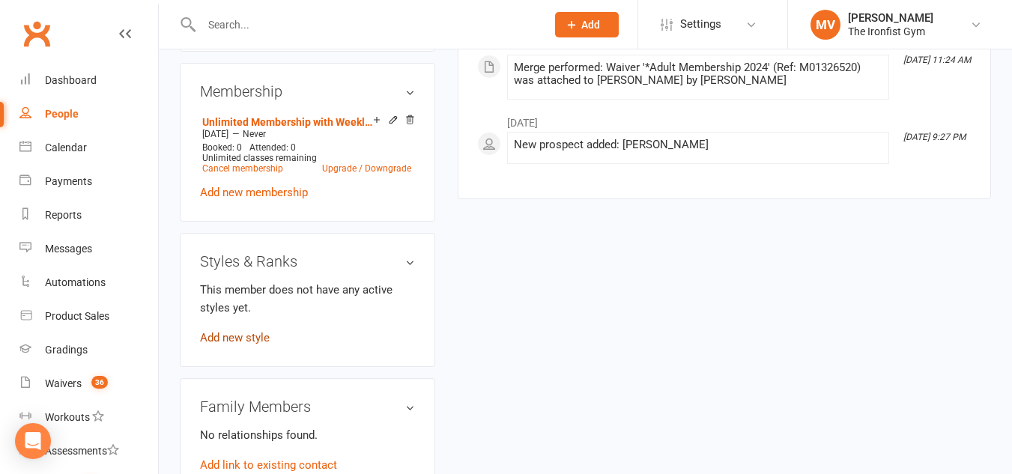
click at [255, 345] on link "Add new style" at bounding box center [235, 337] width 70 height 13
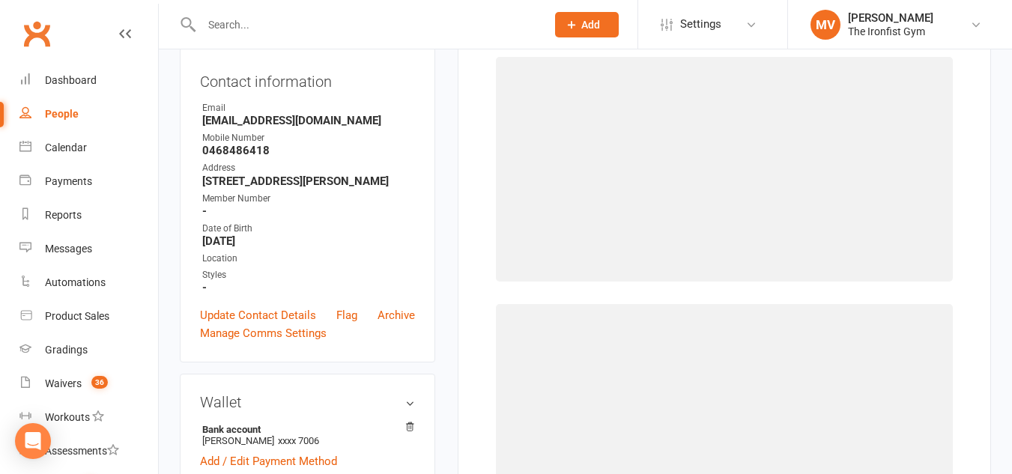
scroll to position [115, 0]
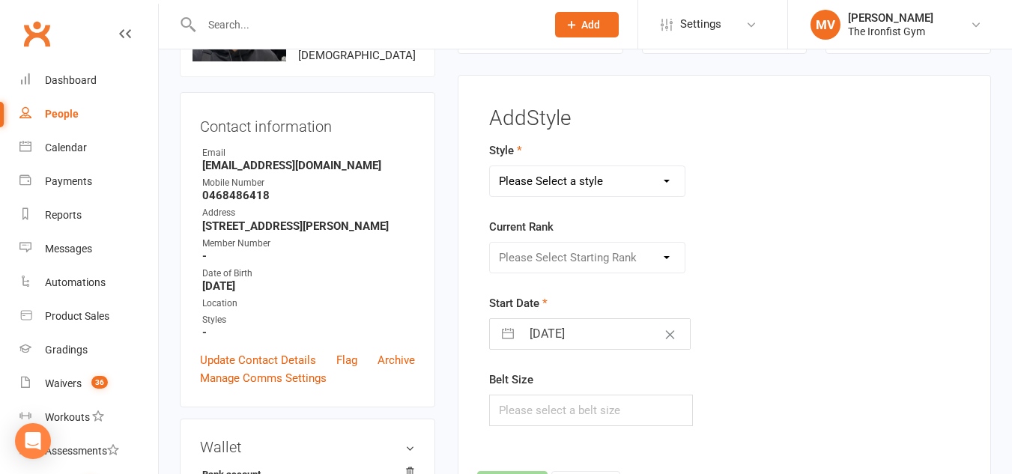
drag, startPoint x: 584, startPoint y: 181, endPoint x: 584, endPoint y: 196, distance: 14.2
click at [584, 181] on select "Please Select a style BJJ MUAY THAI" at bounding box center [587, 181] width 195 height 30
select select "2451"
click at [490, 166] on select "Please Select a style BJJ MUAY THAI" at bounding box center [587, 181] width 195 height 30
click at [566, 252] on select "Please Select Starting Rank White White 1 stripe White 2 stripe White 3 stripe …" at bounding box center [587, 258] width 195 height 30
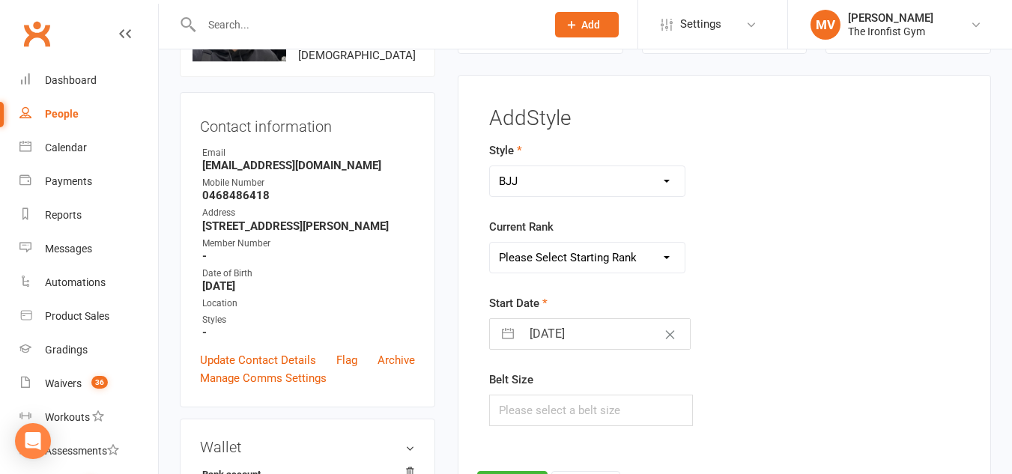
select select "24224"
click at [490, 243] on select "Please Select Starting Rank White White 1 stripe White 2 stripe White 3 stripe …" at bounding box center [587, 258] width 195 height 30
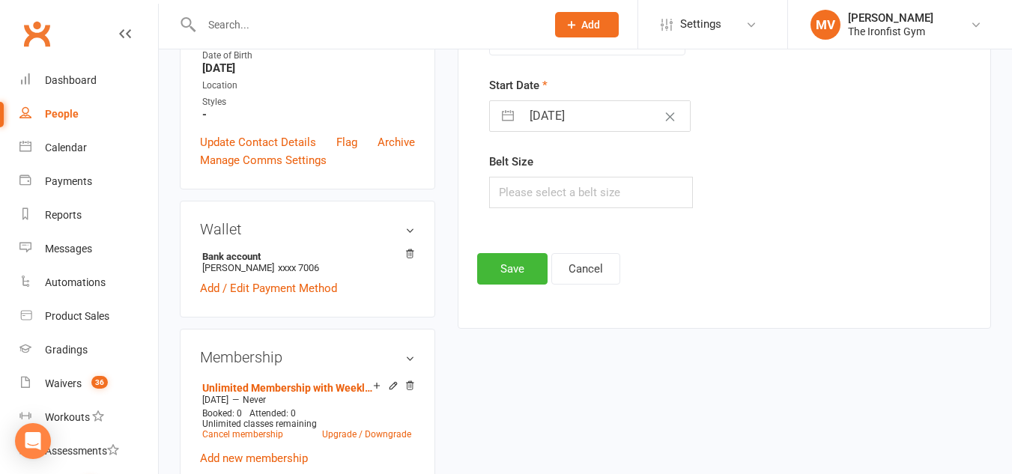
scroll to position [340, 0]
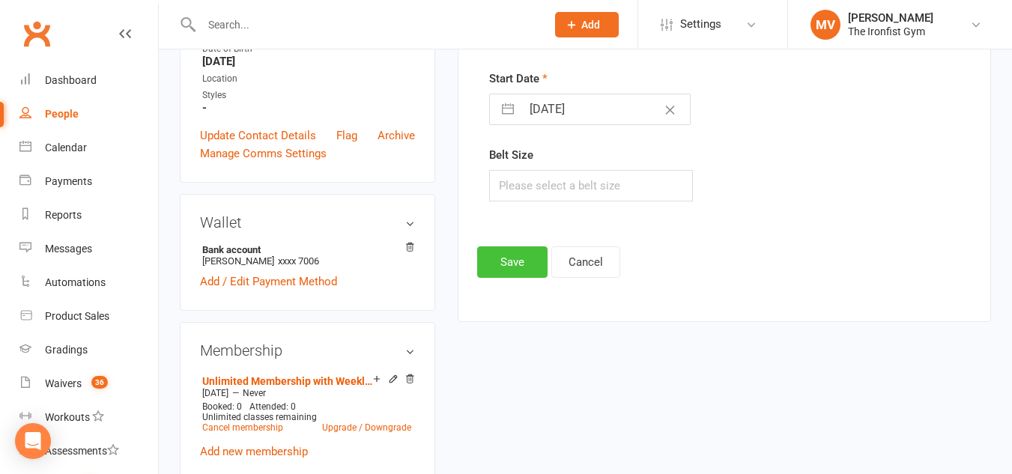
click at [509, 252] on button "Save" at bounding box center [512, 261] width 70 height 31
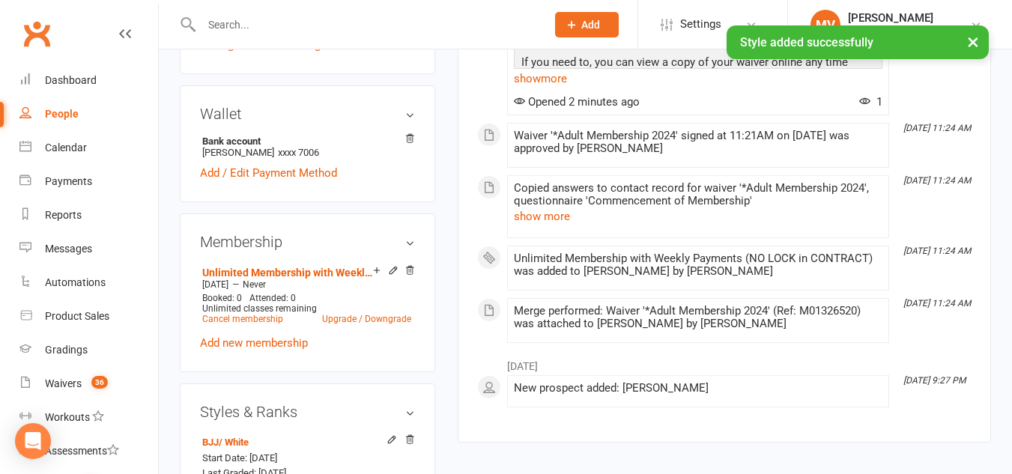
scroll to position [490, 0]
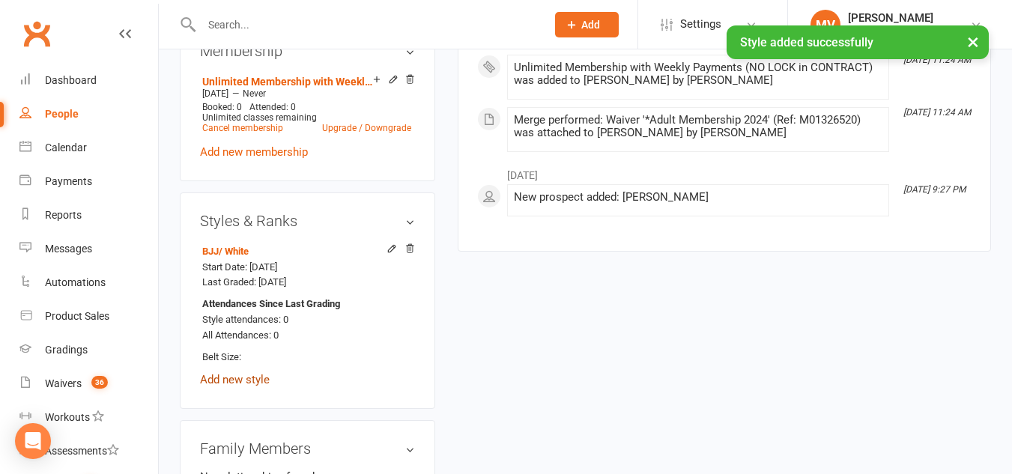
click at [242, 387] on link "Add new style" at bounding box center [235, 379] width 70 height 13
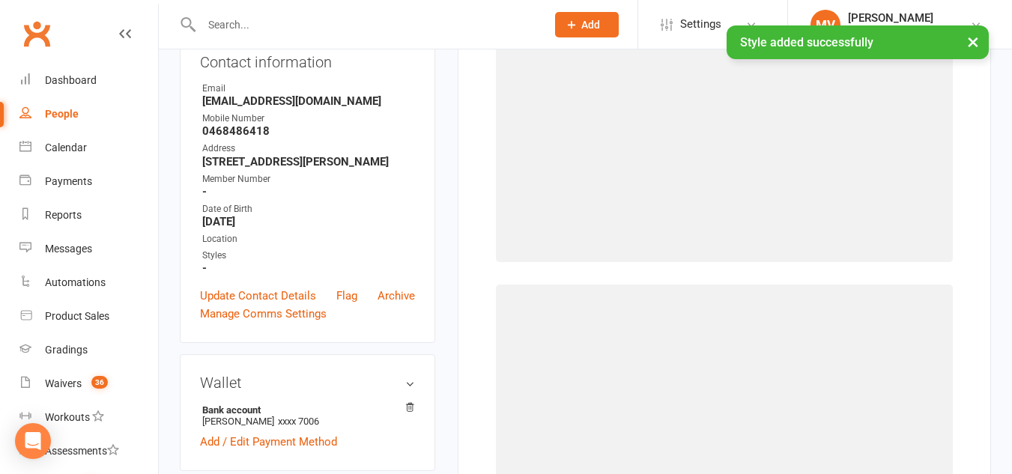
scroll to position [115, 0]
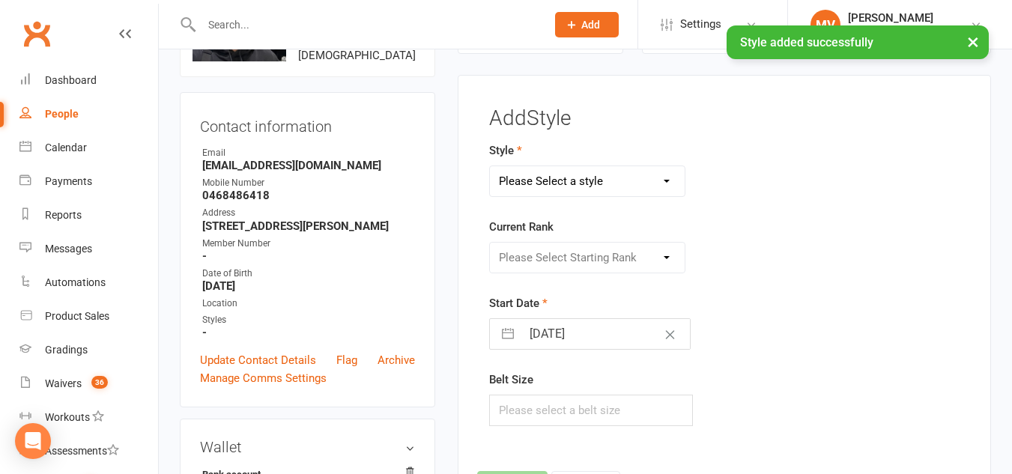
click at [593, 180] on select "Please Select a style BJJ MUAY THAI" at bounding box center [587, 181] width 195 height 30
select select "1857"
click at [490, 166] on select "Please Select a style BJJ MUAY THAI" at bounding box center [587, 181] width 195 height 30
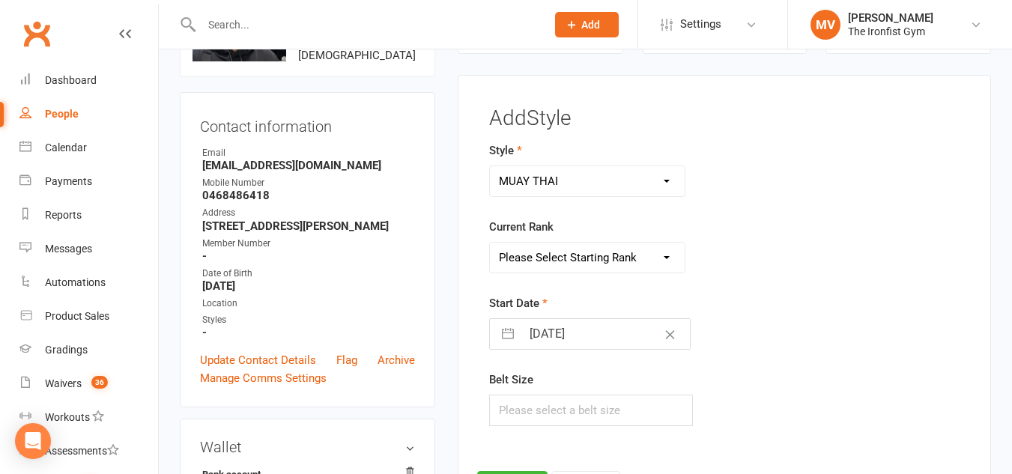
click at [544, 262] on select "Please Select Starting Rank WHITE BLUE GREEN YELLOW PURPLE BROWN BLACK" at bounding box center [587, 258] width 195 height 30
select select "18050"
click at [490, 243] on select "Please Select Starting Rank WHITE BLUE GREEN YELLOW PURPLE BROWN BLACK" at bounding box center [587, 258] width 195 height 30
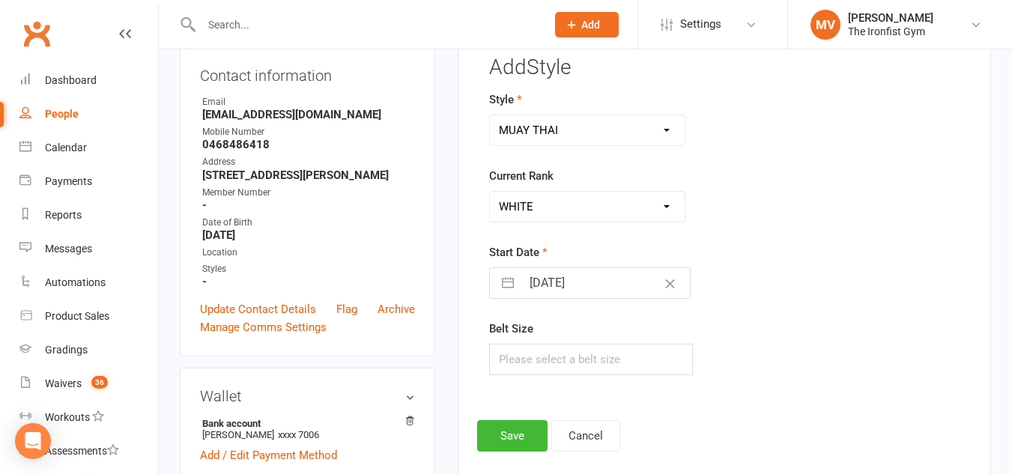
scroll to position [190, 0]
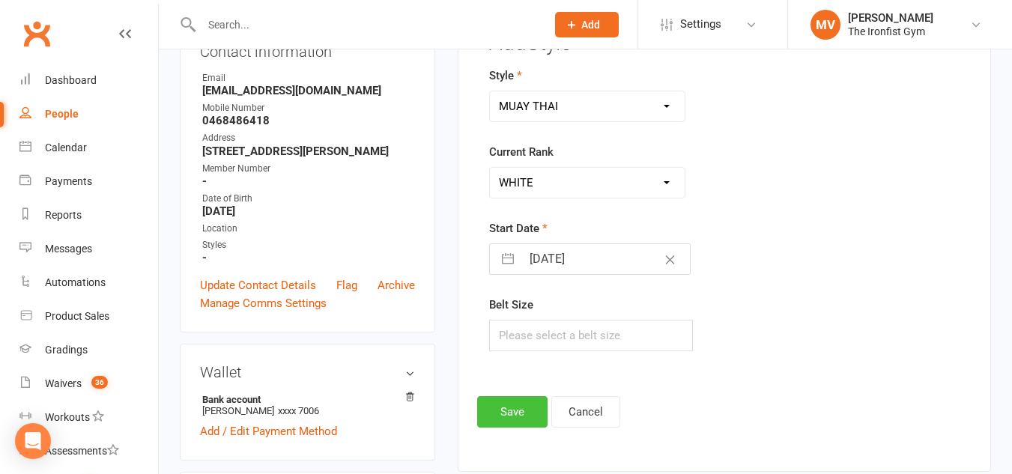
click at [515, 414] on button "Save" at bounding box center [512, 411] width 70 height 31
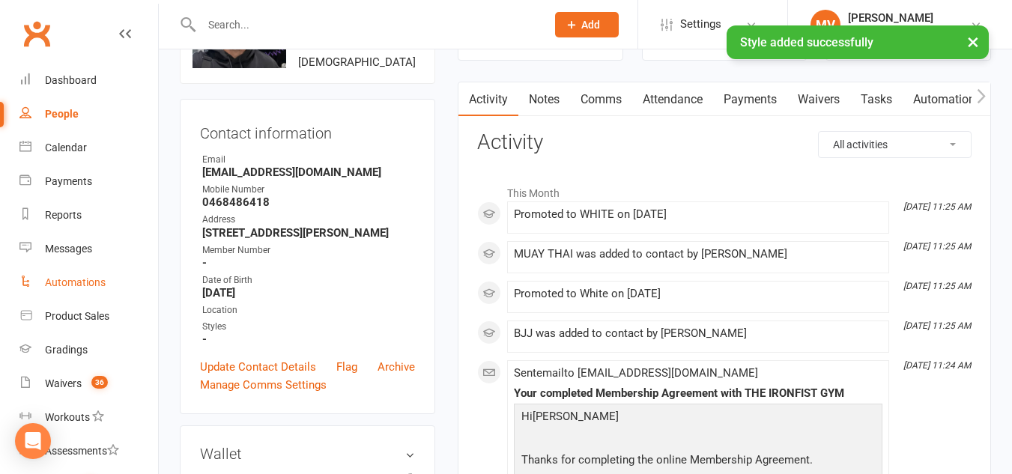
scroll to position [0, 0]
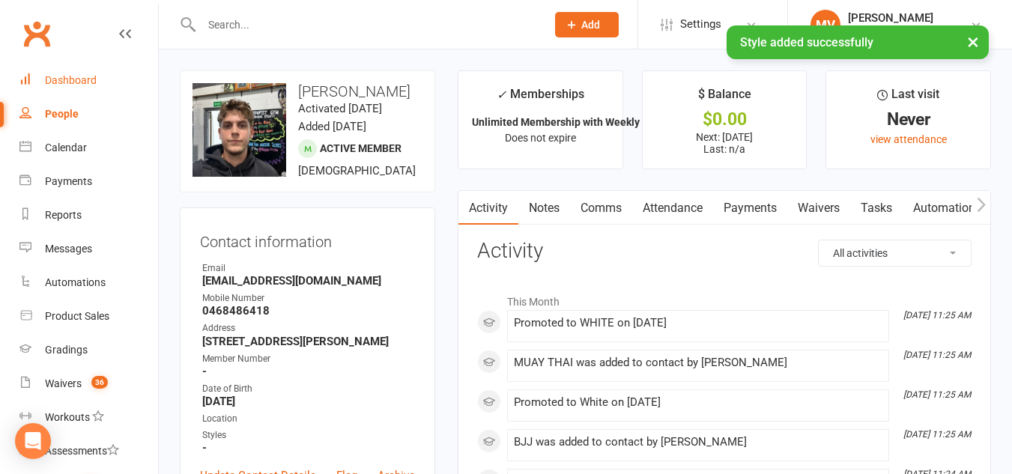
drag, startPoint x: 79, startPoint y: 83, endPoint x: 232, endPoint y: 85, distance: 152.8
click at [79, 84] on div "Dashboard" at bounding box center [71, 80] width 52 height 12
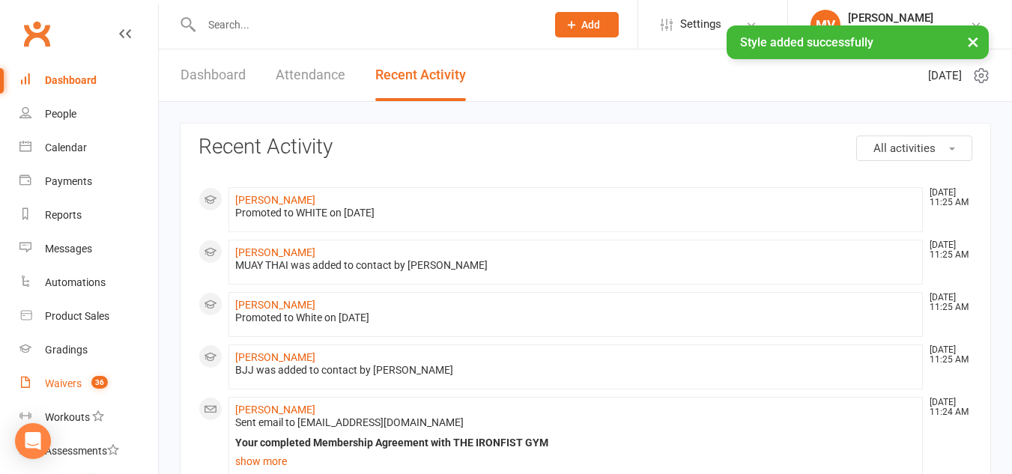
click at [61, 389] on div "Waivers" at bounding box center [63, 384] width 37 height 12
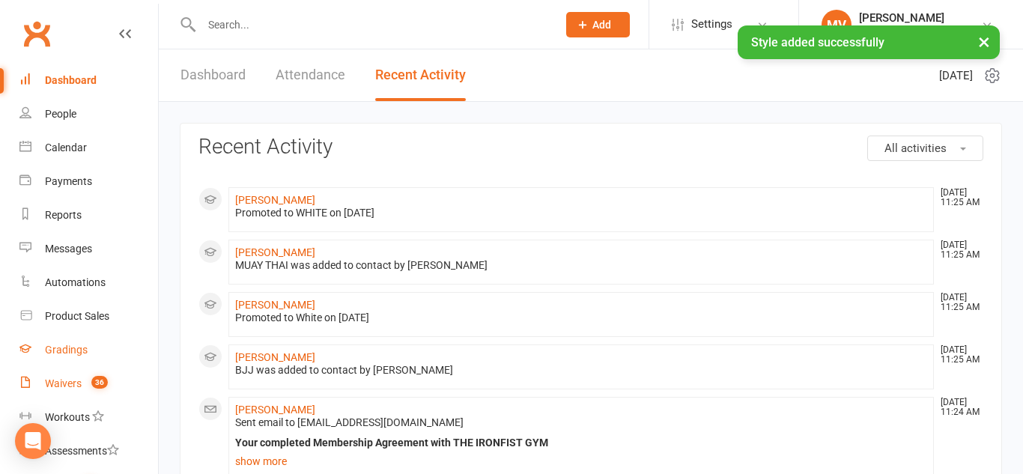
select select "100"
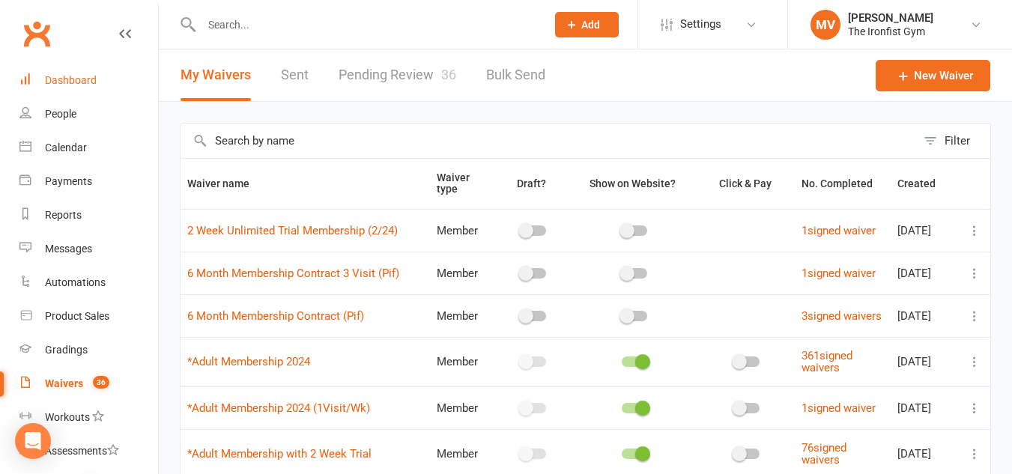
click at [85, 73] on link "Dashboard" at bounding box center [88, 81] width 139 height 34
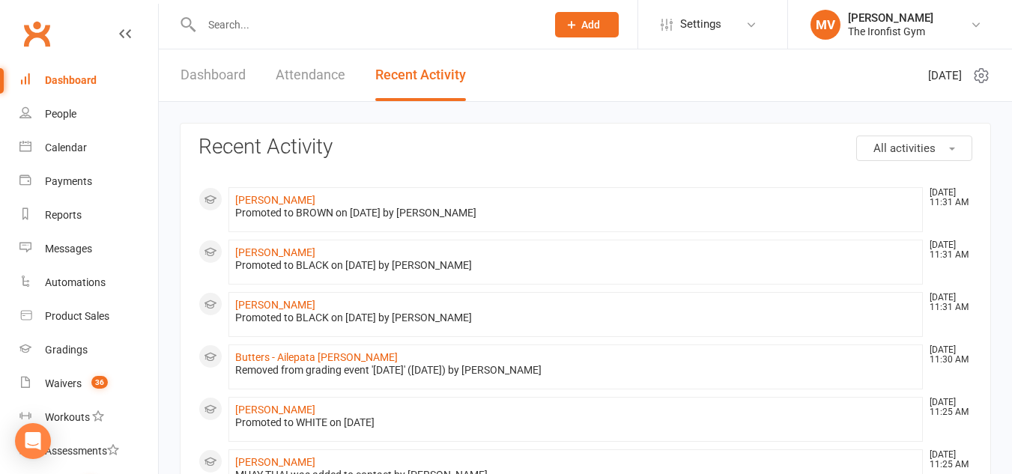
click at [215, 76] on link "Dashboard" at bounding box center [213, 75] width 65 height 52
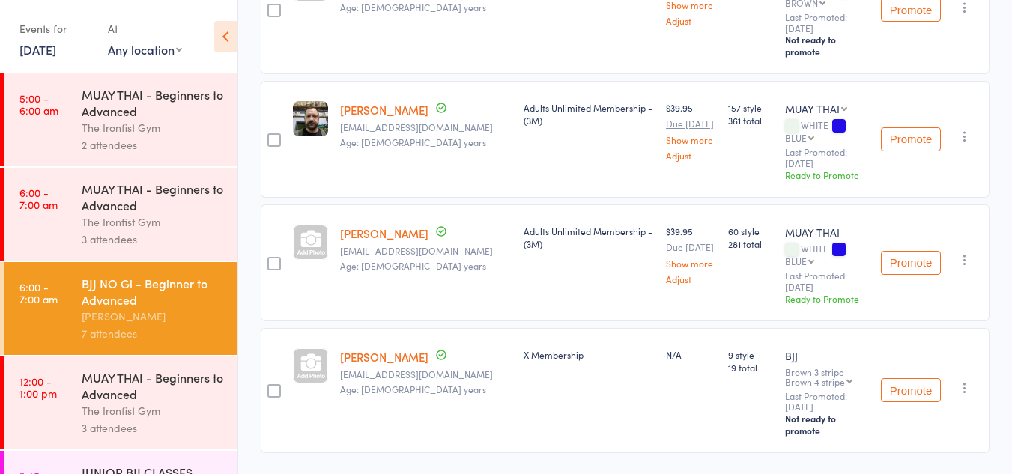
scroll to position [721, 0]
click at [354, 225] on link "[PERSON_NAME]" at bounding box center [384, 233] width 88 height 16
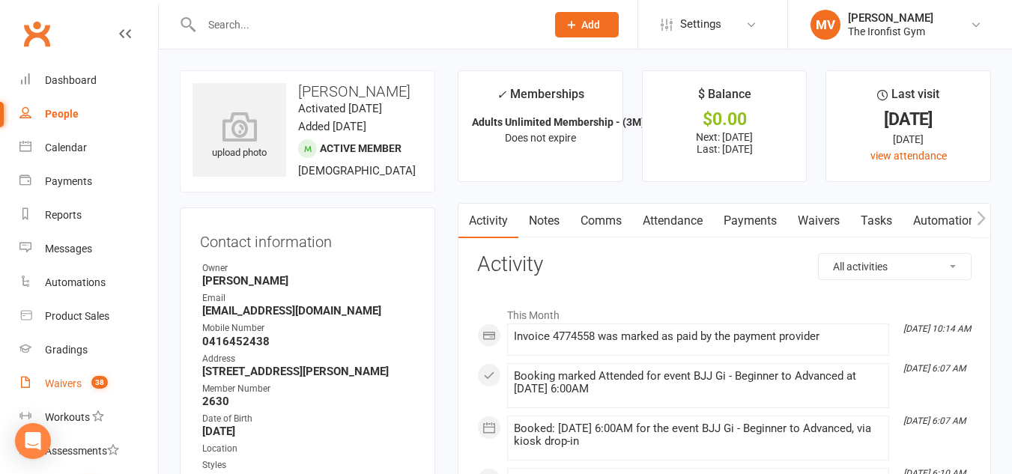
click at [73, 378] on div "Waivers" at bounding box center [63, 384] width 37 height 12
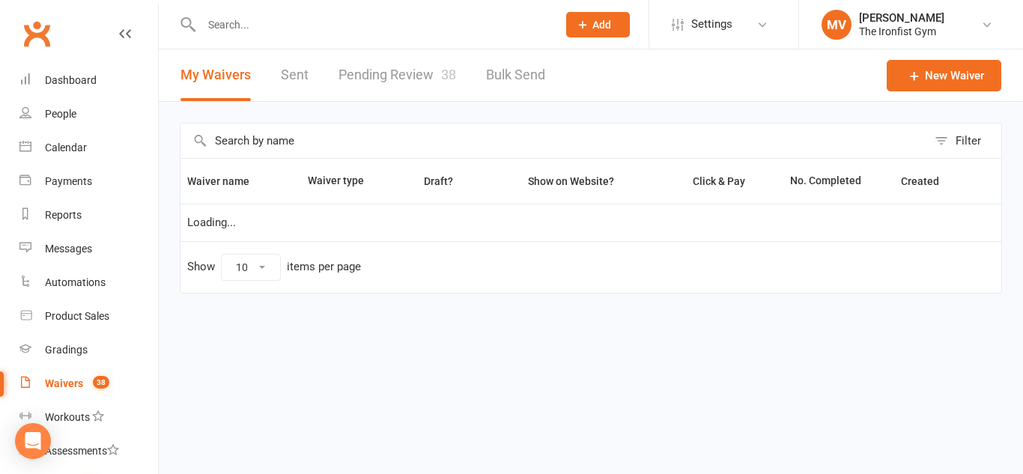
select select "100"
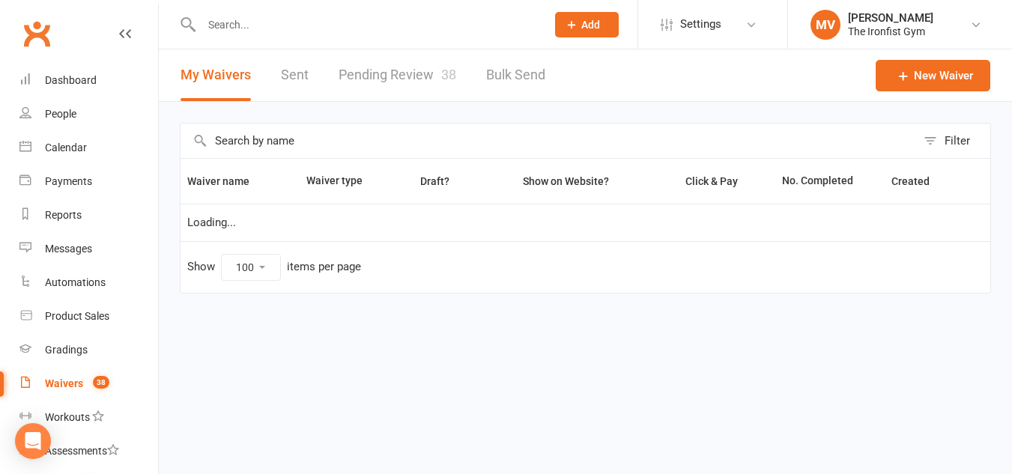
click at [405, 76] on link "Pending Review 38" at bounding box center [398, 75] width 118 height 52
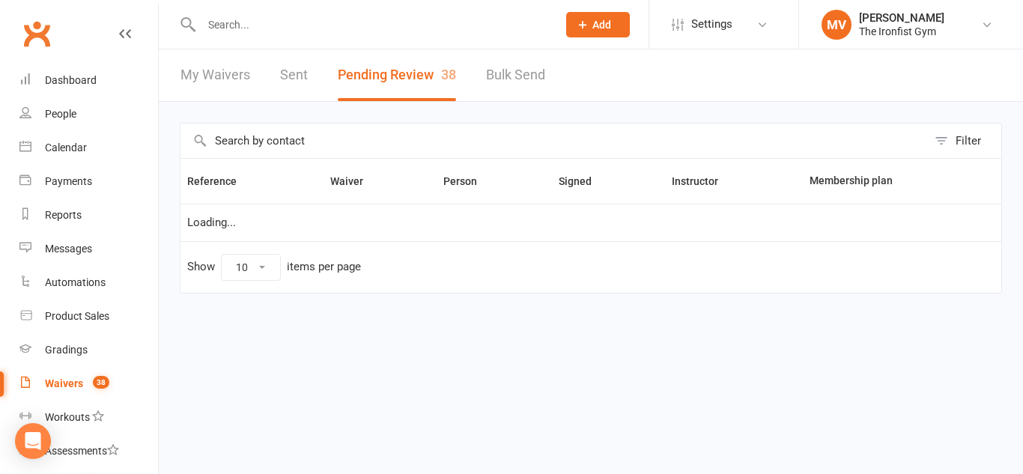
select select "50"
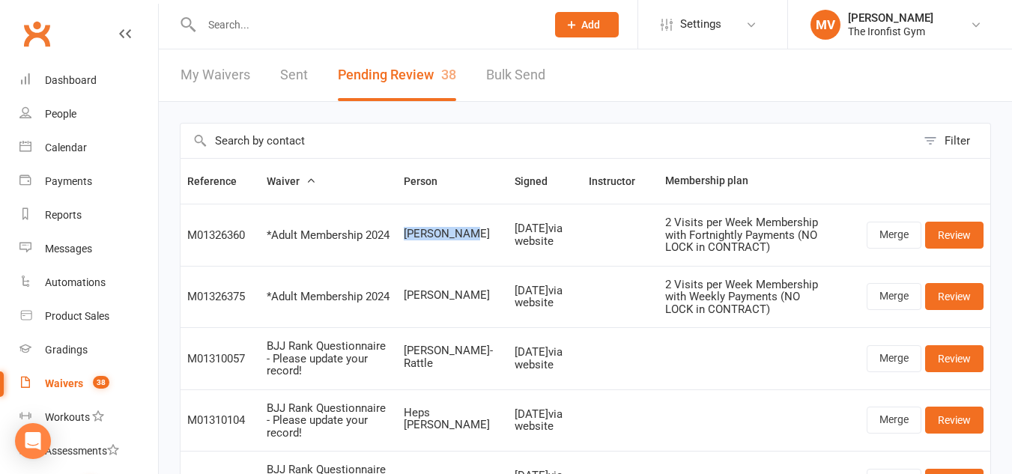
drag, startPoint x: 400, startPoint y: 233, endPoint x: 467, endPoint y: 238, distance: 66.9
click at [467, 237] on td "[PERSON_NAME]" at bounding box center [452, 235] width 111 height 62
copy span "[PERSON_NAME]"
drag, startPoint x: 85, startPoint y: 77, endPoint x: 131, endPoint y: 266, distance: 194.4
click at [84, 77] on div "Dashboard" at bounding box center [71, 80] width 52 height 12
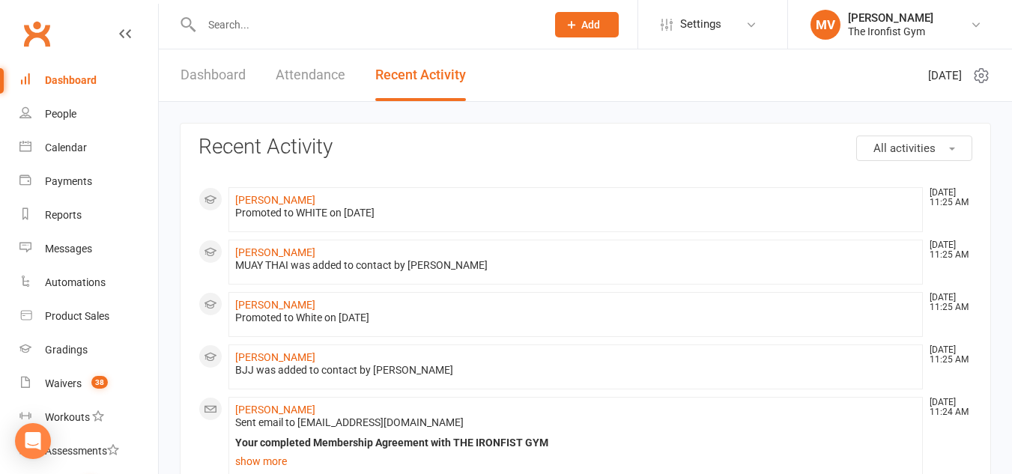
click at [393, 69] on link "Recent Activity" at bounding box center [420, 75] width 91 height 52
click at [945, 139] on button "All activities" at bounding box center [914, 148] width 116 height 25
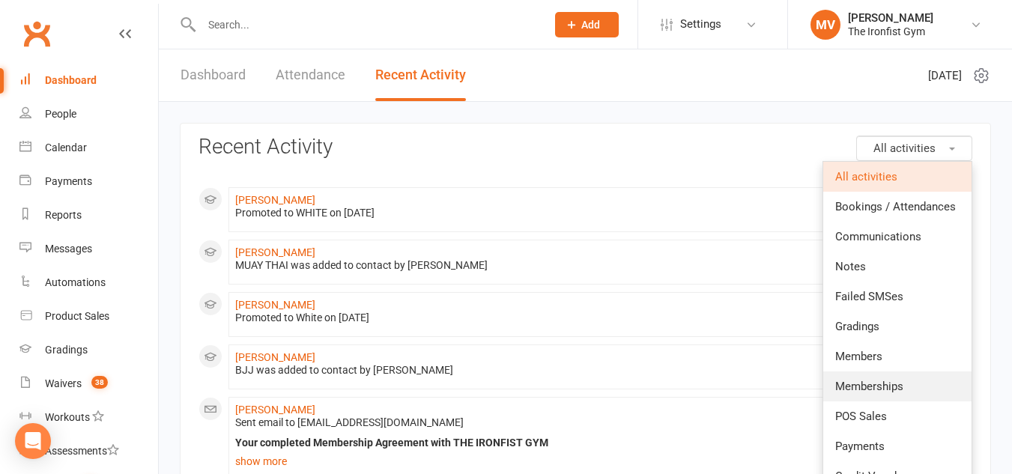
click at [883, 387] on span "Memberships" at bounding box center [869, 386] width 68 height 13
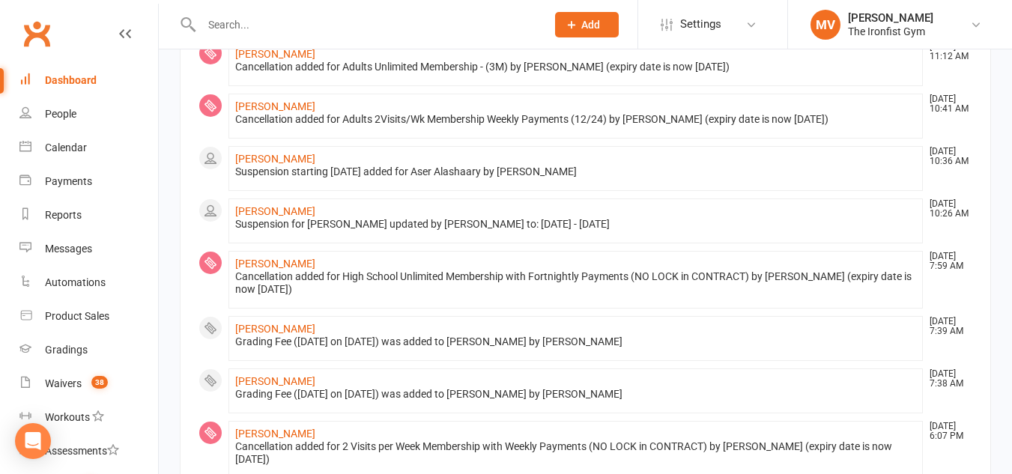
scroll to position [300, 0]
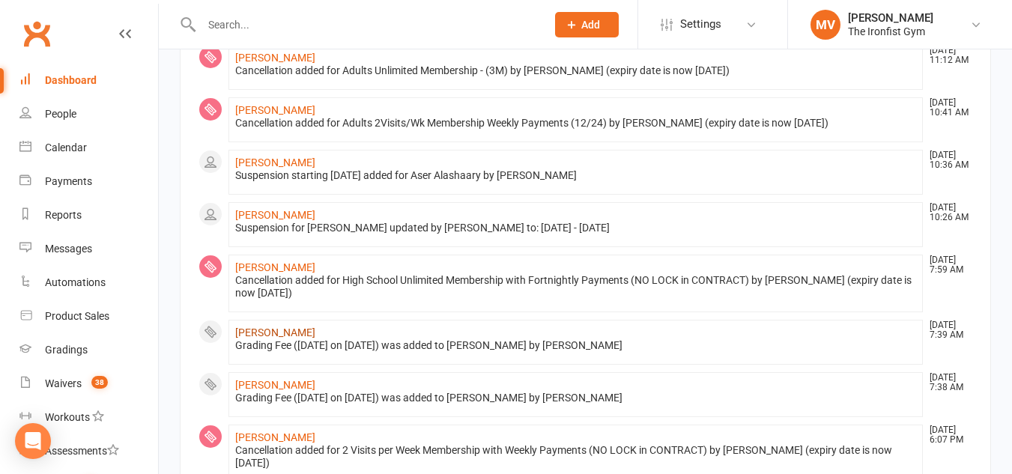
click at [274, 332] on link "[PERSON_NAME]" at bounding box center [275, 333] width 80 height 12
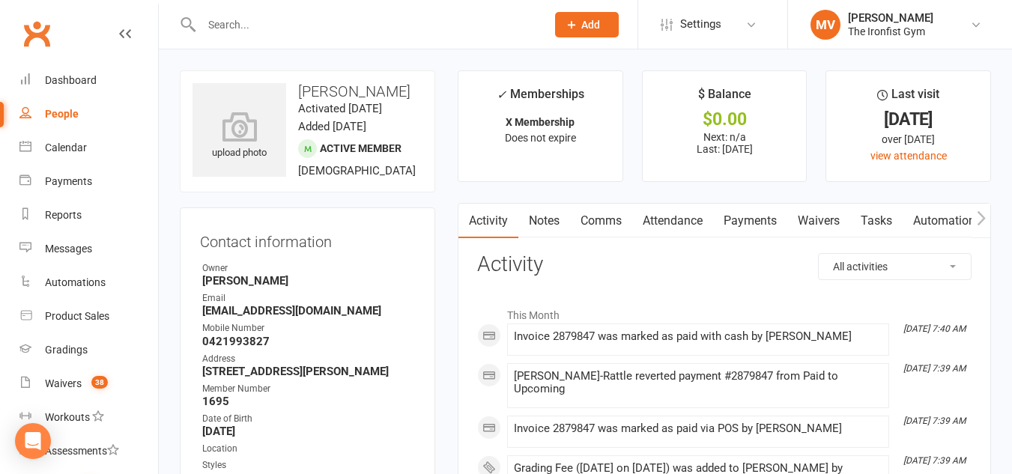
click at [752, 213] on link "Payments" at bounding box center [750, 221] width 74 height 34
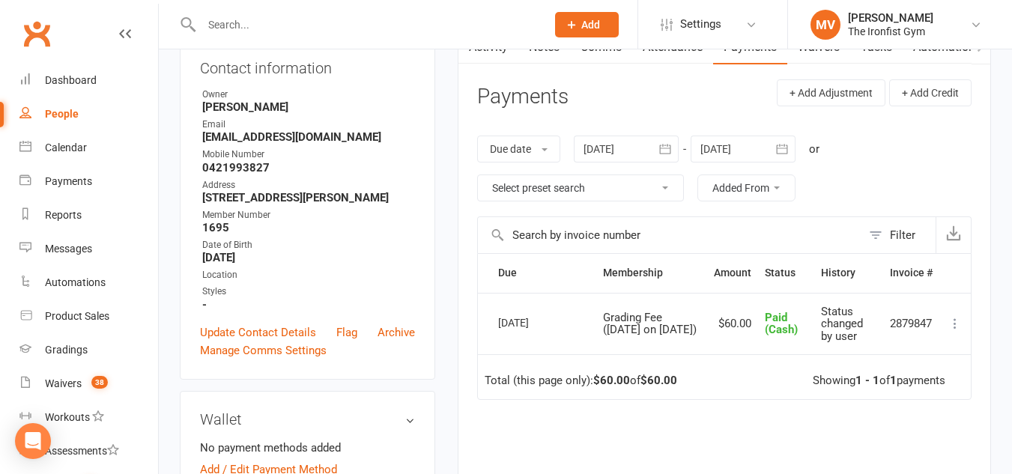
scroll to position [300, 0]
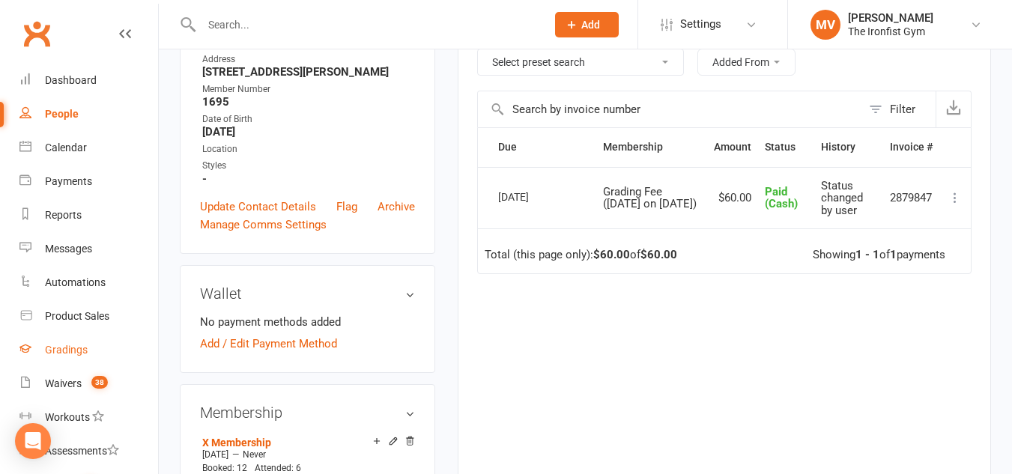
click at [87, 352] on link "Gradings" at bounding box center [88, 350] width 139 height 34
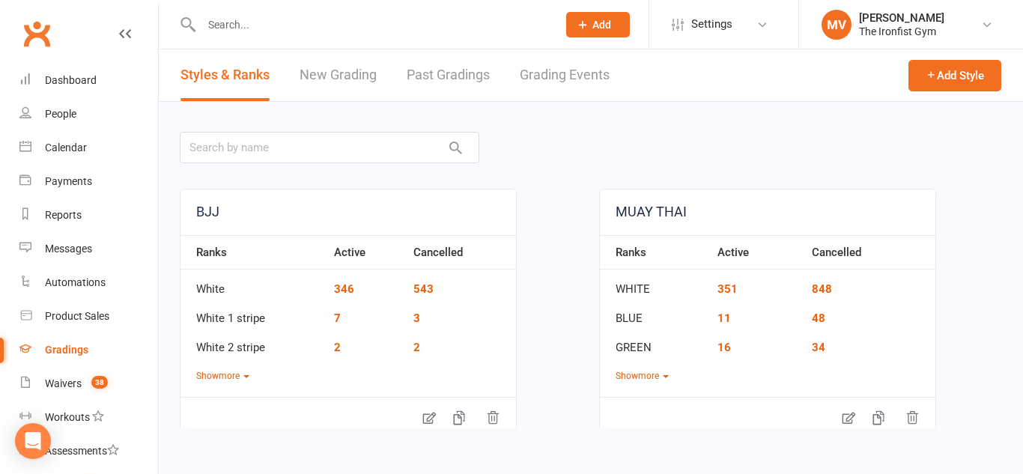
click at [469, 70] on link "Past Gradings" at bounding box center [448, 75] width 83 height 52
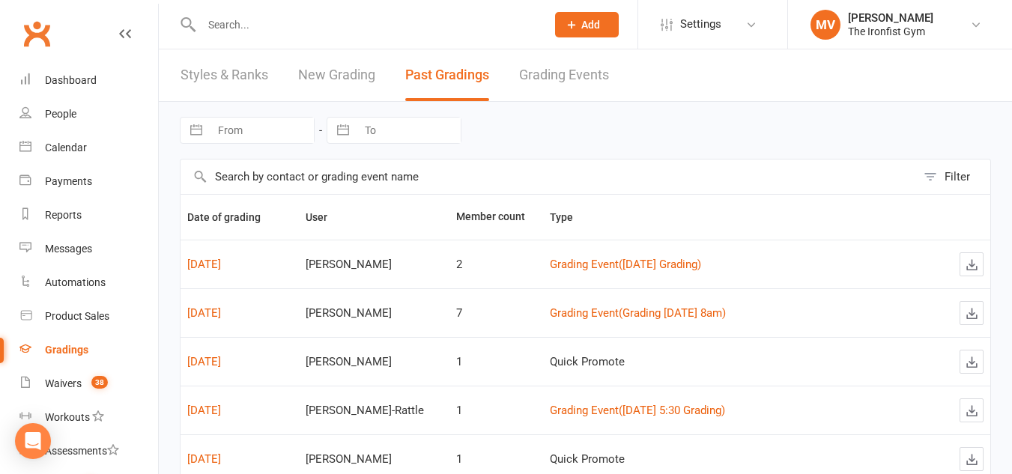
click at [558, 76] on link "Grading Events" at bounding box center [564, 75] width 90 height 52
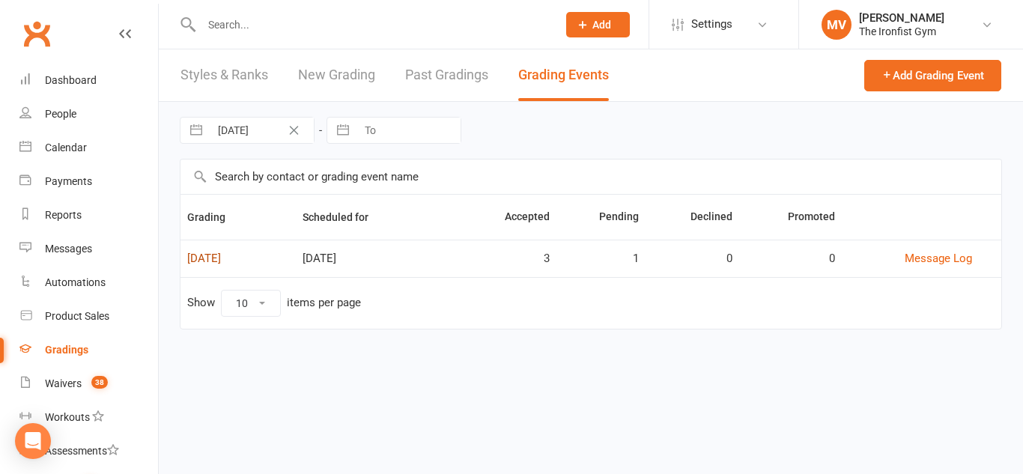
click at [221, 255] on link "[DATE]" at bounding box center [204, 258] width 34 height 13
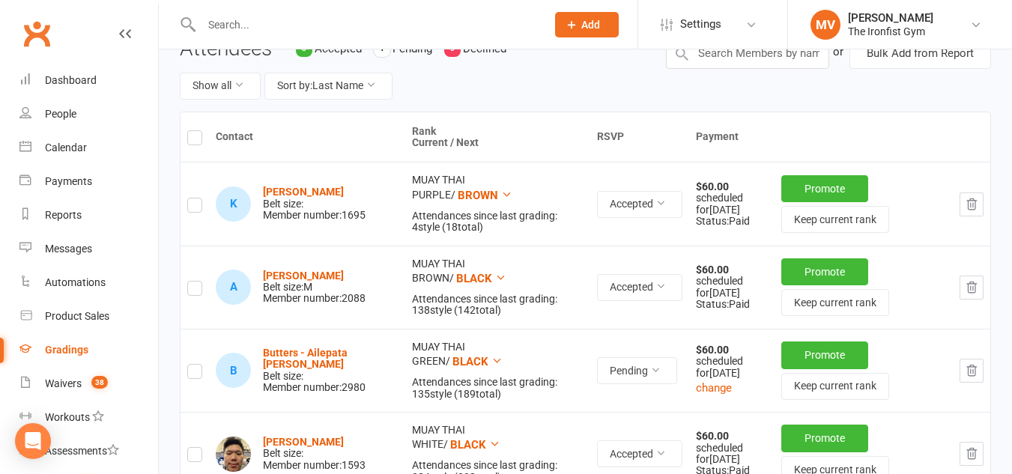
scroll to position [150, 0]
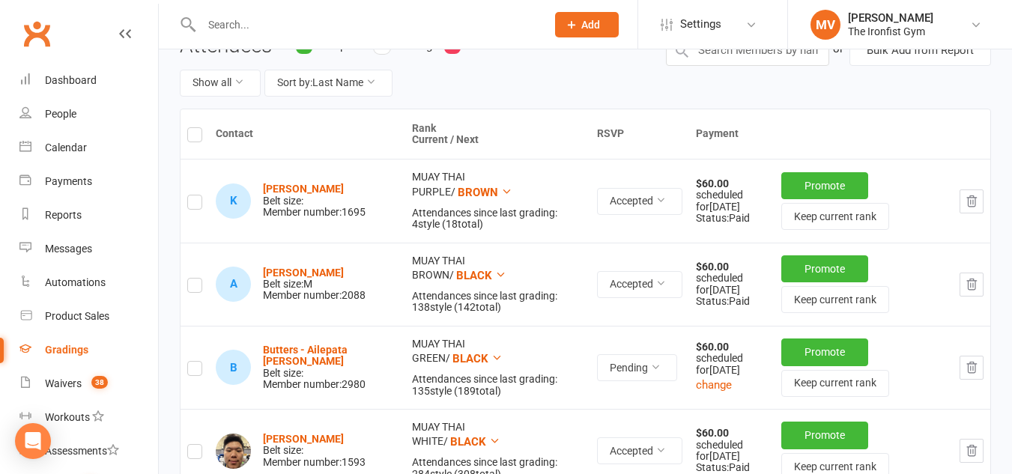
click at [969, 370] on icon "button" at bounding box center [971, 367] width 13 height 13
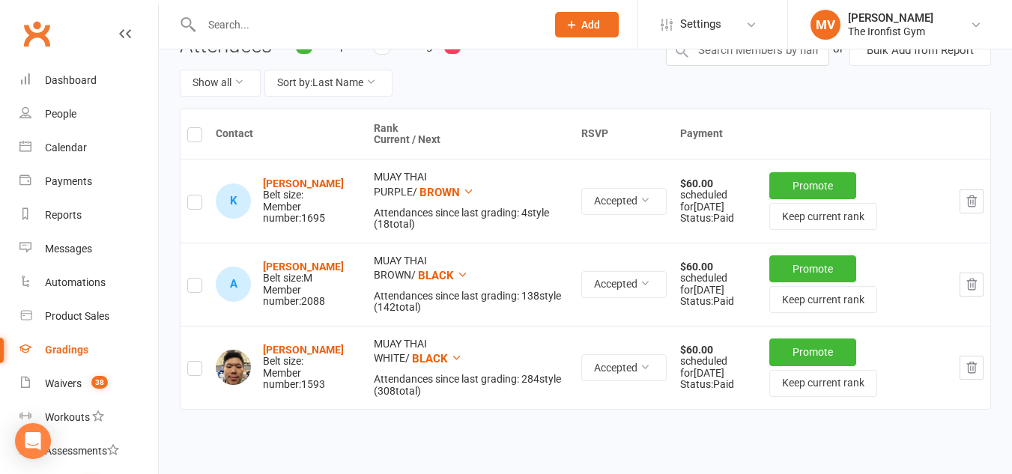
click at [191, 137] on label at bounding box center [194, 137] width 15 height 0
click at [191, 128] on input "checkbox" at bounding box center [194, 128] width 15 height 0
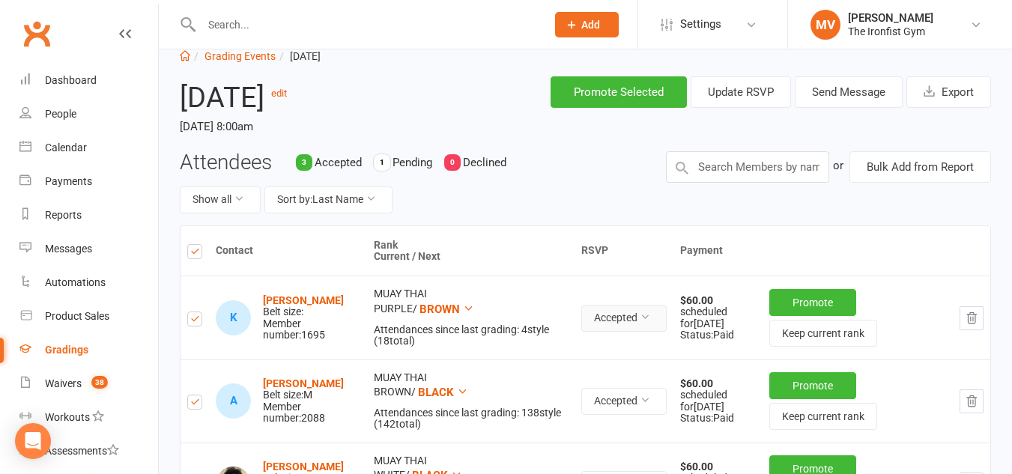
scroll to position [0, 0]
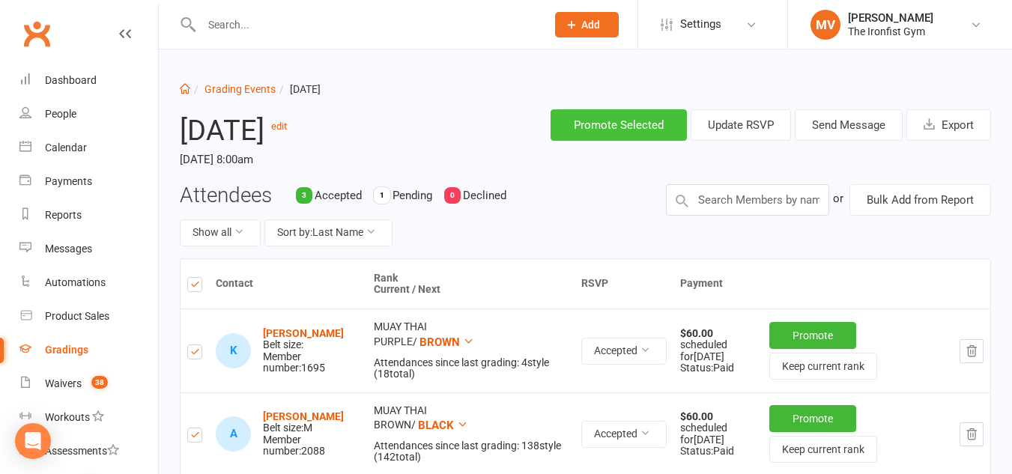
click at [672, 127] on button "Promote Selected" at bounding box center [619, 124] width 136 height 31
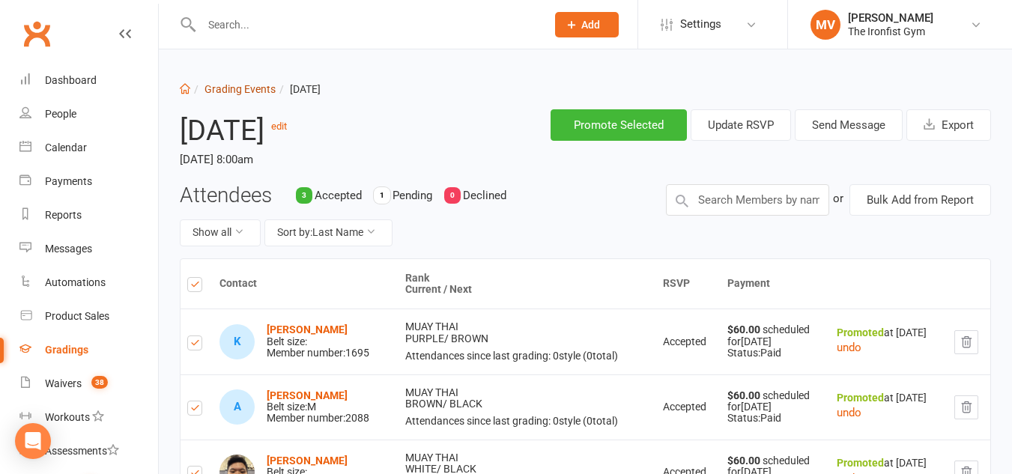
click at [252, 89] on link "Grading Events" at bounding box center [240, 89] width 71 height 12
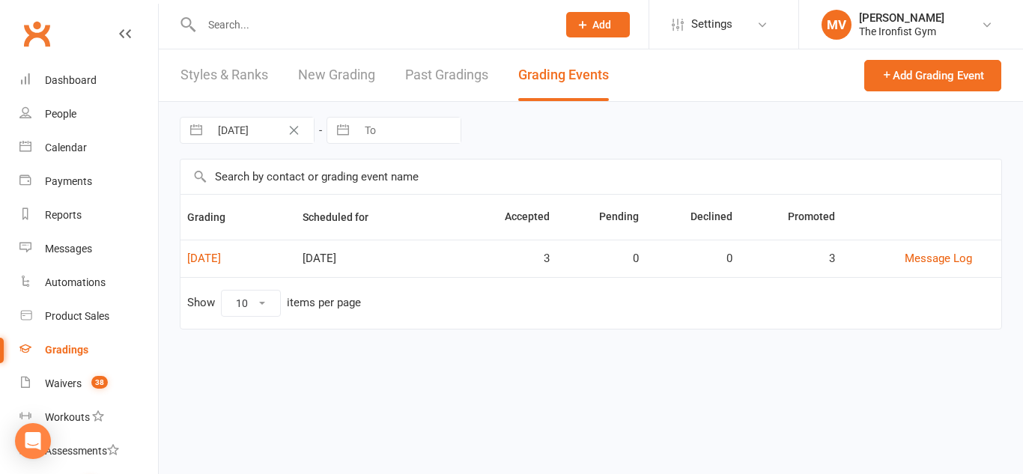
click at [470, 76] on link "Past Gradings" at bounding box center [446, 75] width 83 height 52
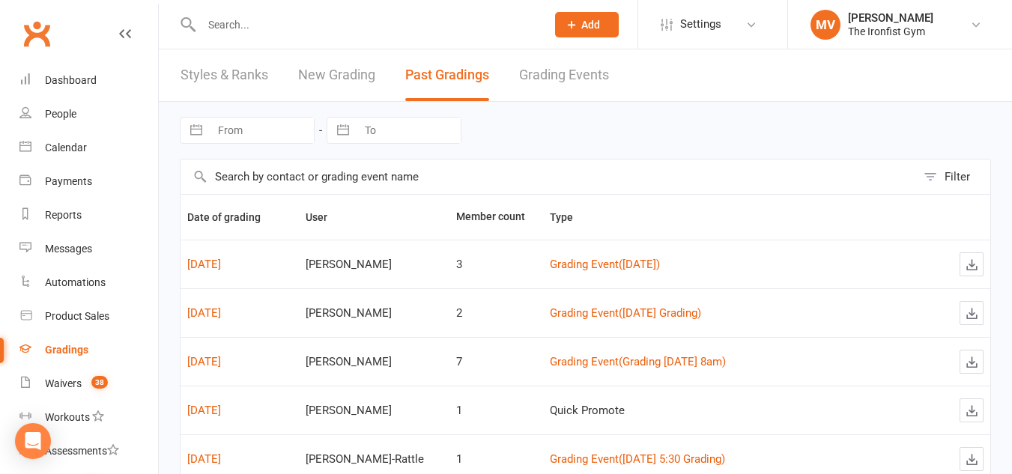
click at [260, 73] on link "Styles & Ranks" at bounding box center [225, 75] width 88 height 52
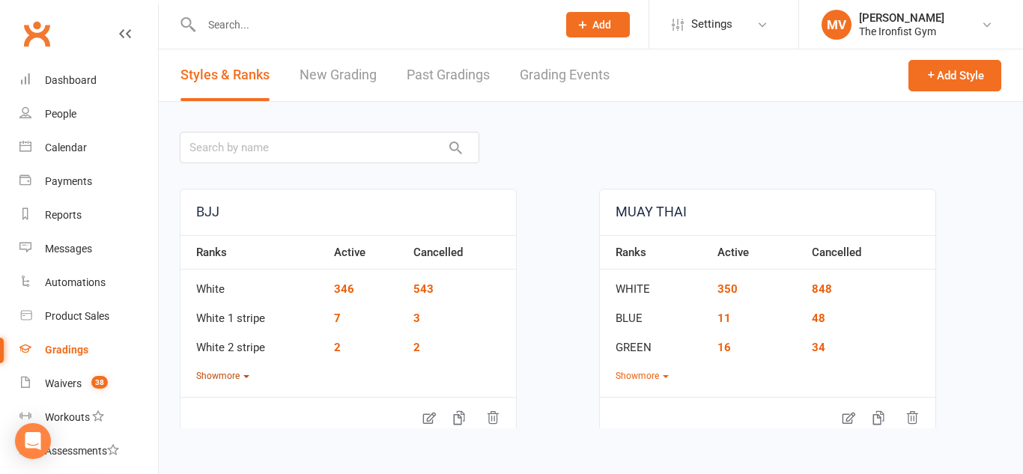
click at [234, 376] on button "Show more" at bounding box center [222, 376] width 53 height 14
click at [341, 291] on link "346" at bounding box center [347, 288] width 20 height 13
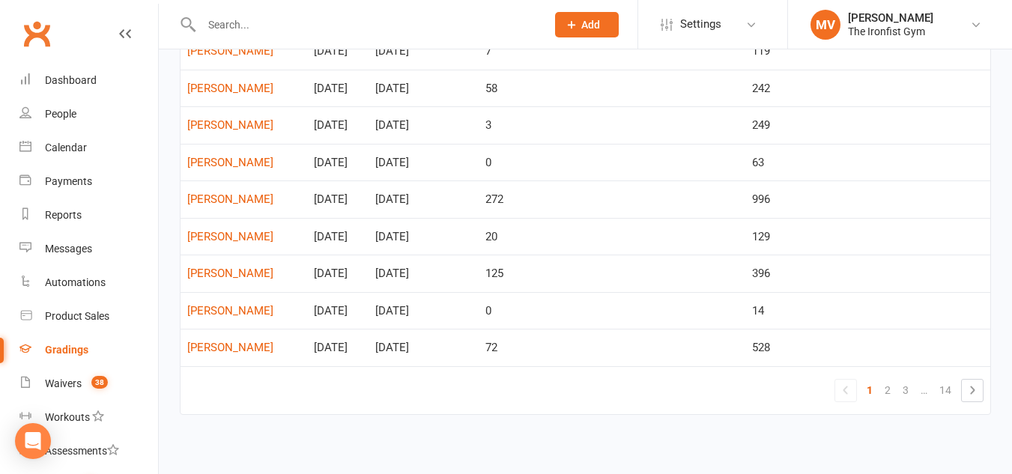
scroll to position [763, 0]
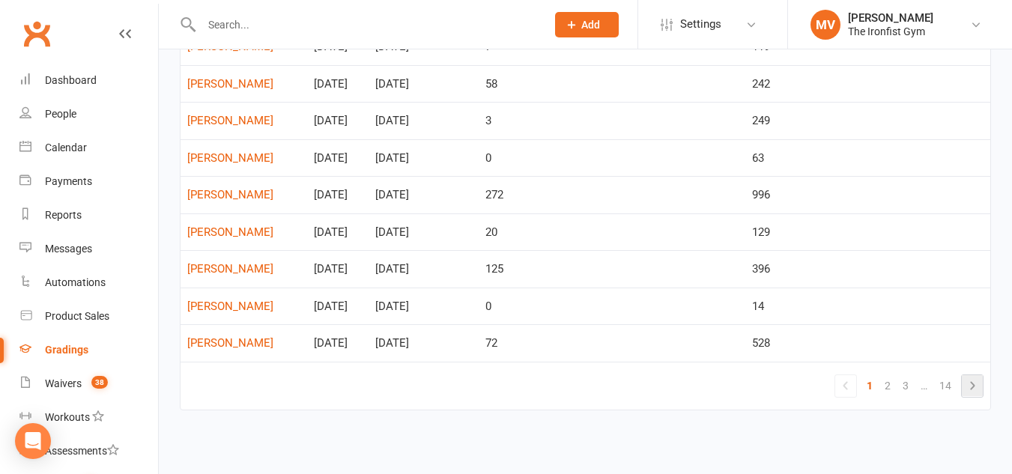
click at [975, 388] on icon at bounding box center [972, 386] width 18 height 18
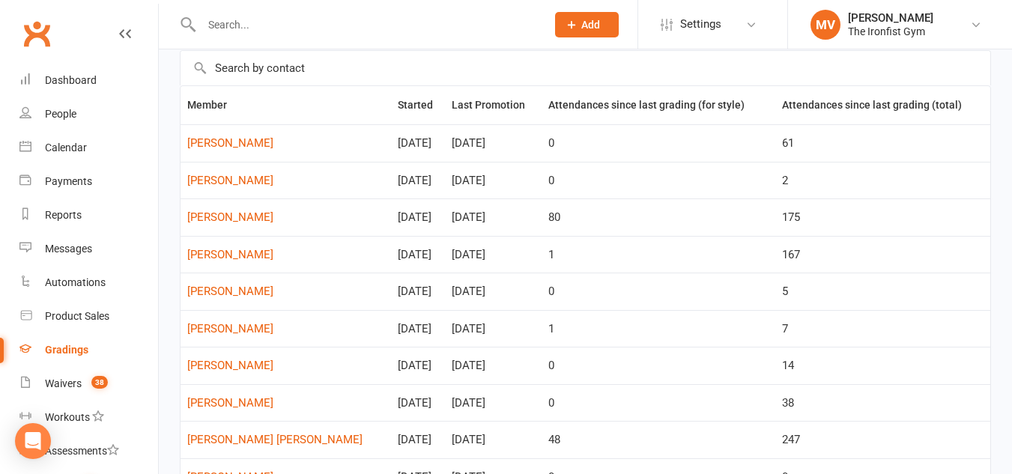
scroll to position [0, 0]
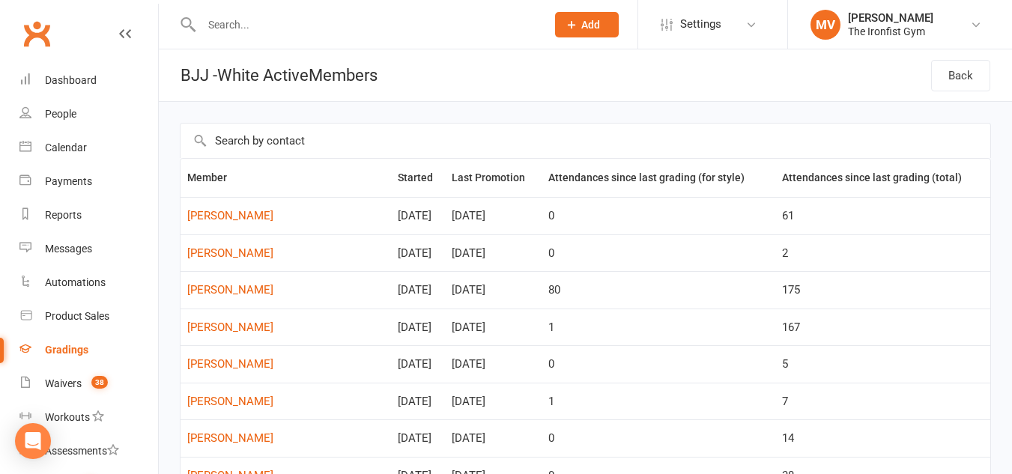
click at [264, 76] on h1 "BJJ - White Active Members" at bounding box center [268, 75] width 219 height 52
click at [951, 79] on link "Back" at bounding box center [960, 75] width 59 height 31
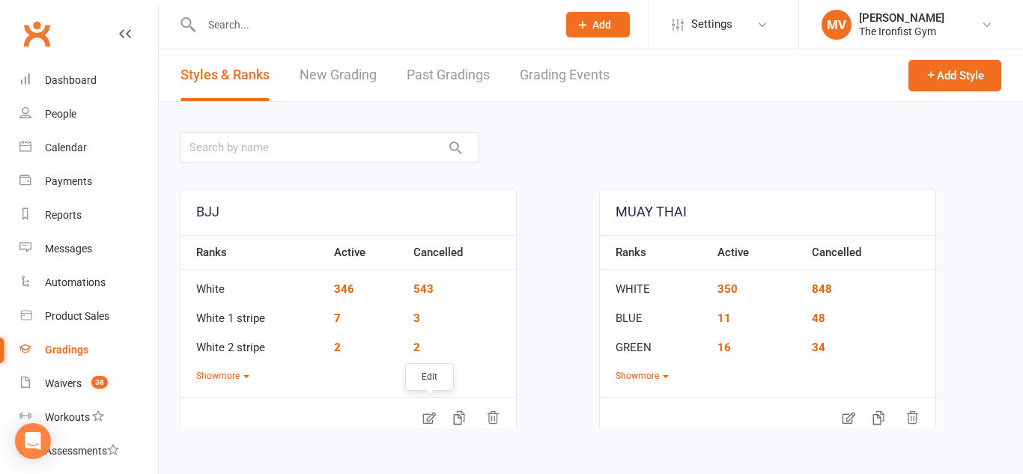
click at [431, 420] on icon at bounding box center [429, 418] width 15 height 15
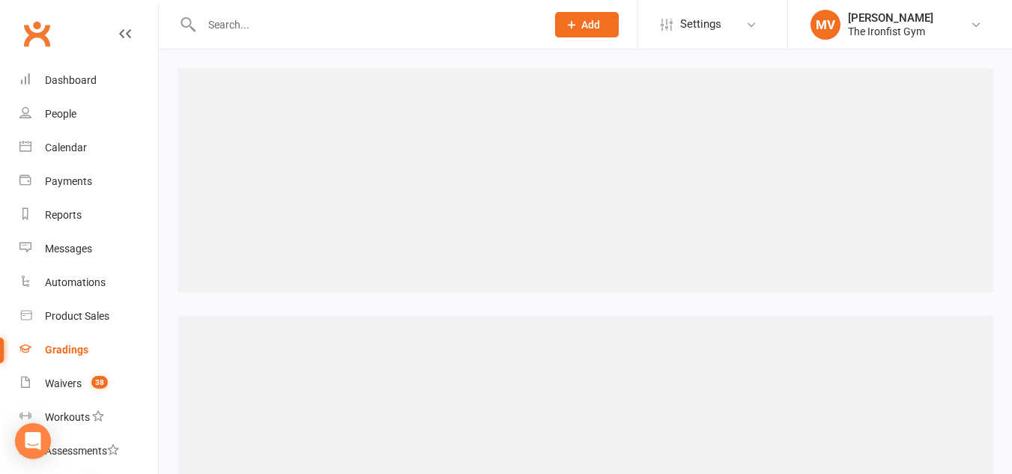
select select ">="
select select "contact_summaries:styles_style_class_attendances_since_last_promotion"
select select ">="
select select "contact_summaries:styles_style_class_attendances_since_last_promotion"
select select ">="
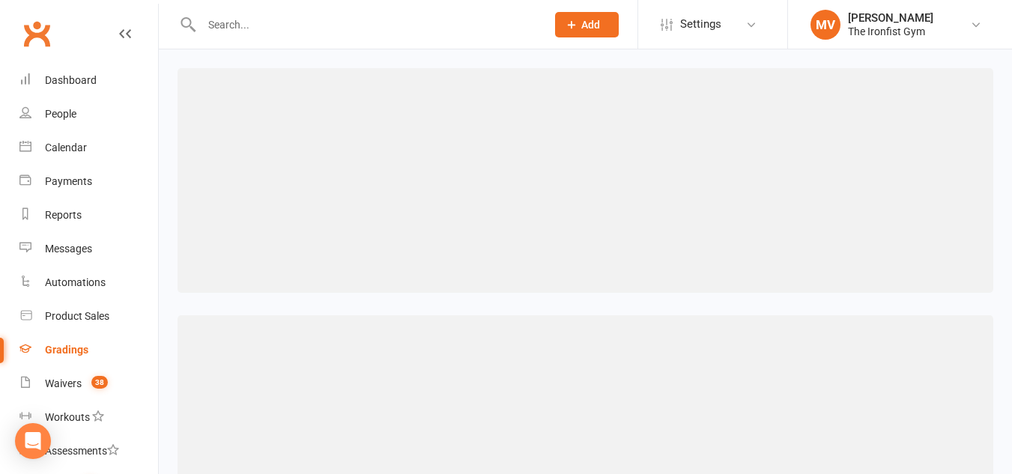
select select "contact_summaries:styles_style_class_attendances_since_last_promotion"
select select ">="
select select "contact_summaries:styles_style_class_attendances_since_last_promotion"
select select ">="
select select "contact_summaries:styles_style_class_attendances_since_last_promotion"
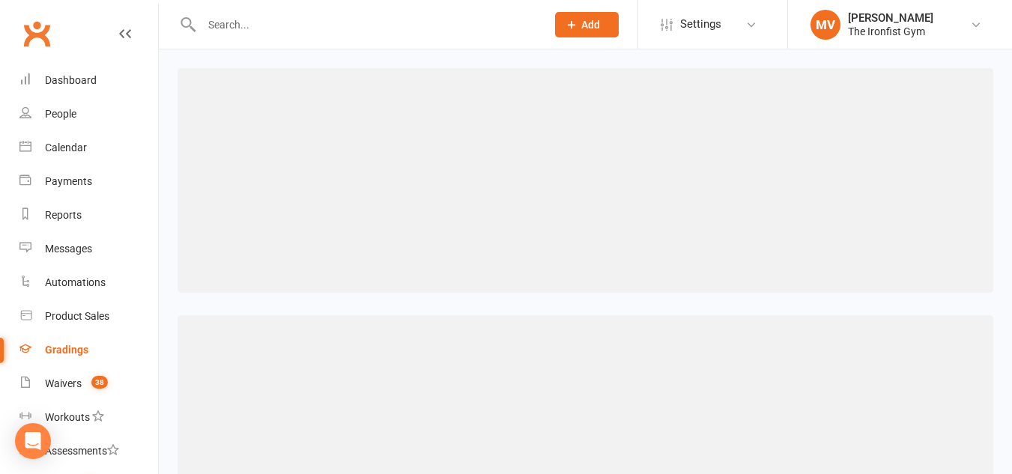
select select ">="
select select "contact_summaries:styles_style_class_attendances_since_last_promotion"
select select ">="
select select "contact_summaries:styles_style_class_attendances_since_last_promotion"
select select ">="
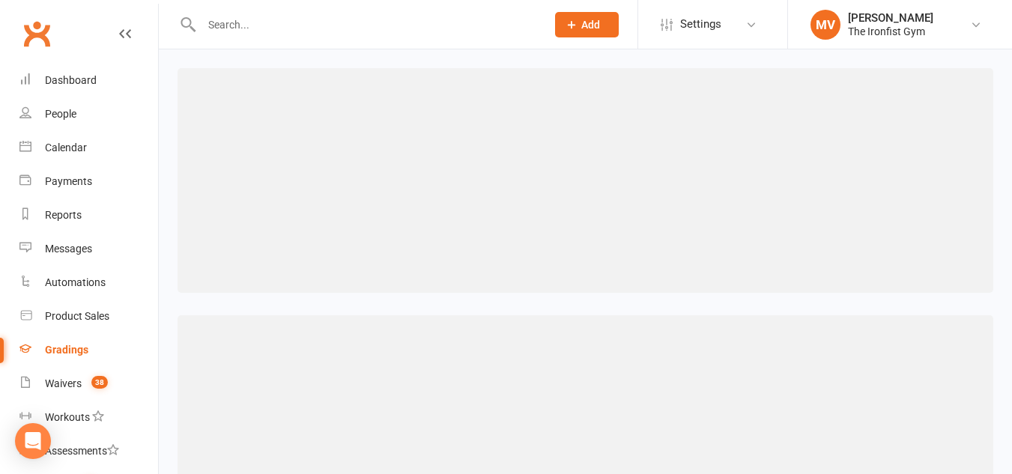
select select "contact_summaries:styles_style_class_attendances_since_last_promotion"
select select ">="
select select "contact_summaries:styles_style_class_attendances_since_last_promotion"
select select ">="
select select "contact_summaries:styles_style_class_attendances_since_last_promotion"
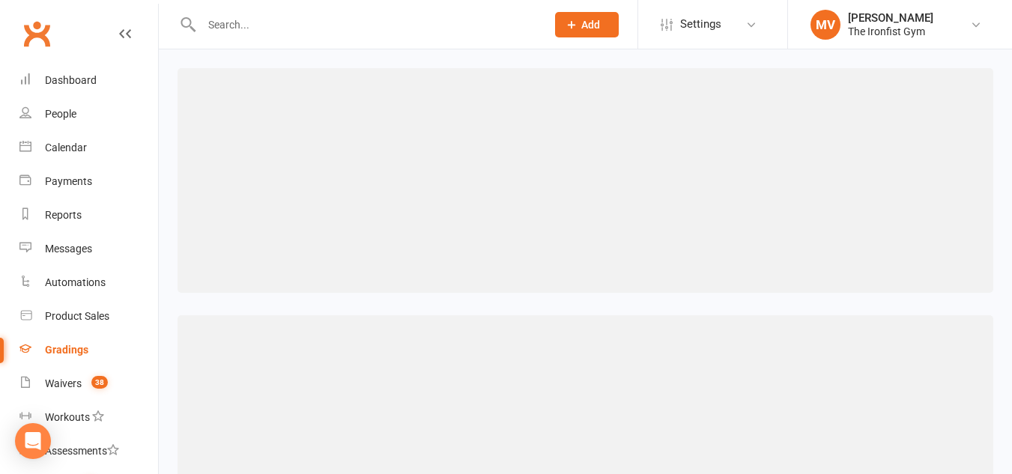
select select ">="
select select "contact_summaries:styles_style_class_attendances_since_last_promotion"
select select ">="
select select "contact_summaries:styles_style_class_attendances_since_last_promotion"
select select ">="
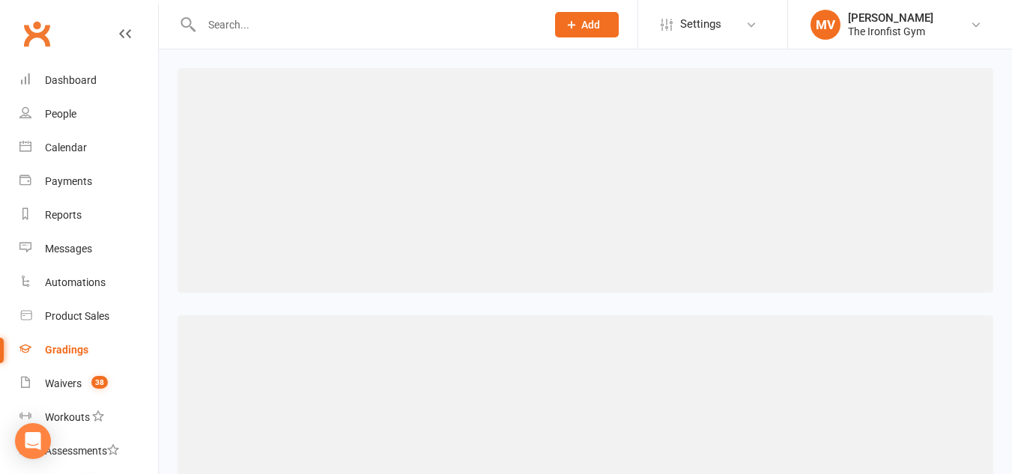
select select "contact_summaries:styles_style_class_attendances_since_last_promotion"
select select ">="
select select "contact_summaries:styles_style_class_attendances_since_last_promotion"
select select ">="
select select "contact_summaries:styles_style_class_attendances_since_last_promotion"
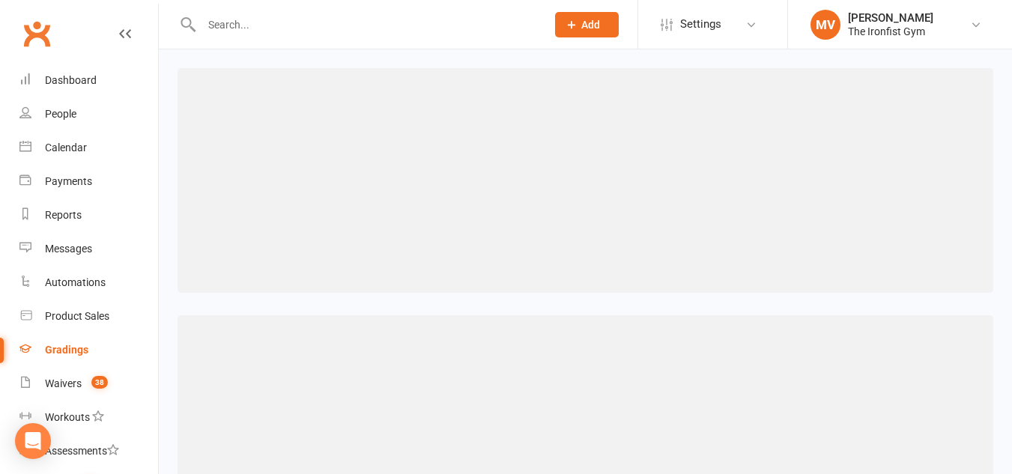
select select ">="
select select "contact_summaries:styles_style_class_attendances_since_last_promotion"
select select ">="
select select "contact_summaries:styles_style_class_attendances_since_last_promotion"
select select ">="
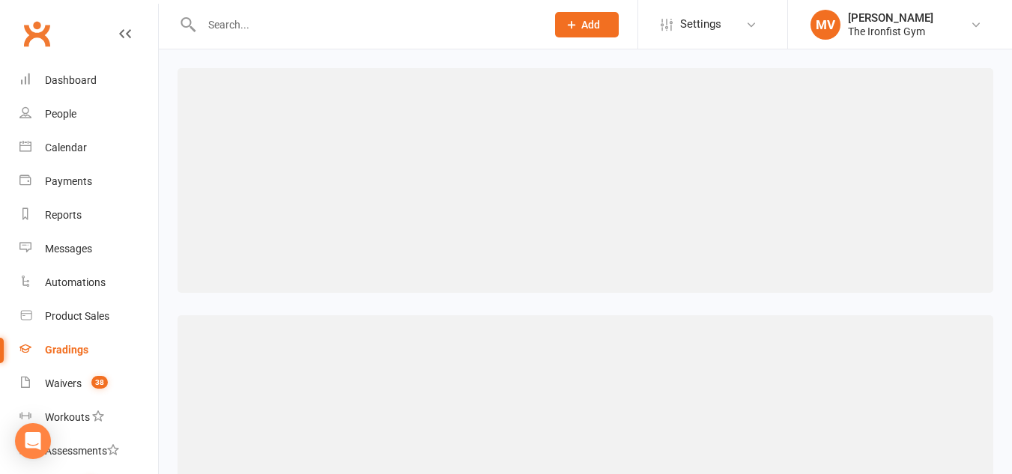
select select "contact_summaries:styles_style_class_attendances_since_last_promotion"
select select ">="
select select "contact_summaries:styles_style_class_attendances_since_last_promotion"
select select ">="
select select "contact_summaries:styles_style_class_attendances_since_last_promotion"
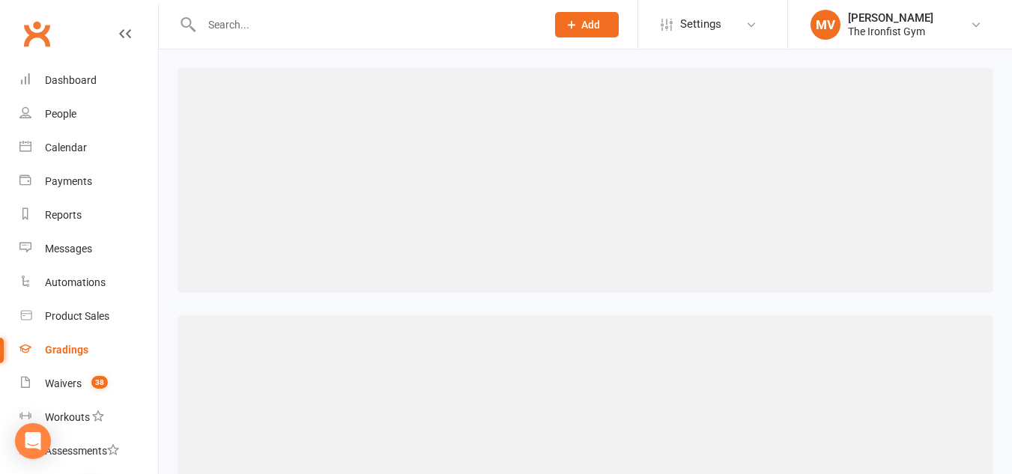
select select ">="
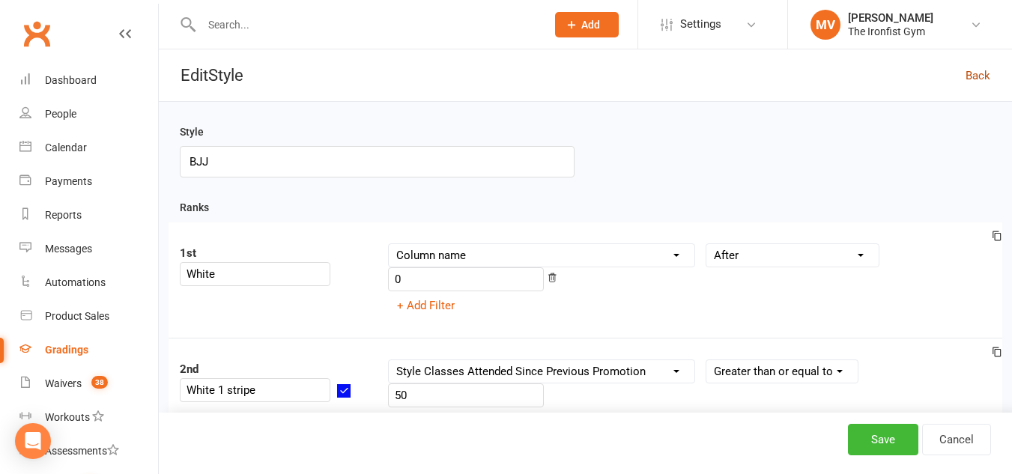
click at [970, 76] on link "Back" at bounding box center [978, 76] width 25 height 18
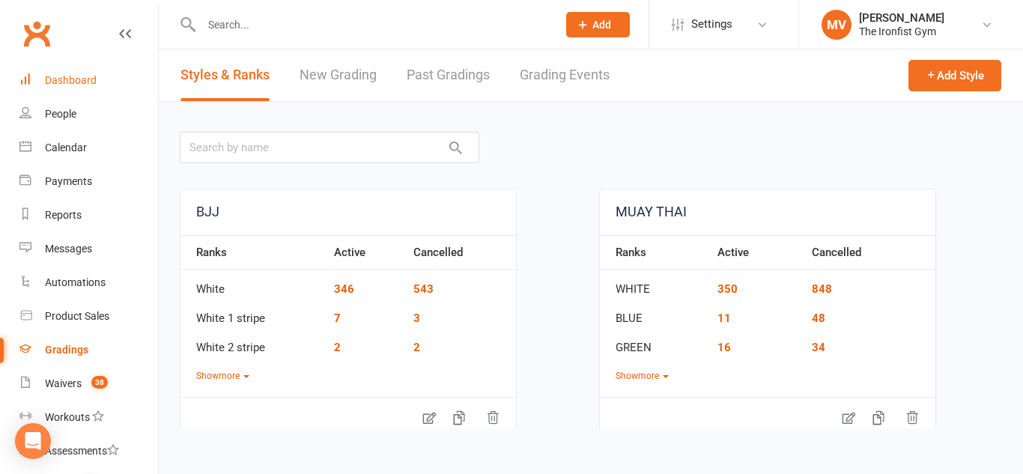
click at [68, 73] on link "Dashboard" at bounding box center [88, 81] width 139 height 34
